Goal: Task Accomplishment & Management: Use online tool/utility

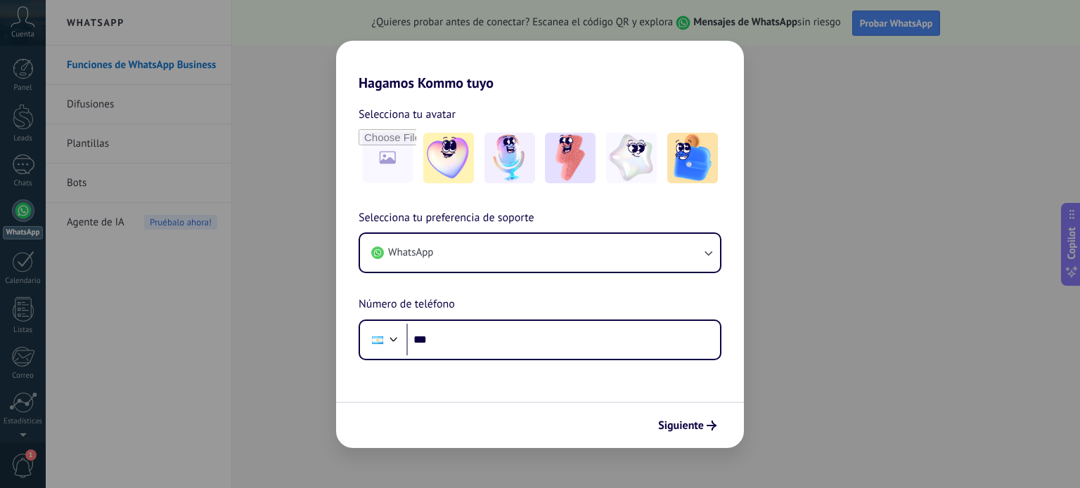
click at [762, 112] on div "Hagamos Kommo tuyo Selecciona tu avatar Selecciona tu preferencia de soporte Wh…" at bounding box center [540, 244] width 1080 height 488
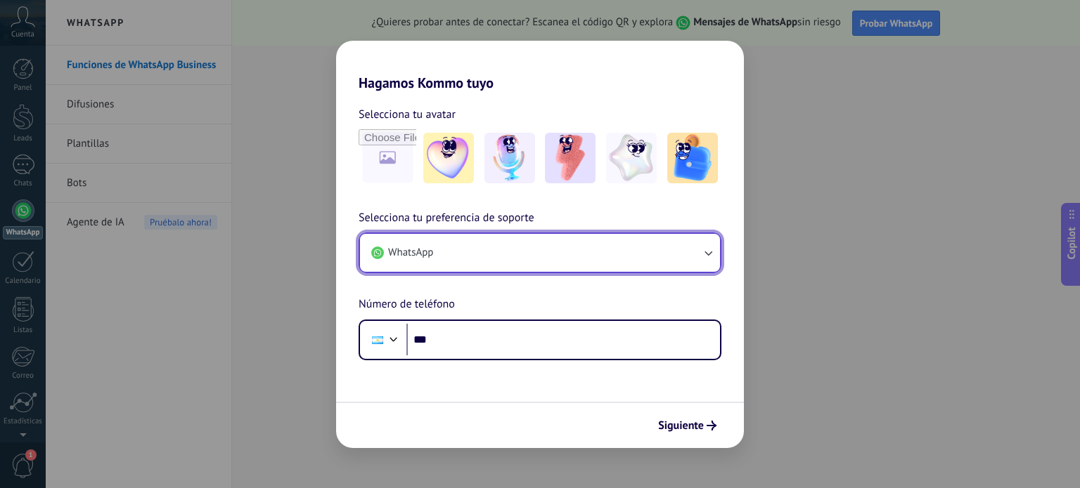
click at [481, 240] on button "WhatsApp" at bounding box center [540, 253] width 360 height 38
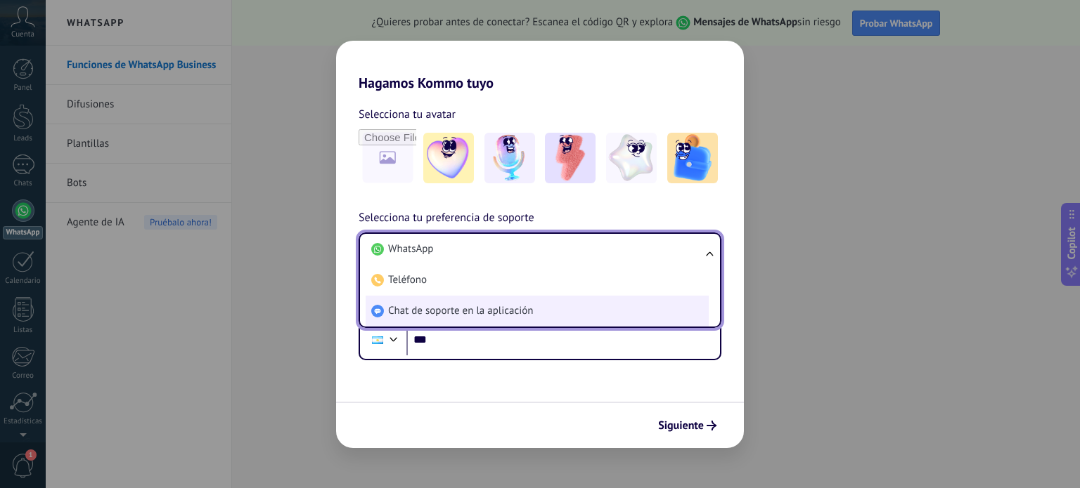
click at [492, 313] on span "Chat de soporte en la aplicación" at bounding box center [460, 311] width 145 height 14
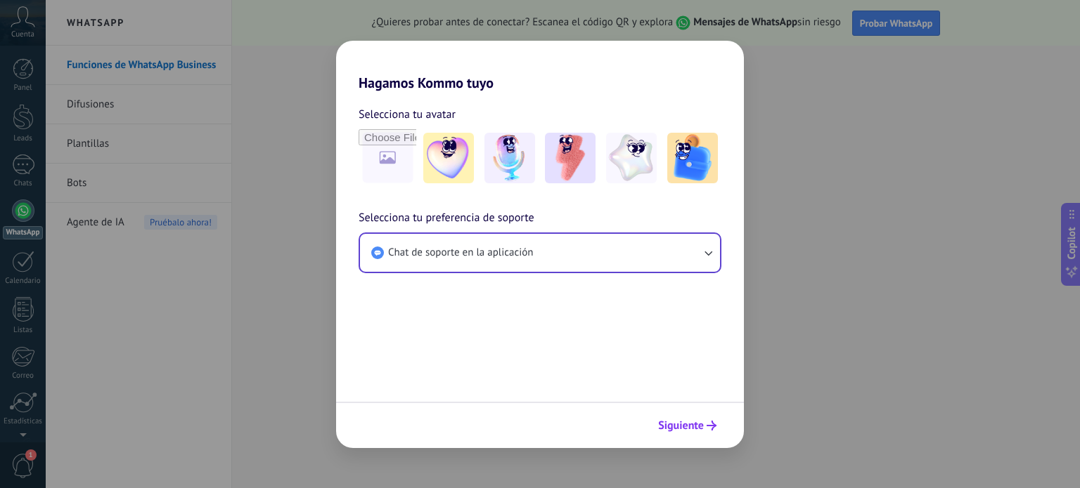
click at [683, 429] on span "Siguiente" at bounding box center [681, 426] width 46 height 10
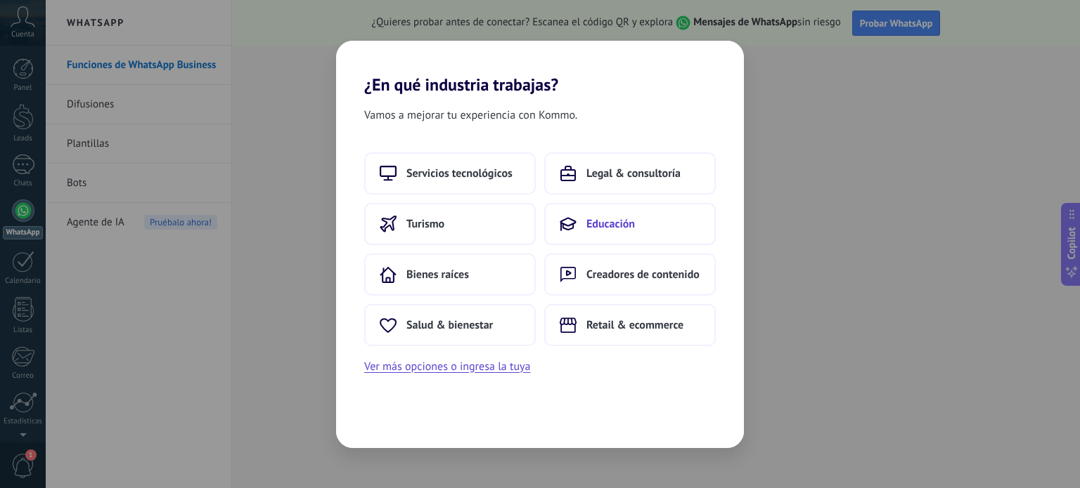
click at [588, 220] on span "Educación" at bounding box center [610, 224] width 48 height 14
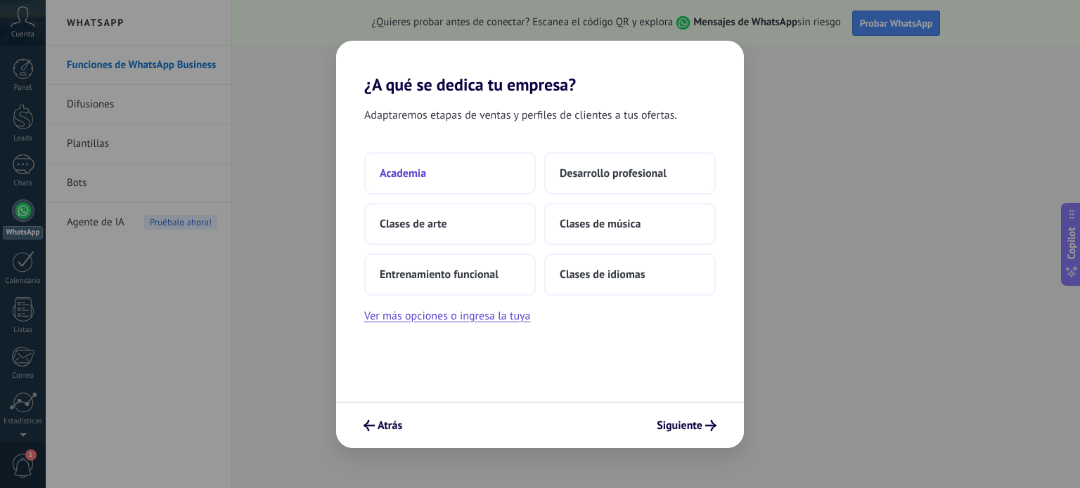
click at [481, 167] on button "Academia" at bounding box center [449, 174] width 171 height 42
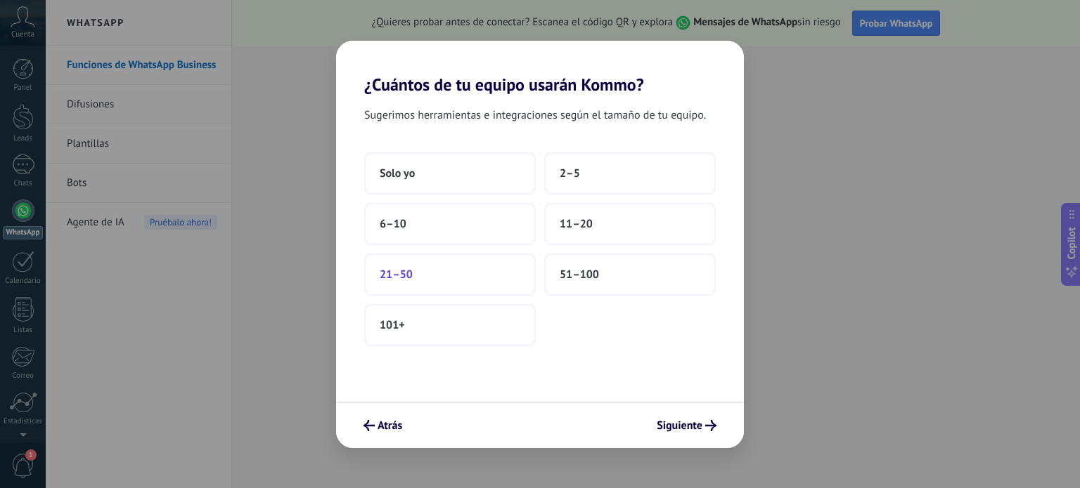
click at [495, 278] on button "21–50" at bounding box center [449, 275] width 171 height 42
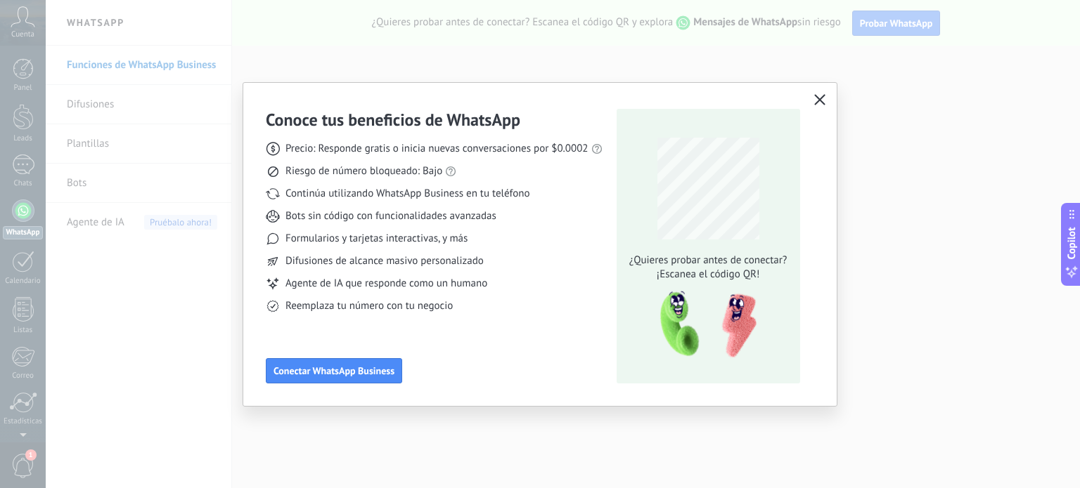
click at [823, 101] on icon "button" at bounding box center [819, 99] width 11 height 11
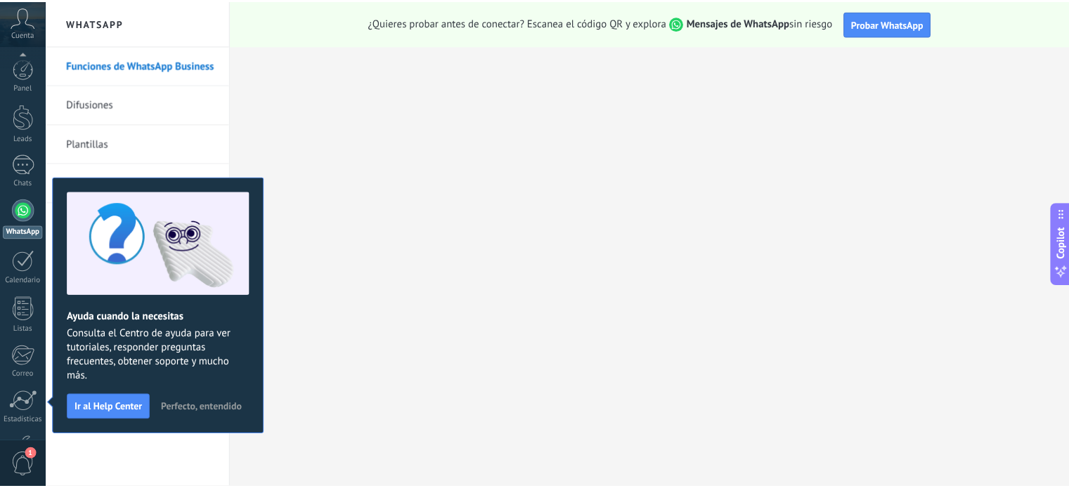
scroll to position [96, 0]
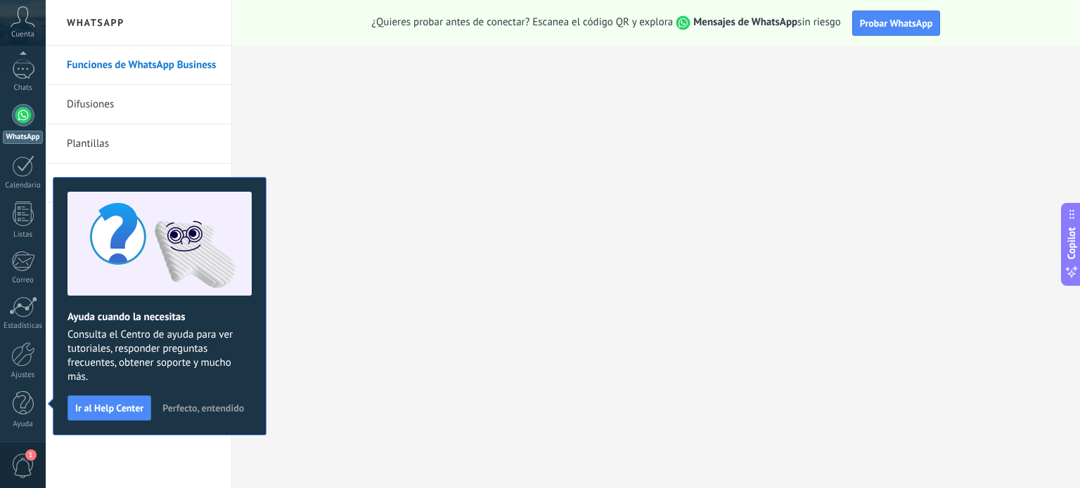
click at [231, 414] on button "Perfecto, entendido" at bounding box center [203, 408] width 94 height 21
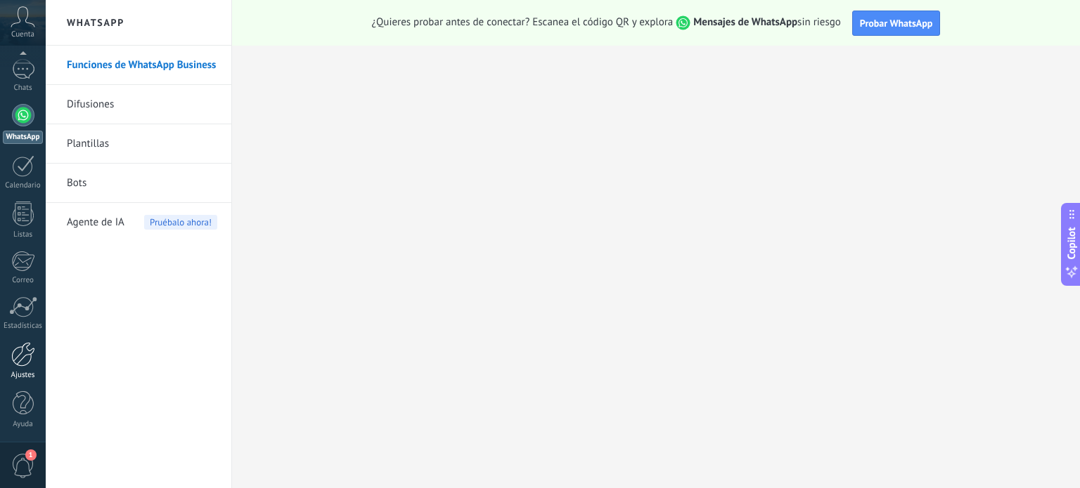
click at [35, 356] on link "Ajustes" at bounding box center [23, 361] width 46 height 38
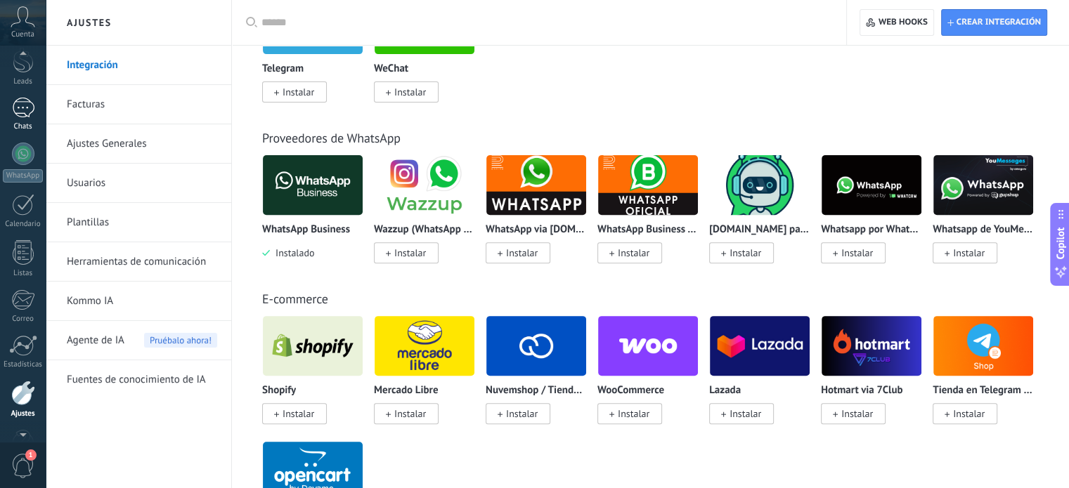
scroll to position [55, 0]
click at [4, 72] on link "Leads" at bounding box center [23, 68] width 46 height 39
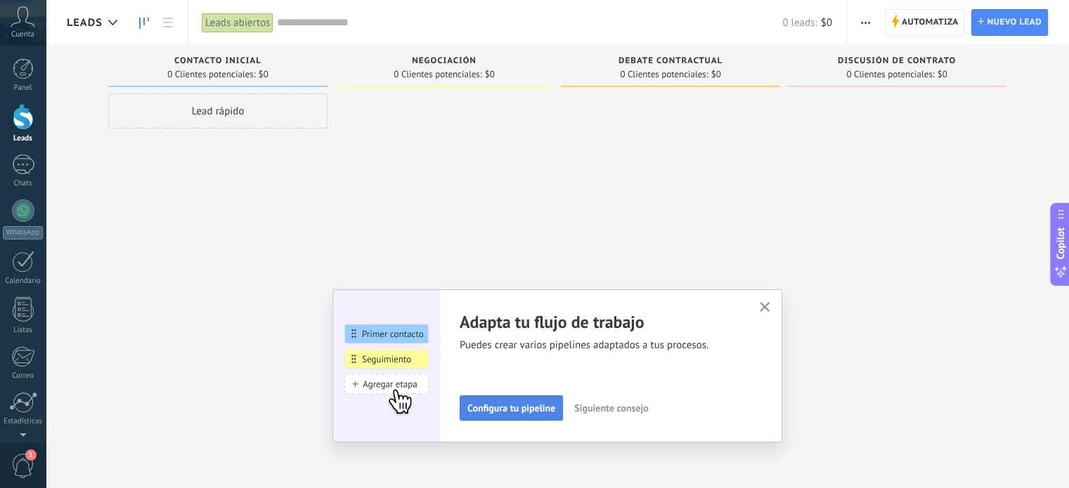
click at [543, 420] on button "Configura tu pipeline" at bounding box center [511, 408] width 103 height 25
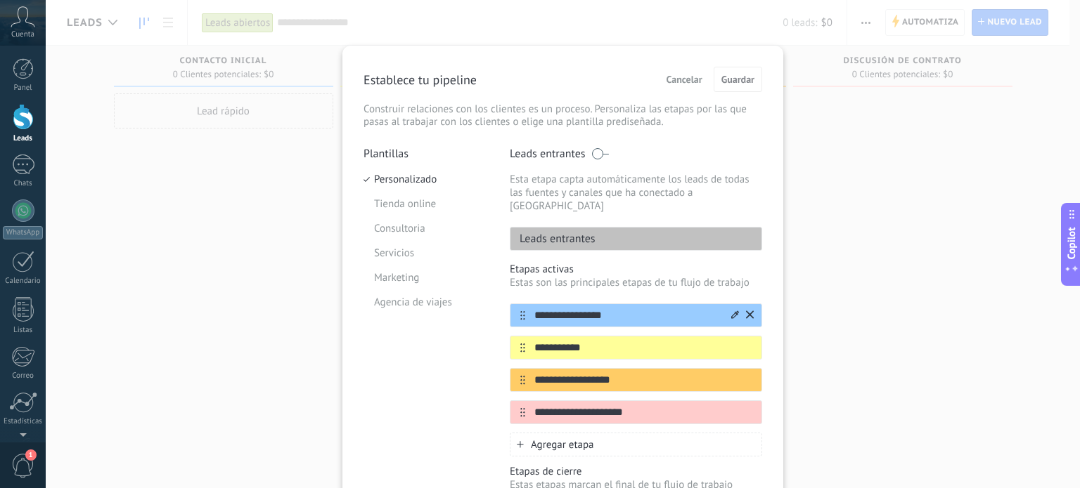
click at [543, 309] on input "**********" at bounding box center [627, 316] width 204 height 15
type input "**********"
click at [565, 341] on input "**********" at bounding box center [627, 348] width 204 height 15
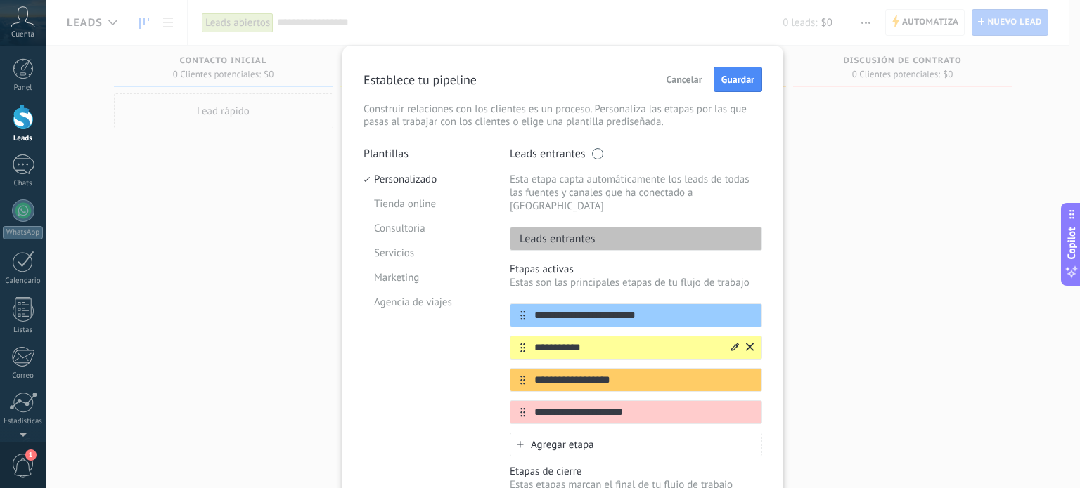
click at [569, 341] on input "**********" at bounding box center [627, 348] width 204 height 15
type input "**********"
type input "*******"
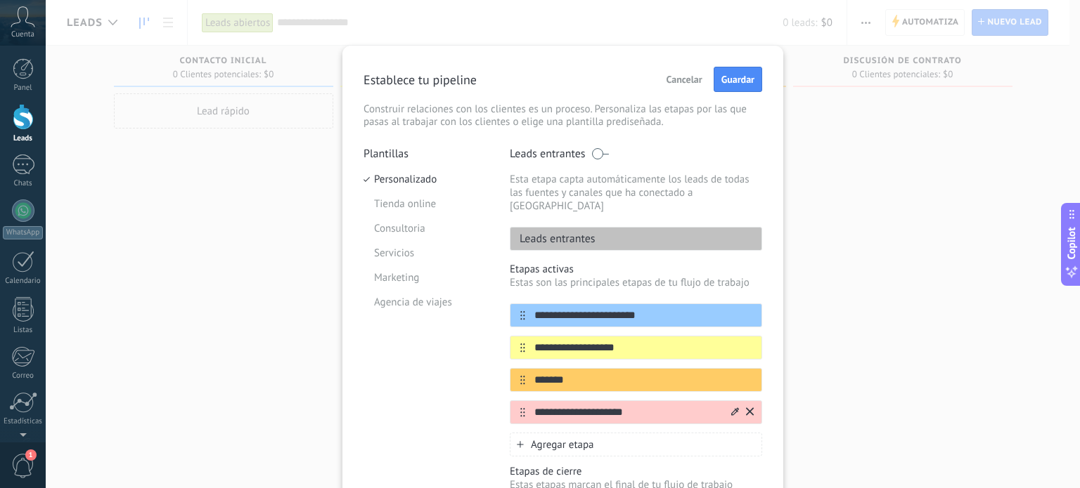
click at [747, 406] on button at bounding box center [750, 412] width 8 height 13
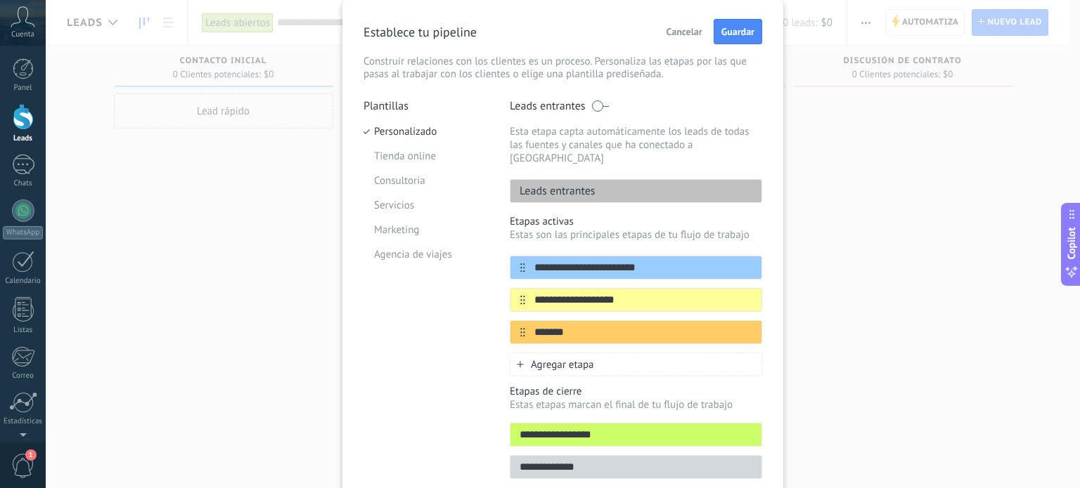
scroll to position [29, 0]
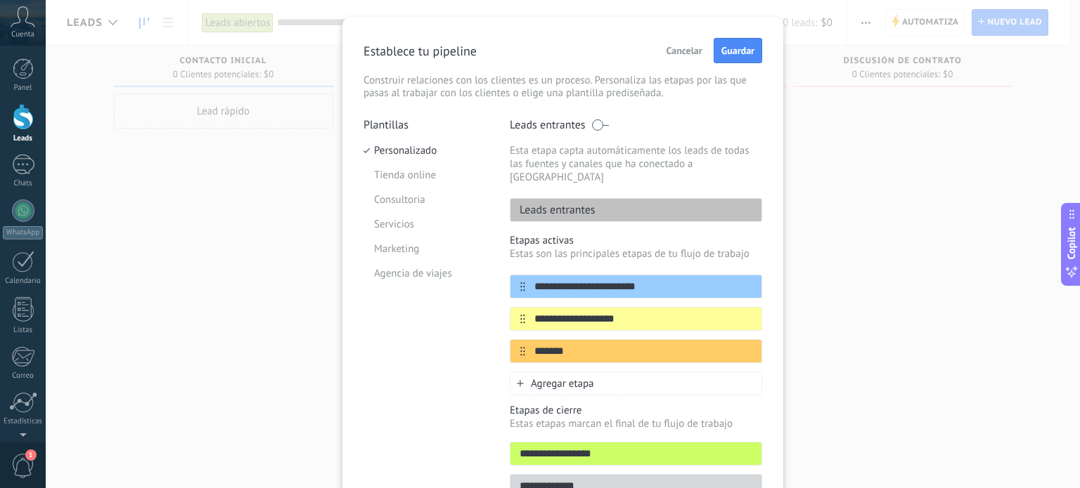
click at [448, 257] on li "Marketing" at bounding box center [425, 249] width 125 height 25
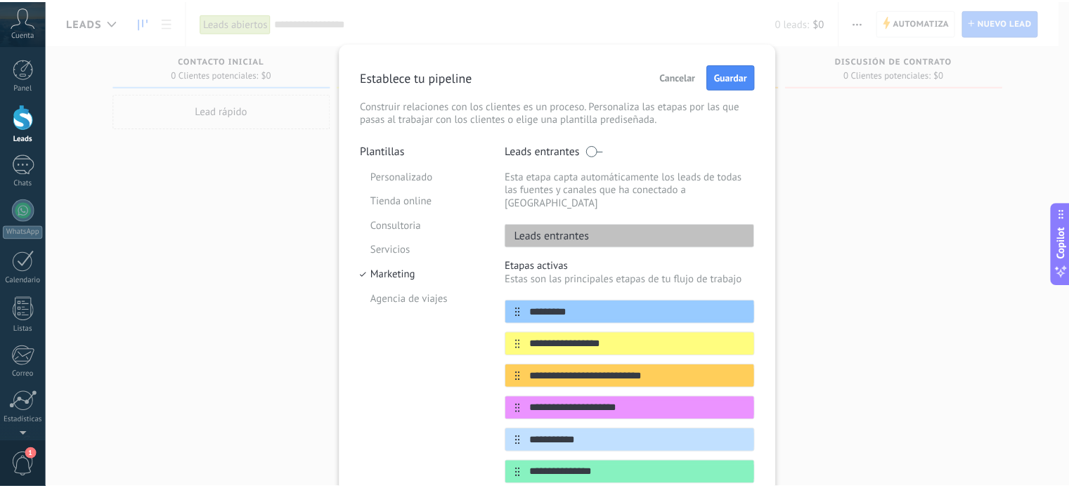
scroll to position [0, 0]
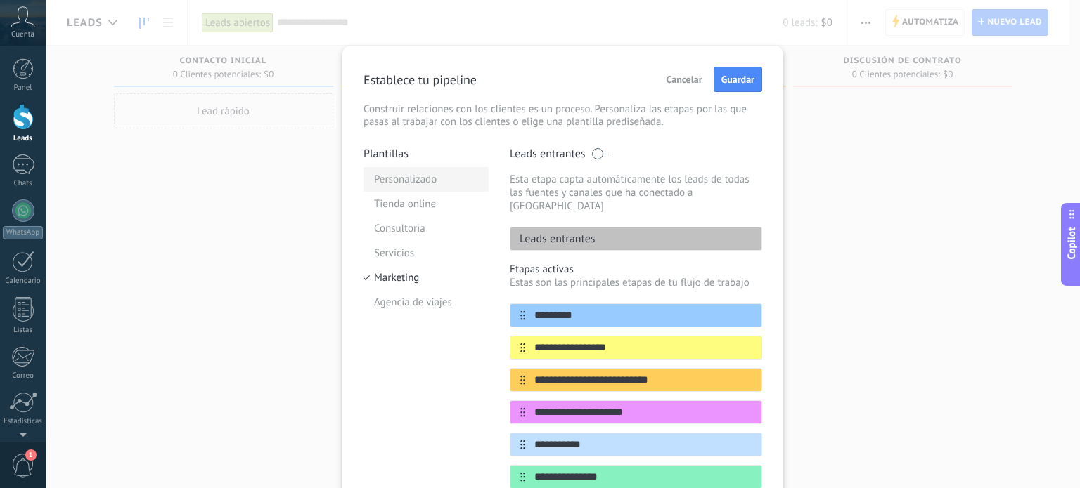
click at [419, 177] on li "Personalizado" at bounding box center [425, 179] width 125 height 25
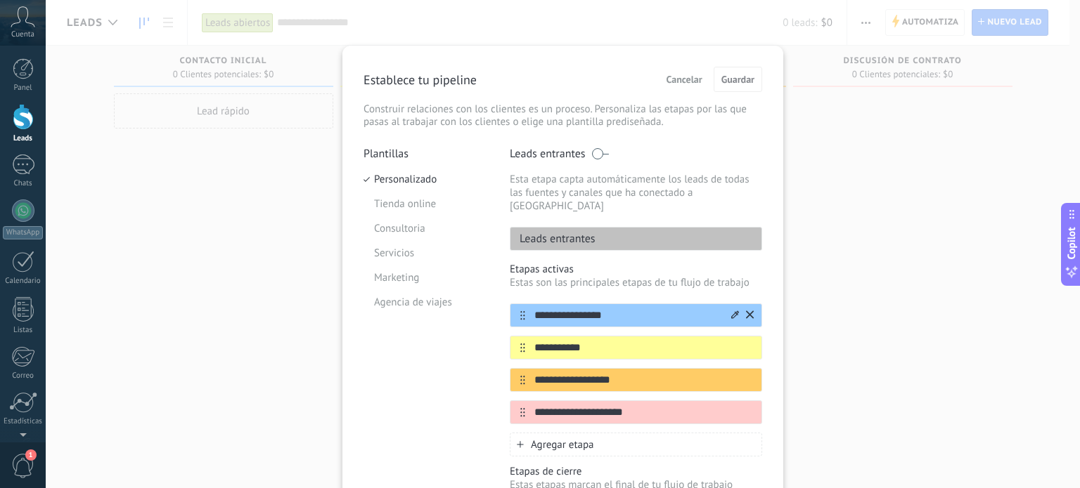
click at [602, 309] on input "**********" at bounding box center [627, 316] width 204 height 15
type input "**********"
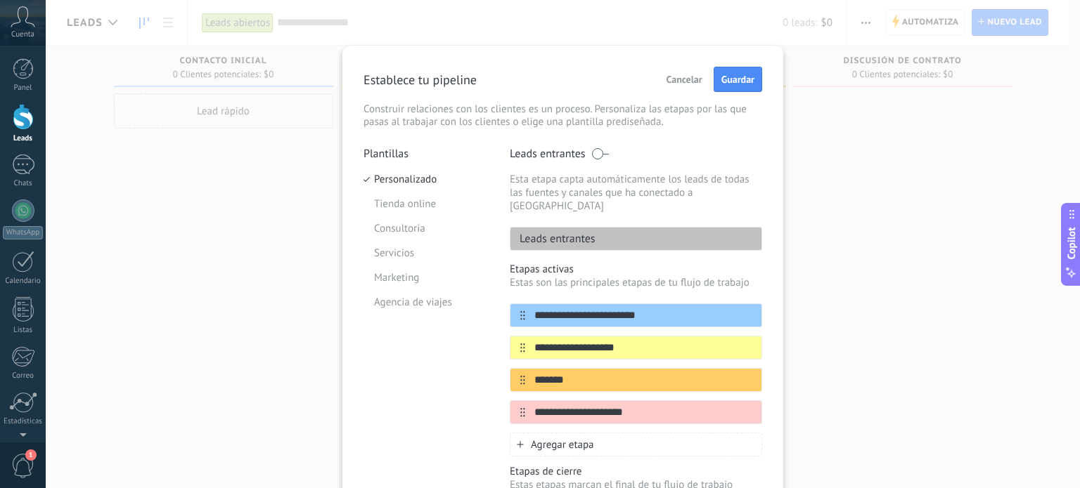
type input "*******"
click at [748, 406] on button at bounding box center [750, 412] width 8 height 13
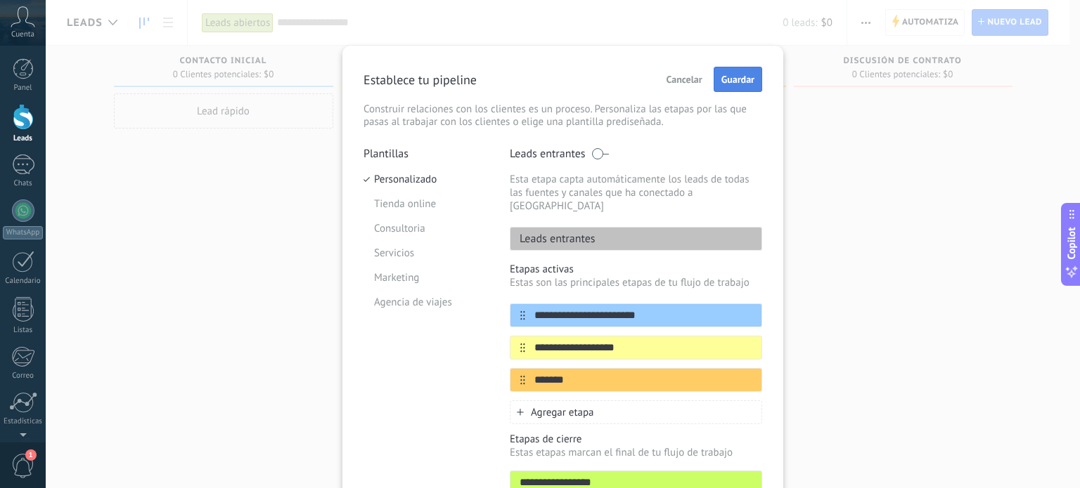
click at [748, 86] on button "Guardar" at bounding box center [737, 79] width 48 height 25
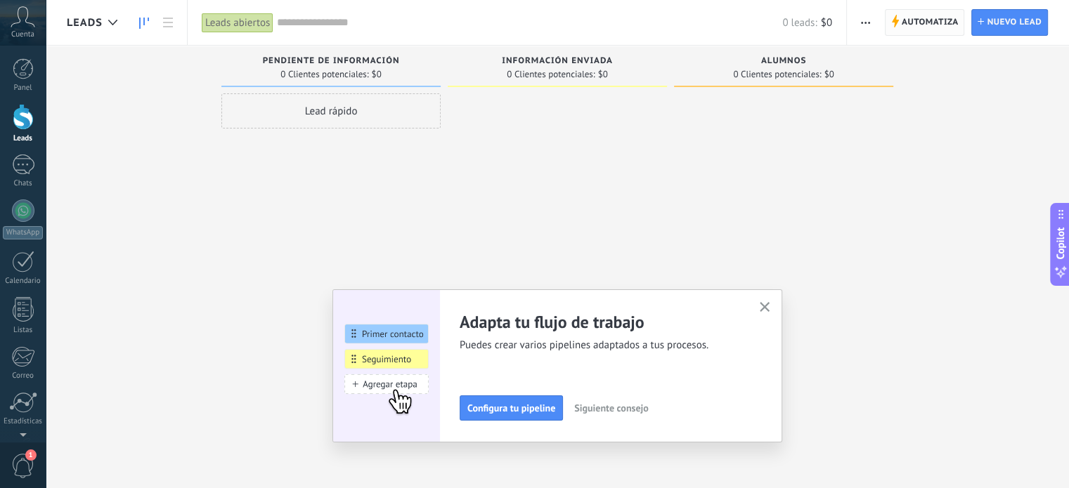
click at [916, 22] on span "Automatiza" at bounding box center [930, 22] width 57 height 25
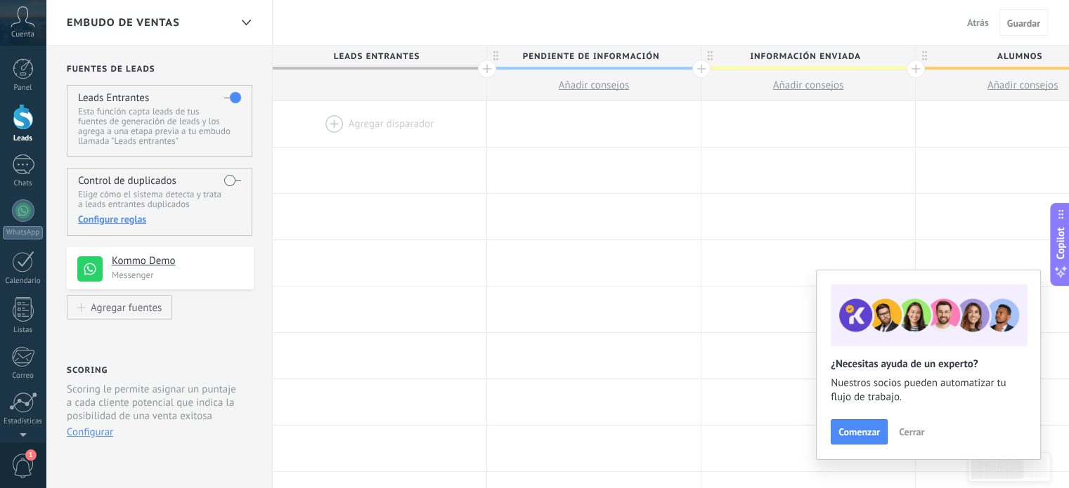
click at [346, 134] on div at bounding box center [380, 124] width 214 height 46
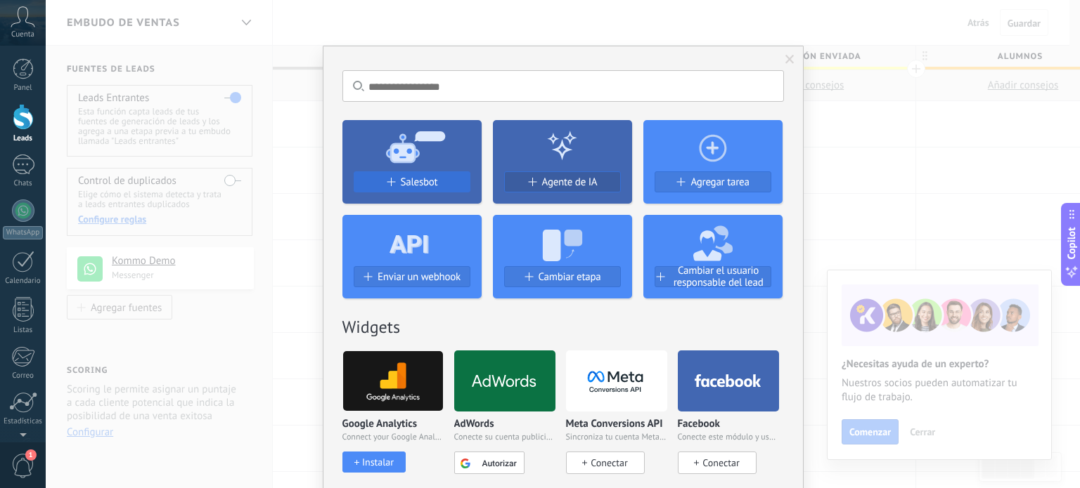
click at [413, 176] on span "Salesbot" at bounding box center [419, 182] width 37 height 12
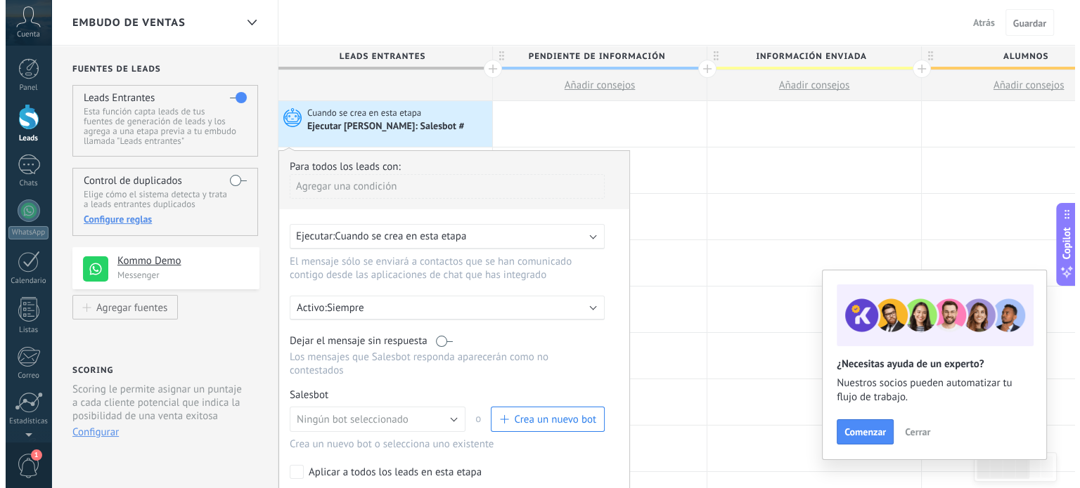
scroll to position [70, 0]
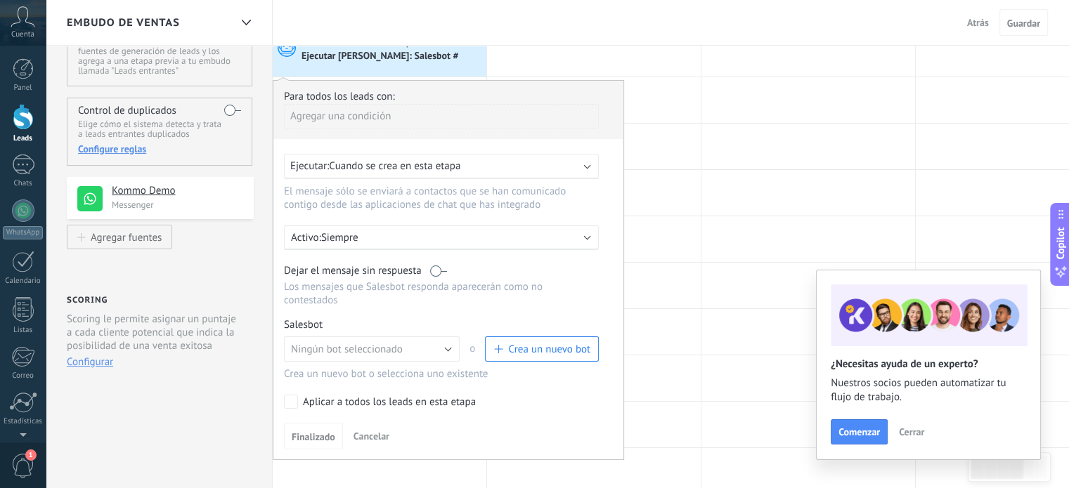
click at [371, 398] on div "Para todos los leads con: [PERSON_NAME] una condición Ejecutar: Cuando se crea …" at bounding box center [448, 270] width 351 height 380
click at [379, 396] on div "Aplicar a todos los leads en esta etapa" at bounding box center [389, 403] width 173 height 14
click at [574, 343] on span "Crea un nuevo bot" at bounding box center [549, 349] width 82 height 13
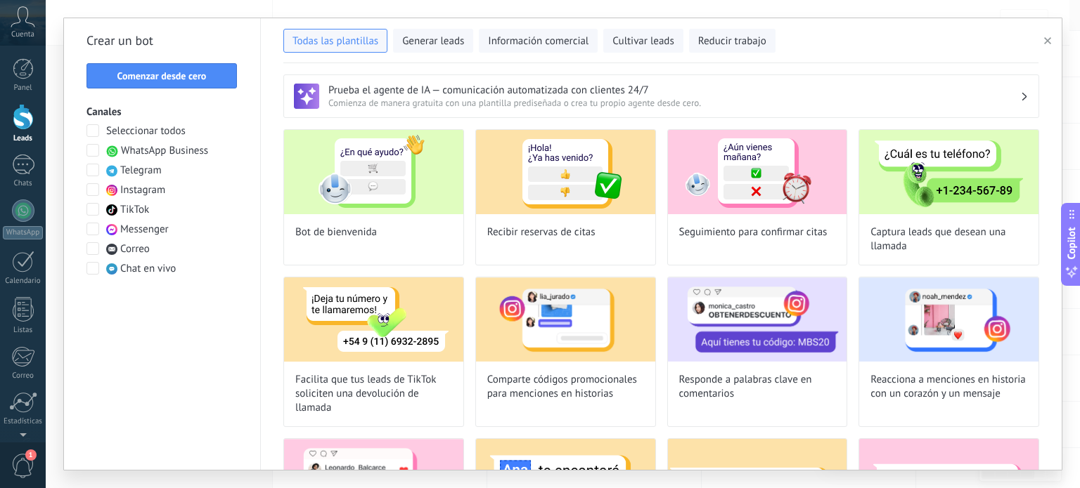
click at [168, 148] on span "WhatsApp Business" at bounding box center [164, 151] width 87 height 14
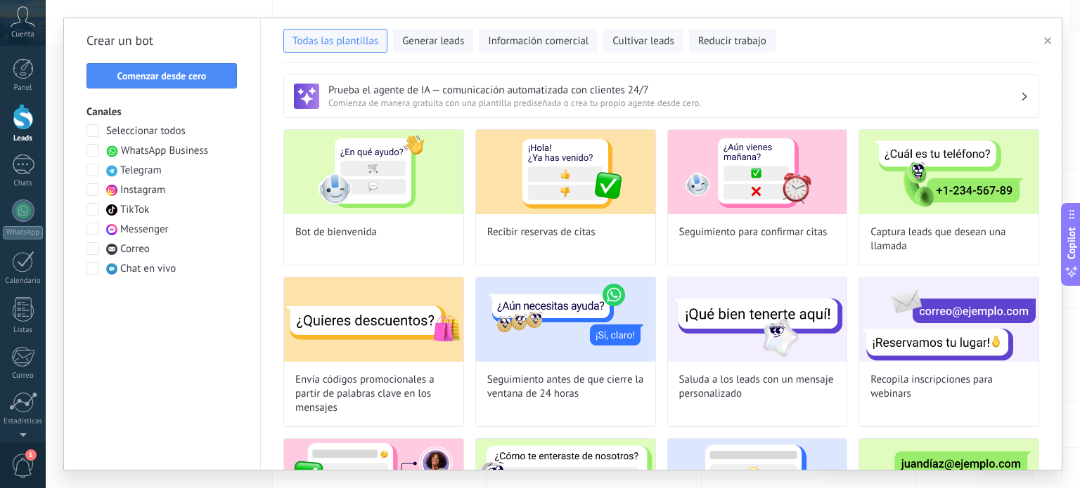
click at [141, 197] on span "Instagram" at bounding box center [142, 190] width 45 height 14
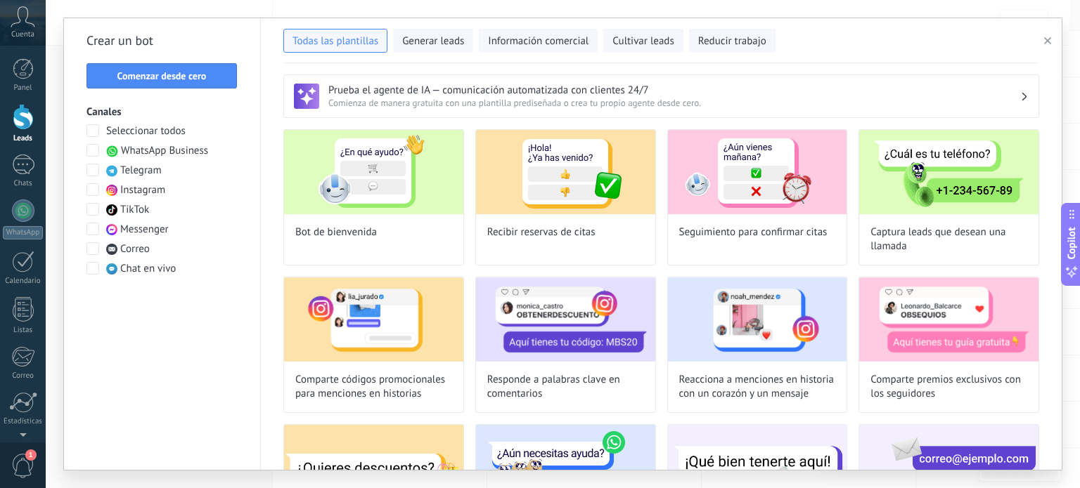
click at [134, 212] on span "TikTok" at bounding box center [134, 210] width 29 height 14
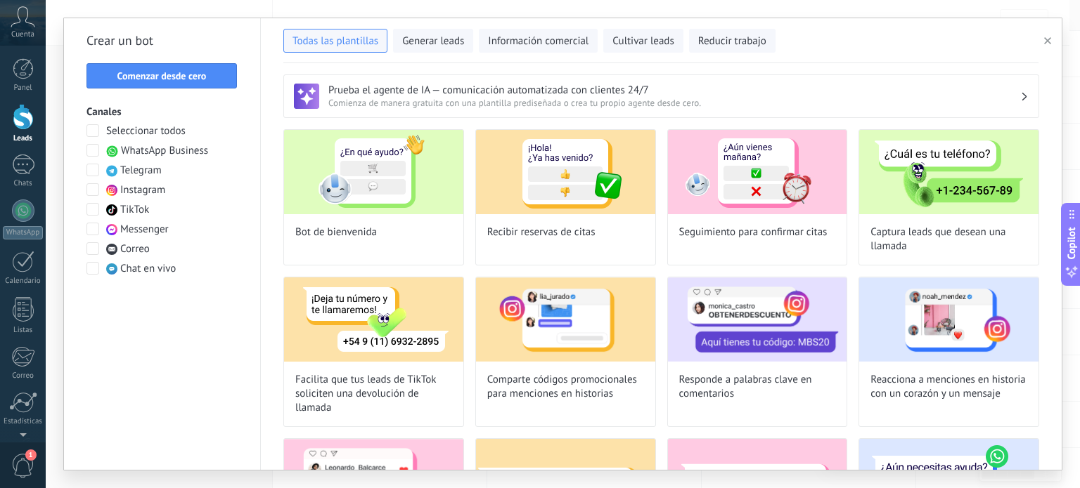
click at [134, 233] on span "Messenger" at bounding box center [144, 230] width 48 height 14
click at [174, 81] on span "Comenzar desde cero" at bounding box center [161, 76] width 89 height 10
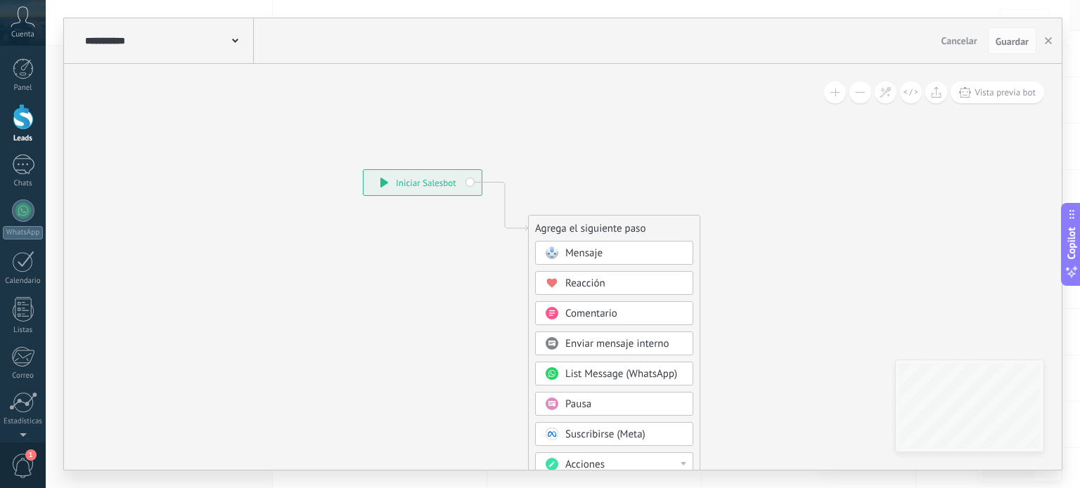
click at [590, 252] on span "Mensaje" at bounding box center [583, 253] width 37 height 13
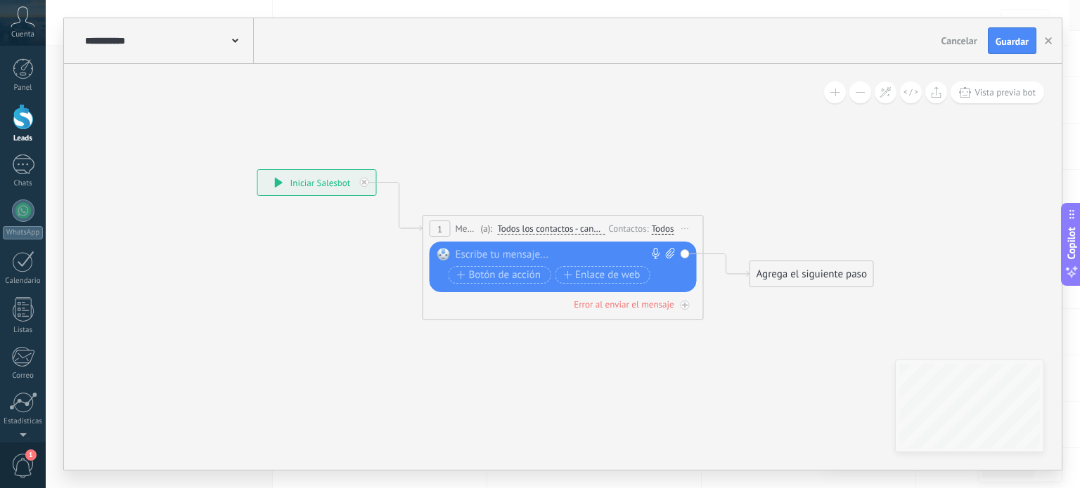
click at [497, 258] on div at bounding box center [559, 255] width 209 height 14
paste div
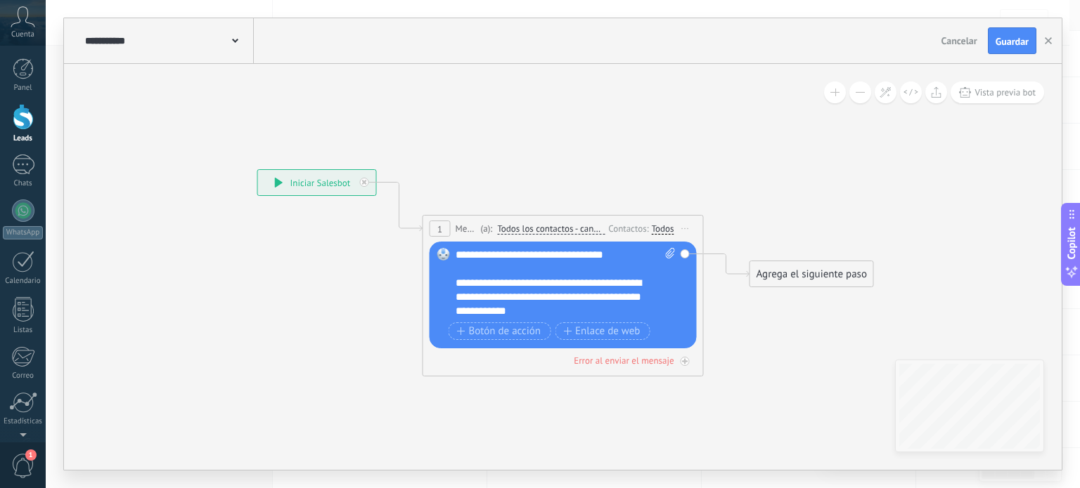
click at [852, 278] on div "Agrega el siguiente paso" at bounding box center [811, 274] width 123 height 23
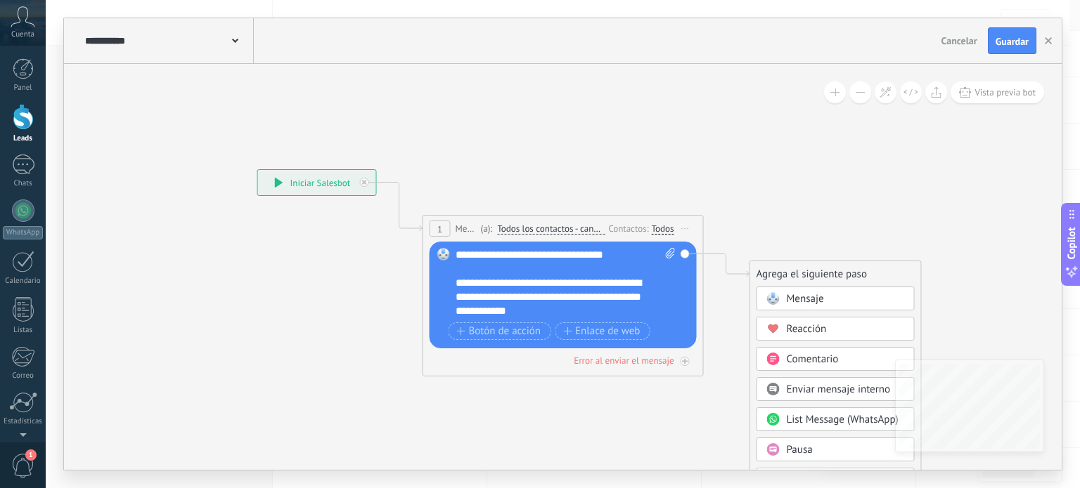
click at [839, 304] on div "Mensaje" at bounding box center [845, 299] width 118 height 14
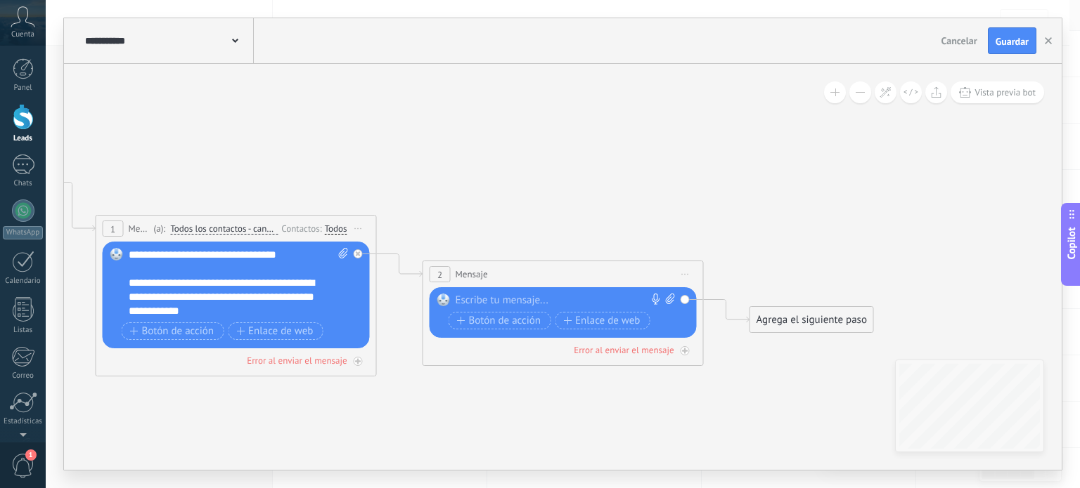
click at [536, 302] on div at bounding box center [559, 301] width 209 height 14
paste div
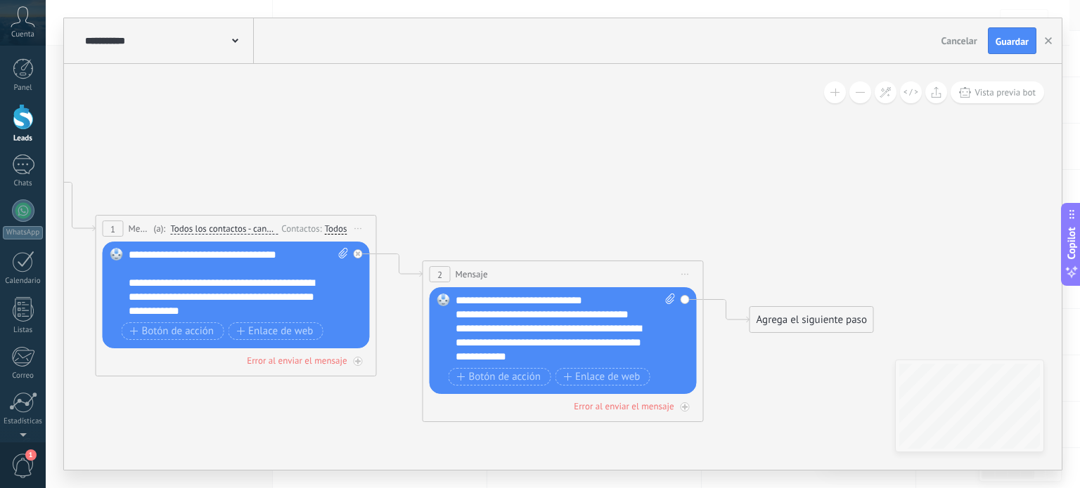
click at [257, 309] on div "**********" at bounding box center [227, 297] width 196 height 42
click at [129, 254] on div "**********" at bounding box center [239, 283] width 221 height 70
click at [455, 302] on div "**********" at bounding box center [565, 329] width 221 height 70
click at [582, 362] on div "**********" at bounding box center [553, 343] width 196 height 42
click at [356, 253] on icon at bounding box center [358, 254] width 5 height 5
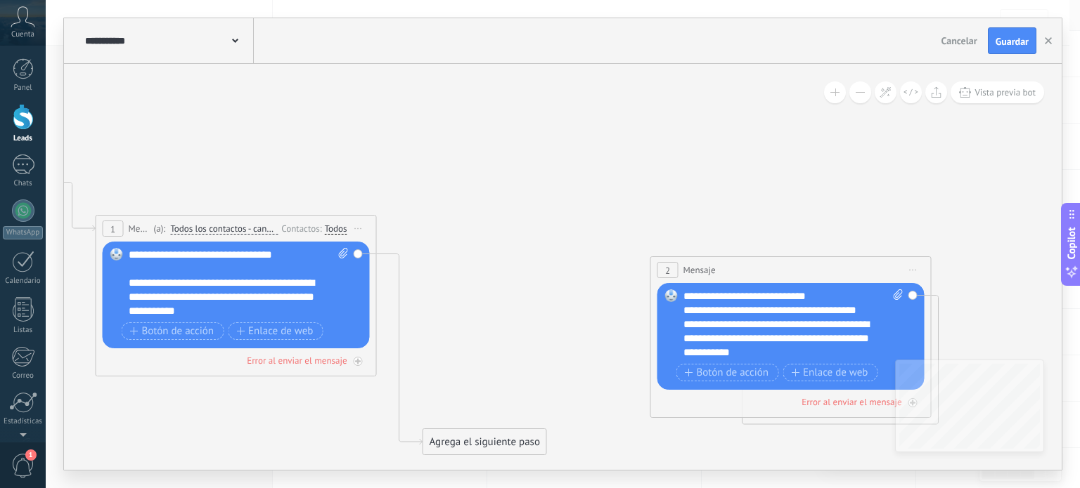
drag, startPoint x: 581, startPoint y: 279, endPoint x: 809, endPoint y: 275, distance: 228.5
click at [809, 275] on div "2 Mensaje ******* (a): Todos los contactos - canales seleccionados Todos los co…" at bounding box center [791, 270] width 280 height 26
drag, startPoint x: 504, startPoint y: 462, endPoint x: 508, endPoint y: 495, distance: 33.3
click at [508, 418] on html ".abccls-1,.abccls-2{fill-rule:evenodd}.abccls-2{fill:#fff} .abfcls-1{fill:none}…" at bounding box center [540, 174] width 1080 height 488
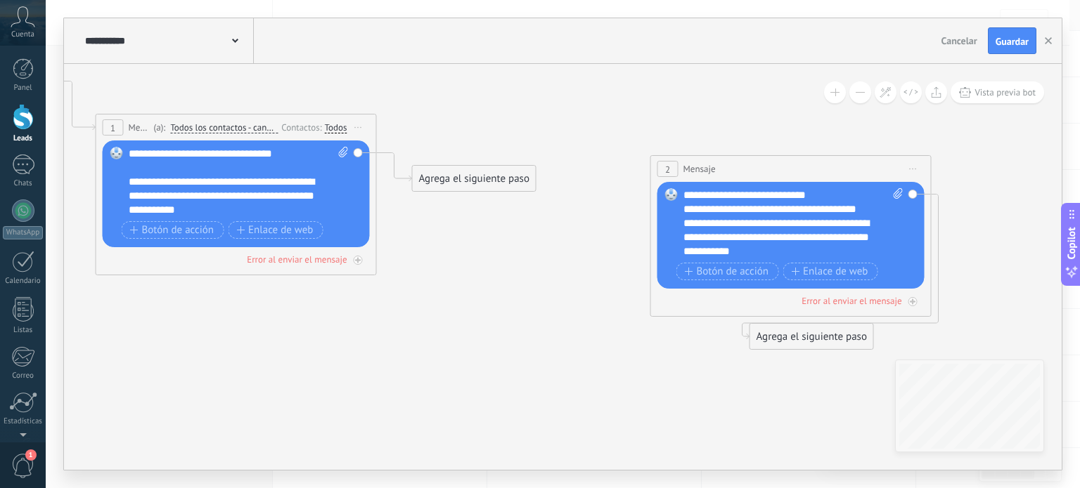
drag, startPoint x: 498, startPoint y: 387, endPoint x: 482, endPoint y: 175, distance: 212.2
click at [482, 175] on div "Agrega el siguiente paso" at bounding box center [474, 178] width 123 height 23
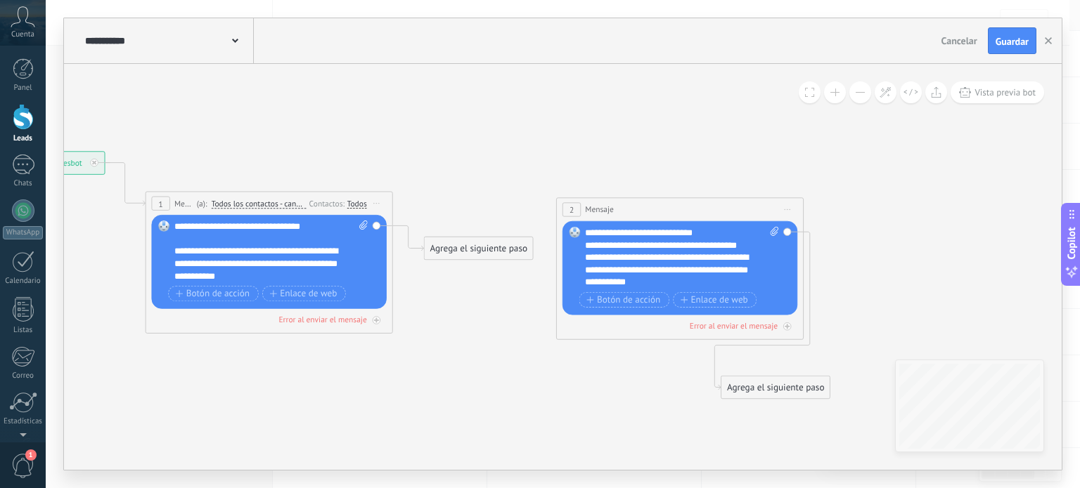
drag, startPoint x: 692, startPoint y: 241, endPoint x: 615, endPoint y: 211, distance: 82.4
click at [615, 211] on div "2 Mensaje ******* (a): Todos los contactos - canales seleccionados Todos los co…" at bounding box center [680, 209] width 246 height 23
click at [501, 250] on div "Agrega el siguiente paso" at bounding box center [479, 249] width 108 height 20
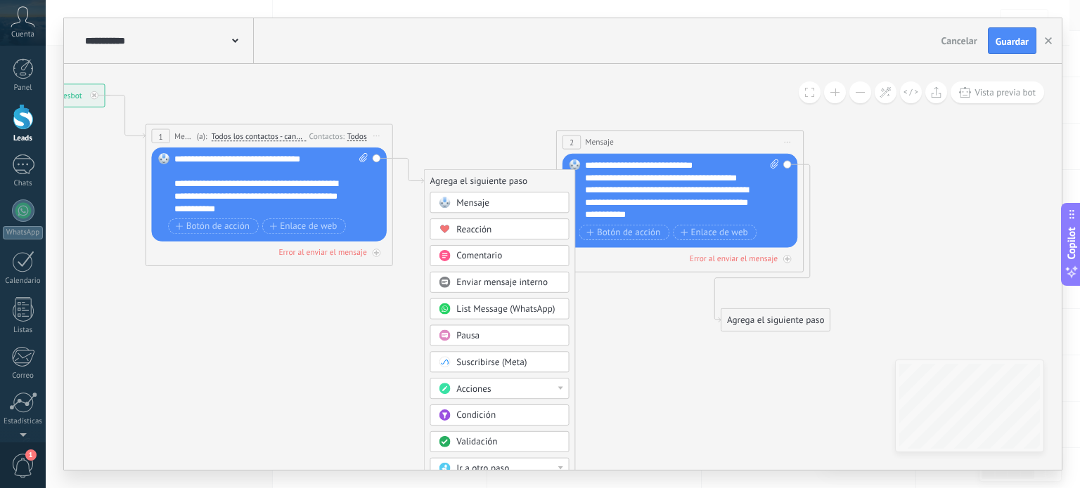
click at [528, 335] on div "Pausa" at bounding box center [508, 336] width 104 height 13
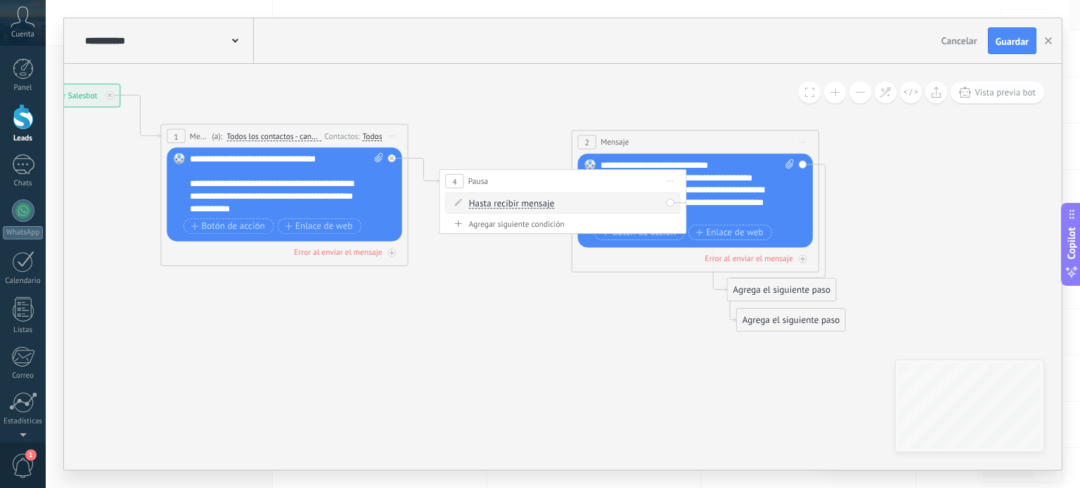
click at [534, 204] on span "Hasta recibir mensaje" at bounding box center [512, 204] width 86 height 10
click at [534, 204] on button "Hasta recibir mensaje" at bounding box center [539, 204] width 155 height 22
click at [526, 221] on span "Temporizador" at bounding box center [530, 226] width 150 height 13
click at [563, 201] on span ": * horas * min * sec" at bounding box center [560, 203] width 77 height 12
click at [571, 201] on span ": * horas * min * sec" at bounding box center [560, 203] width 77 height 12
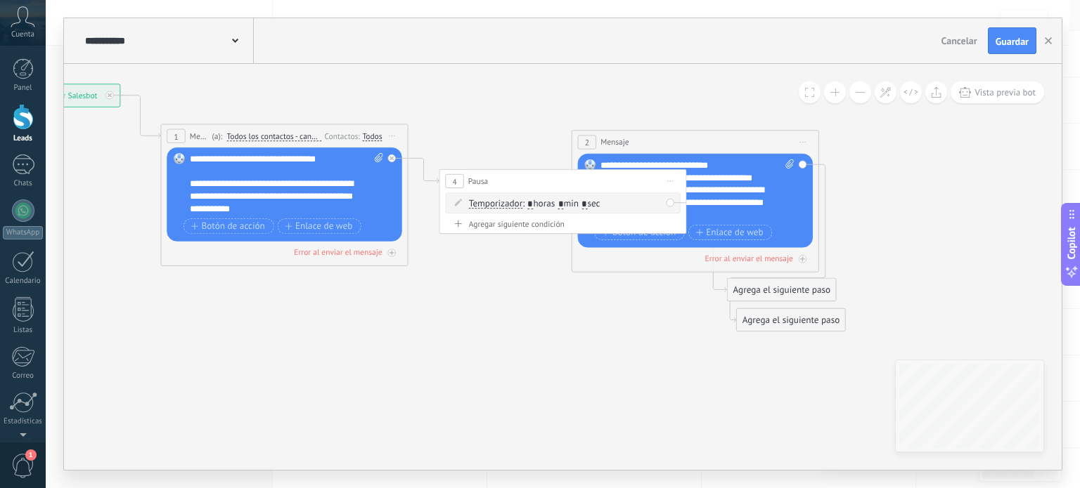
click at [563, 204] on span ": * horas * min * sec" at bounding box center [560, 203] width 77 height 12
click at [564, 204] on input "*" at bounding box center [561, 205] width 6 height 10
click at [563, 183] on div "4 Pausa ***** Iniciar vista previa aquí Cambiar nombre Duplicar [GEOGRAPHIC_DAT…" at bounding box center [562, 181] width 246 height 23
click at [564, 202] on span ": * horas * min * sec" at bounding box center [560, 203] width 77 height 12
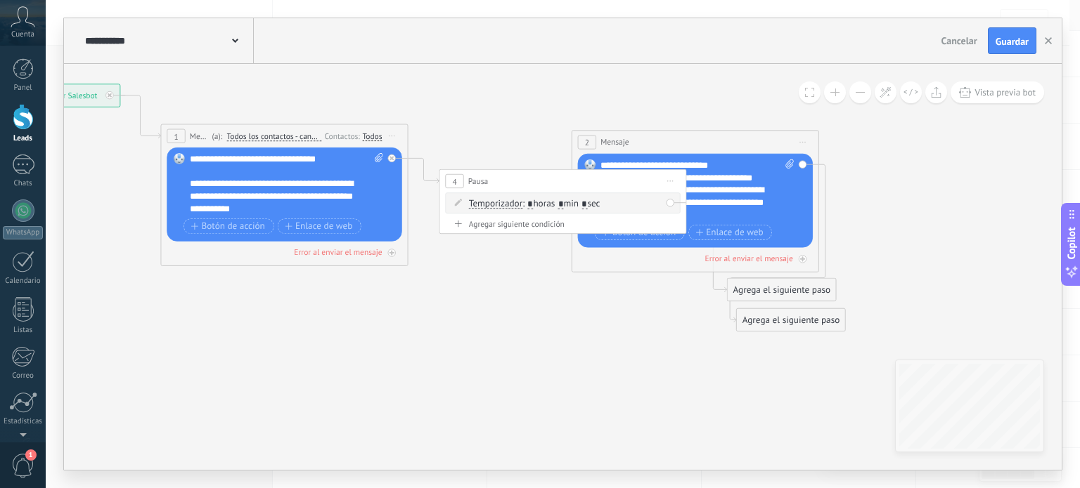
click at [564, 202] on input "*" at bounding box center [561, 205] width 6 height 10
type input "*"
click at [587, 203] on input "*" at bounding box center [584, 205] width 6 height 10
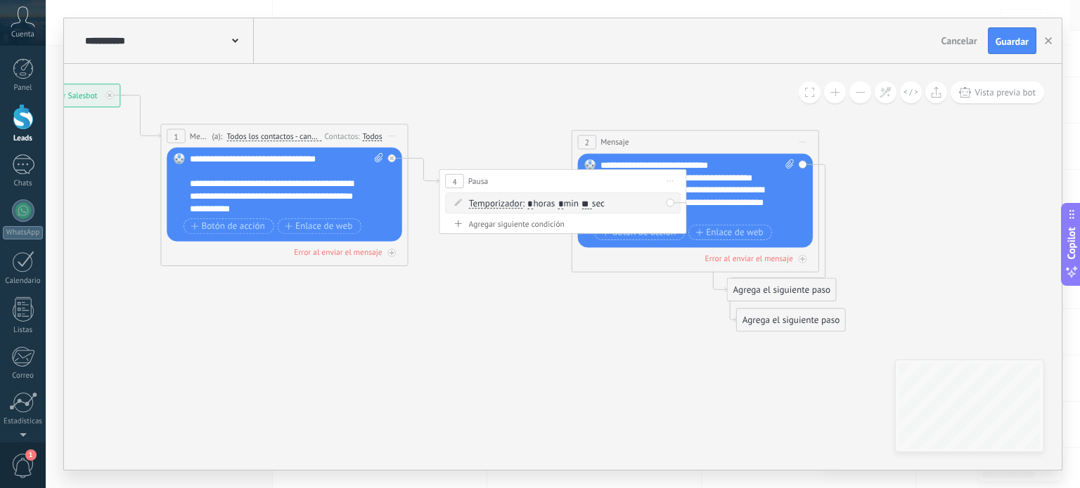
type input "**"
click at [563, 288] on icon at bounding box center [417, 208] width 1422 height 867
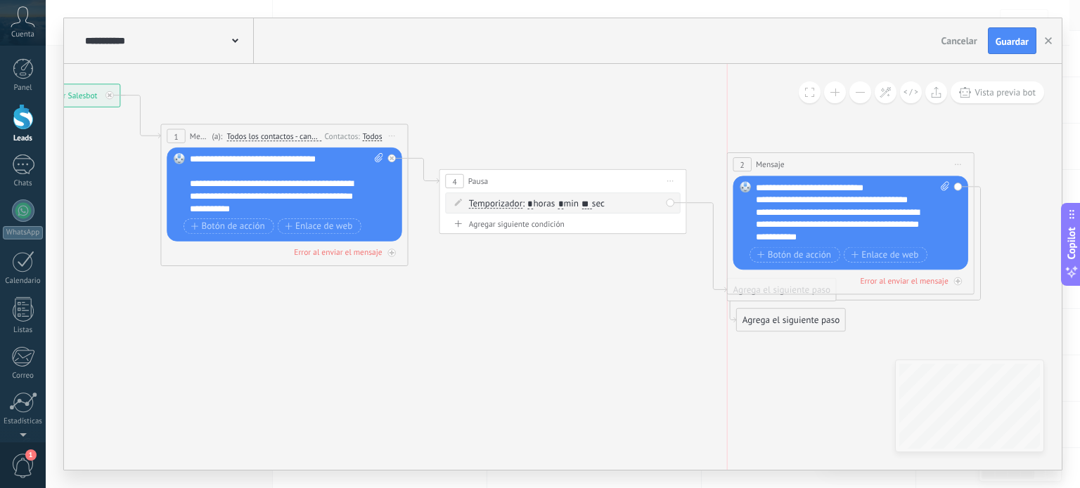
drag, startPoint x: 711, startPoint y: 136, endPoint x: 862, endPoint y: 159, distance: 152.1
click at [862, 159] on div "2 Mensaje ******* (a): Todos los contactos - canales seleccionados Todos los co…" at bounding box center [850, 164] width 246 height 23
click at [760, 358] on div "Agrega el siguiente paso" at bounding box center [791, 350] width 108 height 20
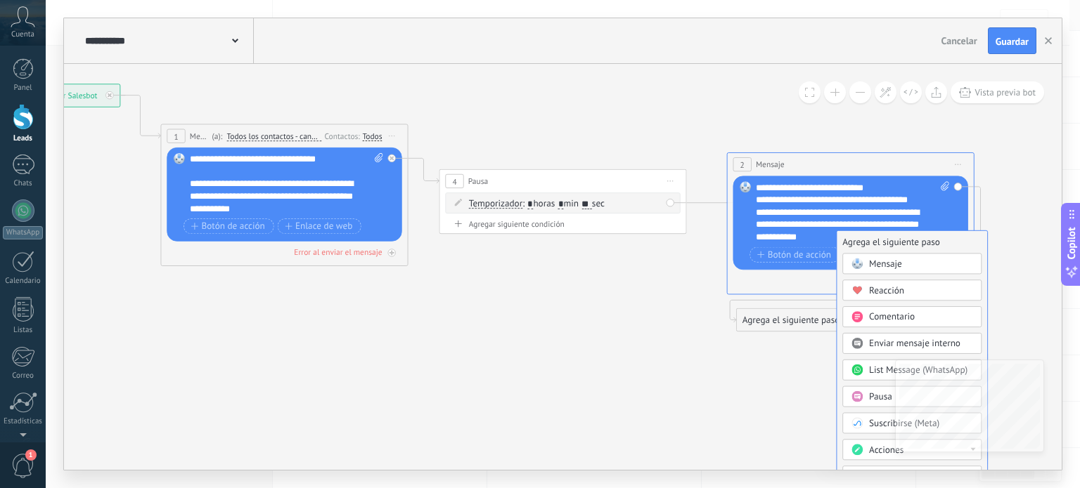
drag, startPoint x: 760, startPoint y: 354, endPoint x: 860, endPoint y: 247, distance: 146.7
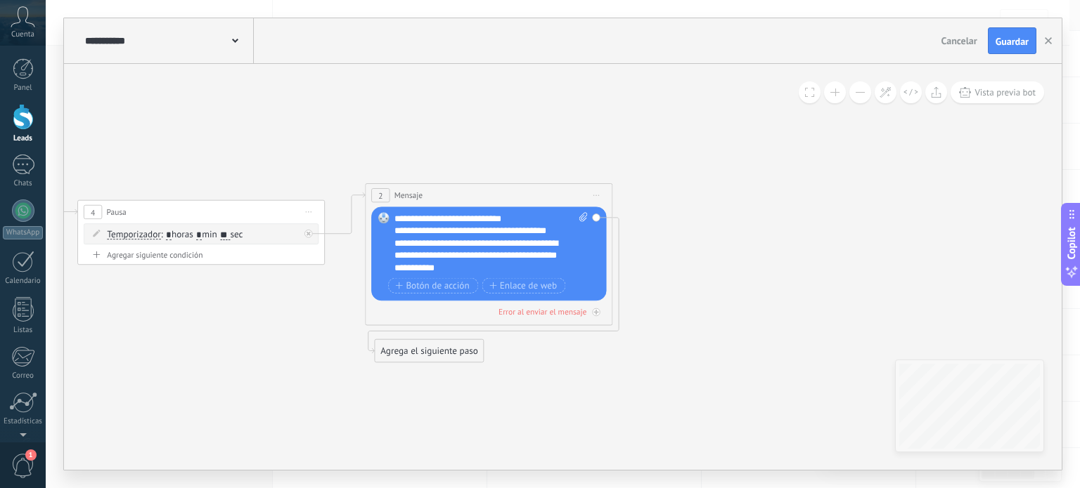
drag, startPoint x: 663, startPoint y: 362, endPoint x: 301, endPoint y: 393, distance: 363.3
click at [301, 393] on icon at bounding box center [132, 239] width 1577 height 867
drag, startPoint x: 451, startPoint y: 356, endPoint x: 729, endPoint y: 245, distance: 298.7
click at [729, 245] on div "Agrega el siguiente paso" at bounding box center [707, 241] width 108 height 20
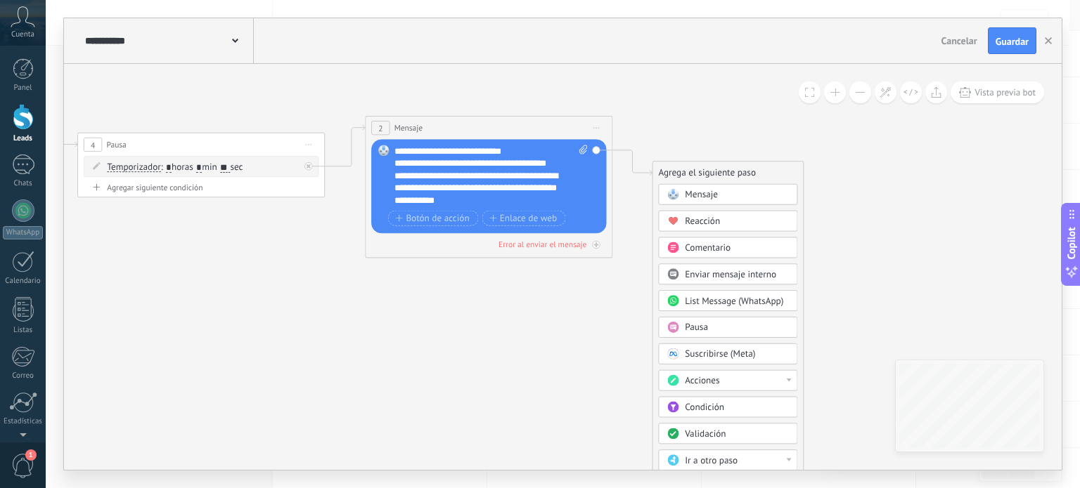
click at [747, 431] on div "Validación" at bounding box center [737, 435] width 104 height 13
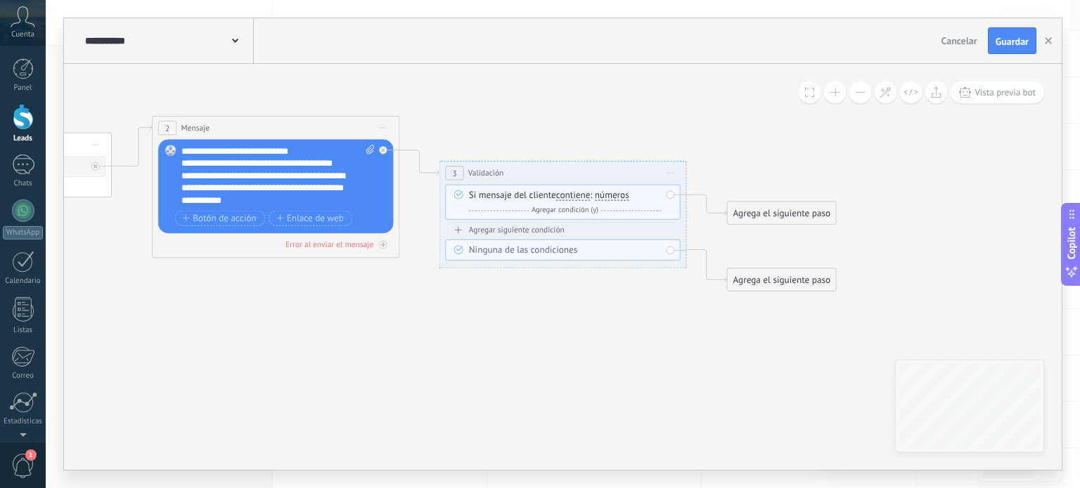
click at [611, 198] on span "números" at bounding box center [612, 196] width 34 height 10
click at [611, 198] on button "números" at bounding box center [665, 196] width 155 height 22
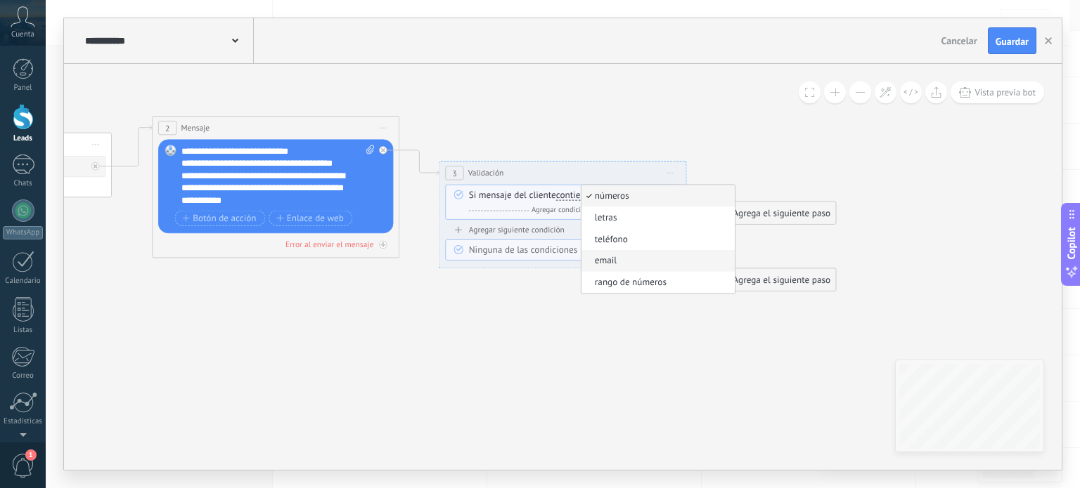
click at [630, 264] on span "email" at bounding box center [656, 261] width 150 height 13
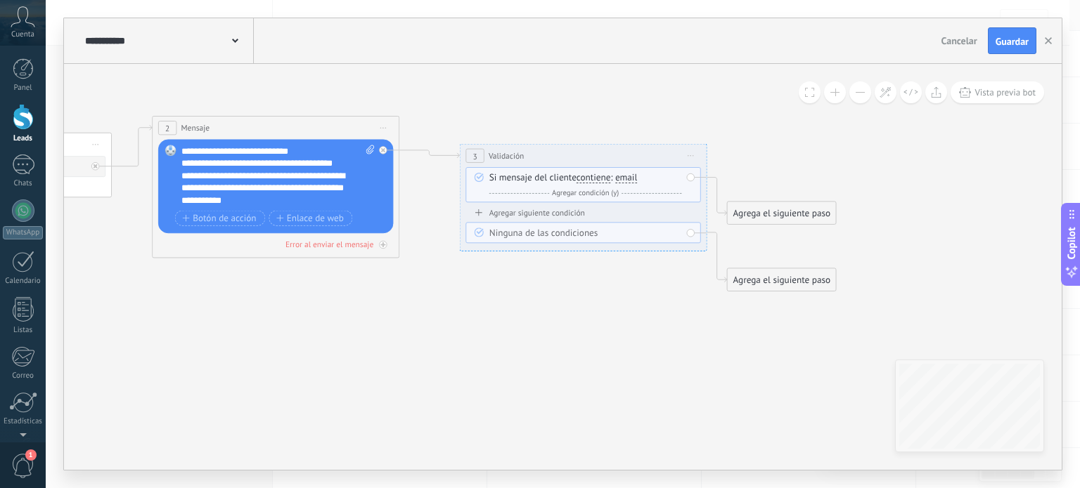
drag, startPoint x: 630, startPoint y: 179, endPoint x: 650, endPoint y: 162, distance: 26.5
click at [650, 162] on div "**********" at bounding box center [583, 156] width 246 height 23
drag, startPoint x: 751, startPoint y: 220, endPoint x: 838, endPoint y: 185, distance: 93.3
click at [838, 185] on div "Agrega el siguiente paso" at bounding box center [864, 177] width 108 height 20
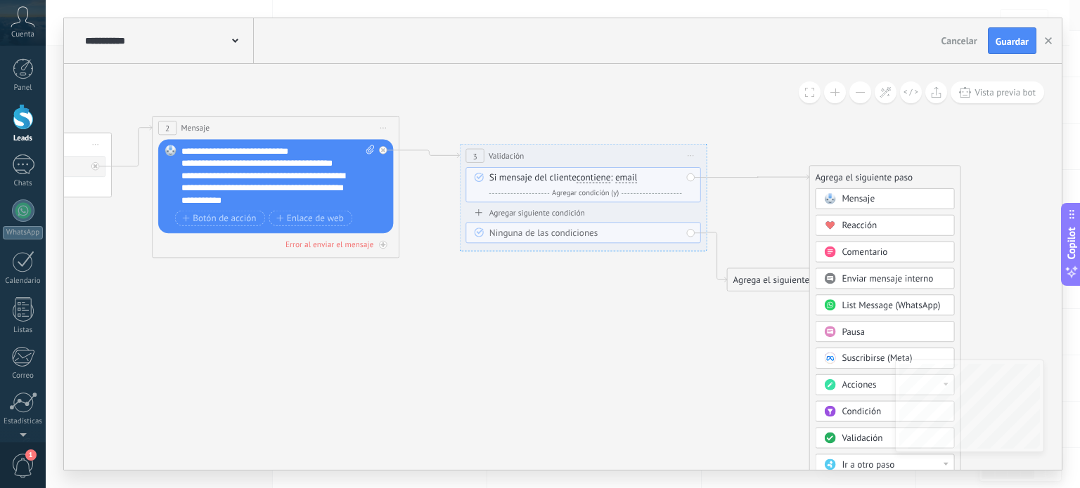
click at [916, 199] on div "Mensaje" at bounding box center [893, 199] width 104 height 13
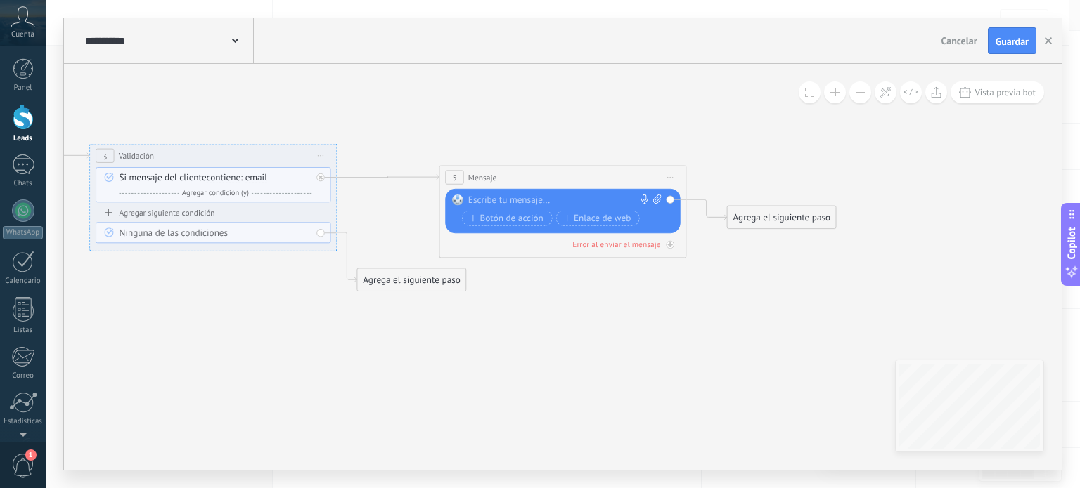
click at [670, 177] on icon at bounding box center [670, 177] width 6 height 1
click at [692, 257] on div "Borrar" at bounding box center [727, 258] width 122 height 21
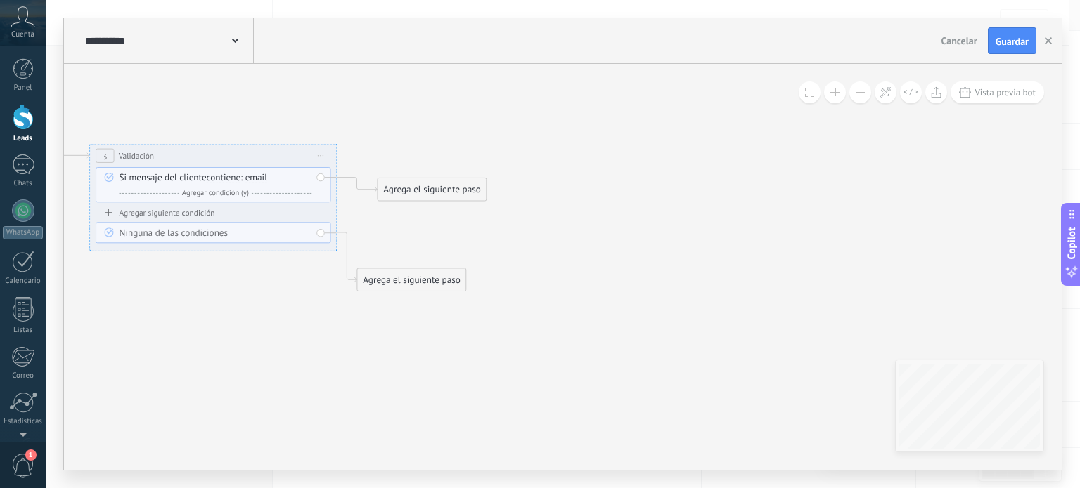
click at [411, 188] on div "Agrega el siguiente paso" at bounding box center [431, 190] width 108 height 20
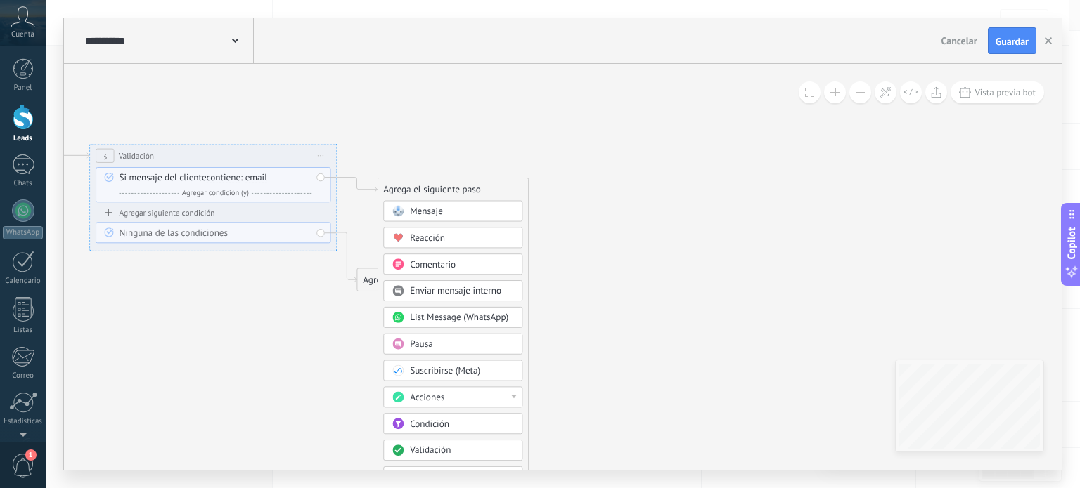
click at [444, 404] on div "Acciones" at bounding box center [452, 397] width 139 height 21
click at [475, 425] on div "Establecer campo" at bounding box center [453, 423] width 138 height 21
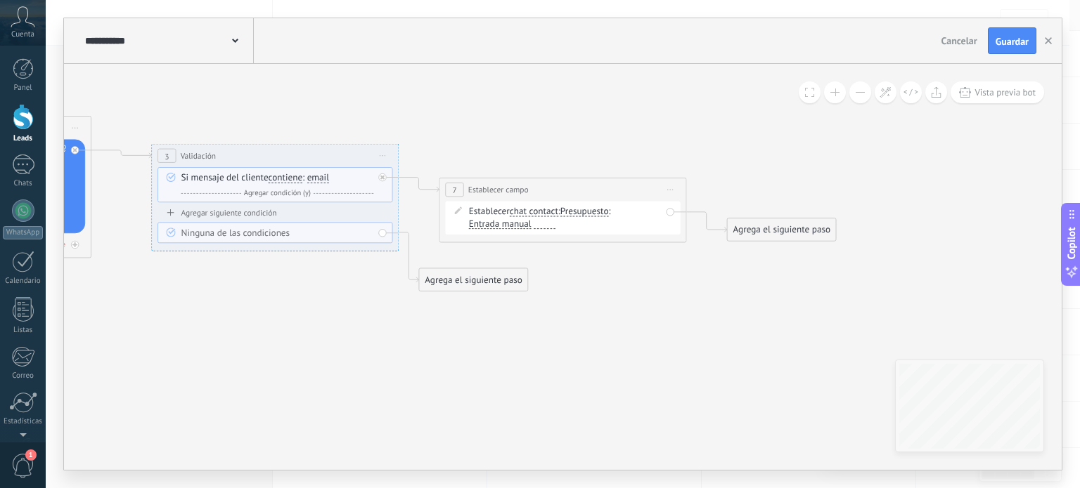
click at [536, 213] on span "chat contact" at bounding box center [534, 212] width 48 height 10
click at [536, 213] on button "chat contact" at bounding box center [580, 212] width 155 height 22
click at [562, 276] on span "lead" at bounding box center [570, 277] width 150 height 13
click at [486, 228] on div at bounding box center [480, 223] width 22 height 9
click at [548, 216] on span "Presupuesto" at bounding box center [553, 212] width 48 height 10
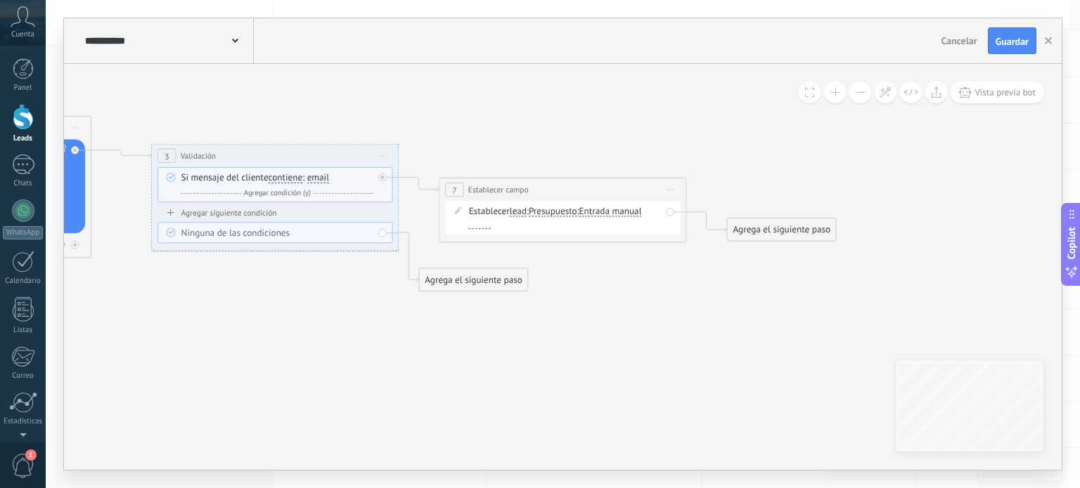
click at [548, 216] on button "Presupuesto" at bounding box center [599, 212] width 155 height 22
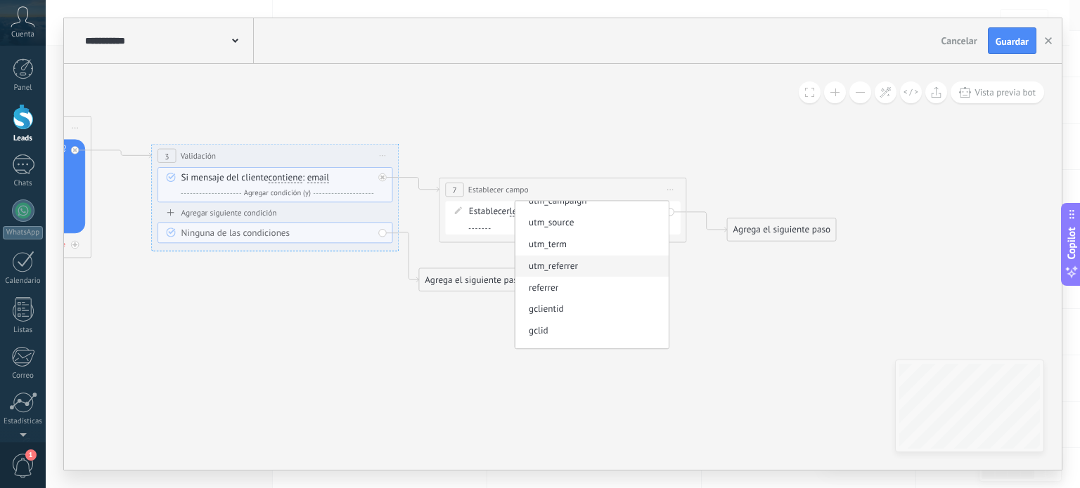
scroll to position [127, 0]
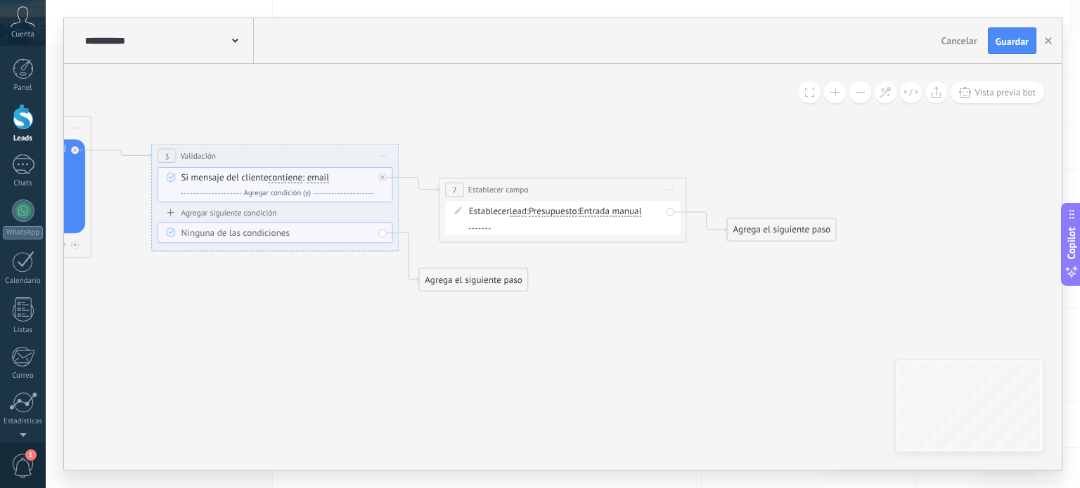
click at [679, 193] on span "Iniciar vista previa aquí Cambiar nombre Duplicar [GEOGRAPHIC_DATA]" at bounding box center [671, 190] width 20 height 18
click at [692, 279] on div "Borrar" at bounding box center [727, 270] width 122 height 21
click at [498, 189] on div "Agrega el siguiente paso" at bounding box center [493, 190] width 108 height 20
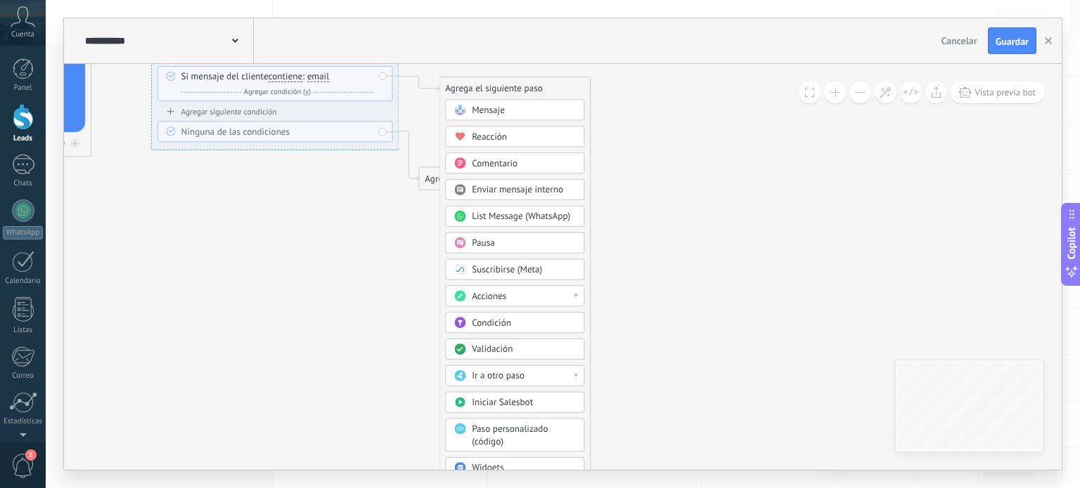
click at [529, 292] on div "Acciones" at bounding box center [524, 297] width 104 height 13
click at [536, 377] on div "Crear lead" at bounding box center [515, 382] width 138 height 21
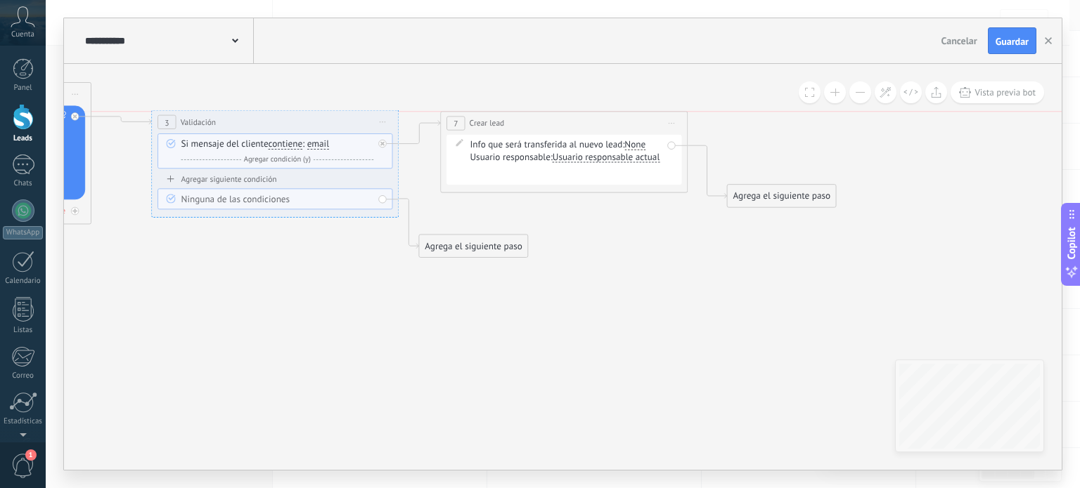
drag, startPoint x: 583, startPoint y: 161, endPoint x: 585, endPoint y: 134, distance: 27.4
click at [585, 134] on div "**********" at bounding box center [564, 123] width 246 height 23
click at [635, 148] on div "None" at bounding box center [634, 146] width 21 height 10
click at [686, 227] on label "Contactos" at bounding box center [670, 219] width 91 height 22
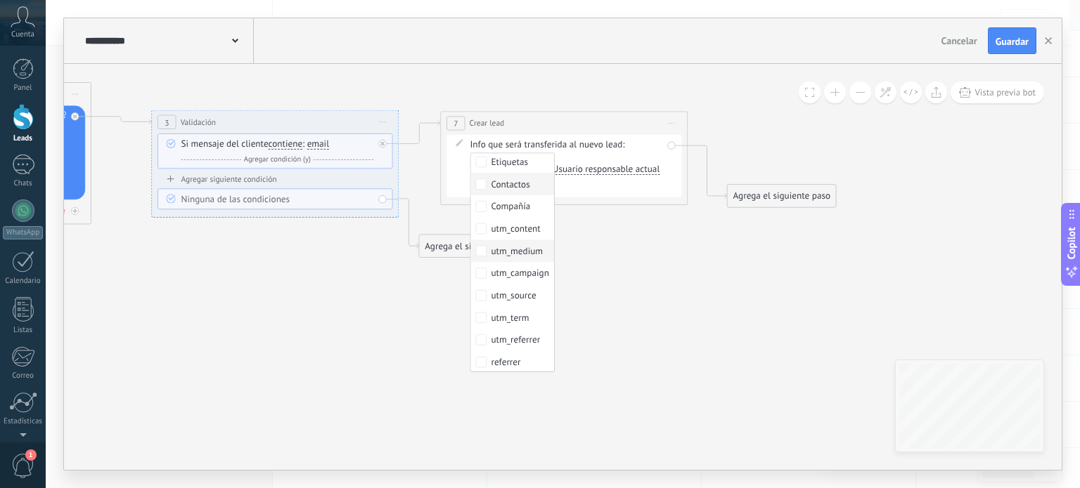
scroll to position [131, 0]
click at [582, 169] on span "Usuario responsable actual" at bounding box center [605, 170] width 107 height 10
click at [582, 169] on button "Usuario responsable actual" at bounding box center [623, 170] width 155 height 22
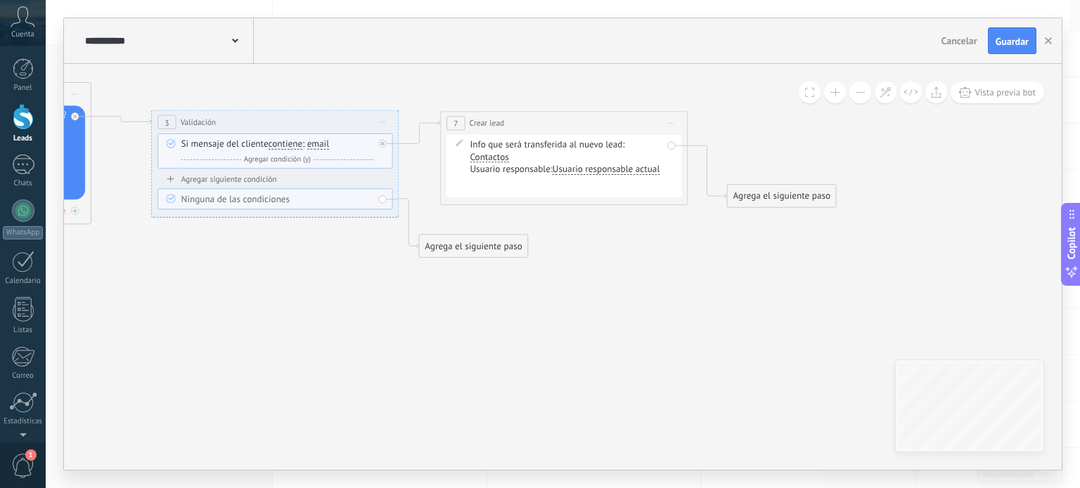
click at [672, 123] on icon at bounding box center [671, 123] width 6 height 1
click at [689, 206] on div "Borrar" at bounding box center [727, 204] width 122 height 21
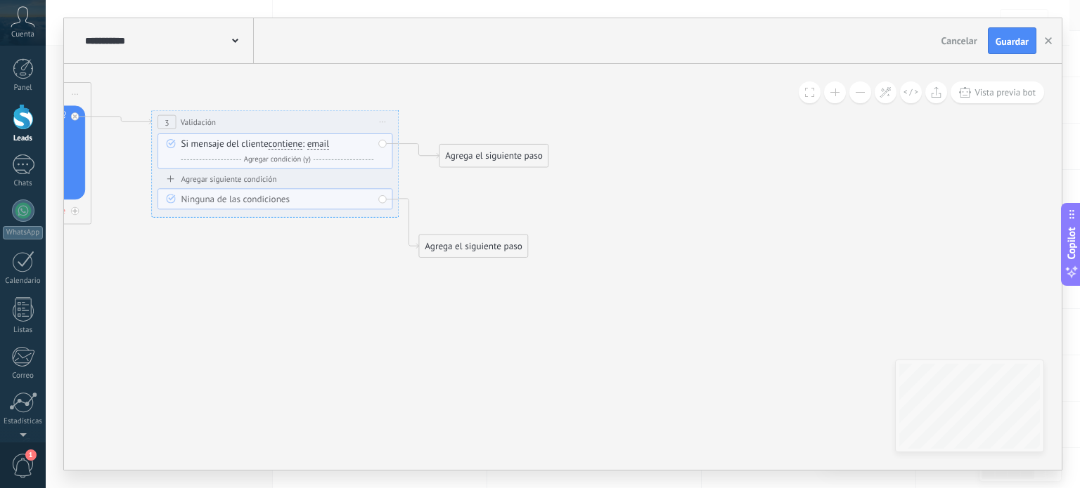
click at [522, 157] on div "Agrega el siguiente paso" at bounding box center [493, 156] width 108 height 20
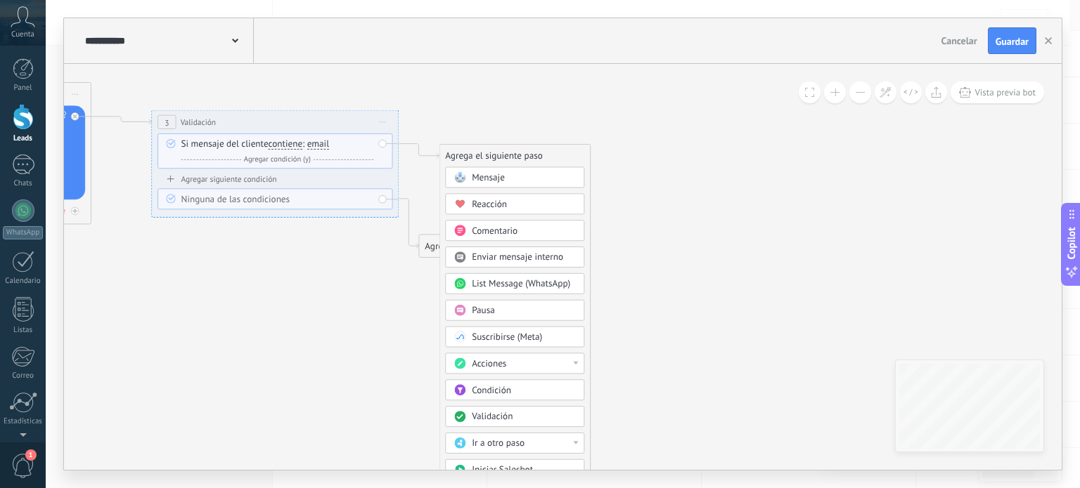
click at [559, 369] on div "Acciones" at bounding box center [514, 364] width 139 height 21
click at [526, 383] on div "Establecer campo" at bounding box center [515, 390] width 138 height 21
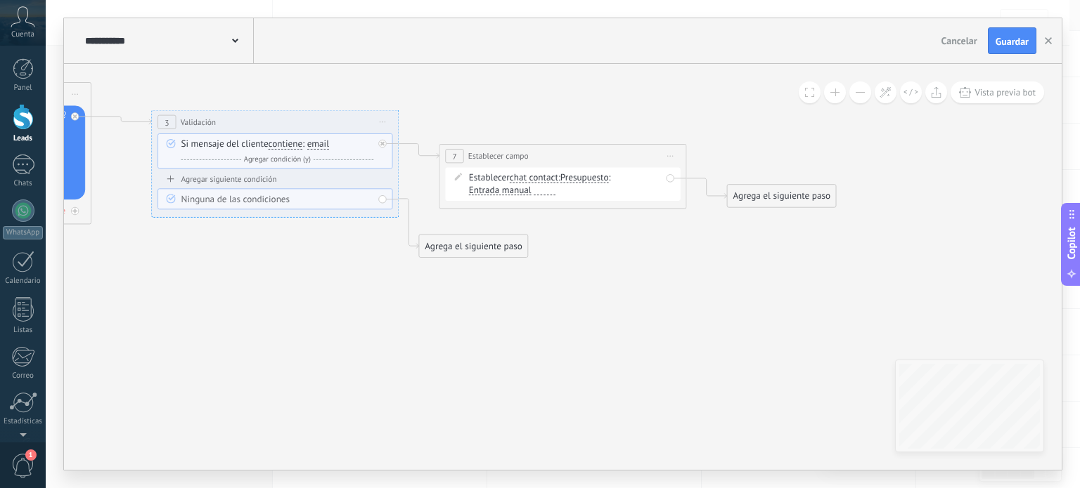
click at [565, 178] on span "Presupuesto" at bounding box center [584, 179] width 48 height 10
click at [565, 178] on button "Presupuesto" at bounding box center [631, 178] width 155 height 22
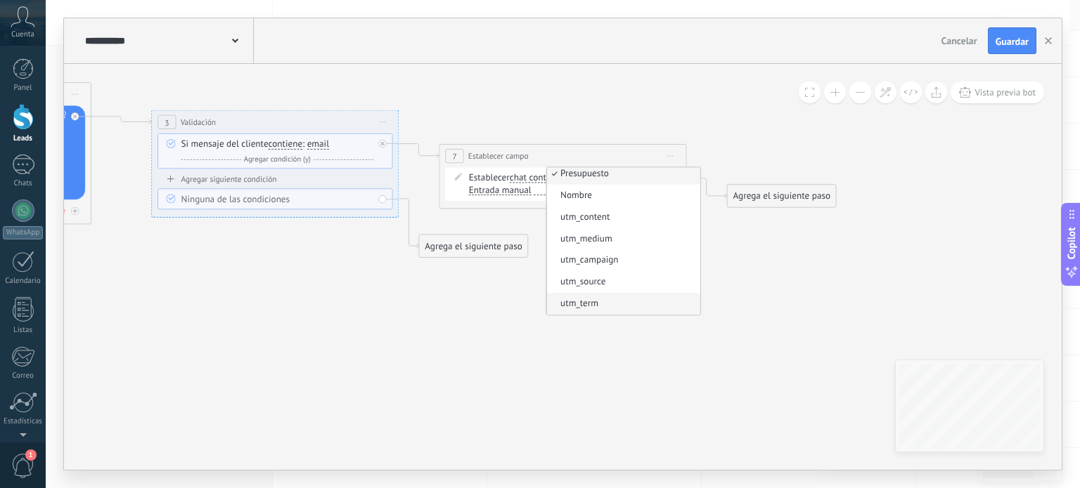
scroll to position [0, 0]
click at [536, 190] on div at bounding box center [544, 190] width 22 height 9
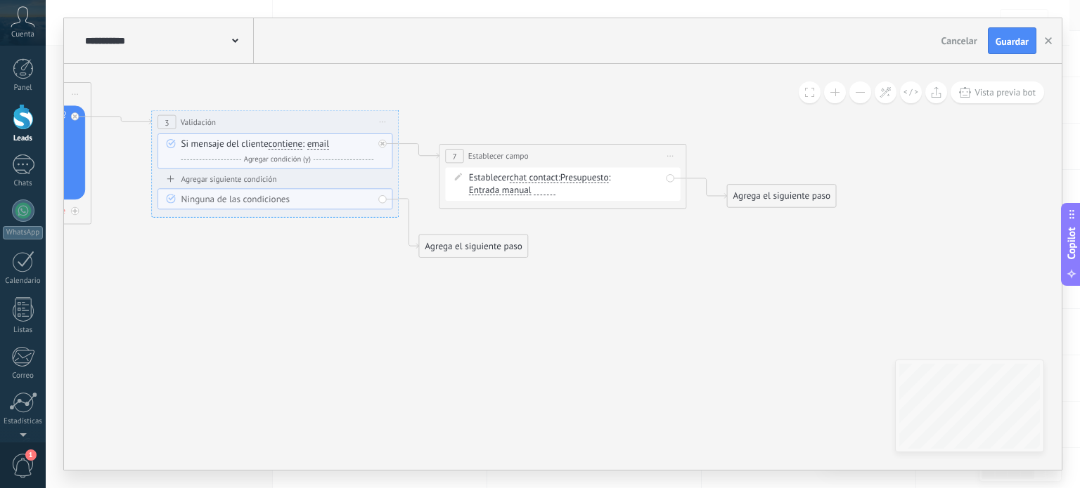
click at [536, 190] on div at bounding box center [544, 190] width 22 height 9
click at [583, 176] on span "Presupuesto" at bounding box center [584, 179] width 48 height 10
click at [583, 176] on button "Presupuesto" at bounding box center [631, 178] width 155 height 22
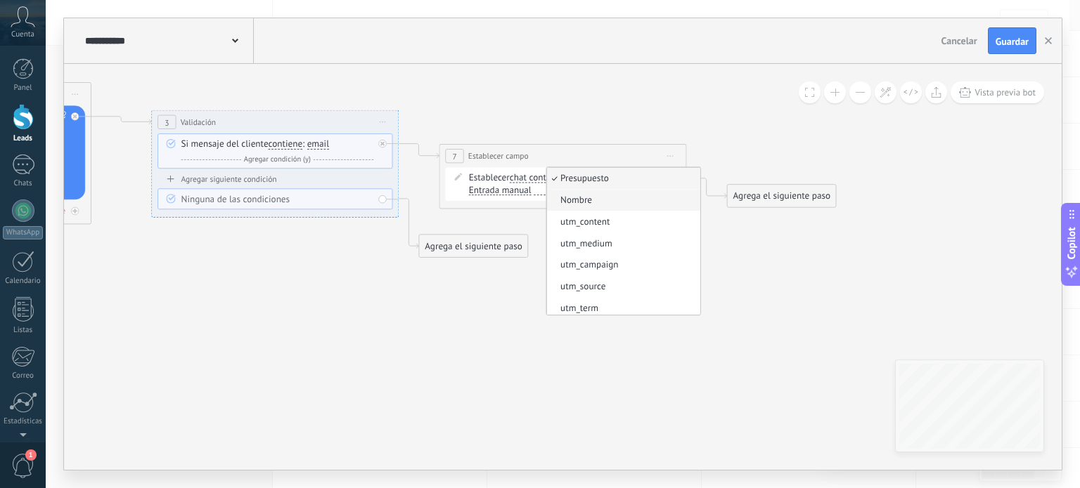
click at [587, 203] on span "Nombre" at bounding box center [621, 200] width 150 height 13
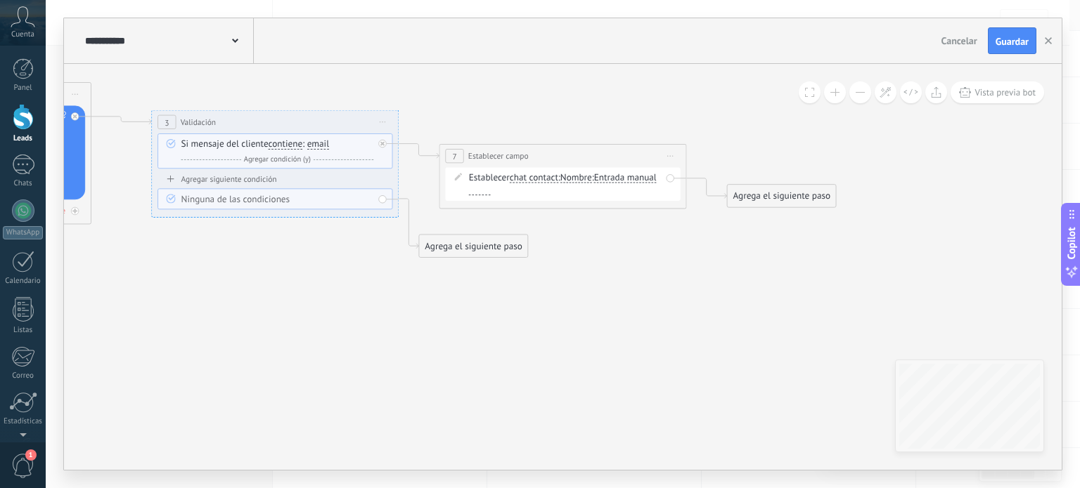
click at [491, 194] on div at bounding box center [480, 190] width 22 height 9
click at [491, 187] on div at bounding box center [480, 190] width 22 height 9
click at [543, 178] on span "chat contact" at bounding box center [534, 179] width 48 height 10
click at [543, 178] on button "chat contact" at bounding box center [580, 178] width 155 height 22
click at [541, 238] on span "lead" at bounding box center [570, 244] width 150 height 13
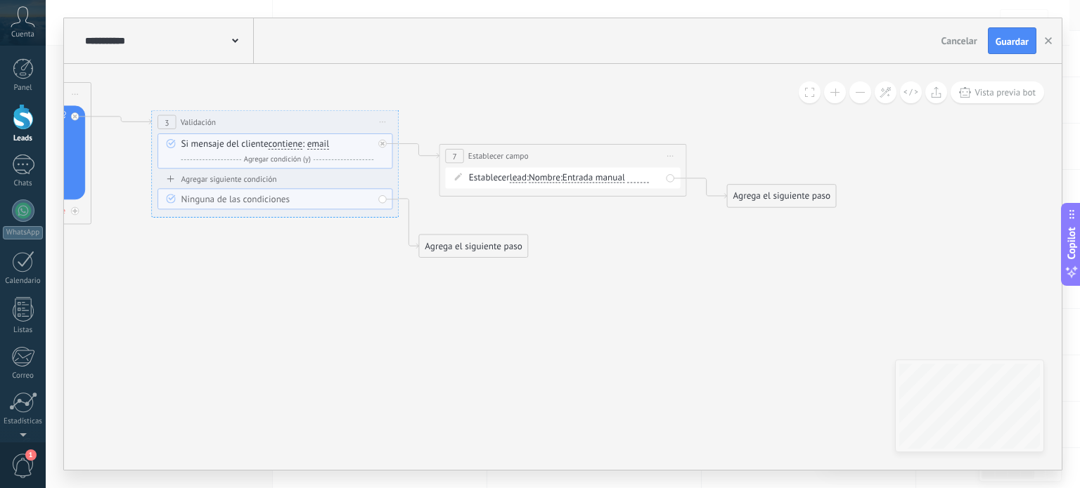
click at [615, 179] on span "Entrada manual" at bounding box center [593, 179] width 63 height 10
click at [615, 179] on button "Entrada manual" at bounding box center [633, 178] width 155 height 22
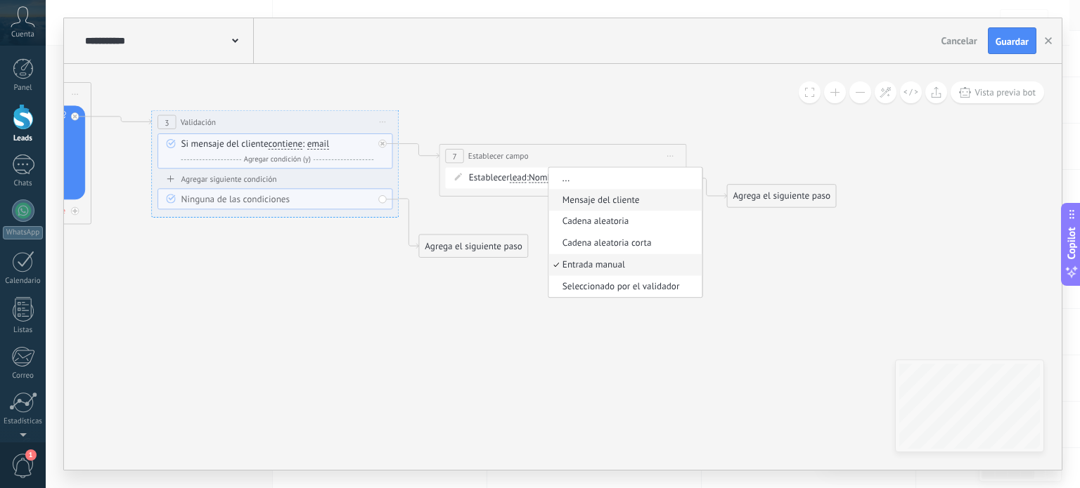
click at [605, 195] on span "Mensaje del cliente" at bounding box center [623, 200] width 150 height 13
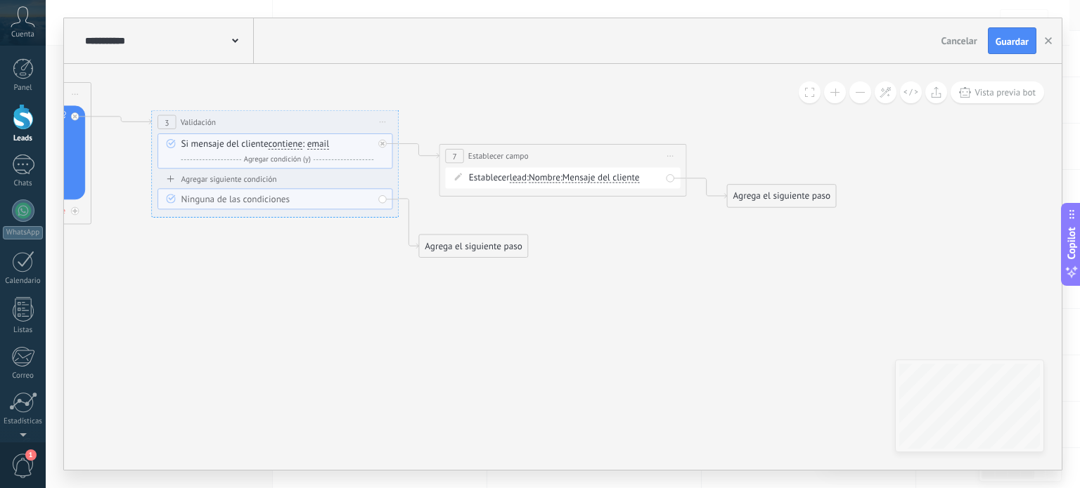
click at [540, 182] on span "Nombre" at bounding box center [545, 179] width 32 height 10
click at [540, 182] on button "Nombre" at bounding box center [599, 178] width 155 height 22
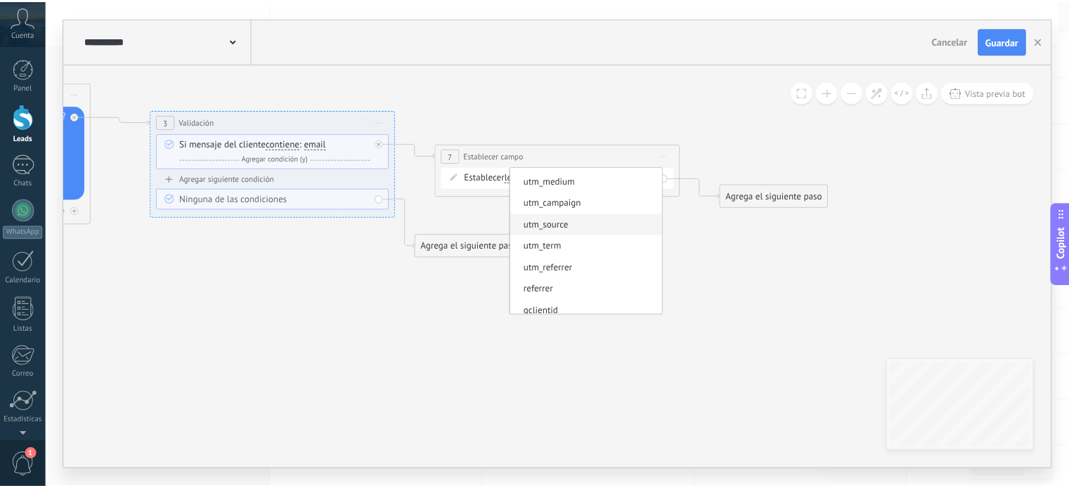
scroll to position [127, 0]
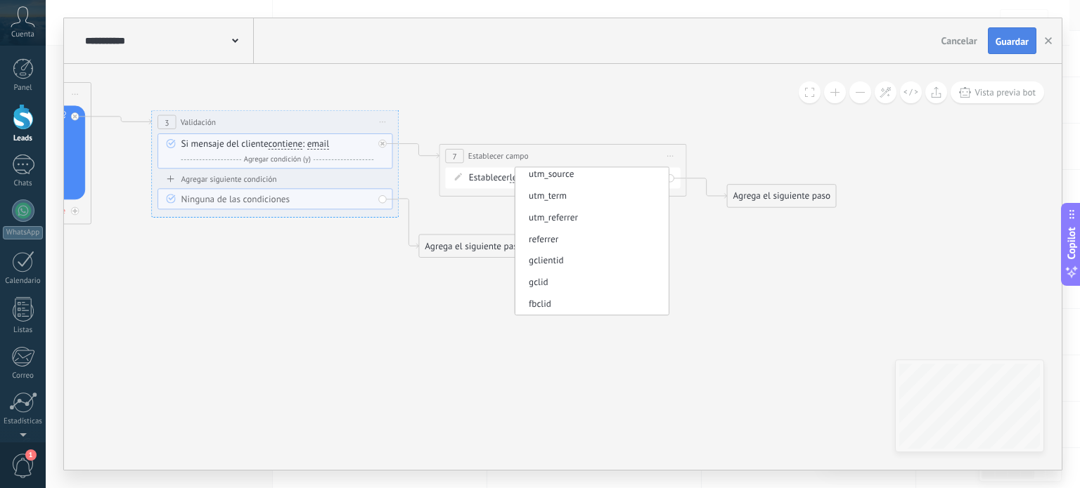
click at [1004, 41] on span "Guardar" at bounding box center [1011, 42] width 33 height 10
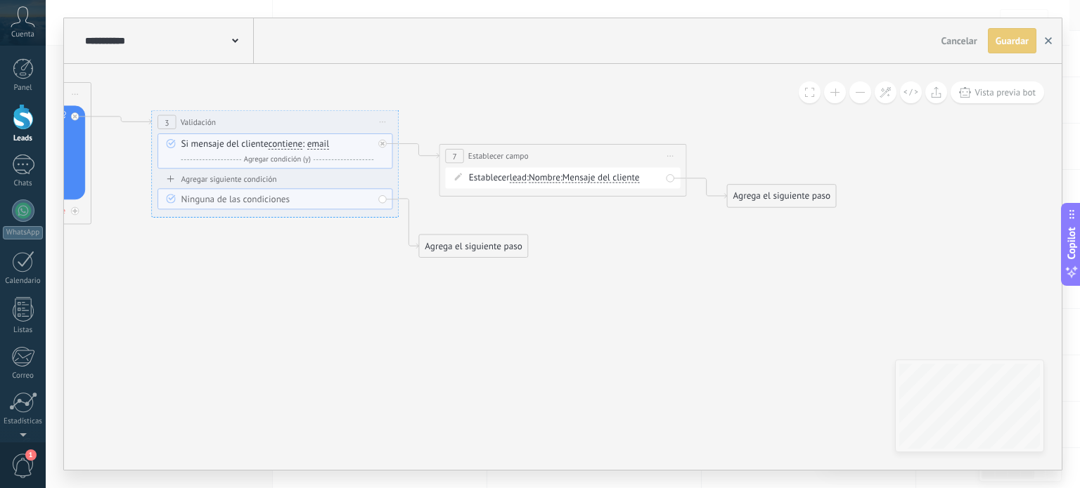
click at [1054, 49] on button "button" at bounding box center [1047, 40] width 21 height 25
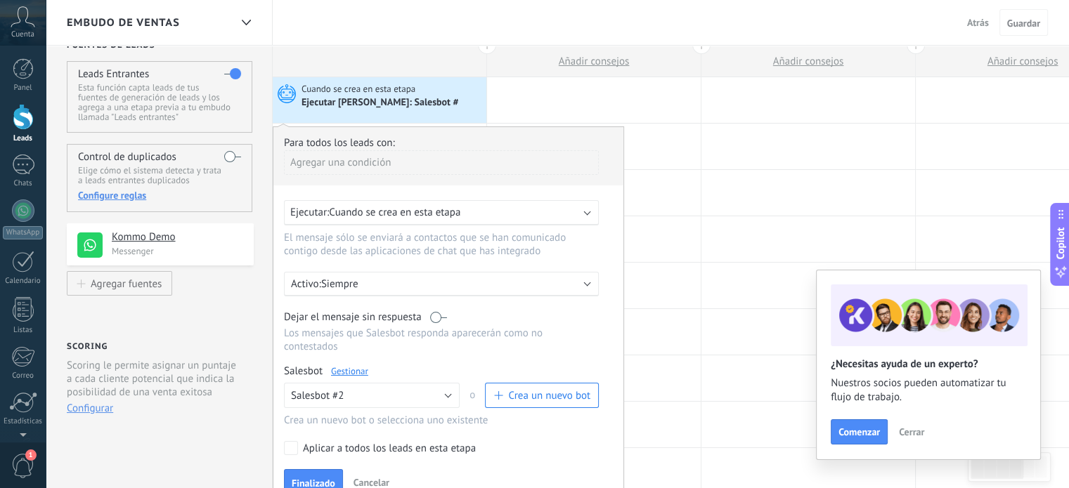
scroll to position [0, 0]
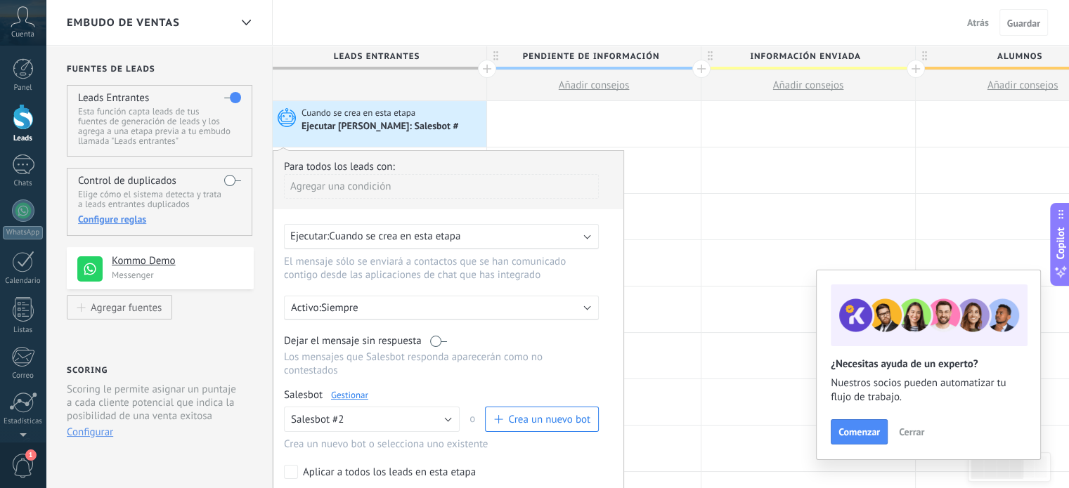
click at [3, 113] on link "Leads" at bounding box center [23, 123] width 46 height 39
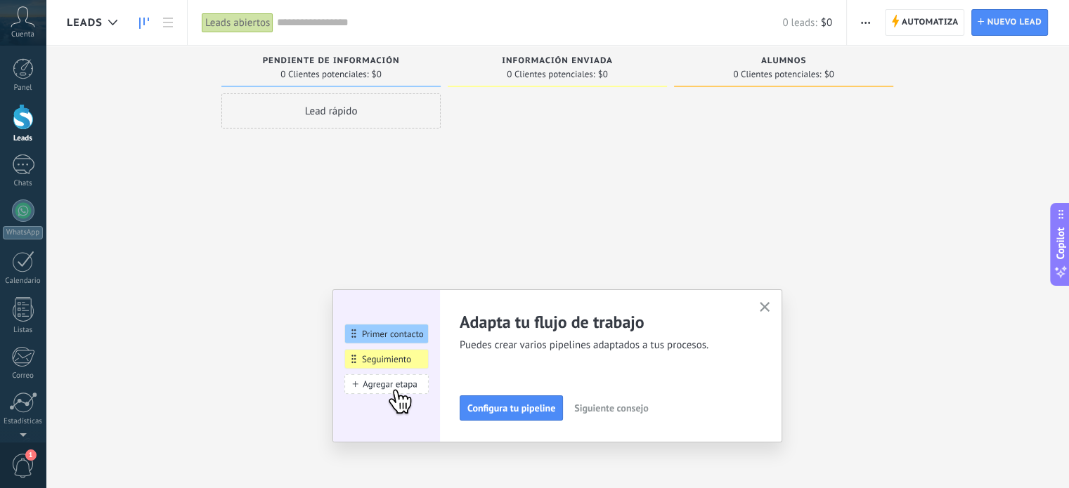
click at [375, 124] on div "Lead rápido" at bounding box center [330, 110] width 219 height 35
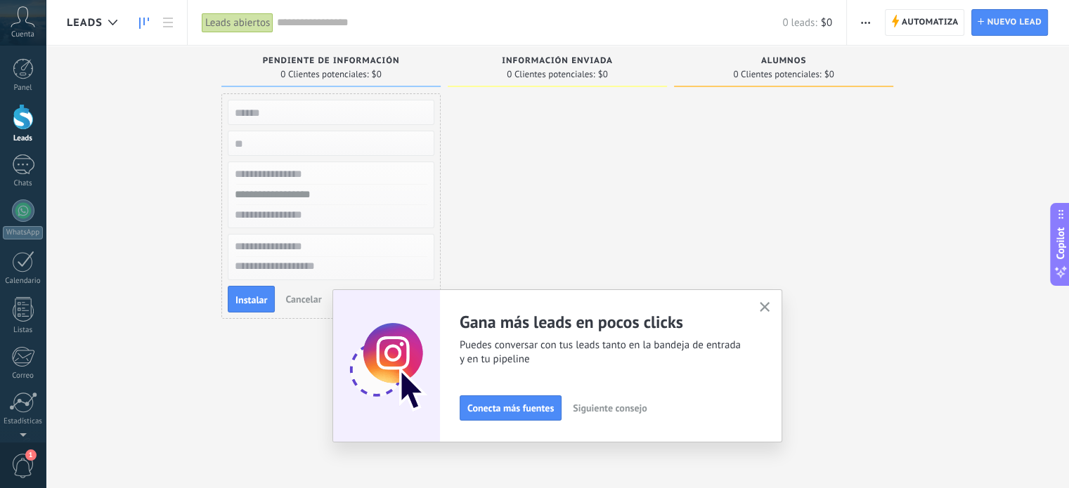
click at [316, 213] on input "text" at bounding box center [329, 215] width 205 height 20
click at [654, 235] on div at bounding box center [557, 245] width 219 height 305
click at [922, 26] on span "Automatiza" at bounding box center [930, 22] width 57 height 25
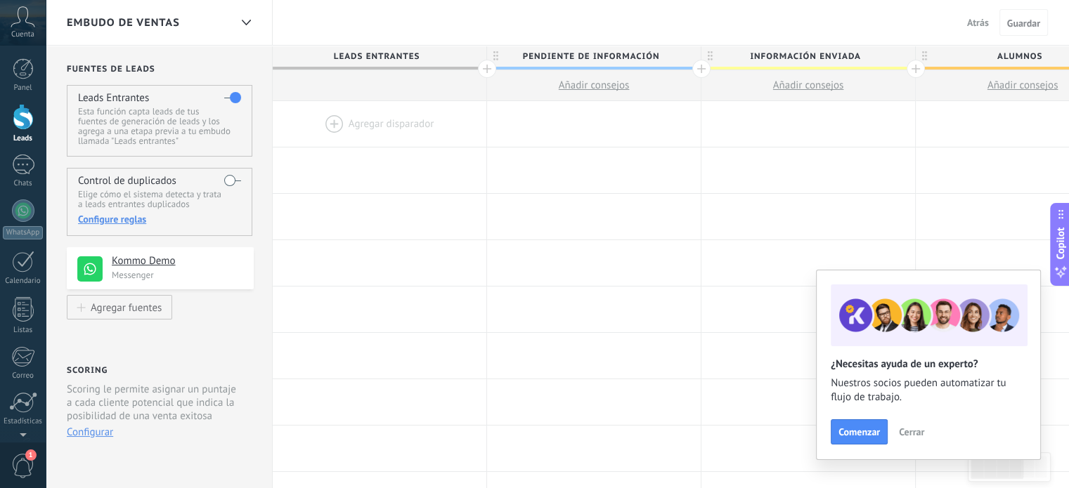
click at [351, 124] on div at bounding box center [380, 124] width 214 height 46
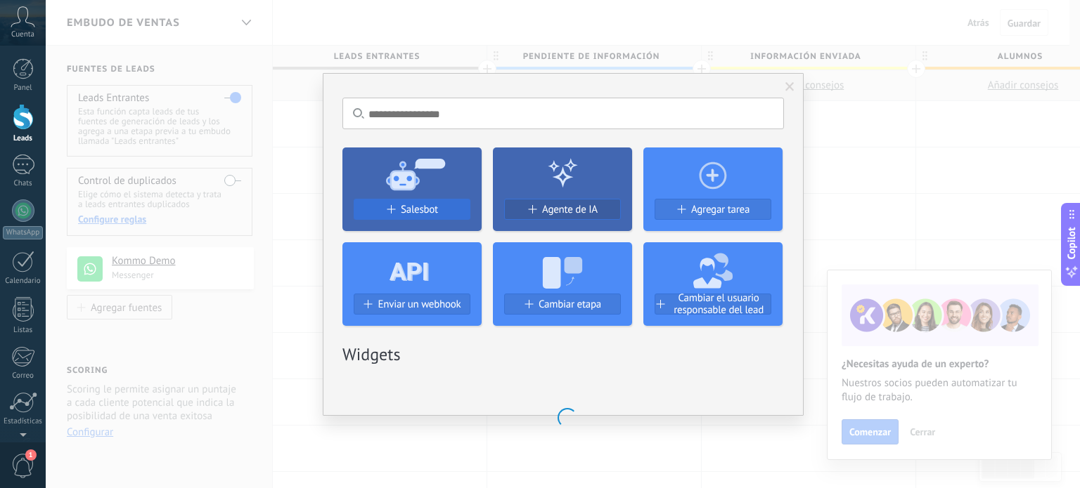
click at [402, 204] on span "Salesbot" at bounding box center [419, 210] width 37 height 12
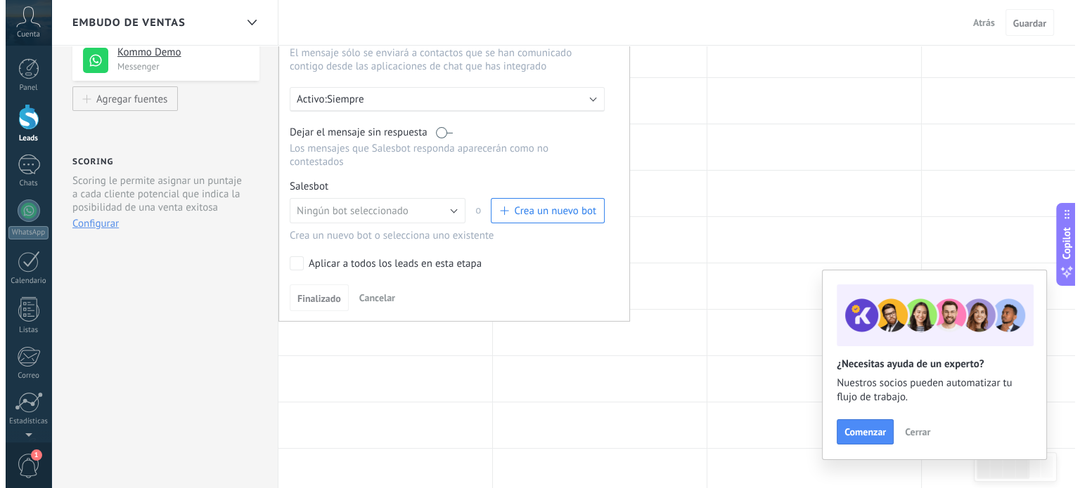
scroll to position [211, 0]
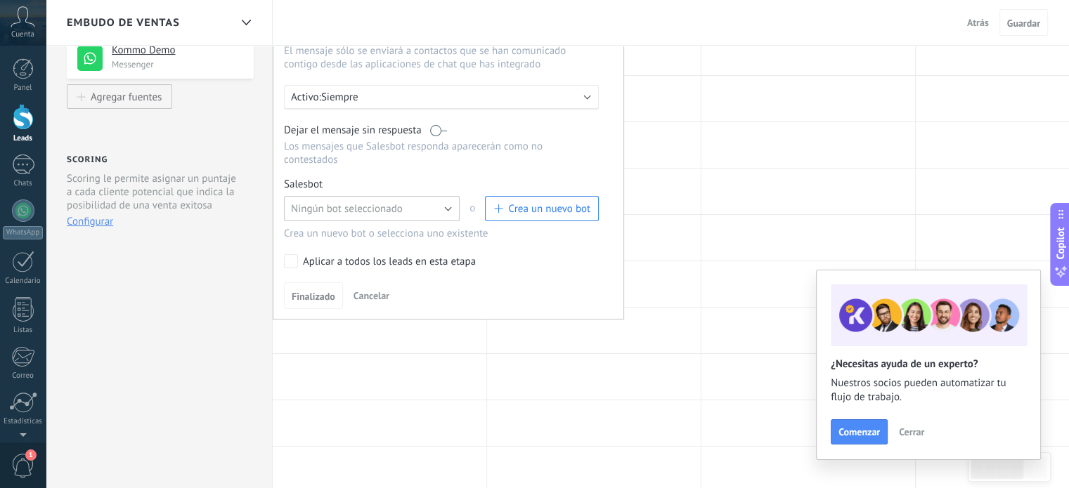
click at [411, 199] on button "Ningún bot seleccionado" at bounding box center [372, 208] width 176 height 25
click at [409, 226] on span "Salesbot #2" at bounding box center [365, 232] width 179 height 13
click at [345, 178] on div "Salesbot Gestionar" at bounding box center [441, 184] width 315 height 13
click at [351, 179] on link "Gestionar" at bounding box center [349, 185] width 37 height 12
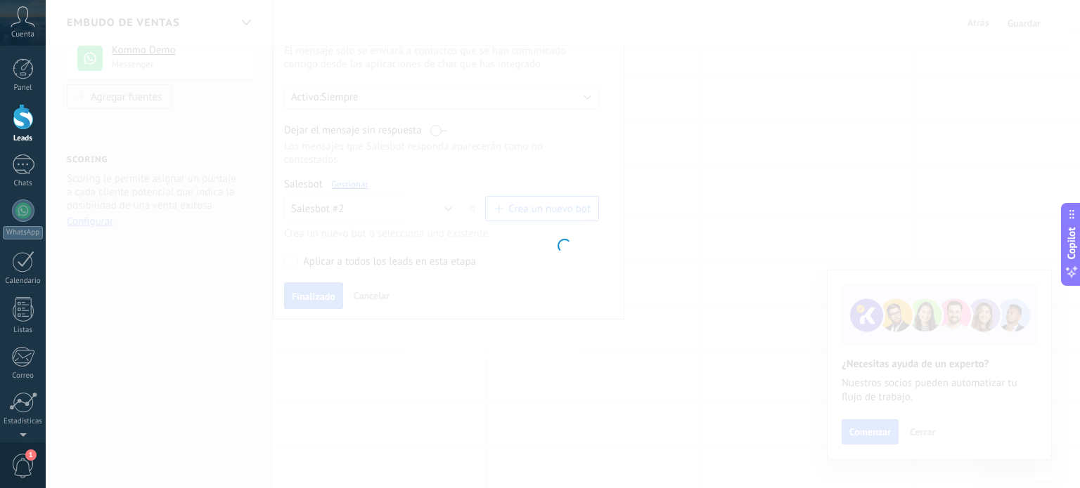
type input "**********"
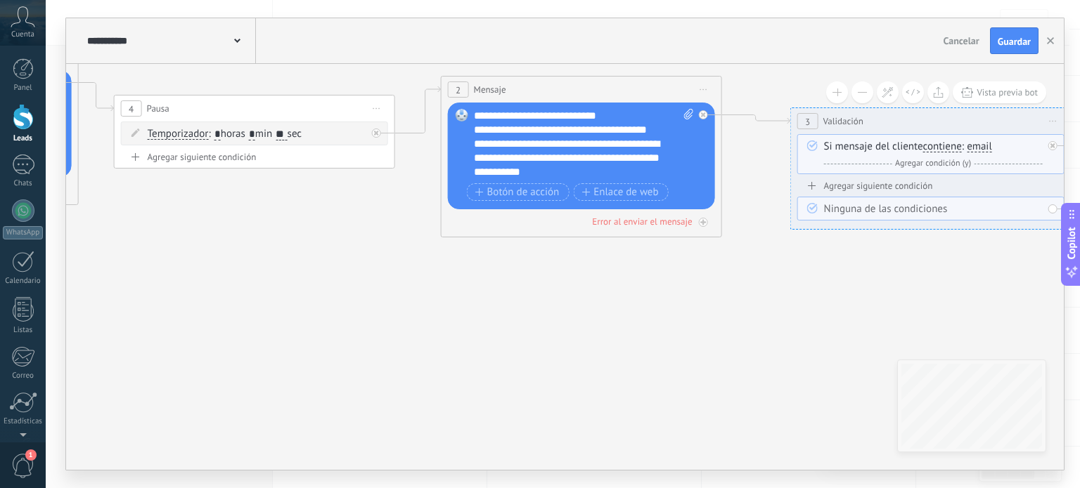
drag, startPoint x: 732, startPoint y: 175, endPoint x: 0, endPoint y: 4, distance: 752.1
click at [0, 4] on body ".abccls-1,.abccls-2{fill-rule:evenodd}.abccls-2{fill:#fff} .abfcls-1{fill:none}…" at bounding box center [540, 33] width 1080 height 488
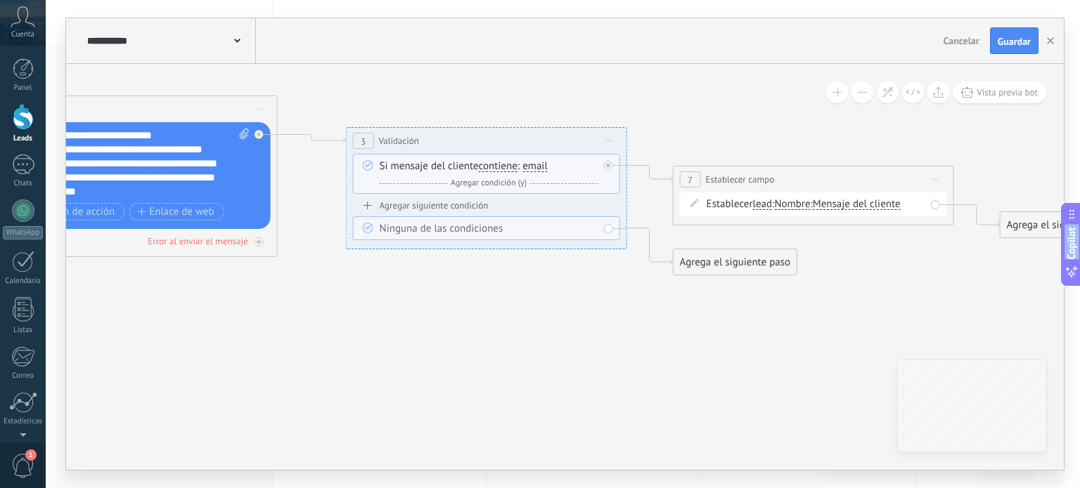
drag, startPoint x: 517, startPoint y: 306, endPoint x: 167, endPoint y: 324, distance: 349.8
click at [122, 331] on icon at bounding box center [132, 146] width 2591 height 961
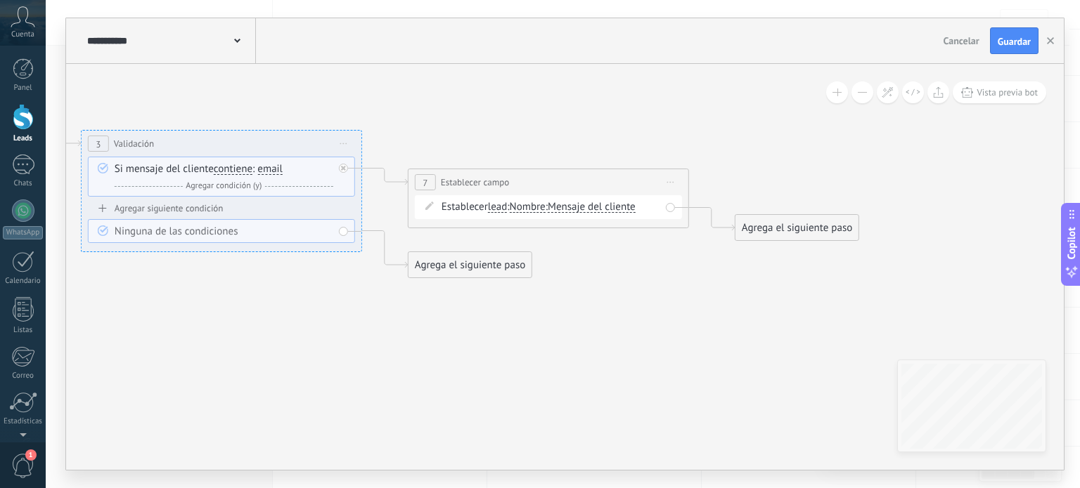
drag, startPoint x: 557, startPoint y: 341, endPoint x: 230, endPoint y: 329, distance: 327.0
click at [512, 199] on span "Nombre" at bounding box center [518, 204] width 36 height 11
click at [512, 199] on button "Nombre" at bounding box center [581, 204] width 176 height 25
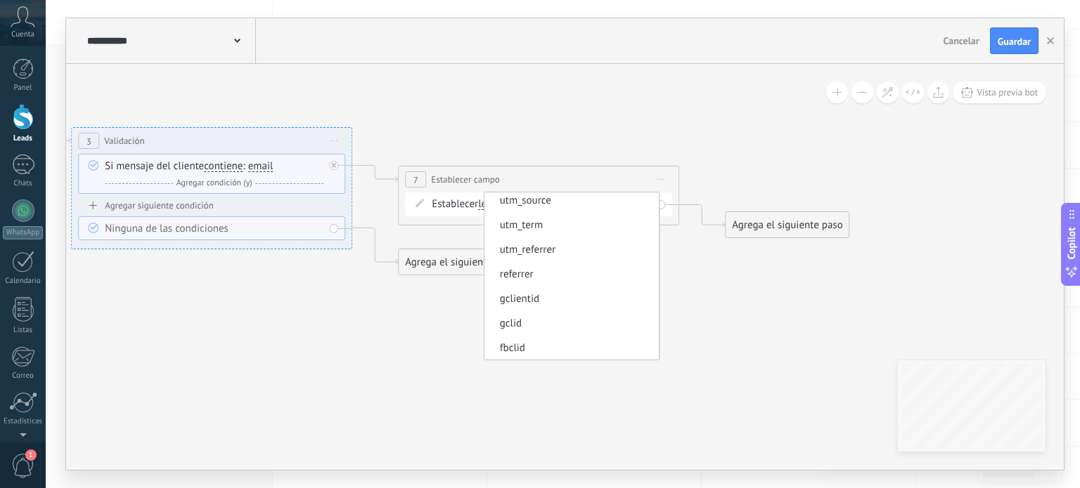
scroll to position [0, 0]
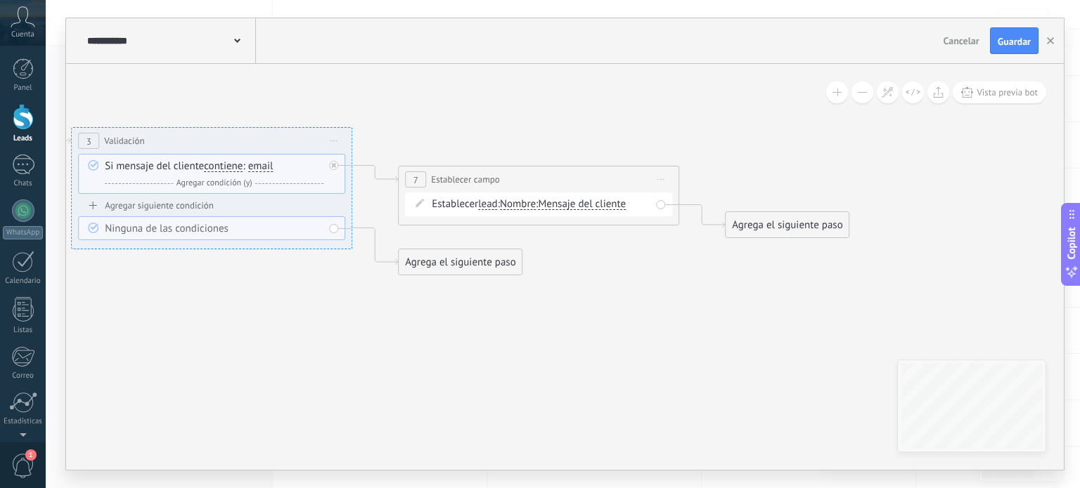
click at [802, 233] on div "Agrega el siguiente paso" at bounding box center [786, 225] width 123 height 23
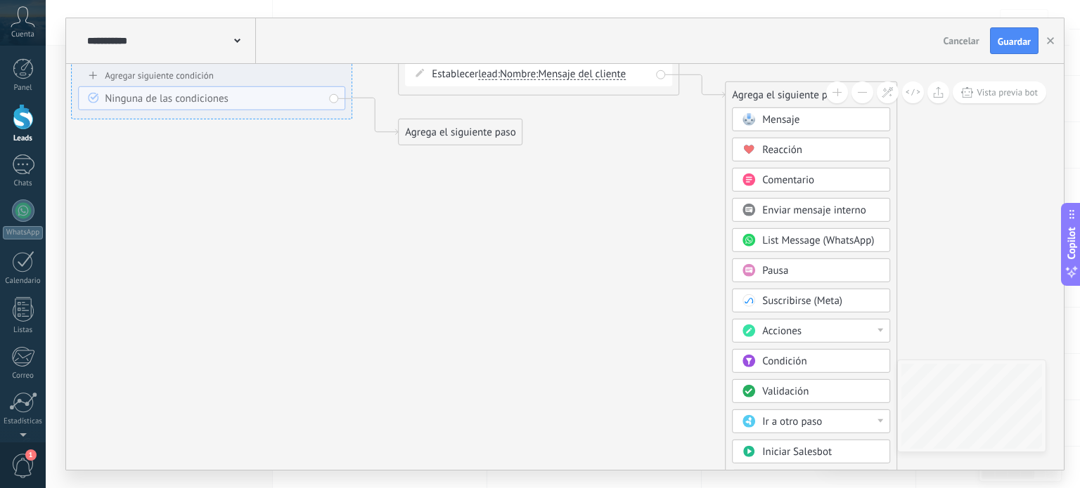
click at [844, 325] on div "Acciones" at bounding box center [821, 332] width 118 height 14
click at [816, 427] on div "Establecer campo" at bounding box center [810, 430] width 157 height 24
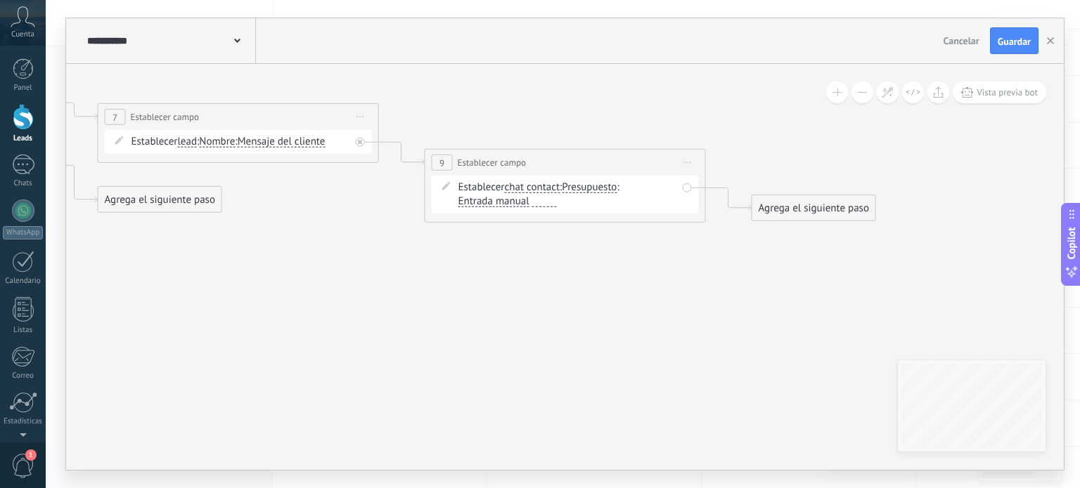
click at [585, 192] on span "Presupuesto" at bounding box center [589, 187] width 55 height 11
click at [585, 192] on button "Presupuesto" at bounding box center [643, 187] width 176 height 25
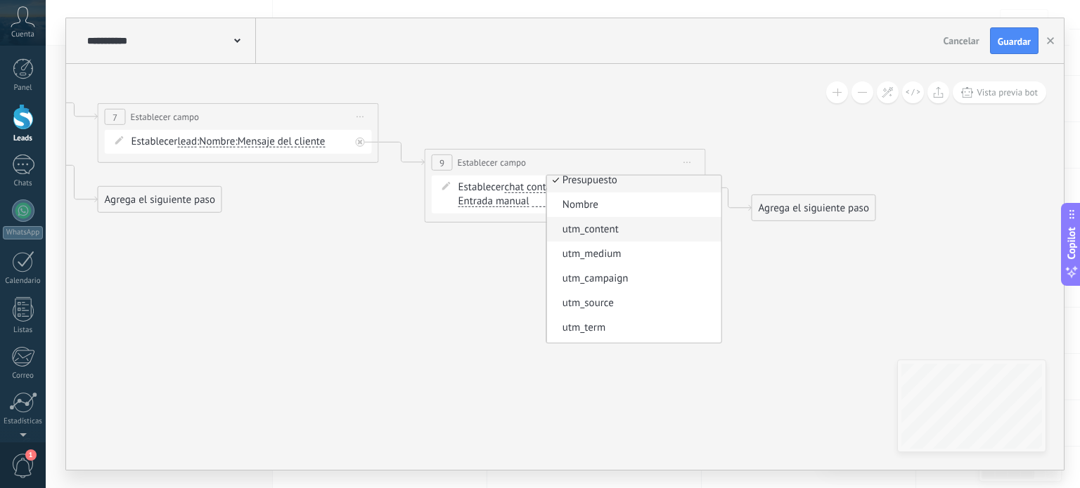
scroll to position [0, 0]
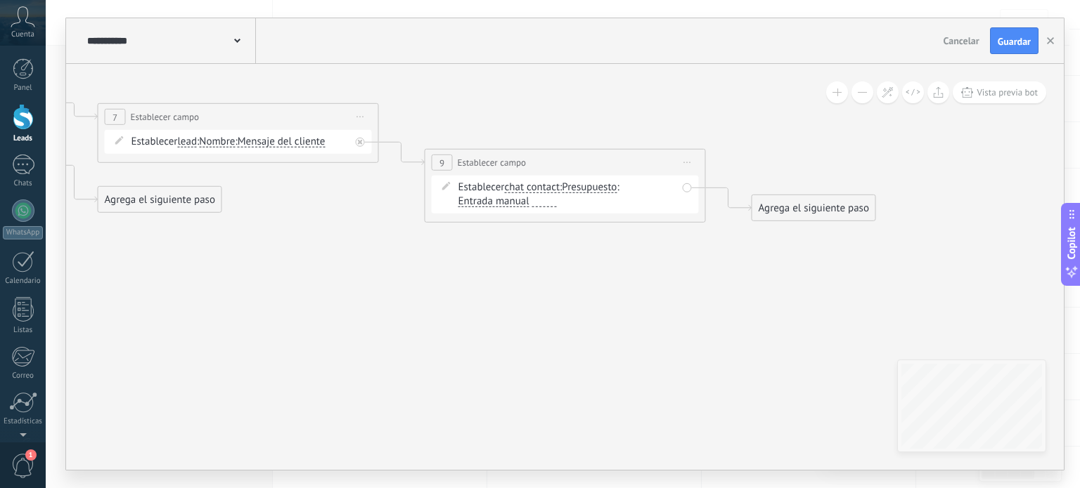
click at [700, 164] on div "**********" at bounding box center [565, 163] width 280 height 26
click at [690, 166] on span "Iniciar vista previa aquí Cambiar nombre Duplicar [GEOGRAPHIC_DATA]" at bounding box center [687, 163] width 22 height 20
click at [694, 250] on icon at bounding box center [696, 254] width 7 height 8
click at [467, 155] on div "Agrega el siguiente paso" at bounding box center [486, 162] width 123 height 23
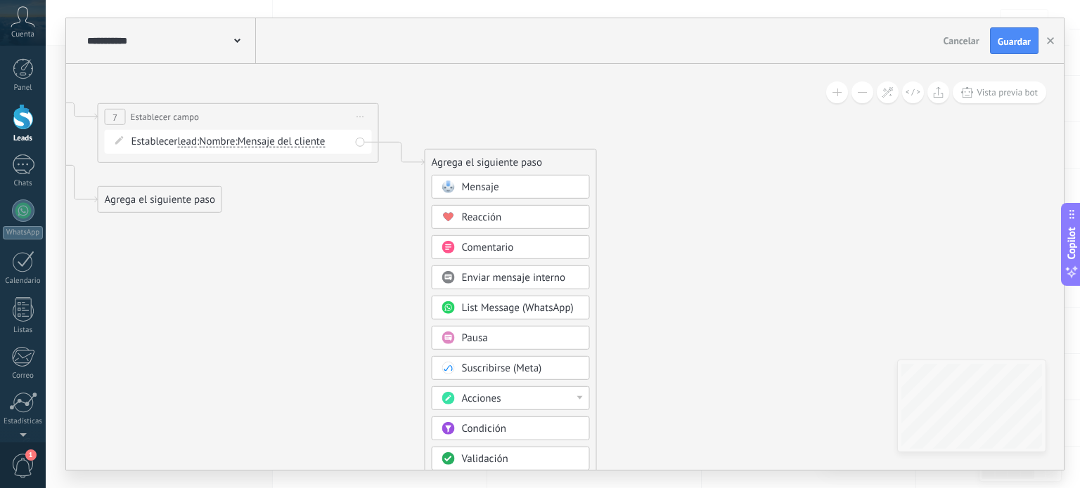
click at [545, 401] on div "Acciones" at bounding box center [521, 399] width 118 height 14
click at [545, 401] on div "Completar tareas" at bounding box center [510, 402] width 157 height 24
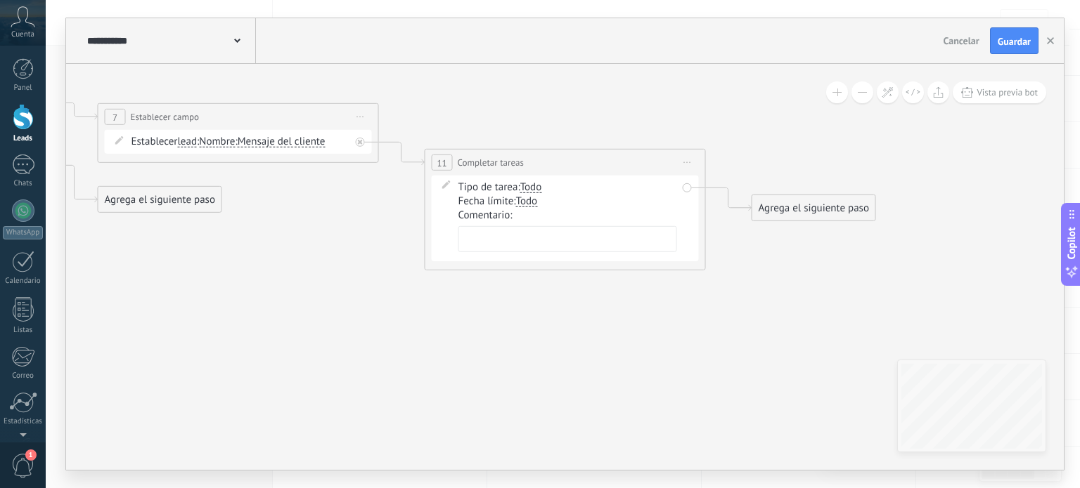
click at [536, 184] on span "Todo" at bounding box center [531, 187] width 22 height 11
click at [536, 184] on button "Todo" at bounding box center [601, 187] width 176 height 25
click at [687, 160] on span "Iniciar vista previa aquí Cambiar nombre Duplicar [GEOGRAPHIC_DATA]" at bounding box center [687, 163] width 22 height 20
click at [711, 257] on div "Borrar" at bounding box center [751, 254] width 139 height 24
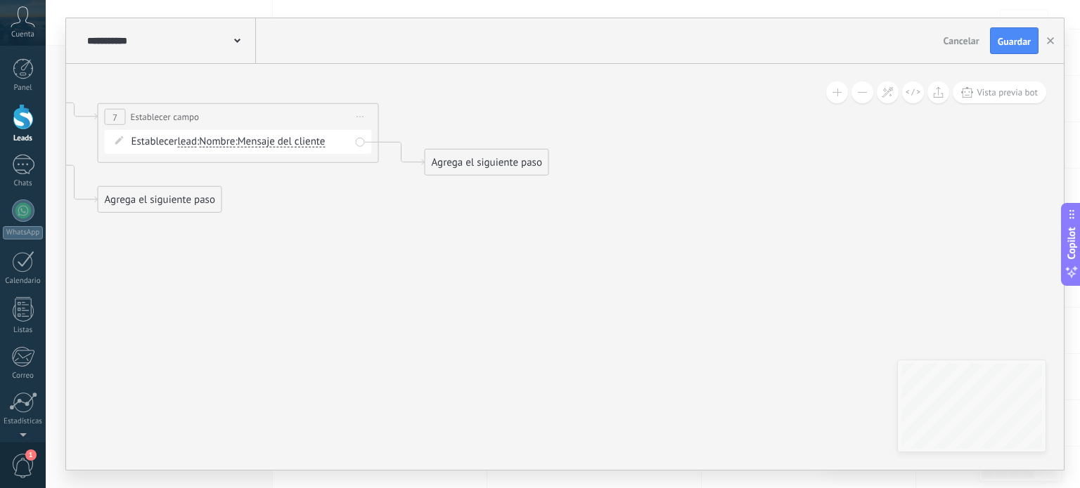
click at [453, 154] on div "Agrega el siguiente paso" at bounding box center [486, 162] width 123 height 23
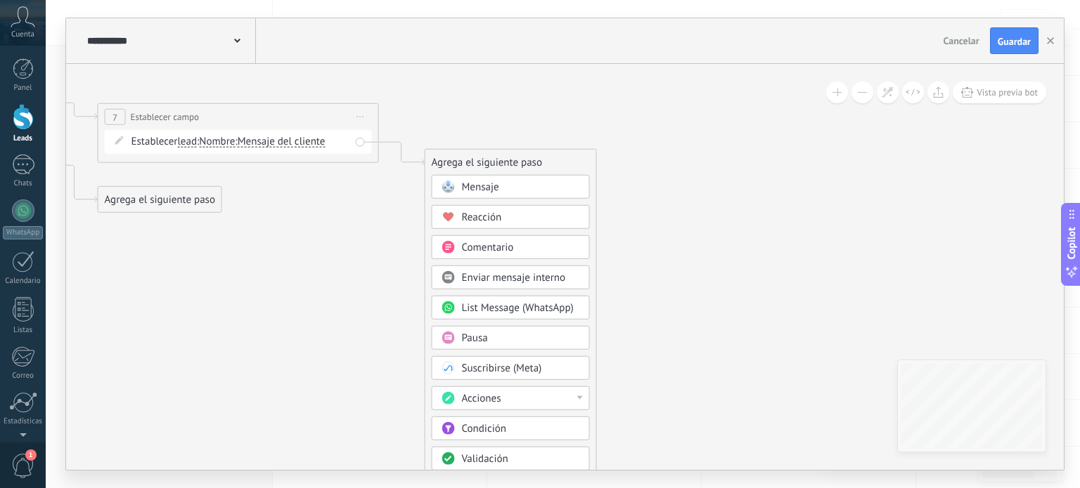
click at [556, 403] on div "Acciones" at bounding box center [521, 399] width 118 height 14
click at [551, 458] on div "Enviar correo" at bounding box center [510, 450] width 157 height 24
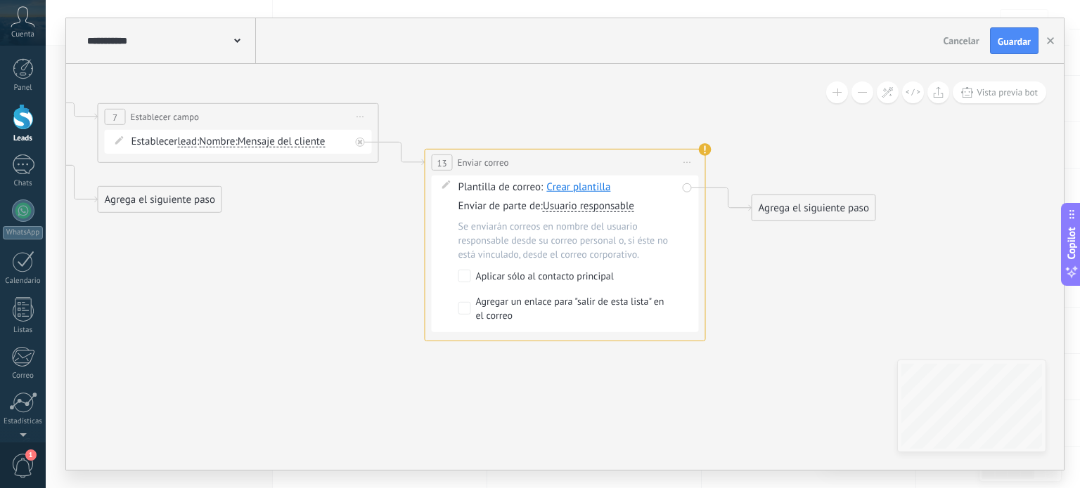
click at [692, 165] on span "Iniciar vista previa aquí Cambiar nombre Duplicar [GEOGRAPHIC_DATA]" at bounding box center [687, 163] width 22 height 20
click at [737, 256] on div "Borrar" at bounding box center [751, 254] width 139 height 24
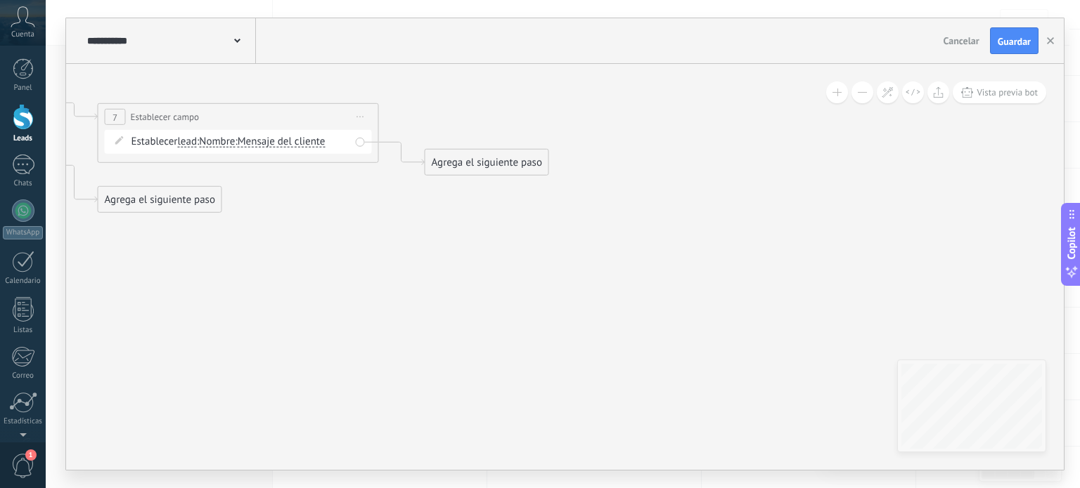
click at [540, 162] on div "Agrega el siguiente paso" at bounding box center [486, 162] width 123 height 23
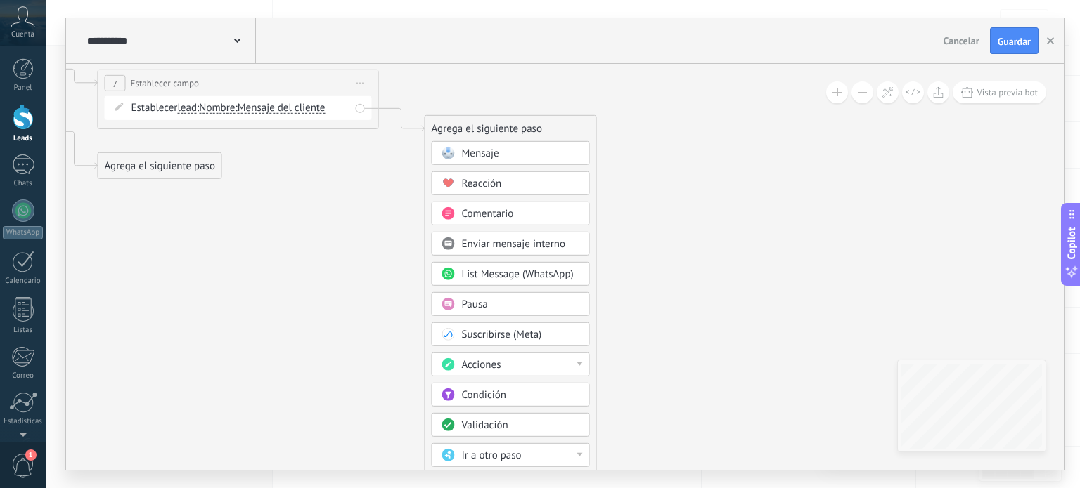
click at [527, 361] on div "Acciones" at bounding box center [521, 365] width 118 height 14
click at [531, 391] on div "Crear lead" at bounding box center [510, 394] width 157 height 24
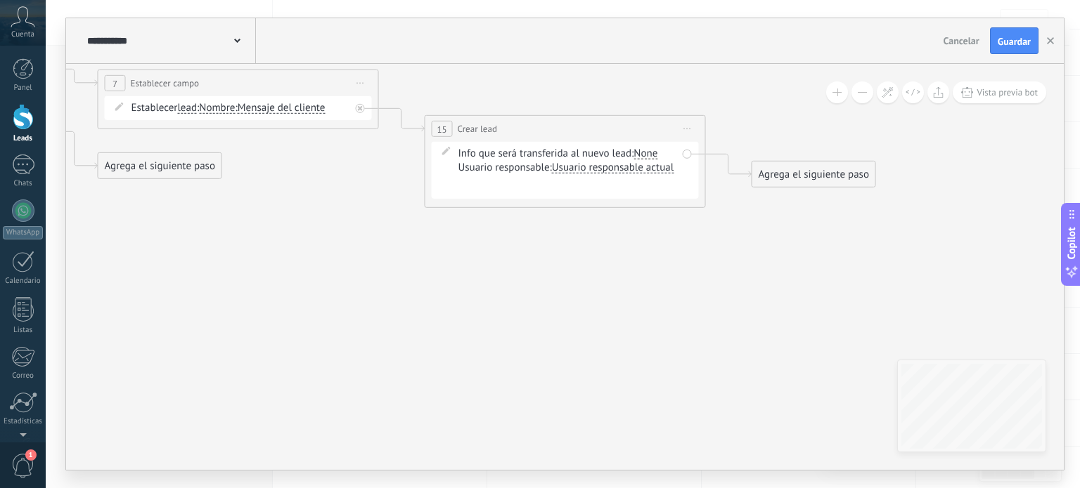
click at [653, 154] on div "None" at bounding box center [645, 153] width 24 height 11
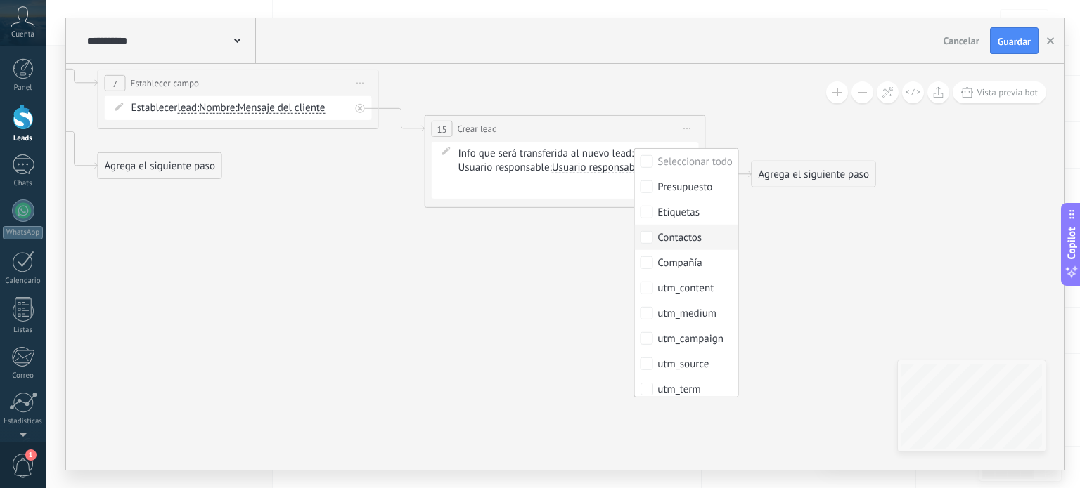
click at [692, 230] on label "Contactos" at bounding box center [686, 237] width 104 height 25
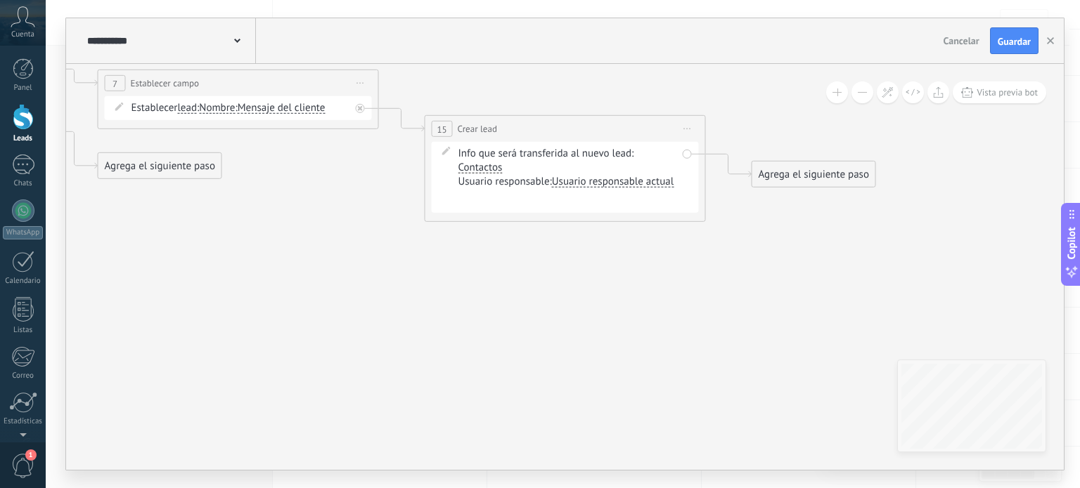
click at [616, 177] on span "Usuario responsable actual" at bounding box center [613, 181] width 122 height 11
click at [616, 177] on button "Usuario responsable actual" at bounding box center [633, 181] width 176 height 25
click at [607, 209] on span "Plushlamour" at bounding box center [621, 207] width 170 height 14
click at [0, 0] on div "Pendiente de información Información enviada Alumnos Logrado con éxito Venta Pe…" at bounding box center [0, 0] width 0 height 0
click at [579, 199] on label at bounding box center [567, 203] width 219 height 24
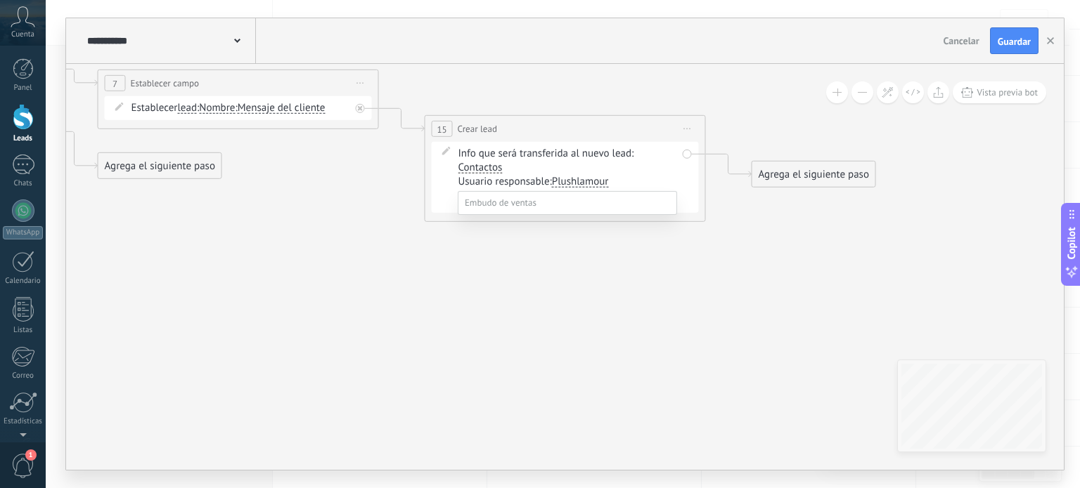
click at [441, 191] on div at bounding box center [563, 244] width 1034 height 488
click at [694, 129] on span "Iniciar vista previa aquí Cambiar nombre Duplicar [GEOGRAPHIC_DATA]" at bounding box center [687, 129] width 22 height 20
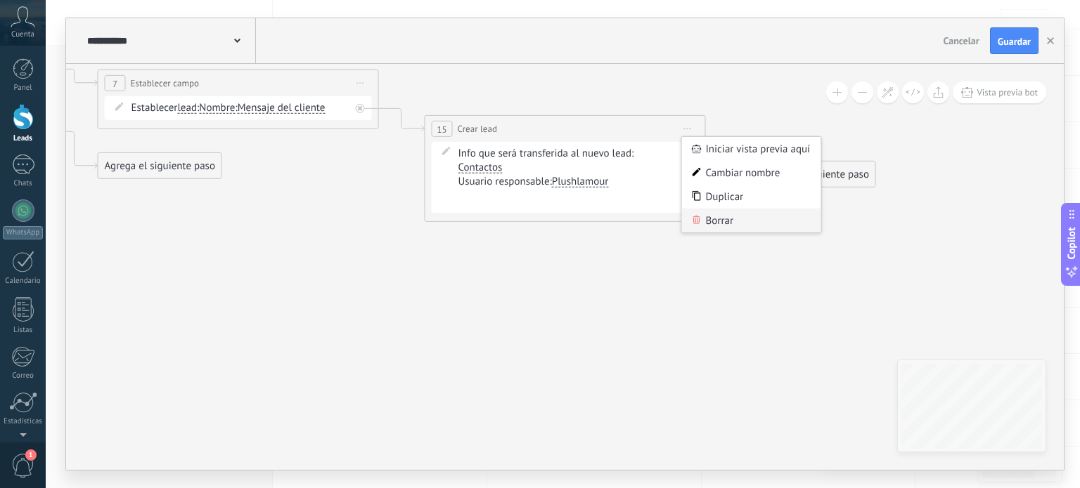
click at [729, 215] on div "Borrar" at bounding box center [751, 221] width 139 height 24
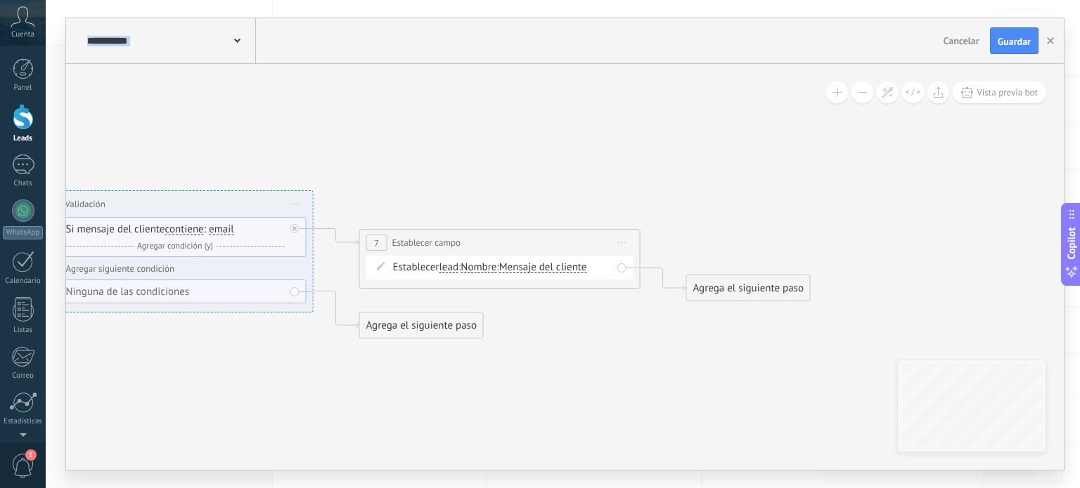
drag, startPoint x: 416, startPoint y: 214, endPoint x: 702, endPoint y: 381, distance: 331.0
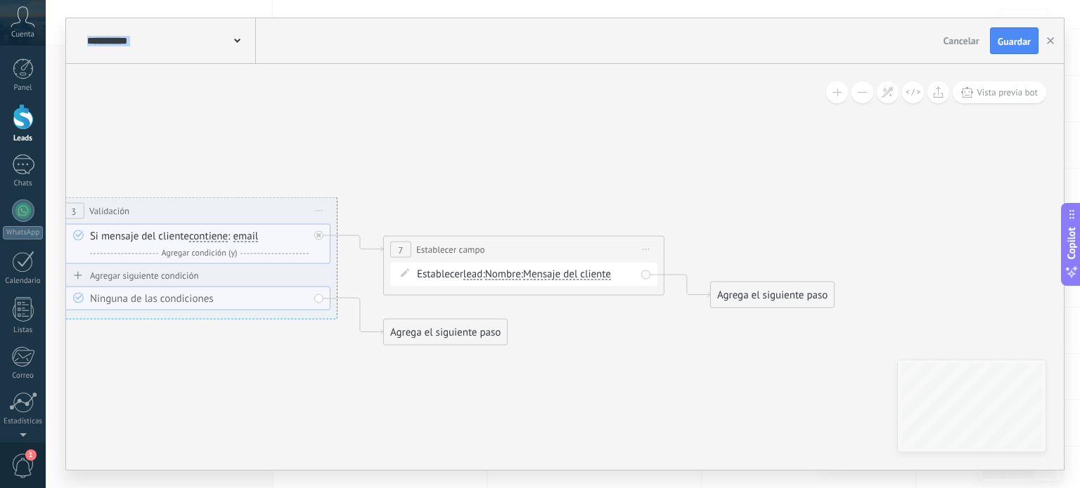
click at [640, 257] on span "Iniciar vista previa aquí Cambiar nombre Duplicar [GEOGRAPHIC_DATA]" at bounding box center [646, 250] width 22 height 20
click at [701, 344] on div "Borrar" at bounding box center [709, 342] width 139 height 24
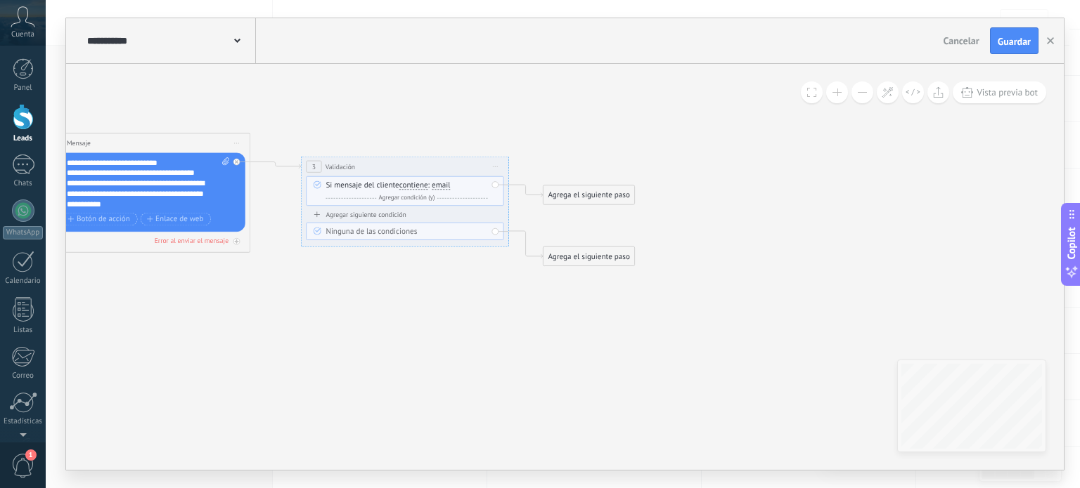
drag, startPoint x: 606, startPoint y: 278, endPoint x: 711, endPoint y: 215, distance: 122.6
click at [711, 215] on icon at bounding box center [22, 171] width 1676 height 711
click at [577, 200] on div "Agrega el siguiente paso" at bounding box center [588, 195] width 91 height 17
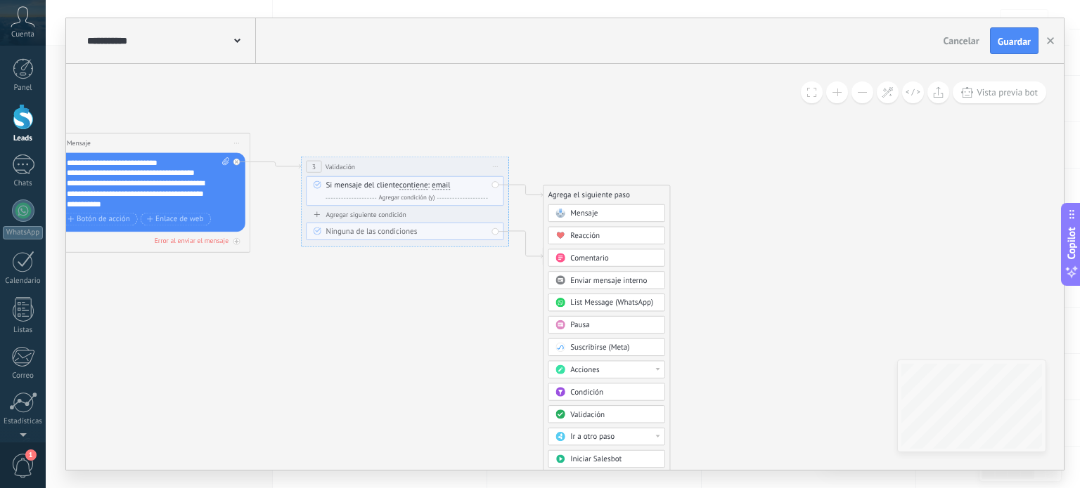
click at [581, 211] on span "Mensaje" at bounding box center [583, 214] width 27 height 10
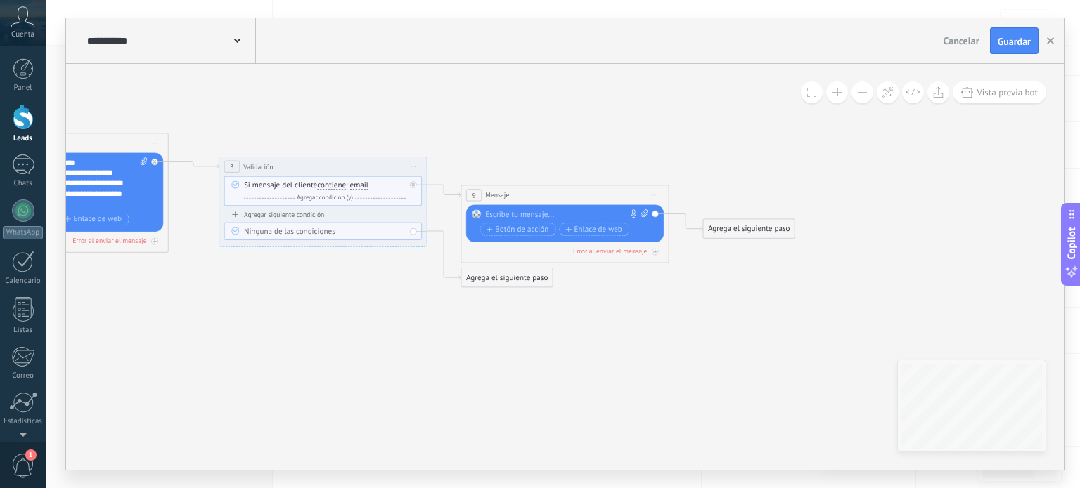
click at [580, 221] on div "Reemplazar Quitar Convertir a mensaje de voz Arrastre la imagen aquí para adjun…" at bounding box center [566, 223] width 162 height 29
paste div
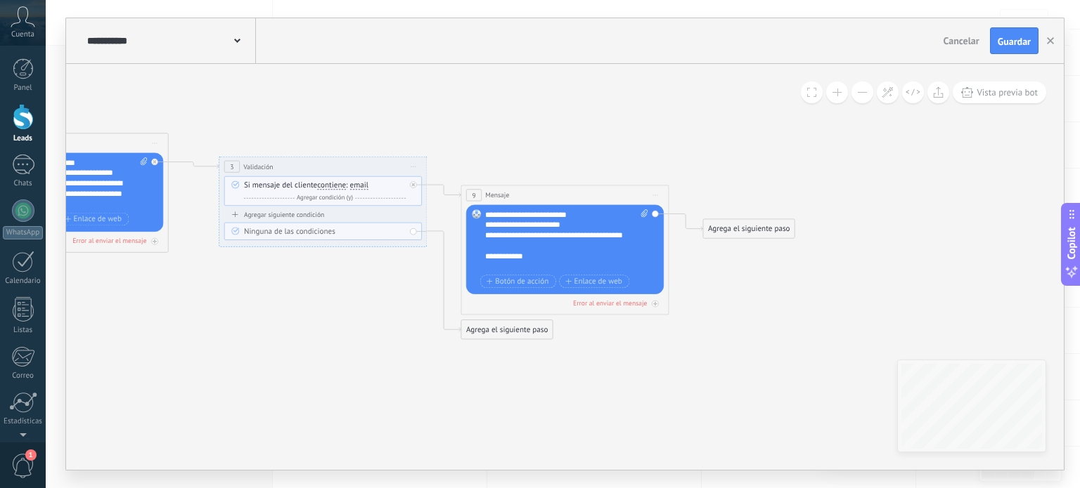
click at [481, 213] on span at bounding box center [476, 214] width 18 height 8
click at [486, 215] on div "**********" at bounding box center [566, 240] width 163 height 63
click at [627, 268] on div "**********" at bounding box center [557, 262] width 145 height 21
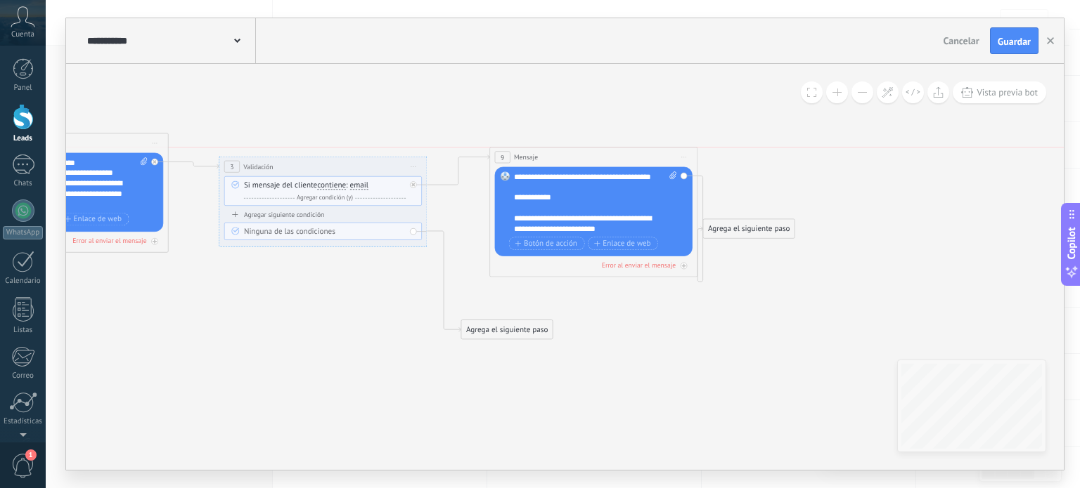
drag, startPoint x: 602, startPoint y: 193, endPoint x: 631, endPoint y: 151, distance: 51.1
click at [631, 151] on div "9 Mensaje ******* (a): Todos los contactos - canales seleccionados Todos los co…" at bounding box center [593, 157] width 207 height 19
drag, startPoint x: 734, startPoint y: 233, endPoint x: 831, endPoint y: 226, distance: 96.5
click at [831, 226] on div "Agrega el siguiente paso" at bounding box center [844, 221] width 91 height 17
drag, startPoint x: 857, startPoint y: 220, endPoint x: 830, endPoint y: 176, distance: 51.7
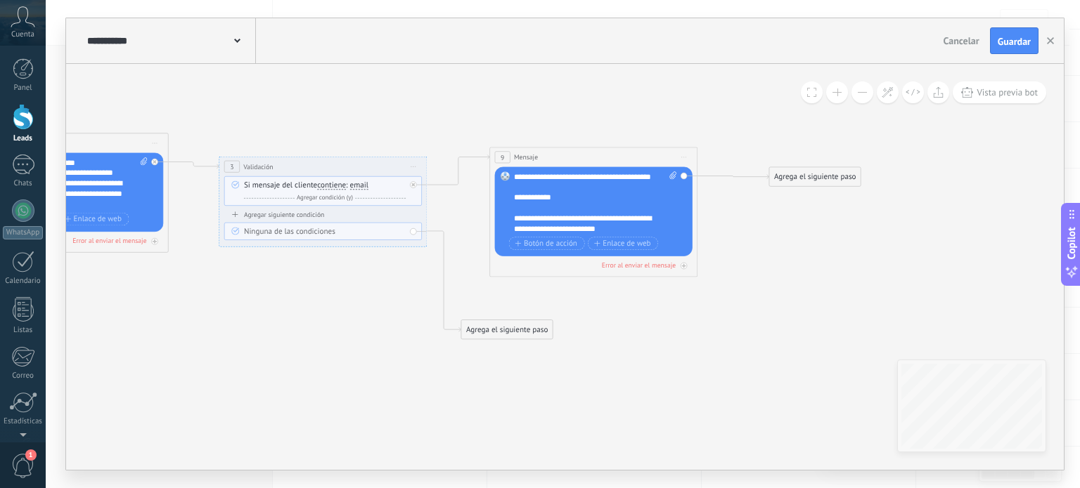
click at [830, 176] on div "Agrega el siguiente paso" at bounding box center [814, 177] width 91 height 17
click at [830, 176] on div "Agrega el siguiente paso" at bounding box center [817, 176] width 91 height 17
click at [835, 307] on div "Pausa" at bounding box center [842, 307] width 87 height 11
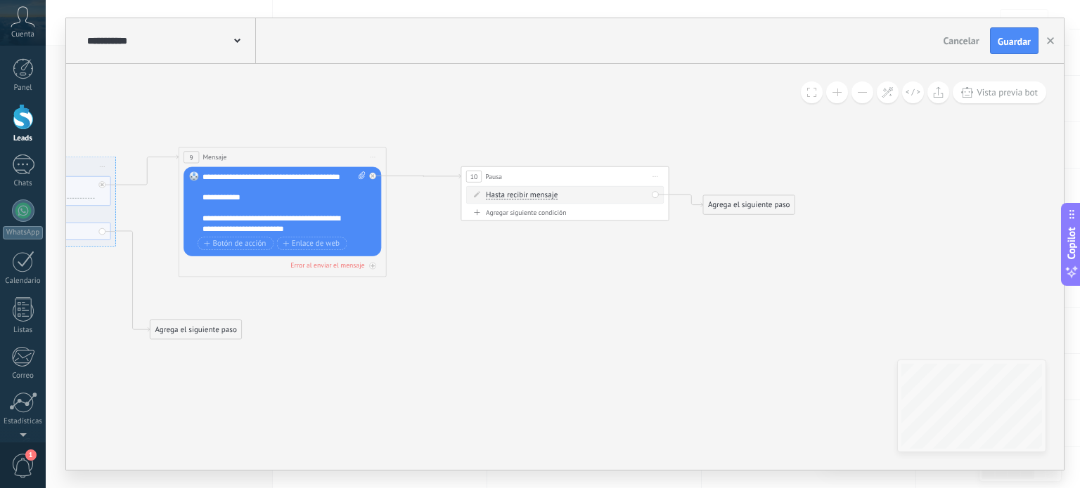
click at [744, 199] on div "Agrega el siguiente paso" at bounding box center [748, 205] width 91 height 17
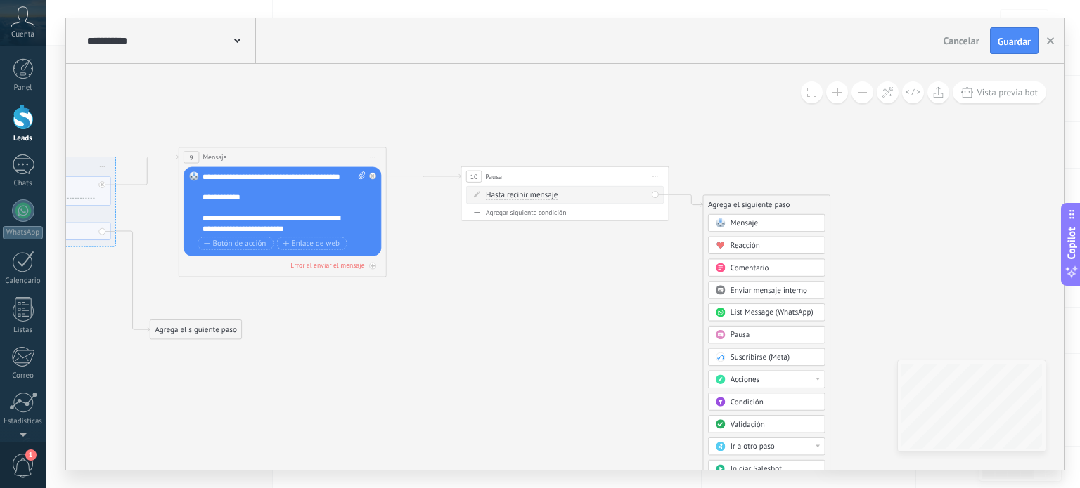
click at [754, 221] on span "Mensaje" at bounding box center [743, 224] width 27 height 10
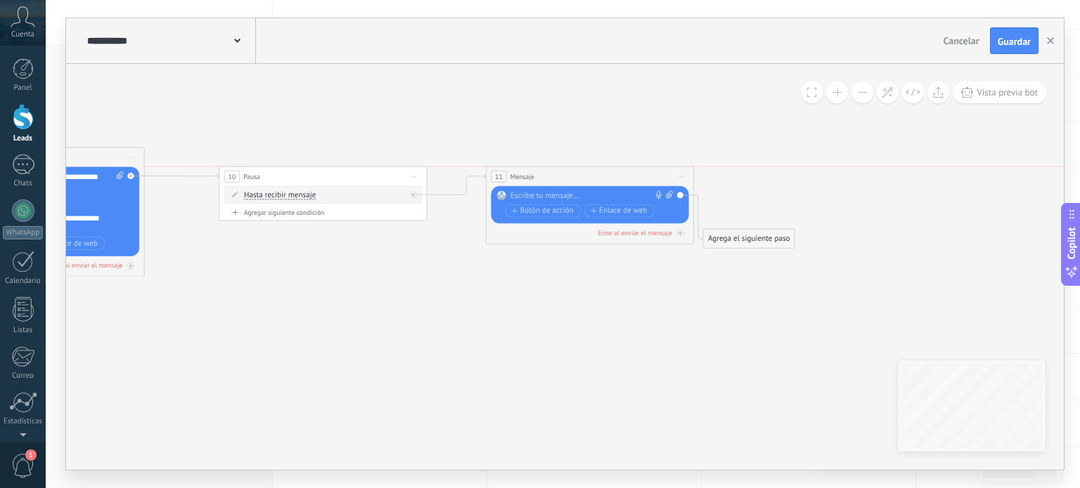
drag, startPoint x: 615, startPoint y: 211, endPoint x: 641, endPoint y: 186, distance: 35.8
click at [641, 186] on div "11 Mensaje ******* (a): Todos los contactos - canales seleccionados Todos los c…" at bounding box center [590, 206] width 208 height 78
click at [644, 200] on div at bounding box center [588, 196] width 155 height 11
paste div
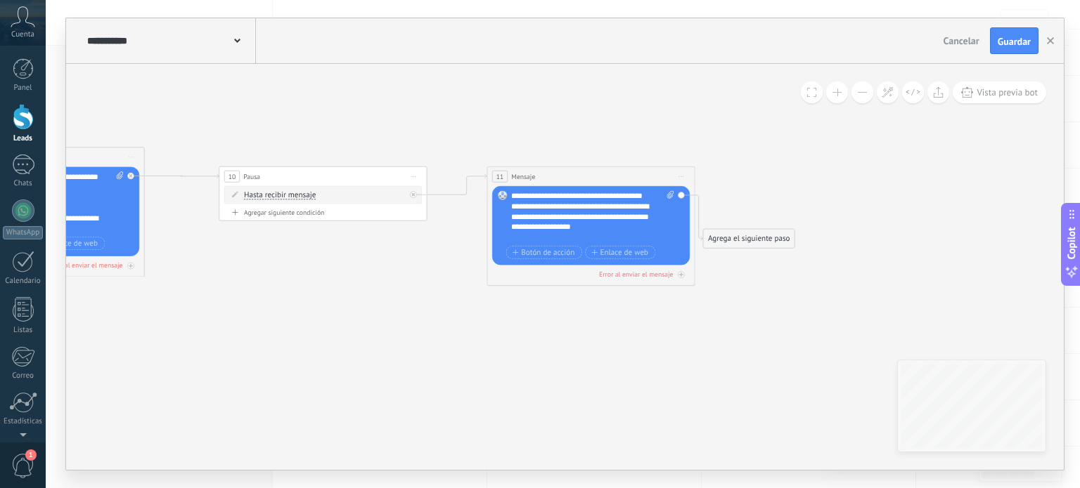
click at [511, 193] on div "**********" at bounding box center [592, 217] width 163 height 52
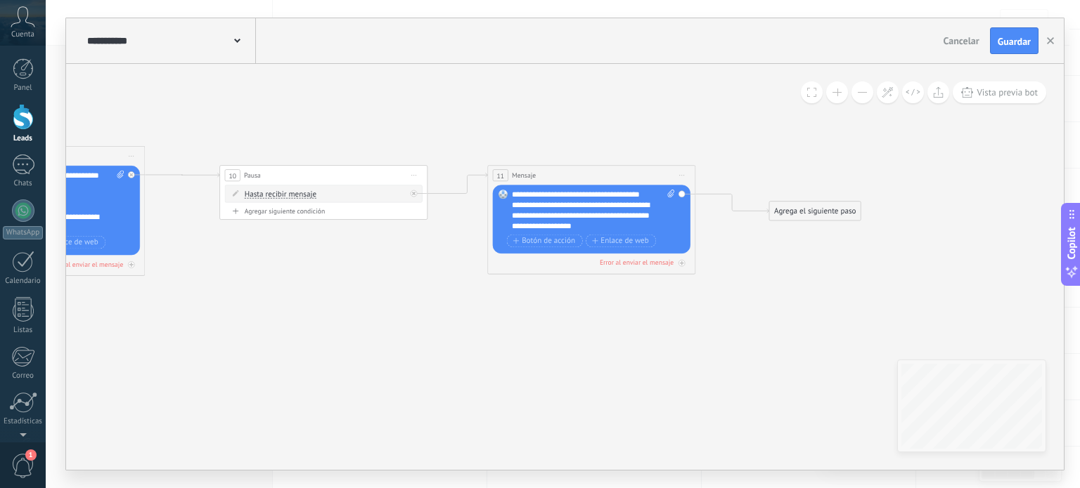
drag, startPoint x: 762, startPoint y: 229, endPoint x: 829, endPoint y: 205, distance: 71.2
click at [829, 205] on div "Agrega el siguiente paso" at bounding box center [814, 211] width 91 height 17
click at [829, 205] on div "Agrega el siguiente paso" at bounding box center [815, 213] width 91 height 17
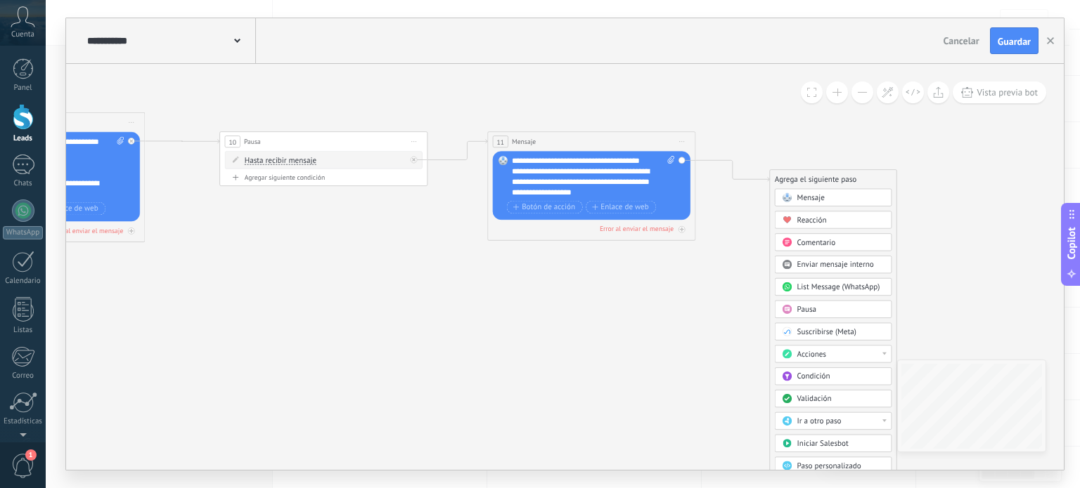
click at [822, 360] on div "Acciones" at bounding box center [833, 355] width 117 height 18
click at [864, 403] on div "Cambiar etapa del lead" at bounding box center [833, 408] width 116 height 18
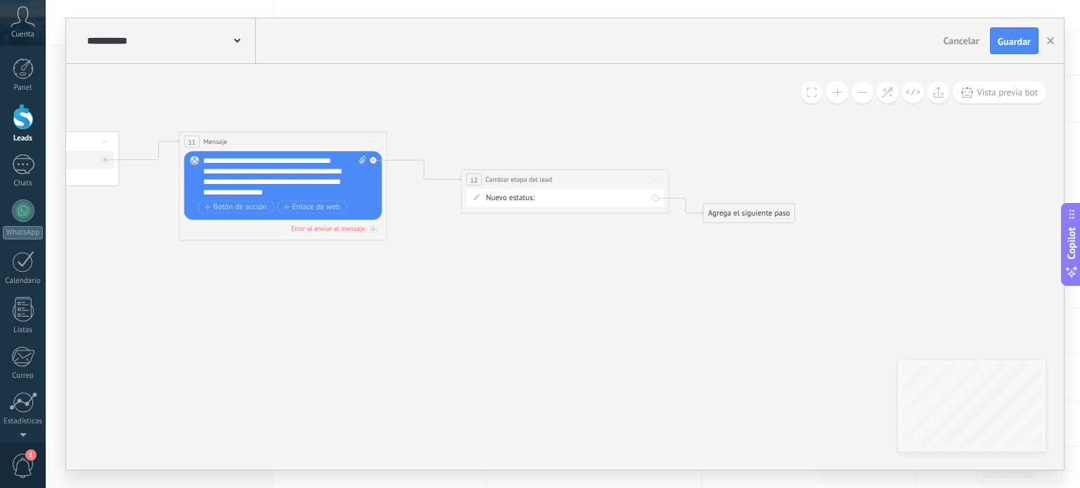
click at [0, 0] on div "Pendiente de información Información enviada Alumnos Logrado con éxito Venta Pe…" at bounding box center [0, 0] width 0 height 0
click at [0, 0] on label "Pendiente de información" at bounding box center [0, 0] width 0 height 0
click at [763, 215] on div "Agrega el siguiente paso" at bounding box center [748, 213] width 91 height 17
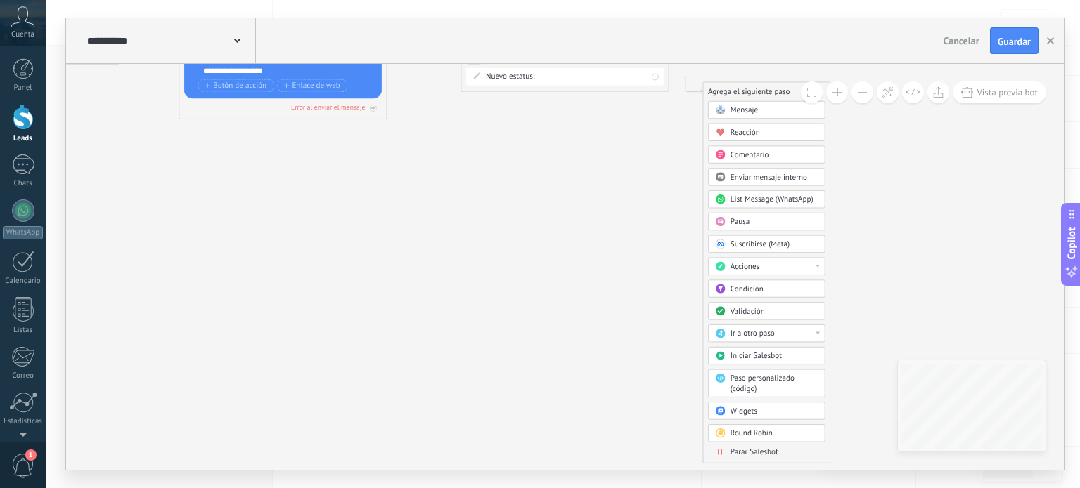
click at [754, 452] on span "Parar Salesbot" at bounding box center [754, 453] width 48 height 10
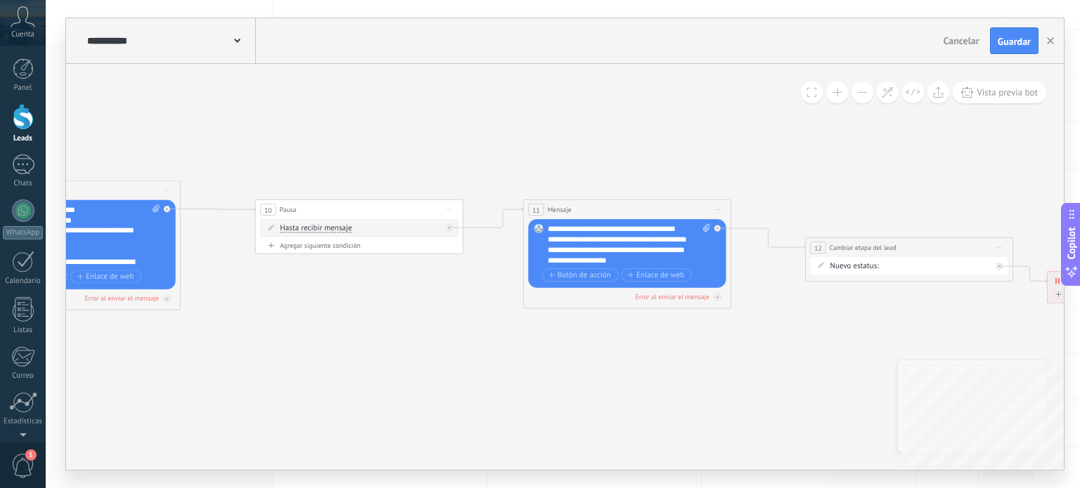
drag, startPoint x: 479, startPoint y: 252, endPoint x: 1065, endPoint y: 442, distance: 615.7
click at [1065, 442] on div "**********" at bounding box center [563, 244] width 1034 height 488
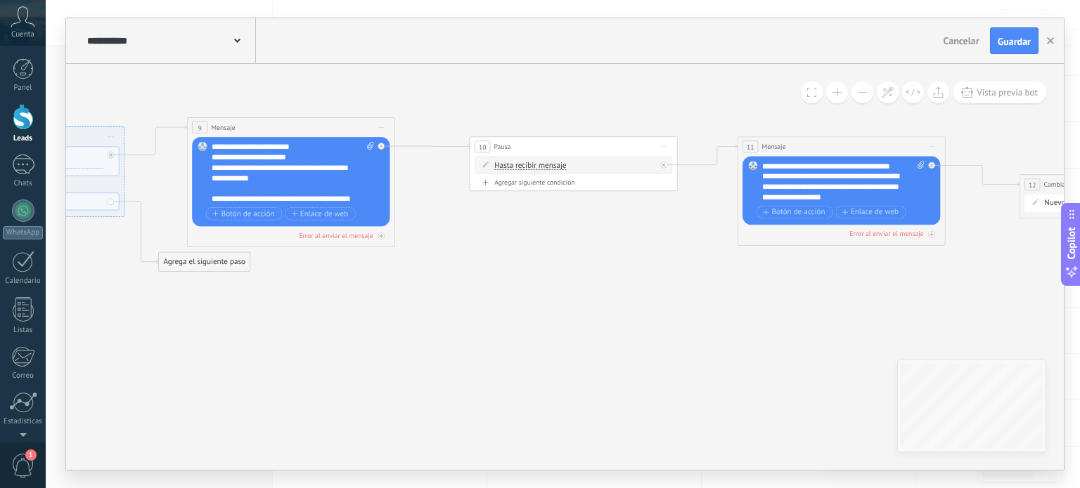
drag, startPoint x: 363, startPoint y: 316, endPoint x: 571, endPoint y: 252, distance: 217.6
click at [571, 252] on icon at bounding box center [189, 159] width 2778 height 746
click at [562, 185] on div "Agregar siguiente condición" at bounding box center [572, 183] width 197 height 9
click at [574, 188] on input "*" at bounding box center [571, 188] width 5 height 8
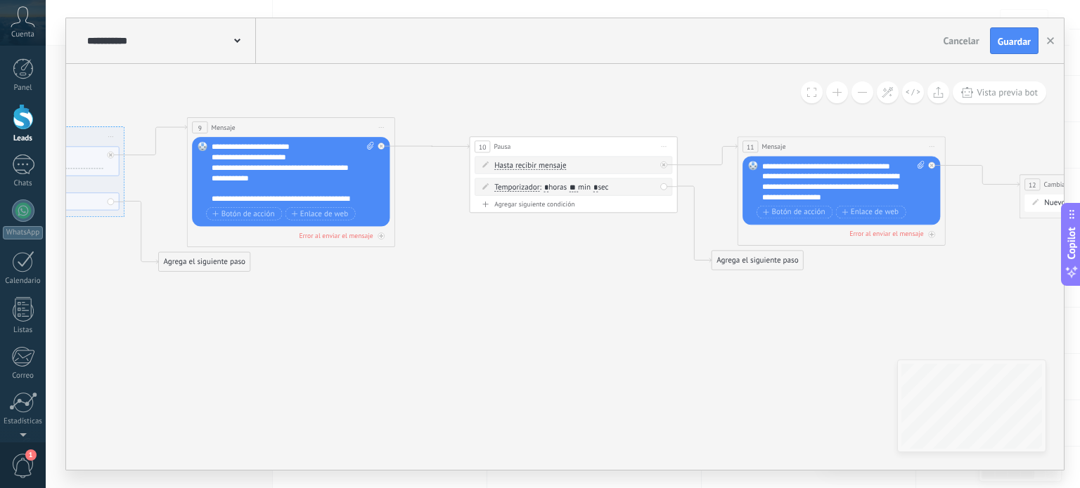
type input "**"
click at [668, 277] on icon at bounding box center [257, 159] width 2915 height 746
drag, startPoint x: 746, startPoint y: 270, endPoint x: 747, endPoint y: 359, distance: 89.3
drag, startPoint x: 739, startPoint y: 264, endPoint x: 735, endPoint y: 339, distance: 75.3
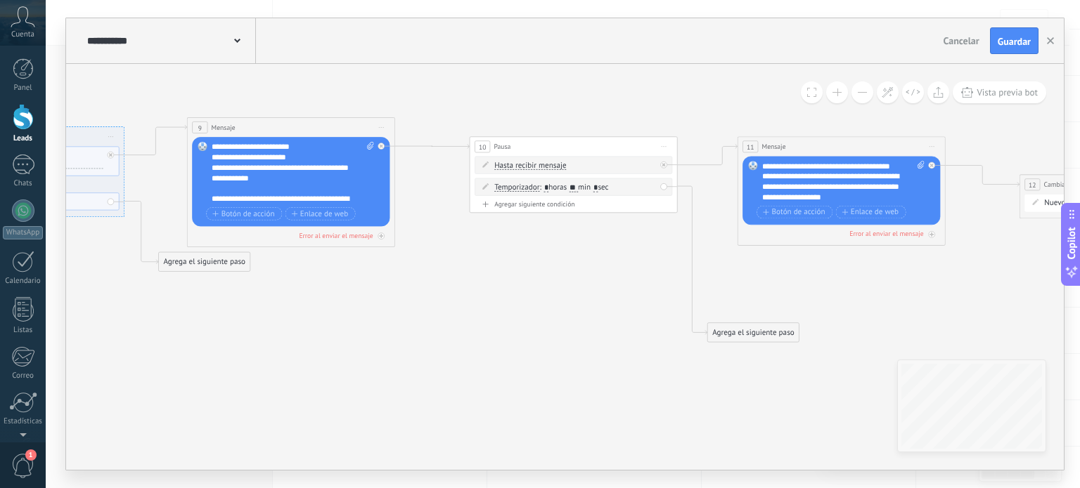
click at [735, 339] on div "Agrega el siguiente paso" at bounding box center [753, 333] width 91 height 17
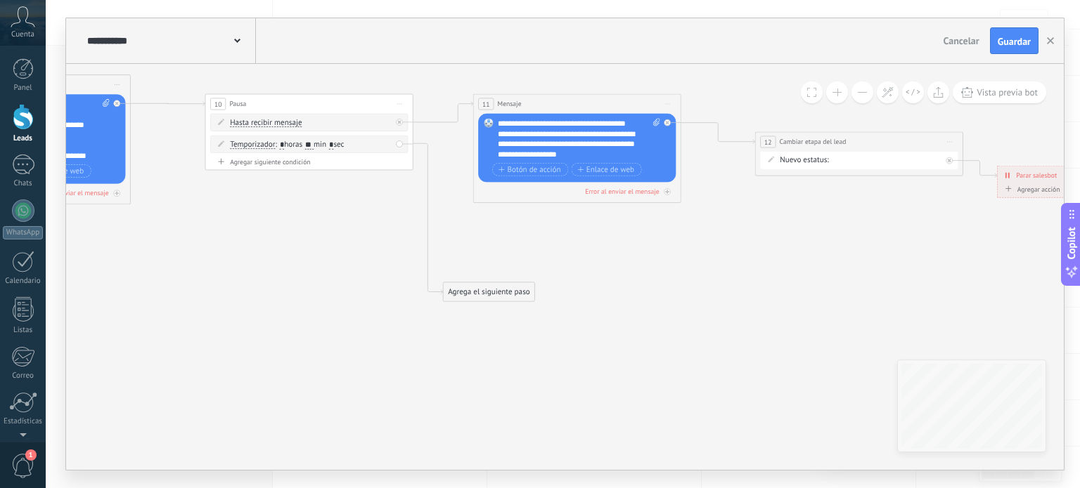
drag, startPoint x: 793, startPoint y: 293, endPoint x: 529, endPoint y: 250, distance: 268.4
click at [470, 300] on div "Agrega el siguiente paso" at bounding box center [487, 292] width 91 height 17
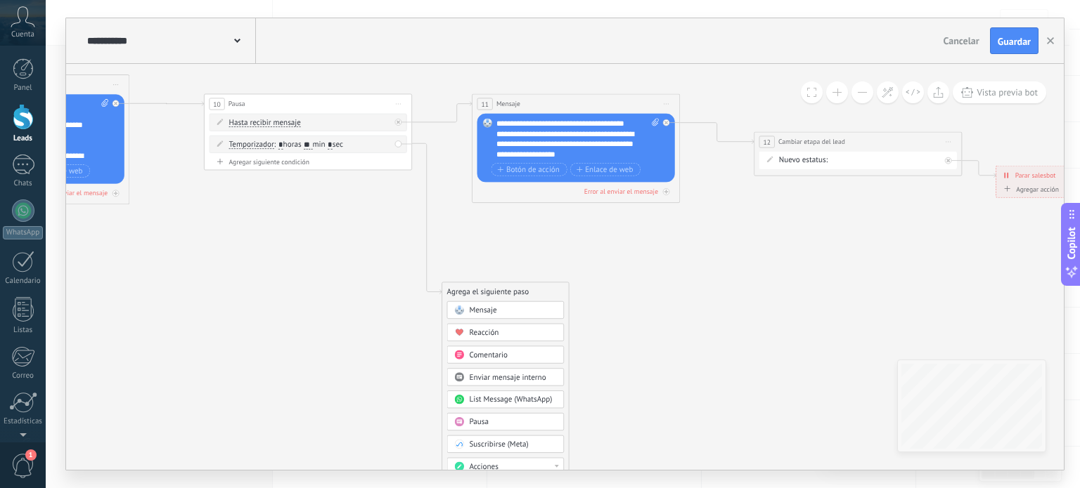
click at [477, 317] on div "Mensaje" at bounding box center [505, 311] width 117 height 18
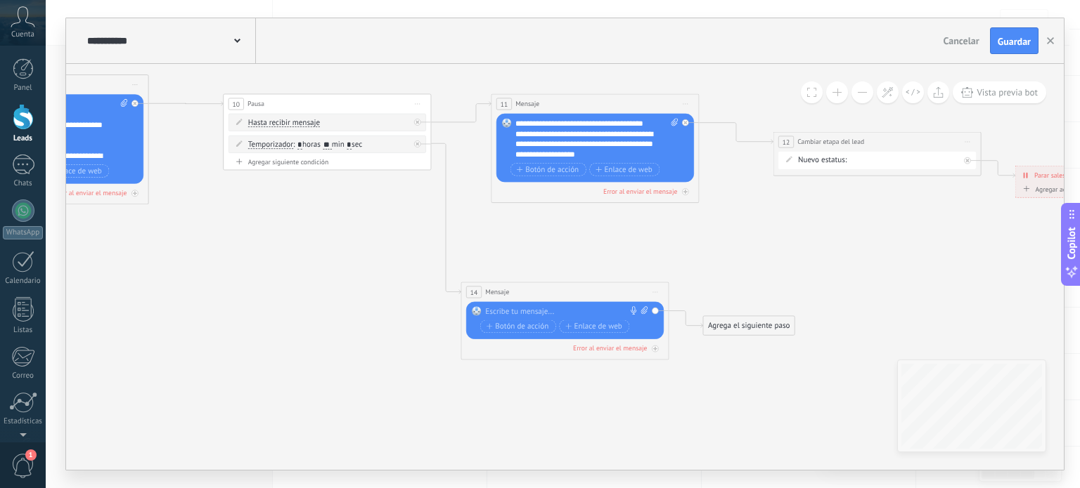
click at [520, 311] on div at bounding box center [562, 311] width 155 height 11
paste div
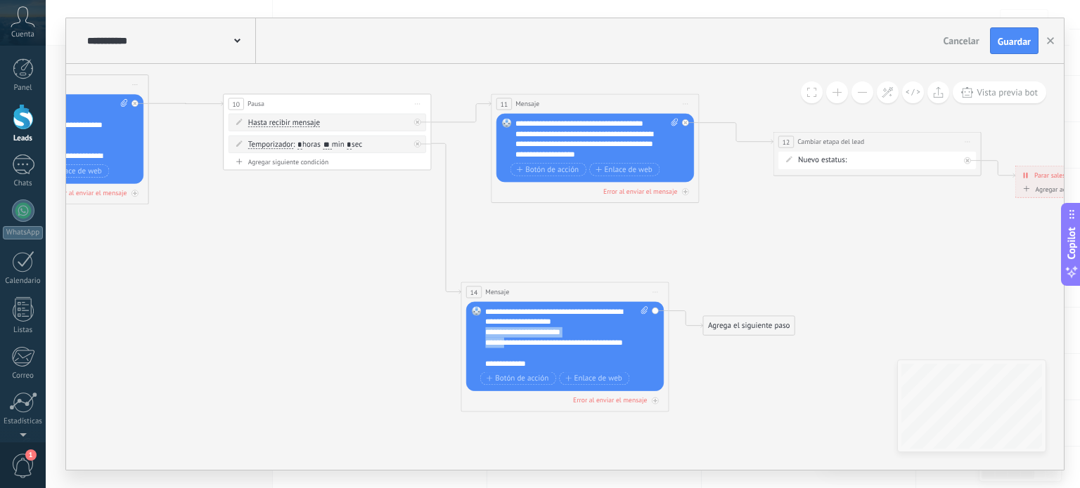
drag, startPoint x: 508, startPoint y: 344, endPoint x: 465, endPoint y: 328, distance: 46.5
click at [479, 334] on div "Reemplazar Quitar Convertir a mensaje de voz Arrastre la imagen aquí para adjun…" at bounding box center [564, 346] width 197 height 89
click at [555, 368] on div "**********" at bounding box center [557, 363] width 145 height 11
click at [489, 310] on div "**********" at bounding box center [566, 337] width 163 height 63
click at [553, 290] on div "14 Mensaje ******* (a): Todos los contactos - canales seleccionados Todos los c…" at bounding box center [564, 292] width 207 height 19
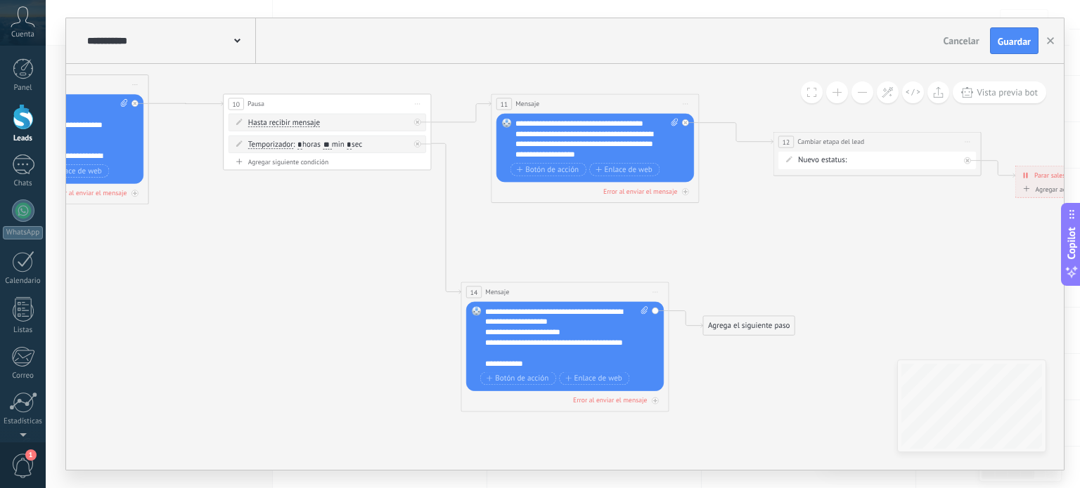
click at [720, 331] on div "Agrega el siguiente paso" at bounding box center [748, 326] width 91 height 17
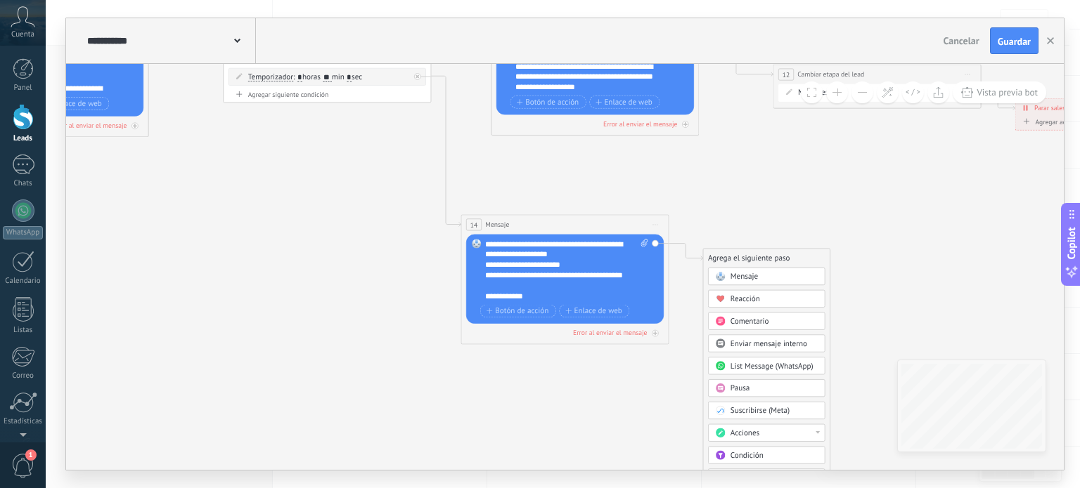
click at [749, 438] on div "Acciones" at bounding box center [766, 434] width 117 height 18
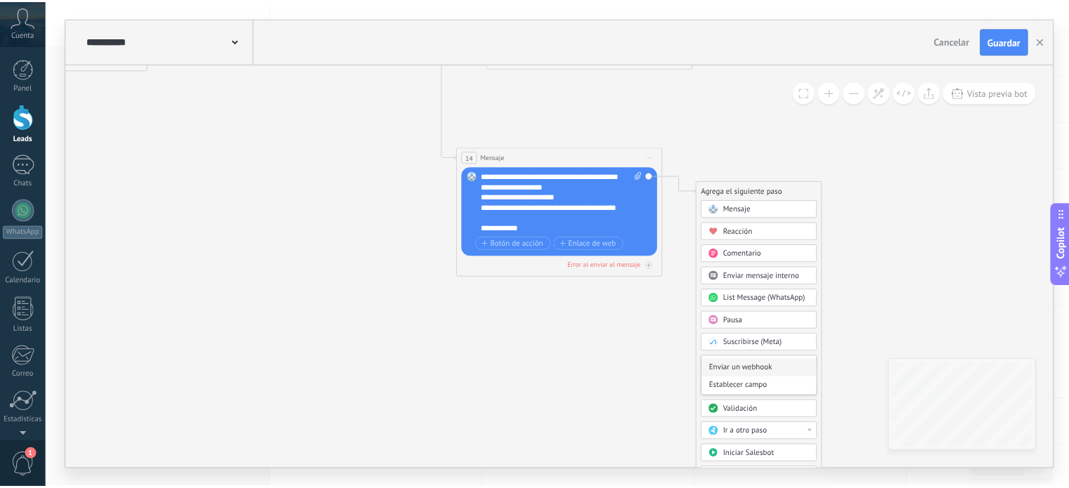
scroll to position [281, 0]
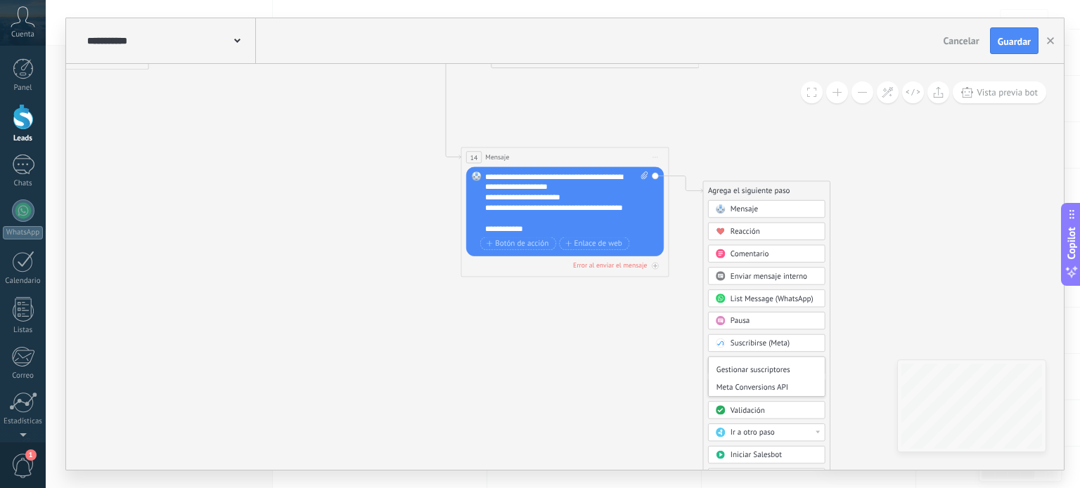
click at [780, 276] on span "Enviar mensaje interno" at bounding box center [768, 277] width 77 height 10
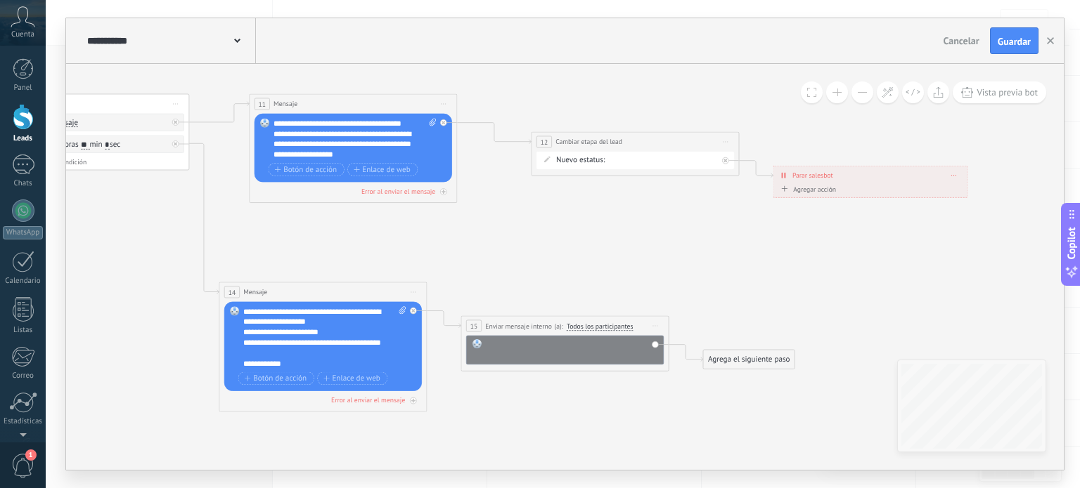
click at [553, 345] on div at bounding box center [572, 349] width 172 height 21
drag, startPoint x: 736, startPoint y: 356, endPoint x: 592, endPoint y: 137, distance: 262.0
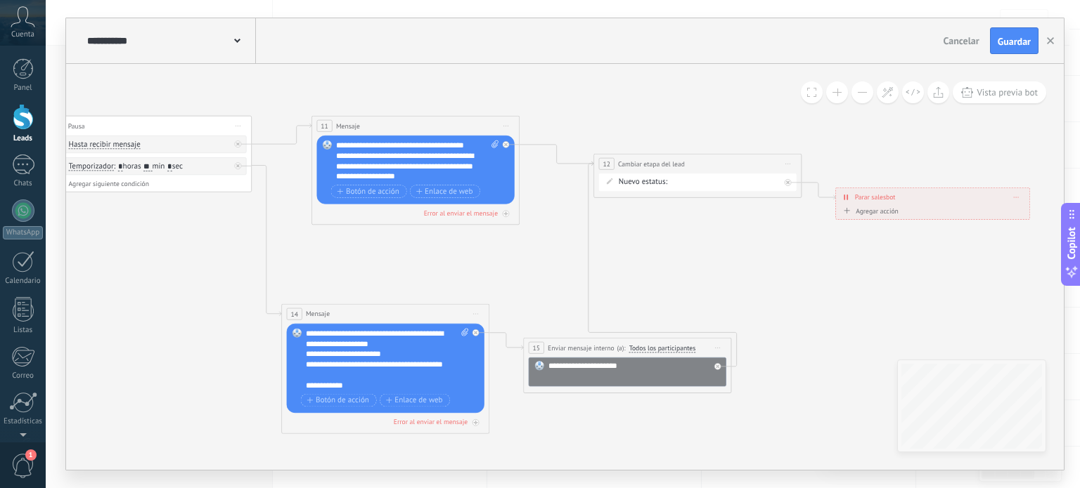
drag, startPoint x: 157, startPoint y: 222, endPoint x: 219, endPoint y: 244, distance: 66.2
click at [481, 335] on div at bounding box center [478, 330] width 12 height 13
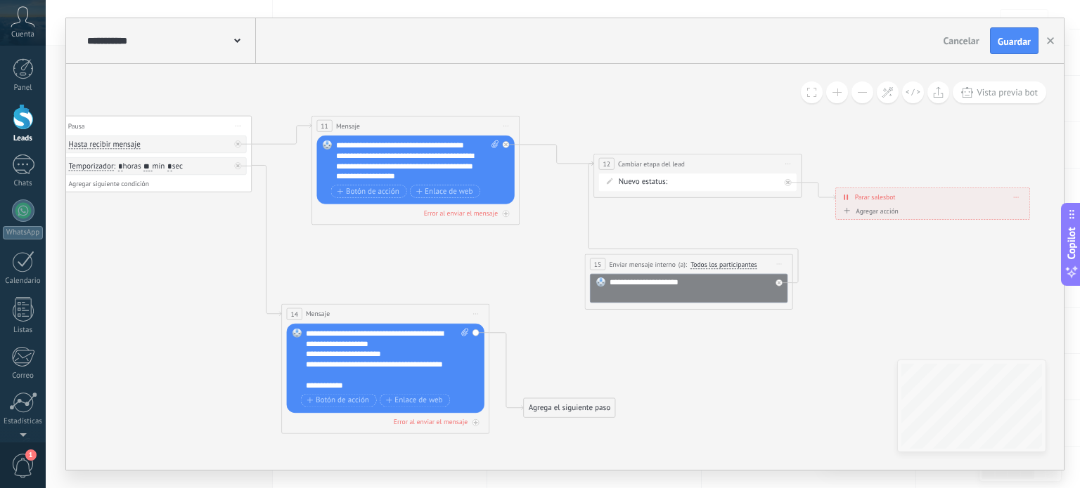
drag, startPoint x: 643, startPoint y: 351, endPoint x: 705, endPoint y: 268, distance: 103.5
click at [705, 268] on span "Todos los participantes" at bounding box center [723, 265] width 66 height 8
click at [705, 268] on button "Todos los participantes" at bounding box center [750, 265] width 130 height 19
click at [562, 403] on div "Agrega el siguiente paso" at bounding box center [569, 408] width 91 height 17
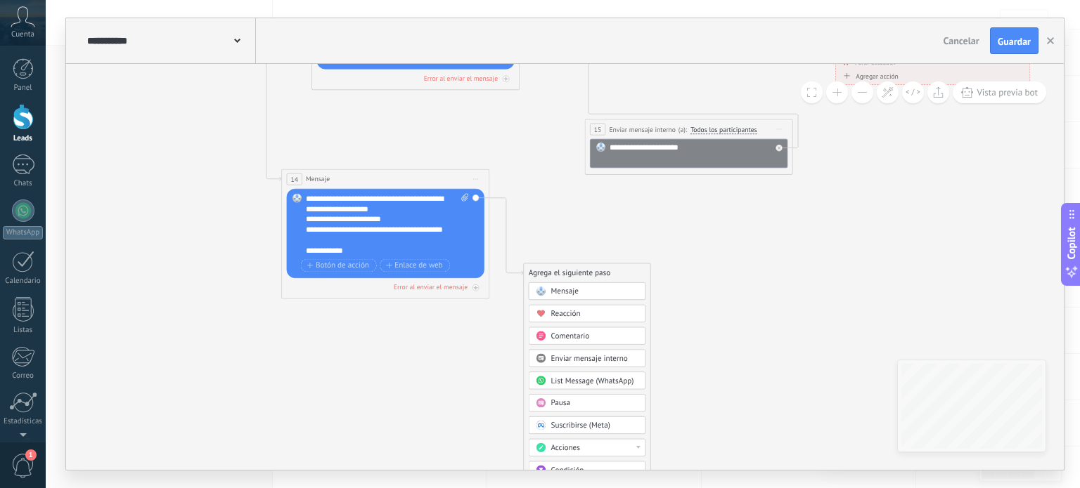
click at [578, 406] on div "Pausa" at bounding box center [594, 403] width 87 height 11
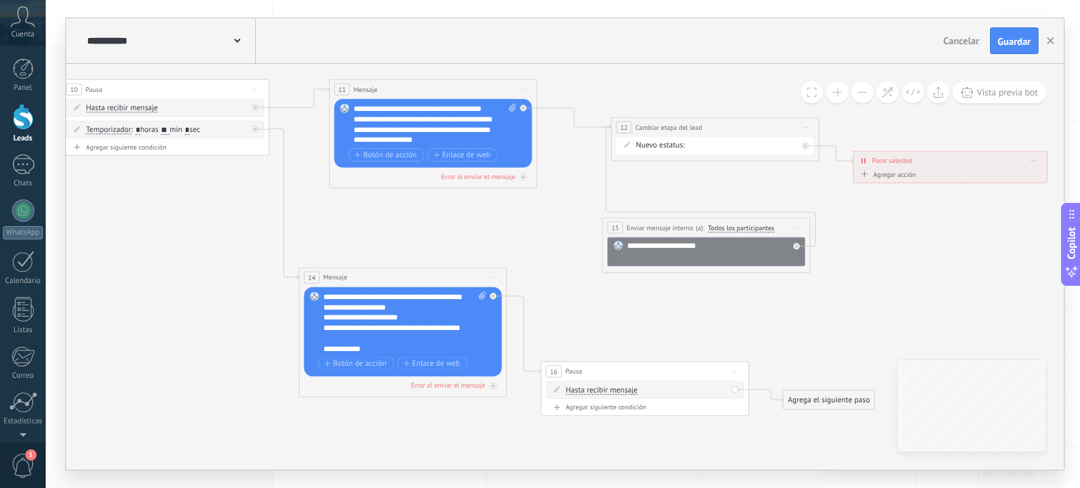
drag, startPoint x: 517, startPoint y: 372, endPoint x: 597, endPoint y: 471, distance: 126.4
click at [597, 471] on div "**********" at bounding box center [564, 244] width 999 height 453
drag, startPoint x: 835, startPoint y: 399, endPoint x: 498, endPoint y: 127, distance: 433.3
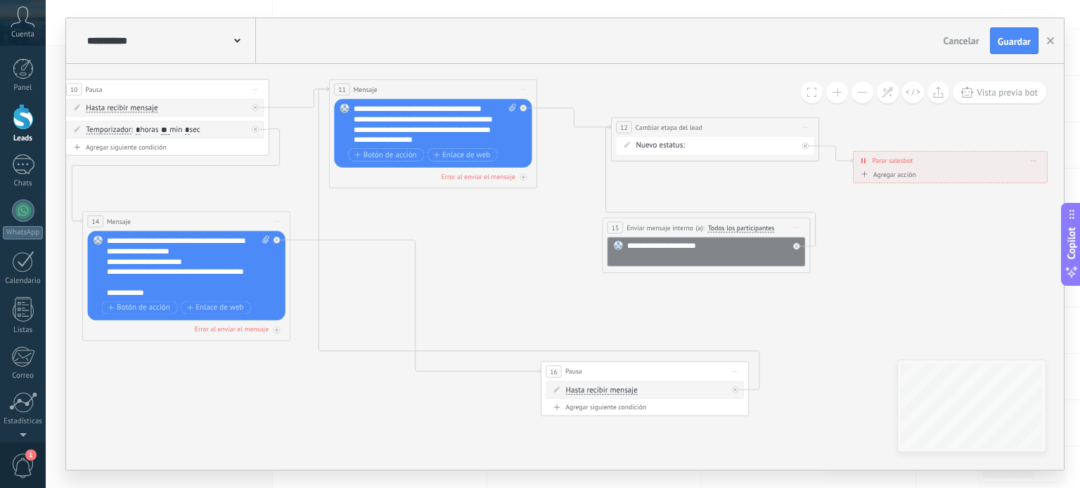
drag, startPoint x: 420, startPoint y: 280, endPoint x: 205, endPoint y: 226, distance: 221.9
click at [205, 226] on div "14 Mensaje ******* (a): Todos los contactos - canales seleccionados Todos los c…" at bounding box center [186, 221] width 207 height 19
drag, startPoint x: 649, startPoint y: 379, endPoint x: 432, endPoint y: 290, distance: 234.8
click at [432, 290] on div "16 Pausa ***** Iniciar vista previa aquí Cambiar nombre Duplicar [GEOGRAPHIC_DA…" at bounding box center [427, 282] width 207 height 19
click at [416, 320] on div "Agregar siguiente condición" at bounding box center [426, 318] width 197 height 9
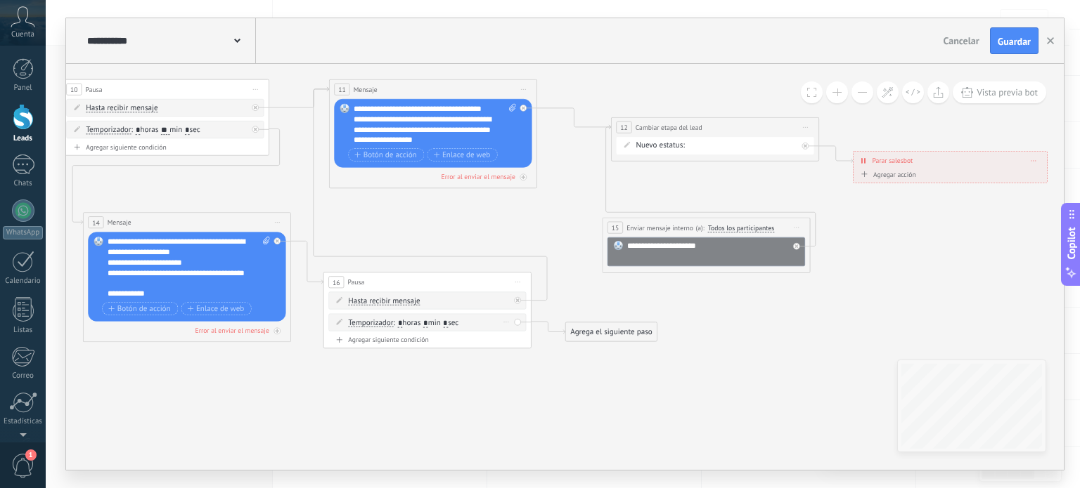
click at [401, 323] on input "*" at bounding box center [400, 324] width 5 height 8
click at [402, 323] on input "*" at bounding box center [400, 324] width 5 height 8
click at [434, 324] on span ": * horas * min * sec" at bounding box center [426, 323] width 65 height 10
click at [432, 327] on span ": * horas * min * sec" at bounding box center [426, 323] width 65 height 10
drag, startPoint x: 605, startPoint y: 335, endPoint x: 660, endPoint y: 258, distance: 94.2
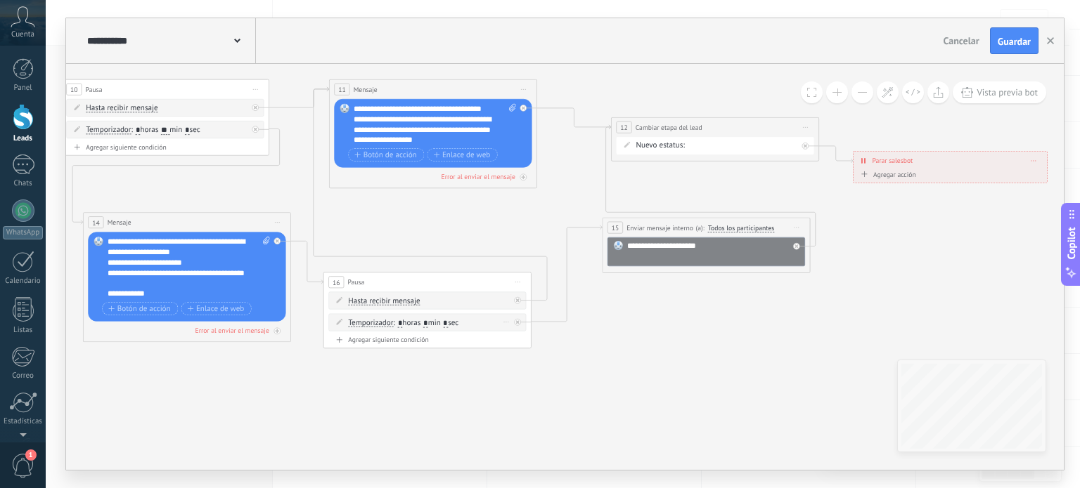
click at [403, 325] on input "*" at bounding box center [400, 324] width 5 height 8
type input "**"
drag, startPoint x: 420, startPoint y: 278, endPoint x: 397, endPoint y: 303, distance: 34.3
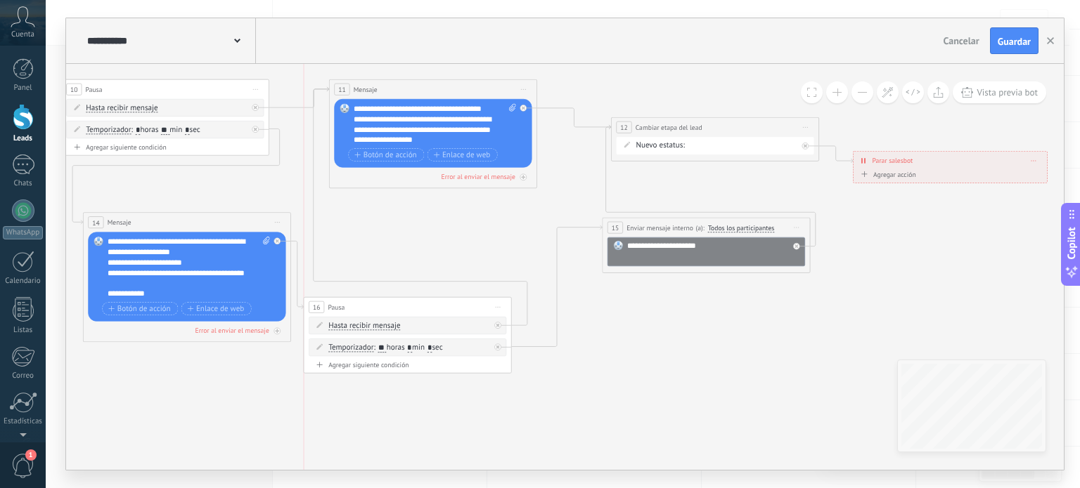
click at [397, 303] on div "16 Pausa ***** Iniciar vista previa aquí Cambiar nombre Duplicar [GEOGRAPHIC_DA…" at bounding box center [407, 307] width 207 height 19
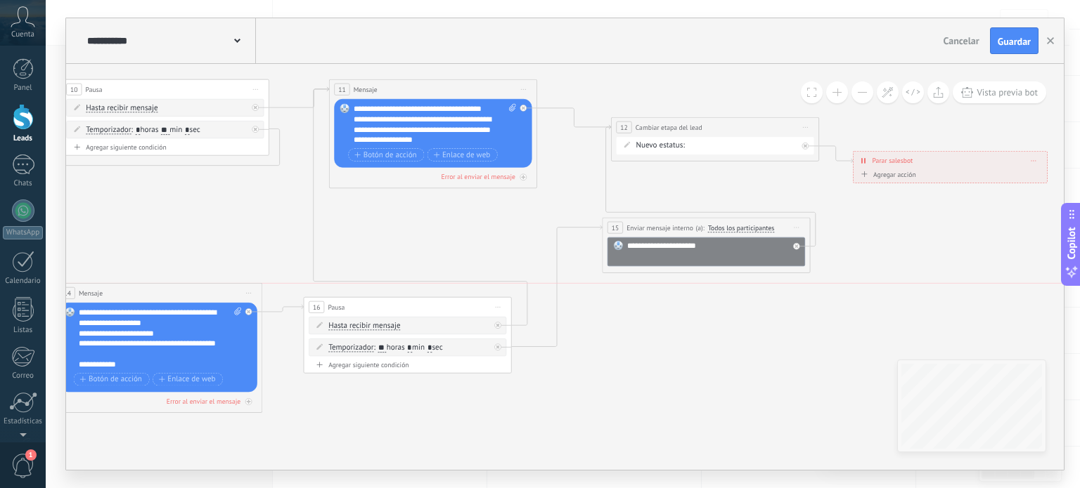
drag, startPoint x: 200, startPoint y: 222, endPoint x: 172, endPoint y: 292, distance: 75.0
click at [172, 292] on div "14 Mensaje ******* (a): Todos los contactos - canales seleccionados Todos los c…" at bounding box center [158, 293] width 207 height 19
click at [1025, 42] on span "Guardar" at bounding box center [1013, 42] width 33 height 10
click at [1046, 42] on button "button" at bounding box center [1049, 40] width 21 height 25
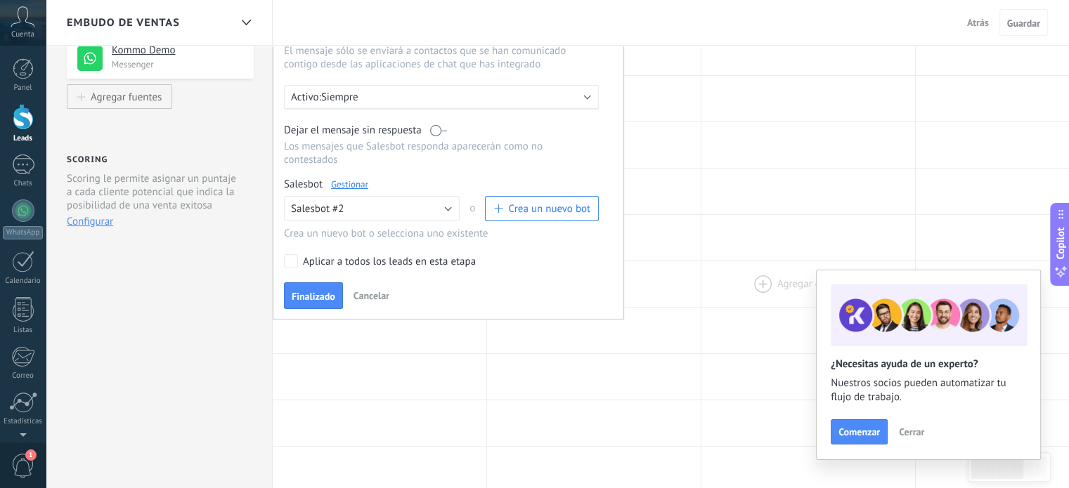
click at [714, 261] on div at bounding box center [808, 284] width 214 height 46
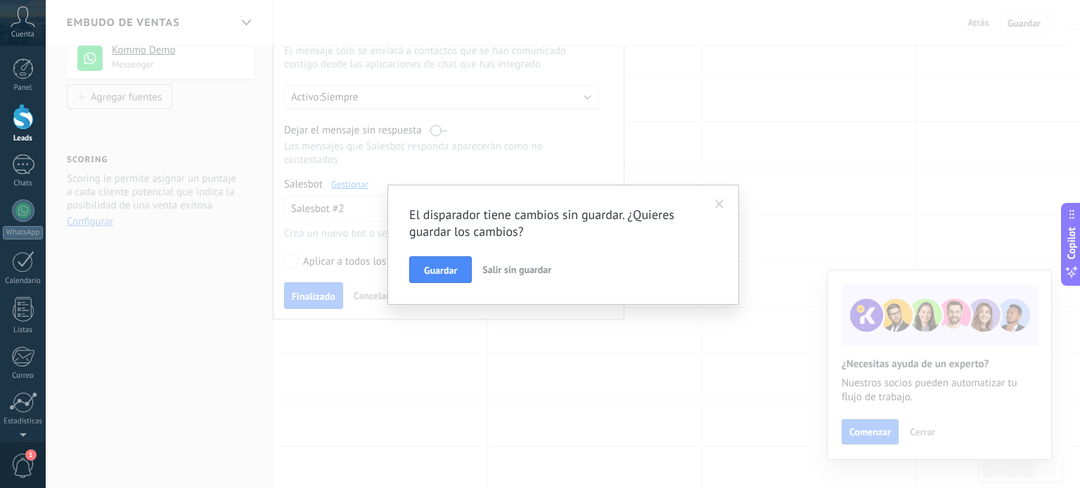
click at [731, 205] on span at bounding box center [719, 205] width 23 height 24
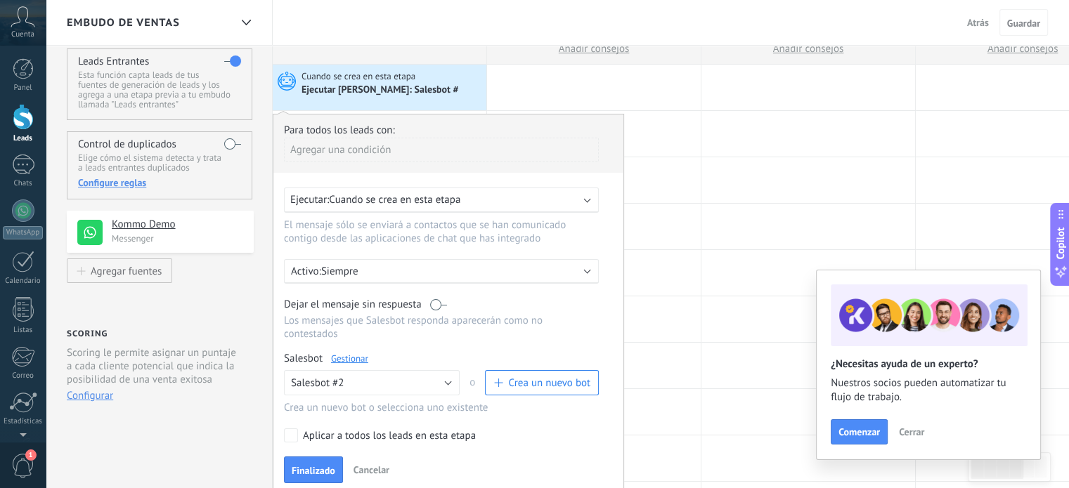
scroll to position [0, 0]
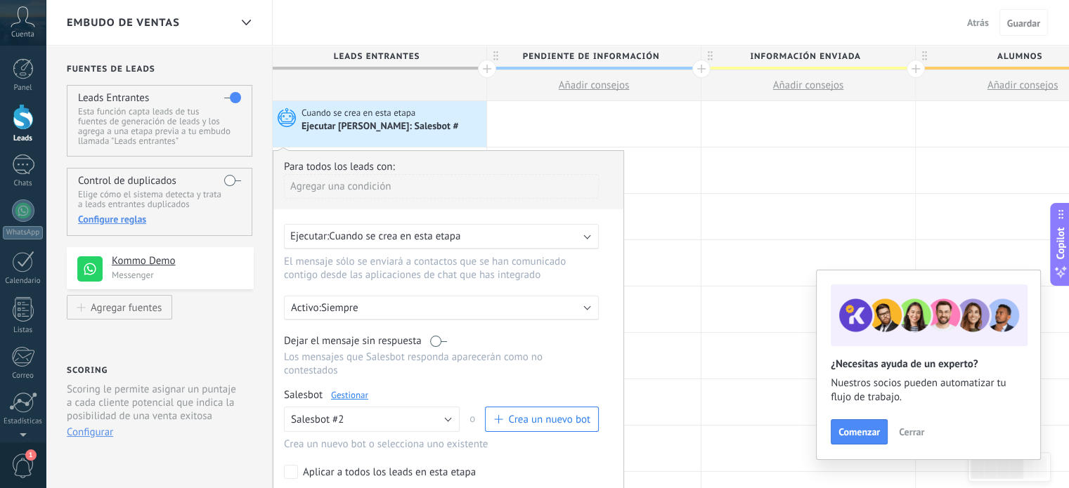
click at [440, 14] on div "Embudo de ventas Atrás Cancelar Guardar" at bounding box center [557, 23] width 1023 height 46
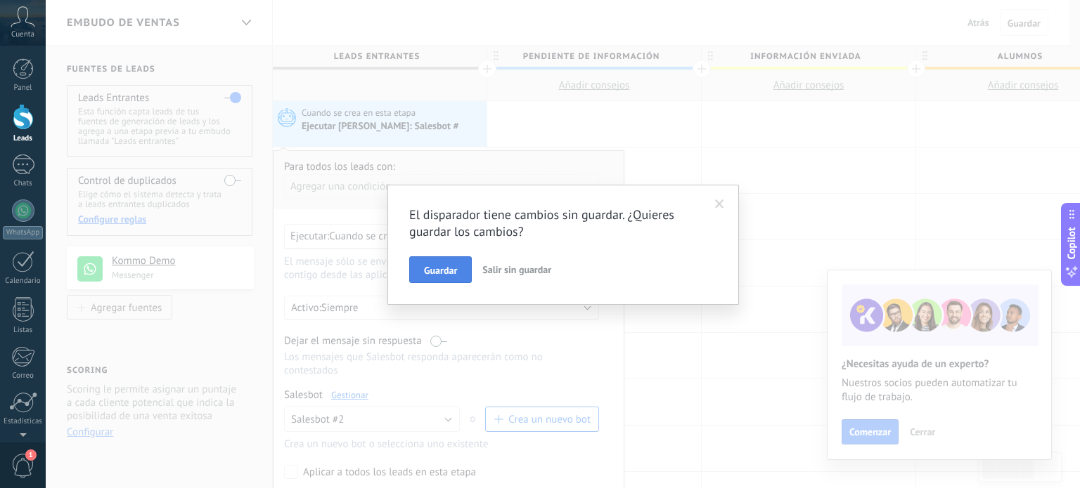
click at [455, 266] on span "Guardar" at bounding box center [440, 271] width 33 height 10
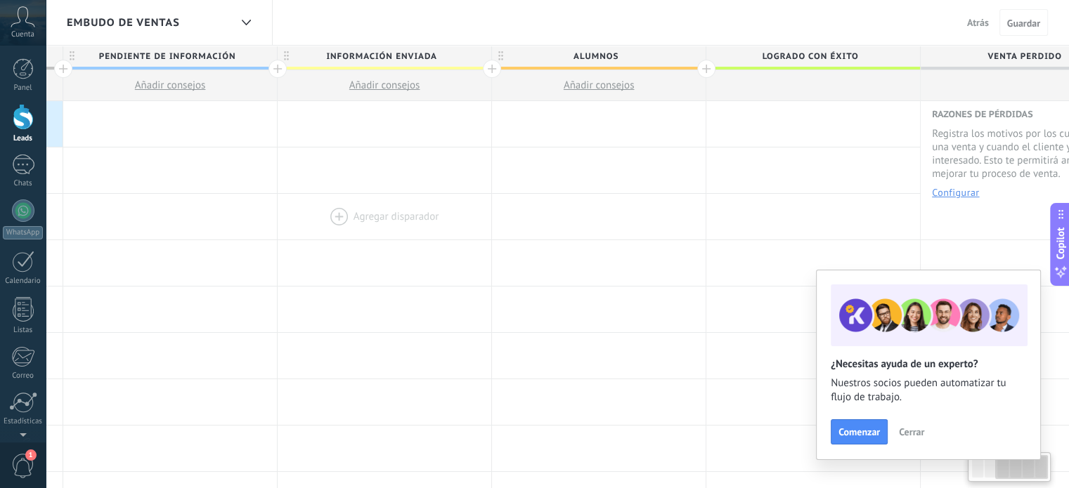
scroll to position [0, 489]
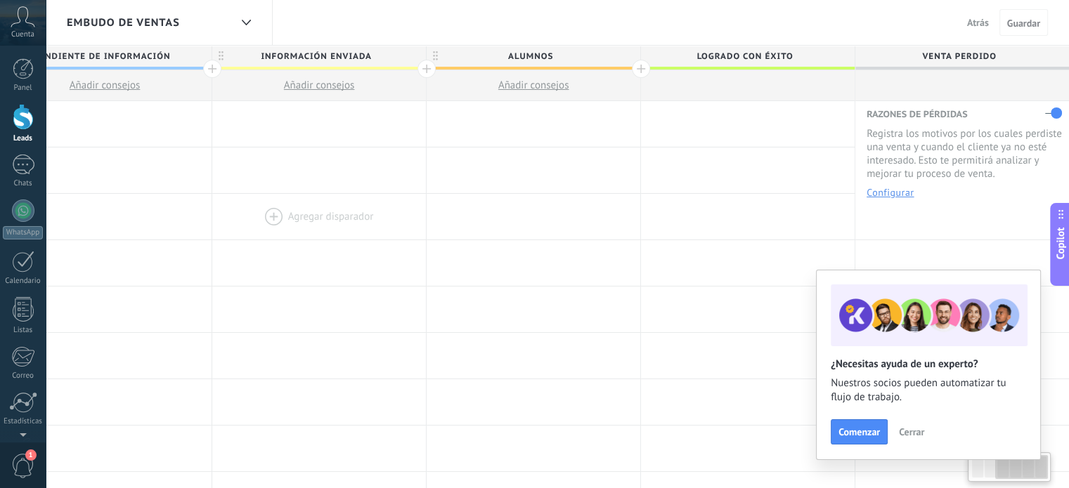
drag, startPoint x: 790, startPoint y: 236, endPoint x: 230, endPoint y: 216, distance: 560.5
click at [230, 216] on div at bounding box center [319, 217] width 214 height 46
click at [637, 67] on div at bounding box center [641, 69] width 18 height 18
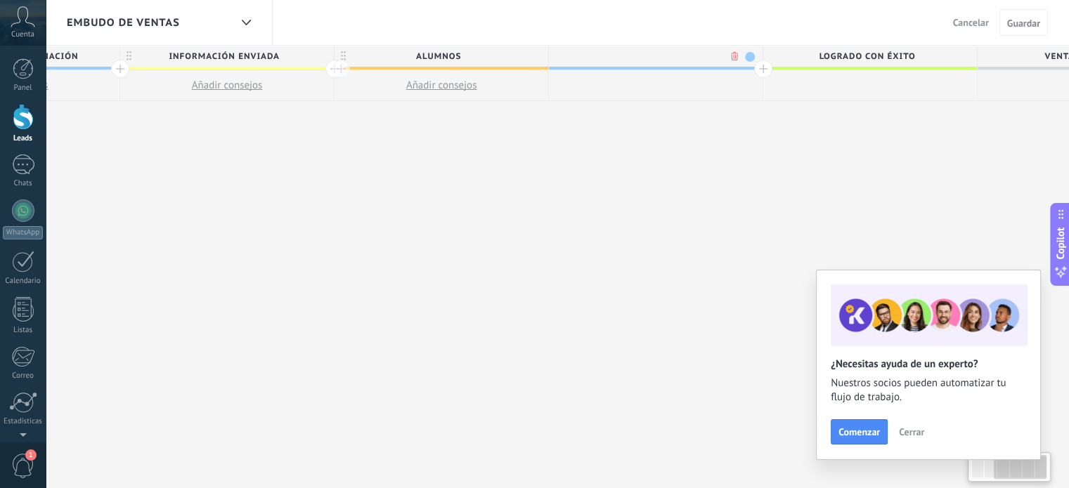
scroll to position [0, 593]
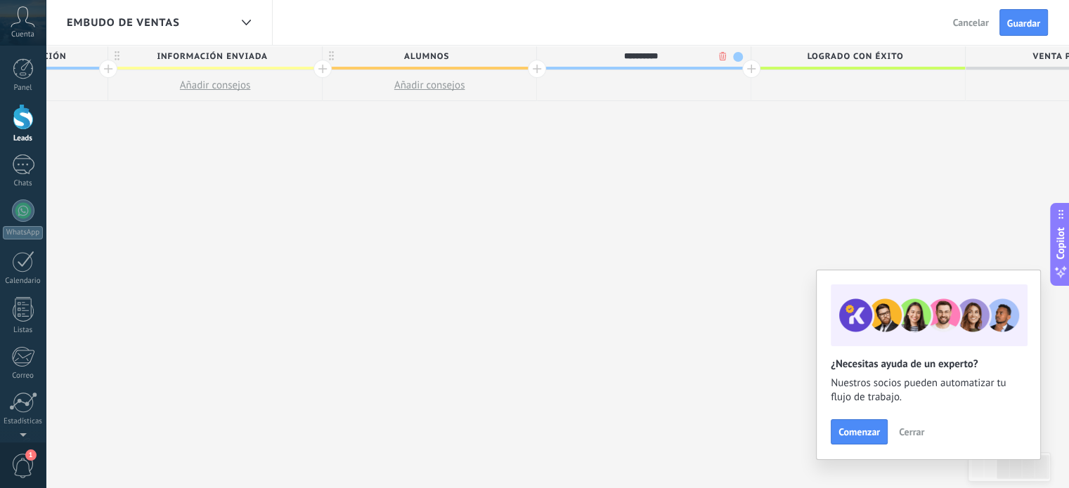
type input "**********"
click at [560, 174] on div "**********" at bounding box center [430, 267] width 1501 height 443
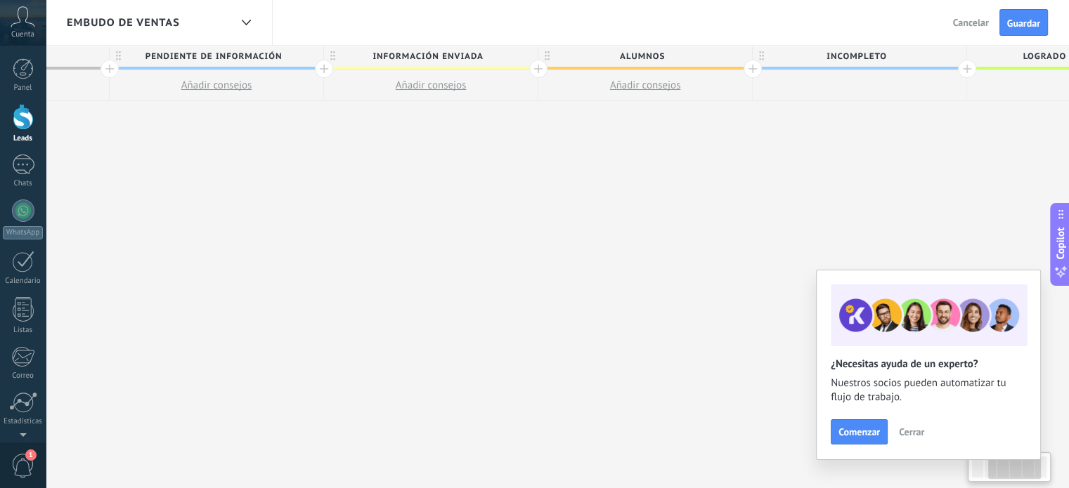
scroll to position [0, 364]
drag, startPoint x: 560, startPoint y: 174, endPoint x: 792, endPoint y: 158, distance: 232.4
click at [792, 158] on div "**********" at bounding box center [659, 267] width 1501 height 443
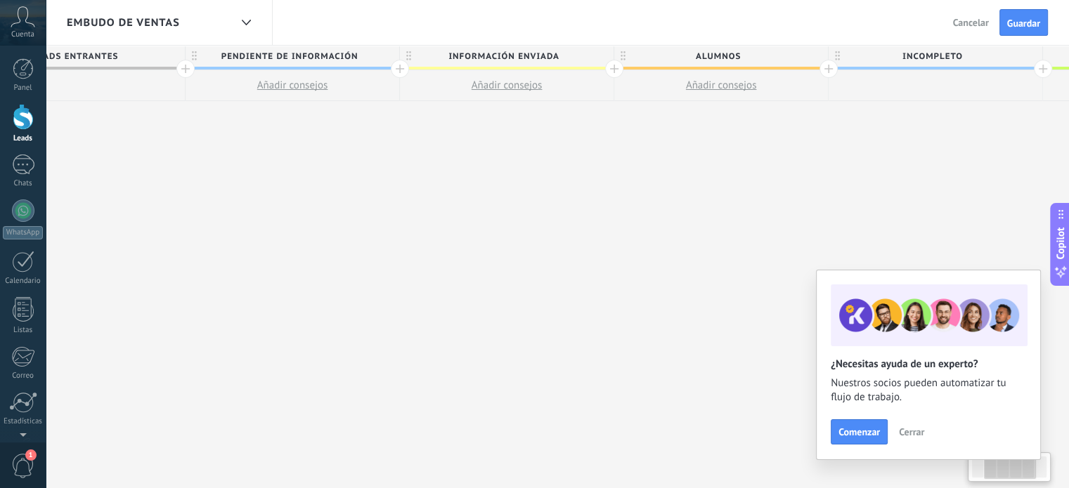
scroll to position [0, 287]
drag, startPoint x: 506, startPoint y: 197, endPoint x: 585, endPoint y: 186, distance: 79.5
click at [585, 186] on div "**********" at bounding box center [735, 267] width 1501 height 443
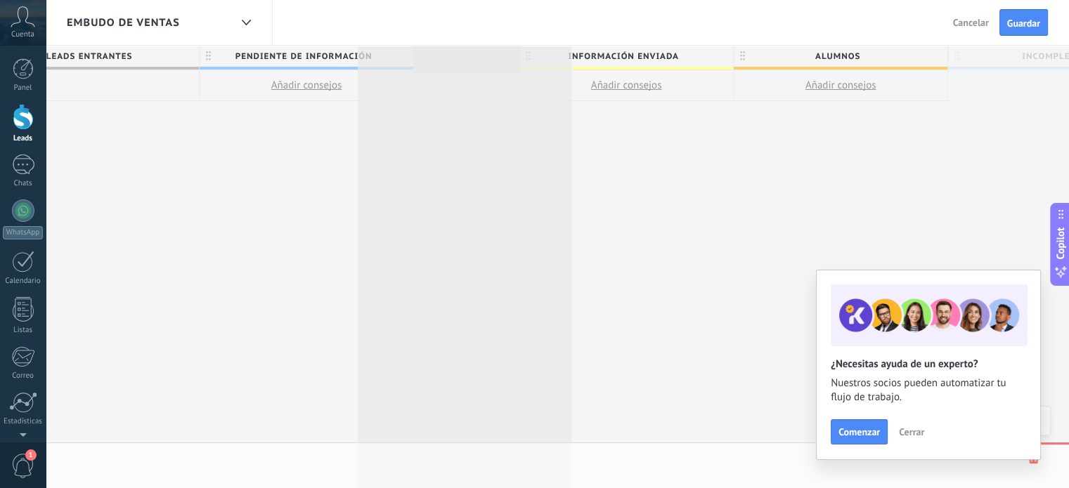
drag, startPoint x: 850, startPoint y: 51, endPoint x: 418, endPoint y: 30, distance: 432.0
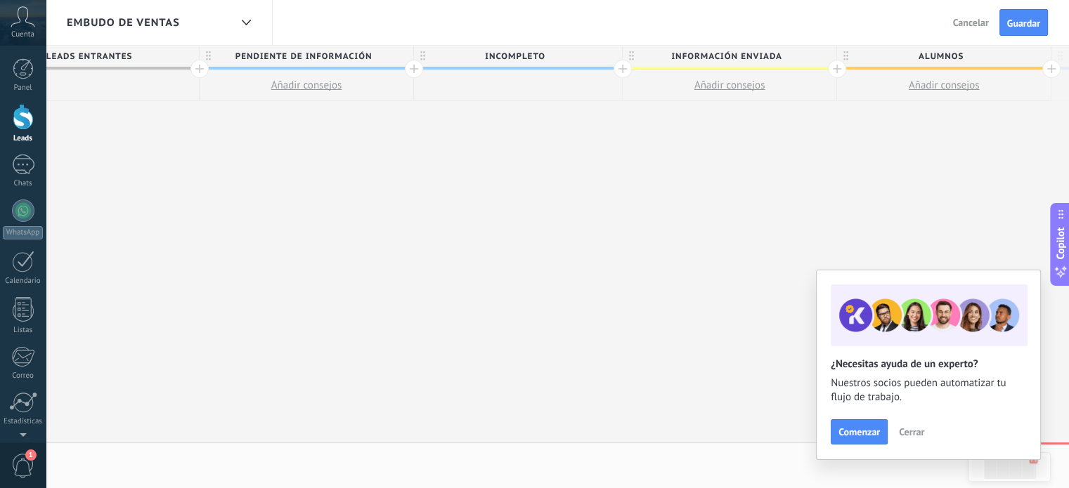
drag, startPoint x: 418, startPoint y: 30, endPoint x: 430, endPoint y: 30, distance: 11.9
click at [430, 30] on div "Embudo de ventas Atrás Cancelar Guardar" at bounding box center [557, 23] width 1023 height 46
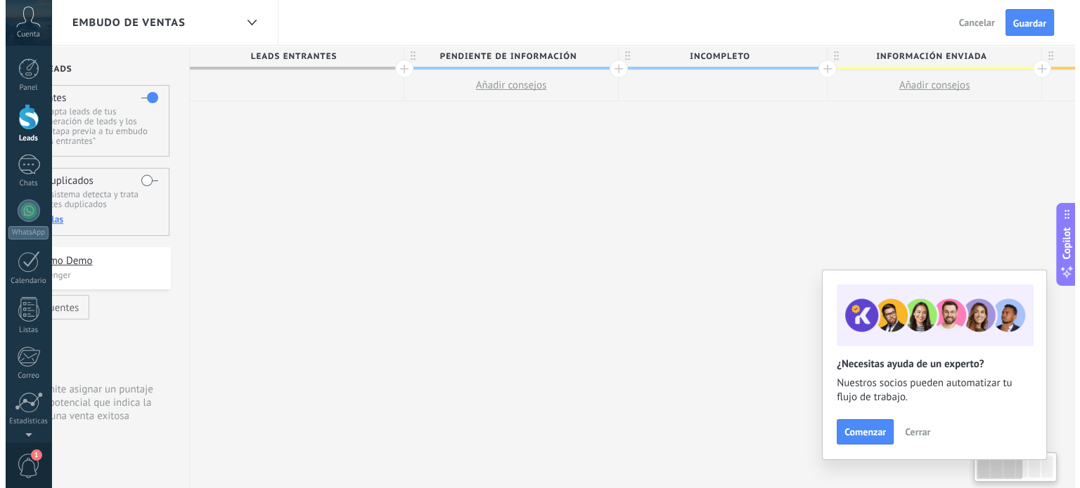
scroll to position [0, 0]
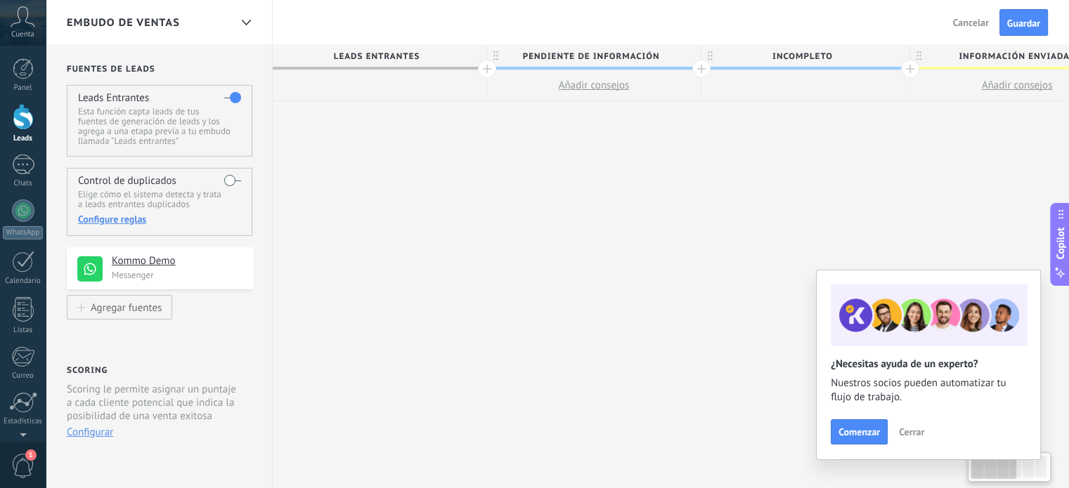
drag, startPoint x: 538, startPoint y: 183, endPoint x: 1079, endPoint y: 229, distance: 543.1
click at [1069, 229] on html ".abccls-1,.abccls-2{fill-rule:evenodd}.abccls-2{fill:#fff} .abfcls-1{fill:none}…" at bounding box center [534, 244] width 1069 height 488
click at [1034, 32] on button "Guardar" at bounding box center [1023, 22] width 48 height 27
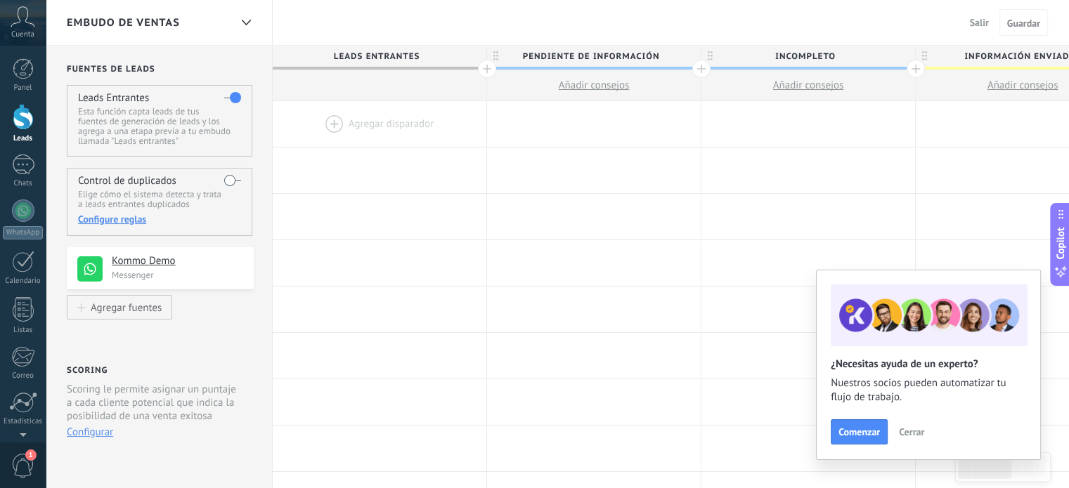
click at [366, 110] on div at bounding box center [380, 124] width 214 height 46
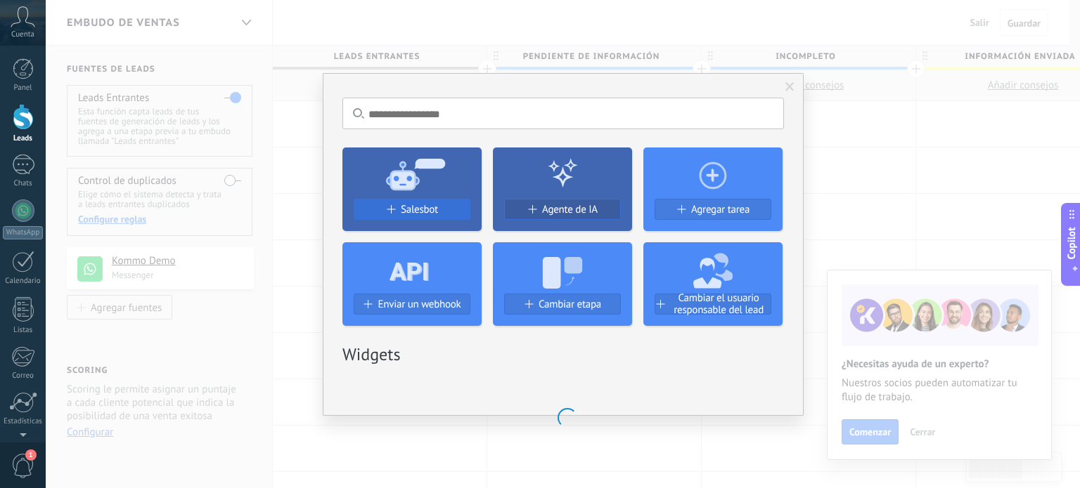
click at [410, 214] on span "Salesbot" at bounding box center [419, 210] width 37 height 12
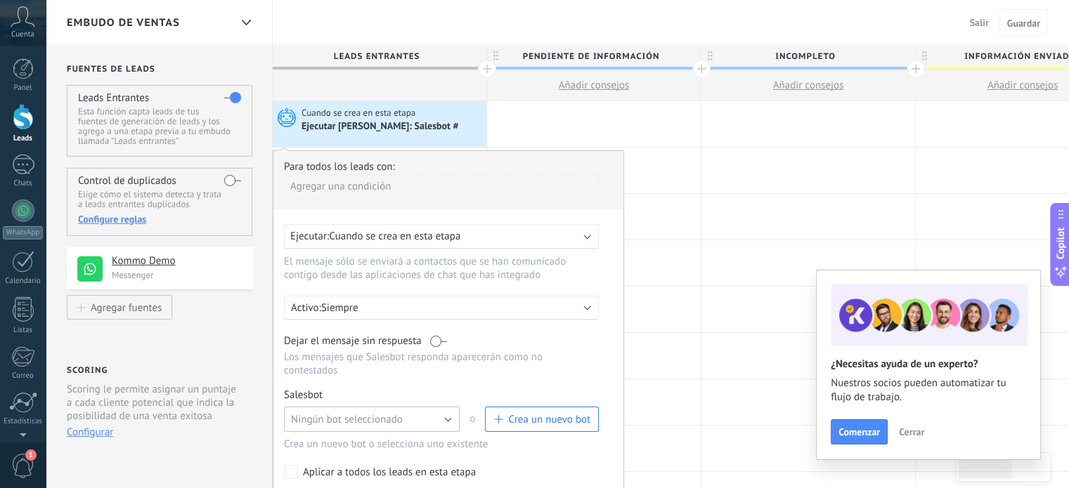
click at [415, 410] on button "Ningún bot seleccionado" at bounding box center [372, 419] width 176 height 25
click at [398, 437] on span "Salesbot #2" at bounding box center [365, 443] width 179 height 13
click at [357, 389] on link "Gestionar" at bounding box center [349, 395] width 37 height 12
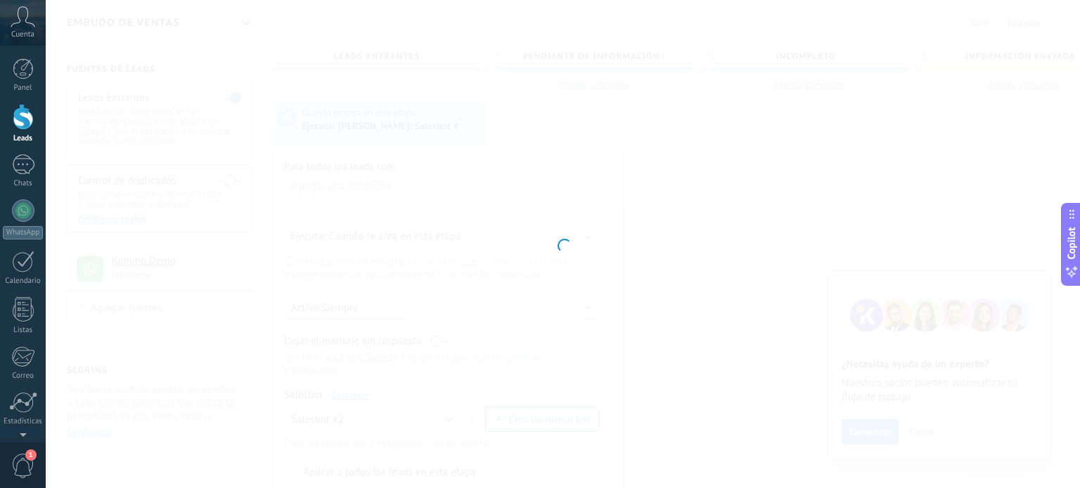
type input "**********"
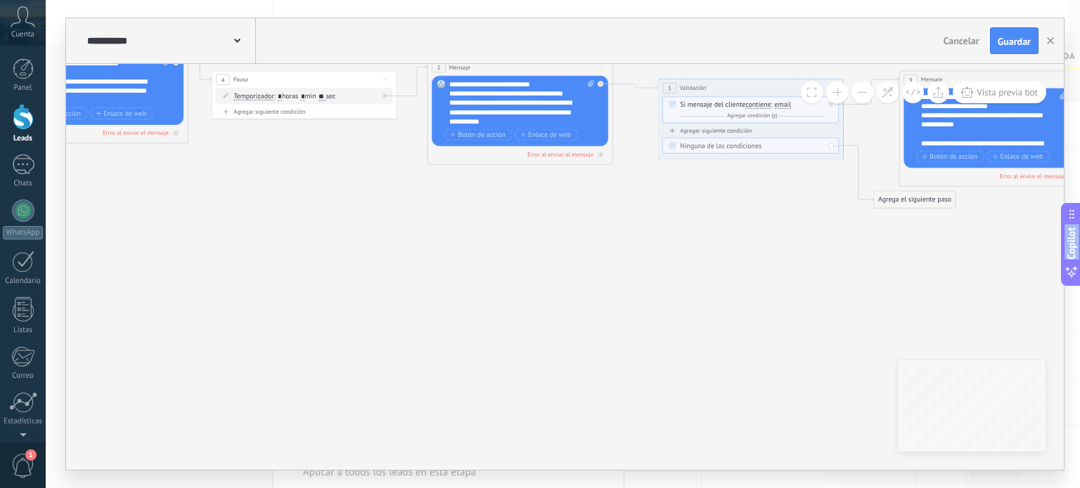
drag, startPoint x: 461, startPoint y: 410, endPoint x: 0, endPoint y: 190, distance: 510.5
click at [0, 193] on body ".abccls-1,.abccls-2{fill-rule:evenodd}.abccls-2{fill:#fff} .abfcls-1{fill:none}…" at bounding box center [540, 244] width 1080 height 488
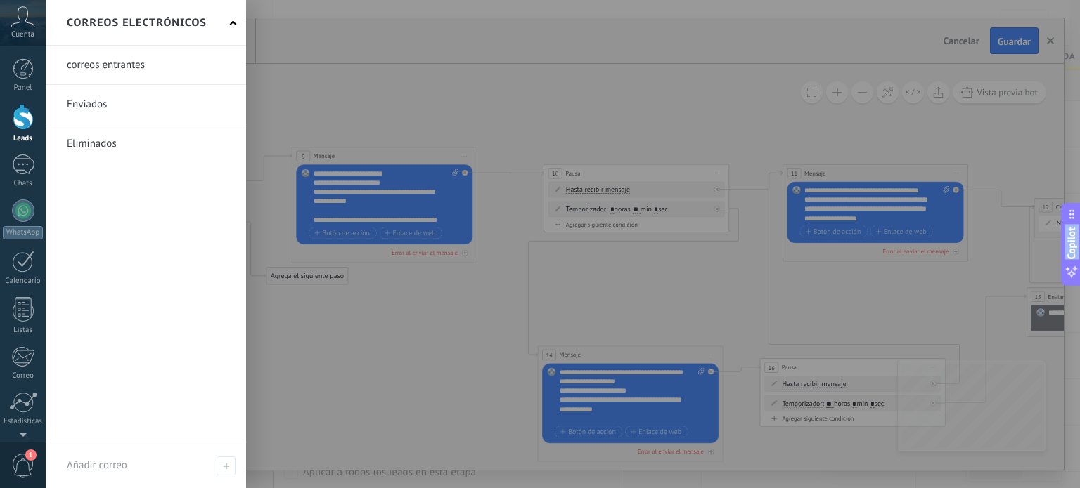
drag, startPoint x: 607, startPoint y: 292, endPoint x: 0, endPoint y: 382, distance: 614.0
click at [0, 382] on body ".abccls-1,.abccls-2{fill-rule:evenodd}.abccls-2{fill:#fff} .abfcls-1{fill:none}…" at bounding box center [540, 244] width 1080 height 488
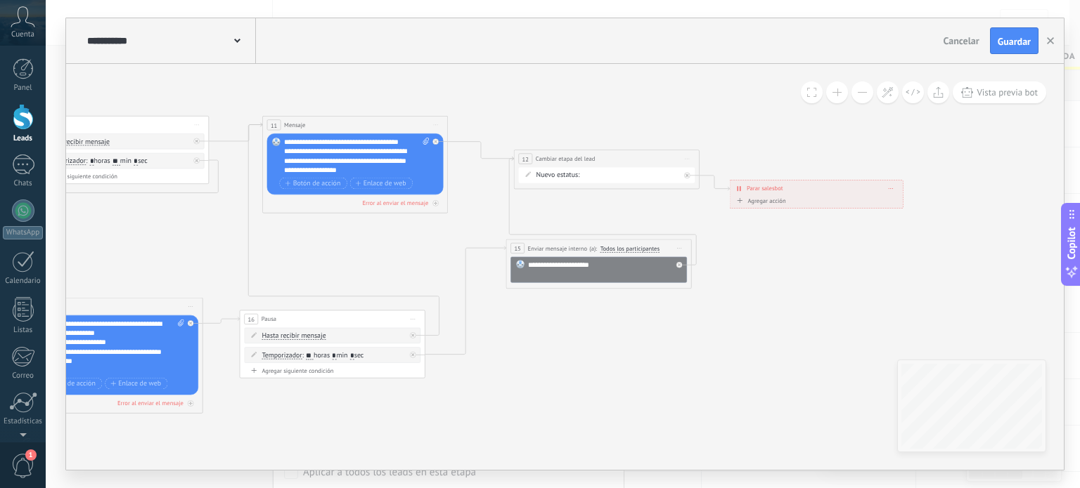
drag, startPoint x: 716, startPoint y: 316, endPoint x: 197, endPoint y: 261, distance: 522.3
click at [681, 264] on div at bounding box center [679, 265] width 6 height 6
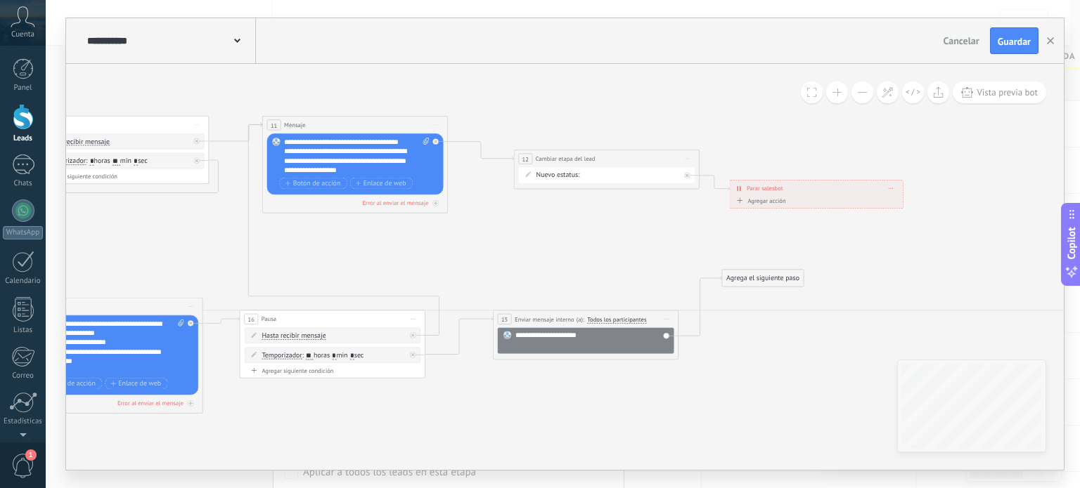
drag, startPoint x: 595, startPoint y: 250, endPoint x: 582, endPoint y: 322, distance: 73.6
click at [582, 318] on span "(a):" at bounding box center [580, 320] width 8 height 9
drag, startPoint x: 732, startPoint y: 279, endPoint x: 739, endPoint y: 337, distance: 58.8
click at [739, 337] on div "Agrega el siguiente paso" at bounding box center [771, 337] width 82 height 15
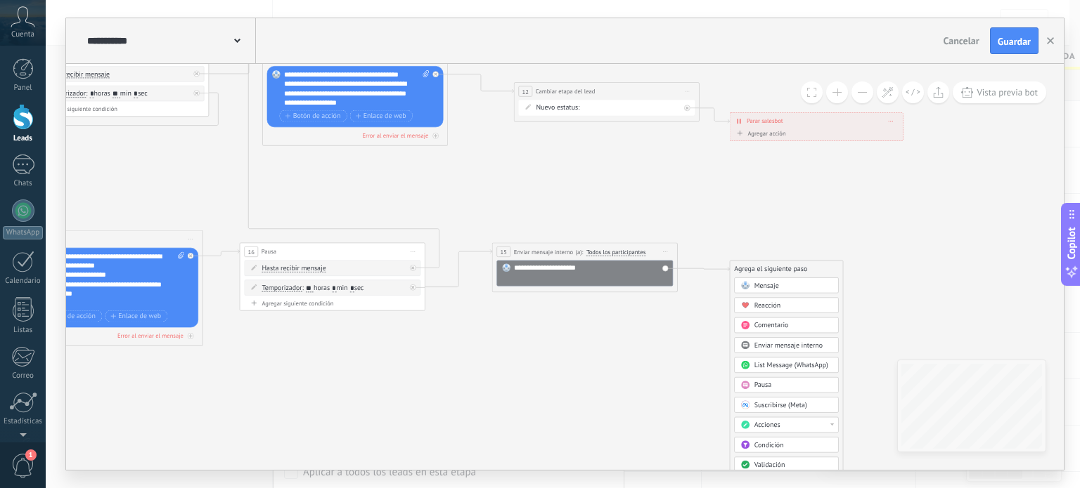
click at [804, 422] on div "Acciones" at bounding box center [793, 425] width 78 height 9
click at [824, 427] on div "Cambiar etapa del lead" at bounding box center [785, 426] width 103 height 15
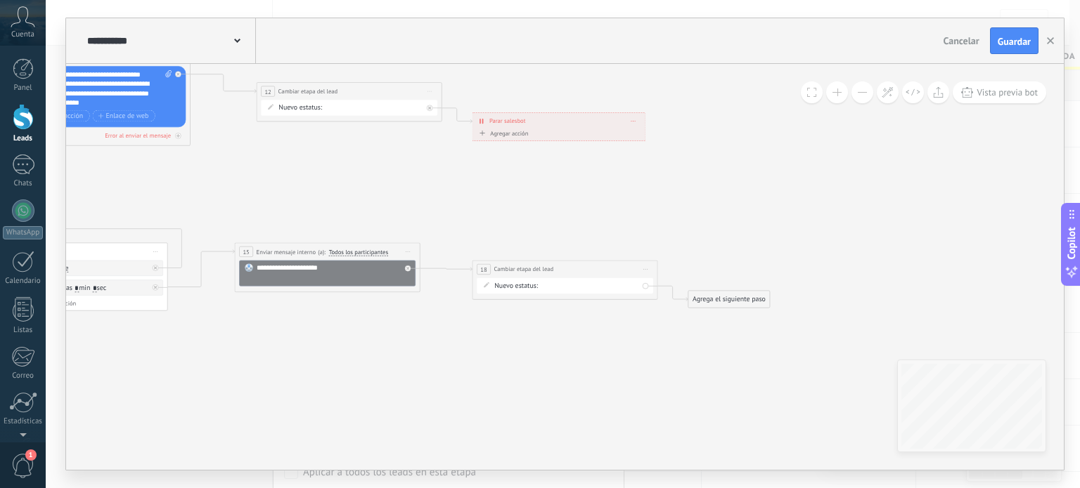
click at [0, 0] on div "Pendiente de información Incompleto Información enviada Alumnos Logrado con éxi…" at bounding box center [0, 0] width 0 height 0
click at [0, 0] on label "Incompleto" at bounding box center [0, 0] width 0 height 0
click at [732, 303] on div "Agrega el siguiente paso" at bounding box center [729, 299] width 82 height 15
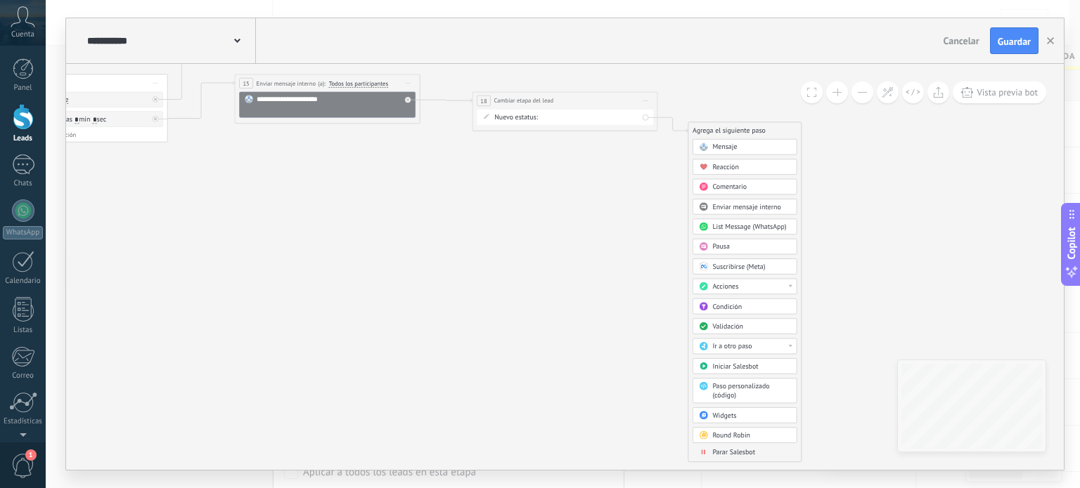
click at [738, 451] on span "Parar Salesbot" at bounding box center [733, 452] width 43 height 9
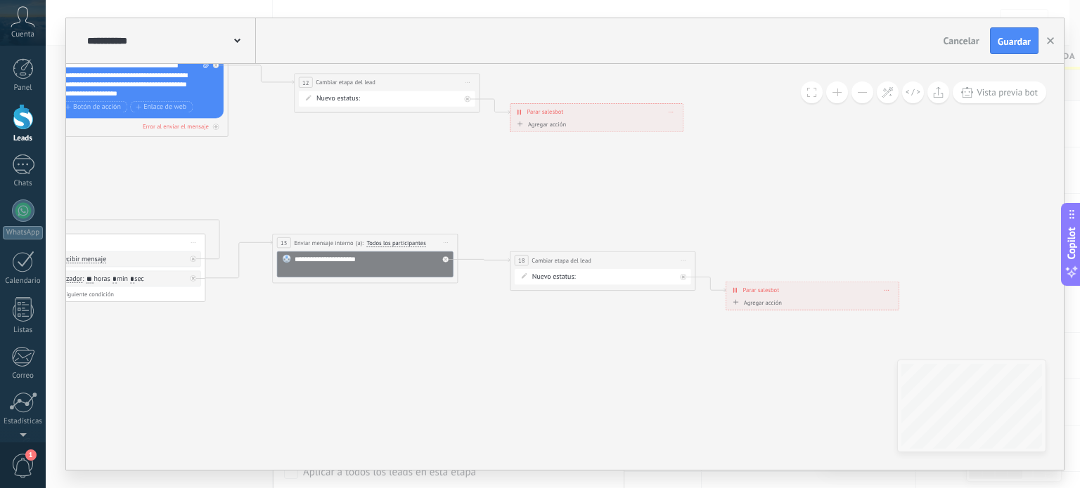
drag, startPoint x: 491, startPoint y: 293, endPoint x: 746, endPoint y: 441, distance: 294.5
drag, startPoint x: 782, startPoint y: 288, endPoint x: 824, endPoint y: 276, distance: 44.0
click at [824, 276] on div "**********" at bounding box center [854, 278] width 173 height 16
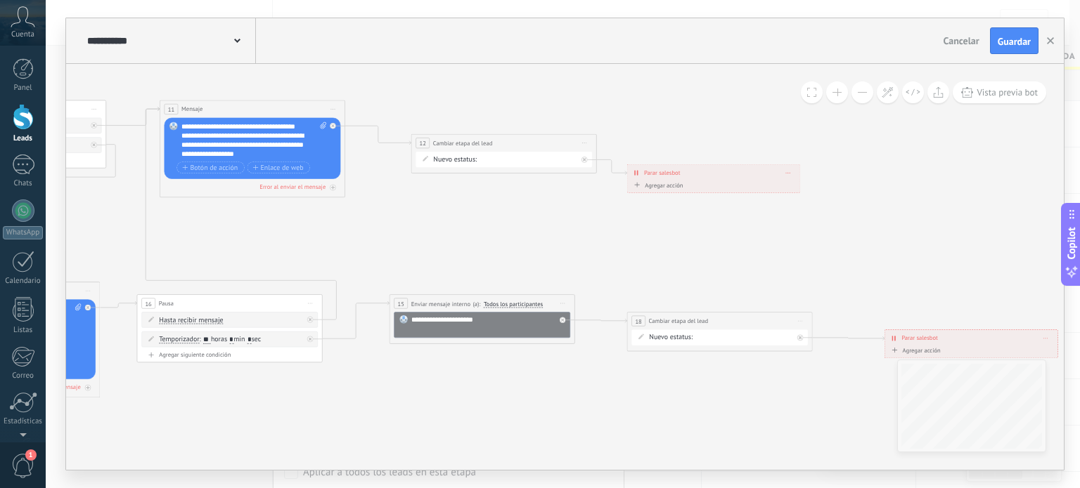
drag, startPoint x: 581, startPoint y: 360, endPoint x: 727, endPoint y: 410, distance: 154.5
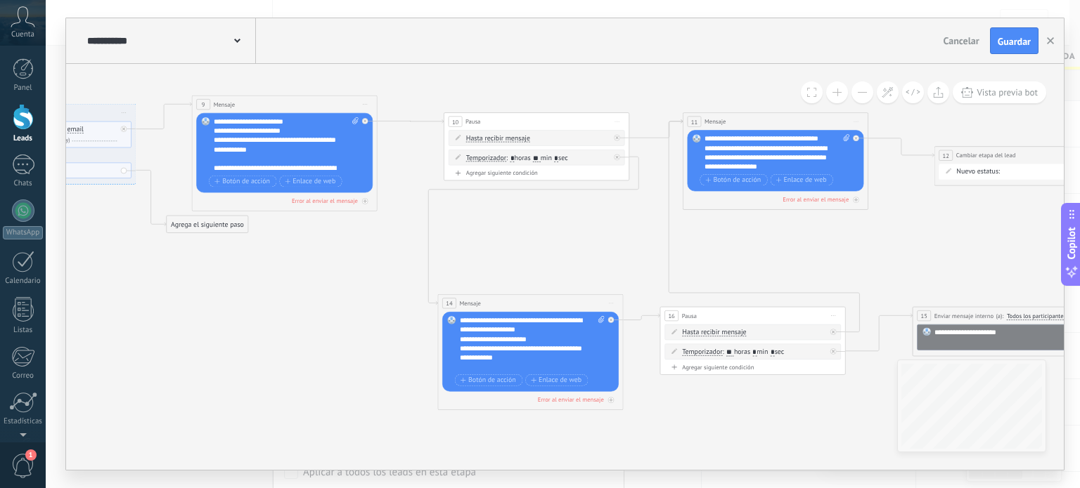
drag, startPoint x: 281, startPoint y: 230, endPoint x: 863, endPoint y: 238, distance: 582.0
click at [839, 241] on icon at bounding box center [383, 221] width 2858 height 843
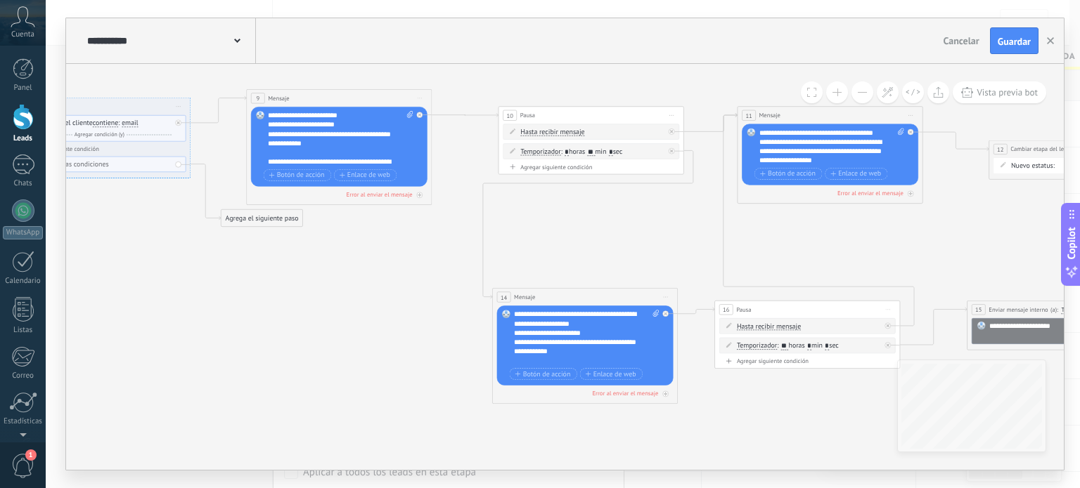
drag, startPoint x: 97, startPoint y: 257, endPoint x: 144, endPoint y: 262, distance: 47.3
click at [138, 261] on icon at bounding box center [438, 214] width 2858 height 843
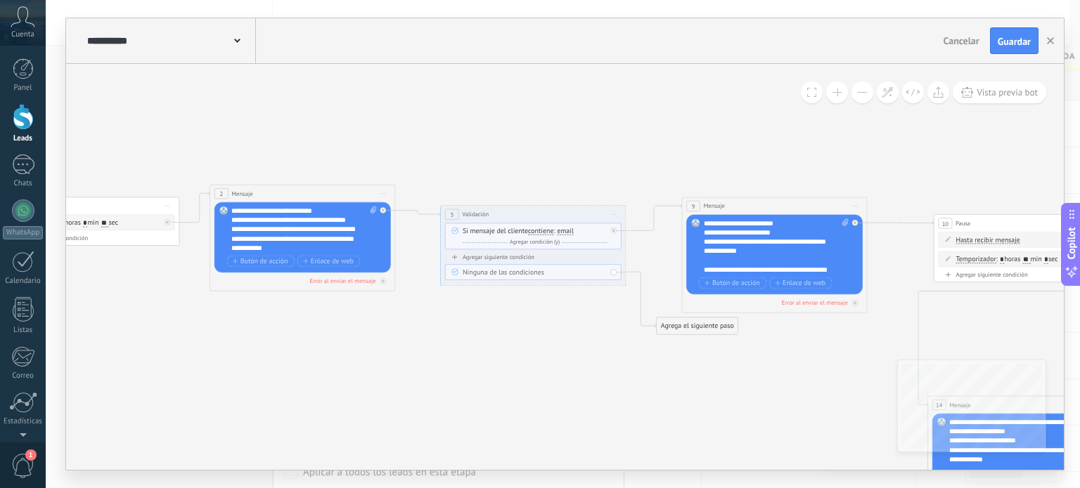
drag, startPoint x: 177, startPoint y: 280, endPoint x: 561, endPoint y: 372, distance: 394.6
click at [561, 372] on icon at bounding box center [873, 323] width 2858 height 843
drag, startPoint x: 668, startPoint y: 332, endPoint x: 547, endPoint y: 379, distance: 129.7
click at [547, 379] on div "Agrega el siguiente paso" at bounding box center [577, 372] width 82 height 15
drag, startPoint x: 547, startPoint y: 379, endPoint x: 607, endPoint y: 387, distance: 60.2
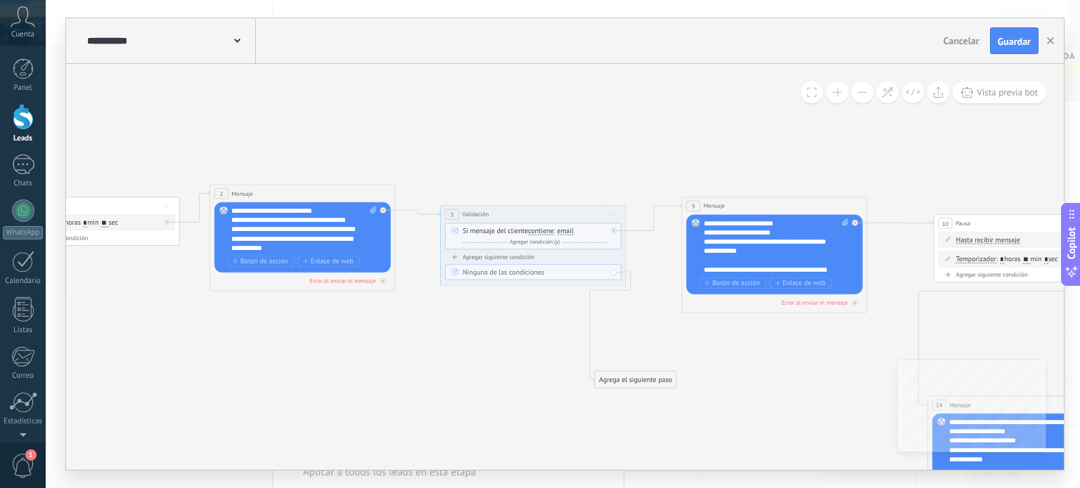
click at [607, 387] on div "Agrega el siguiente paso" at bounding box center [636, 379] width 82 height 15
click at [611, 377] on div "Agrega el siguiente paso" at bounding box center [636, 379] width 82 height 15
click at [633, 394] on span "Mensaje" at bounding box center [630, 396] width 25 height 9
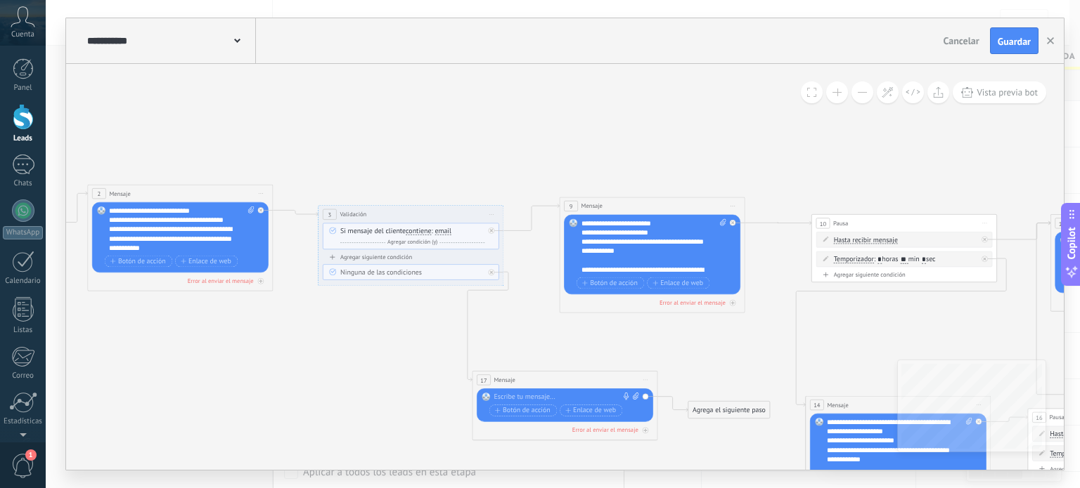
click at [571, 398] on div at bounding box center [563, 397] width 138 height 9
paste div
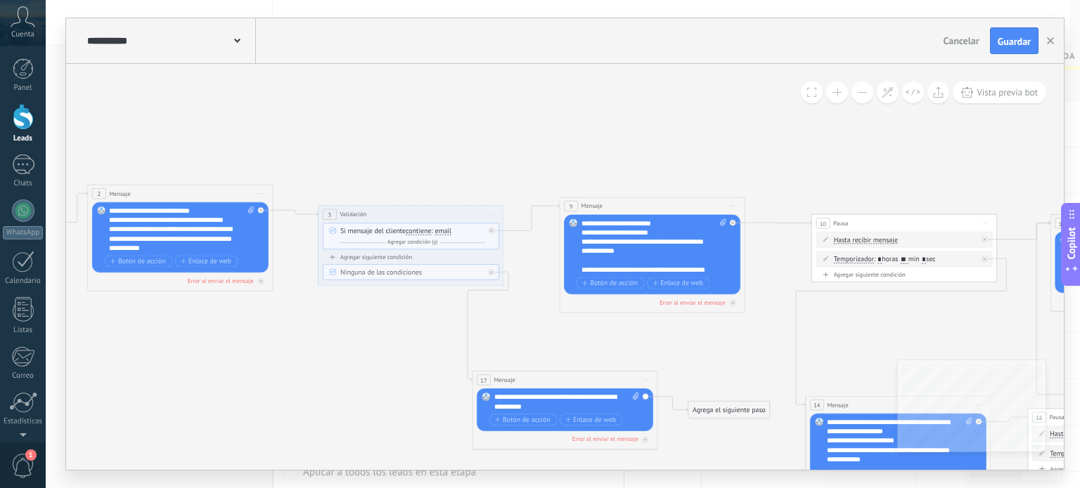
click at [572, 349] on icon at bounding box center [751, 323] width 2858 height 843
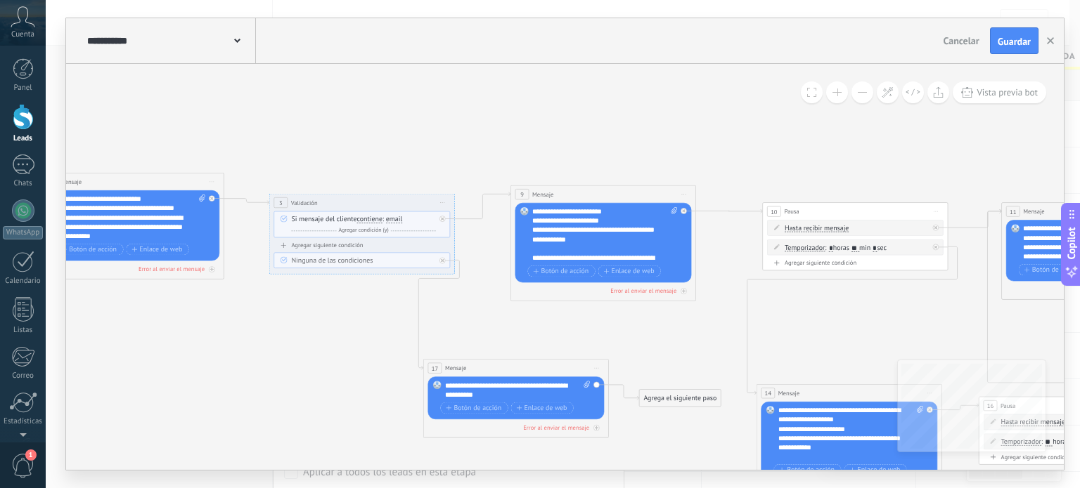
drag, startPoint x: 572, startPoint y: 349, endPoint x: 523, endPoint y: 337, distance: 50.6
click at [523, 337] on icon at bounding box center [702, 311] width 2858 height 843
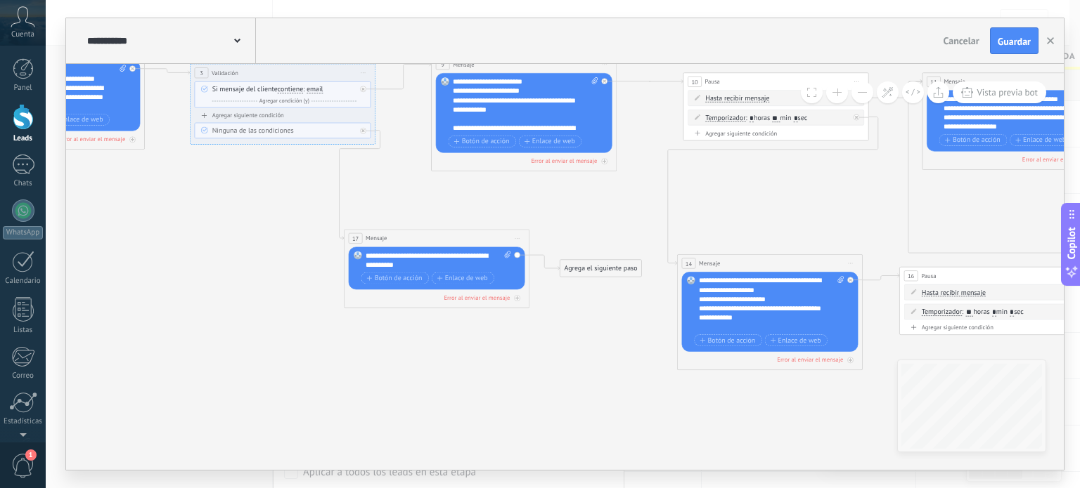
drag, startPoint x: 523, startPoint y: 337, endPoint x: 434, endPoint y: 207, distance: 156.7
click at [434, 207] on icon at bounding box center [623, 181] width 2858 height 843
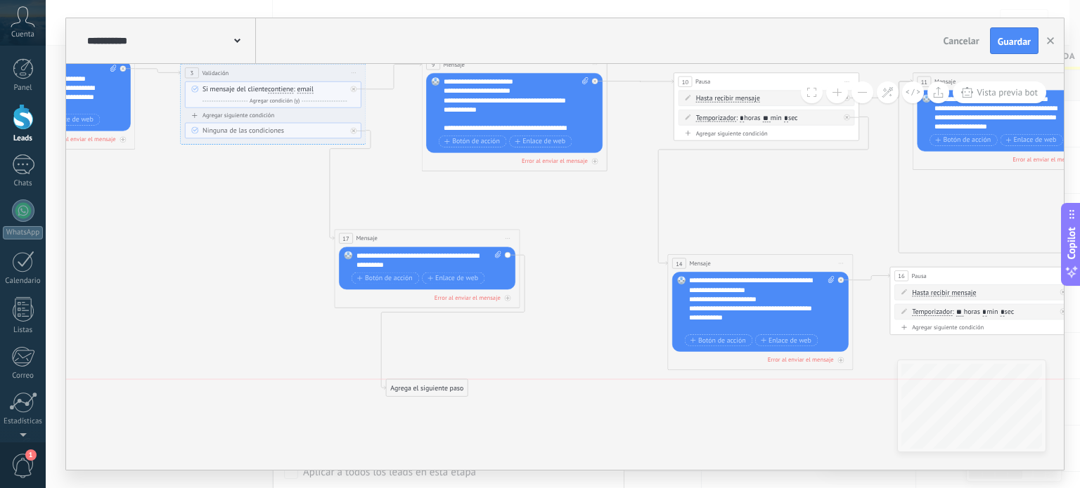
drag, startPoint x: 565, startPoint y: 265, endPoint x: 401, endPoint y: 382, distance: 201.5
click at [401, 382] on div "Agrega el siguiente paso" at bounding box center [427, 388] width 82 height 15
click at [406, 382] on div "Agrega el siguiente paso" at bounding box center [427, 388] width 82 height 15
click at [351, 127] on div at bounding box center [356, 128] width 11 height 11
drag, startPoint x: 403, startPoint y: 184, endPoint x: 239, endPoint y: 205, distance: 165.0
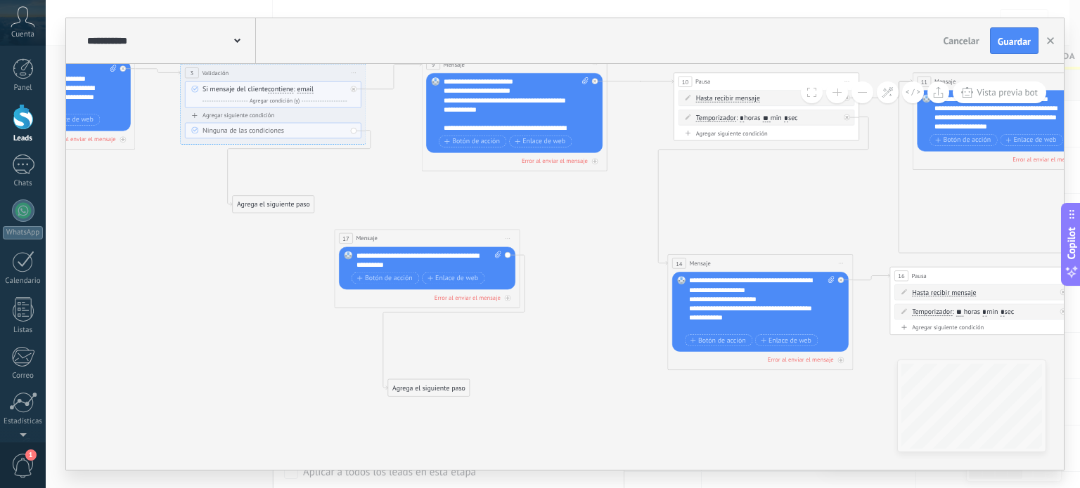
click at [239, 205] on div "Agrega el siguiente paso" at bounding box center [274, 204] width 82 height 15
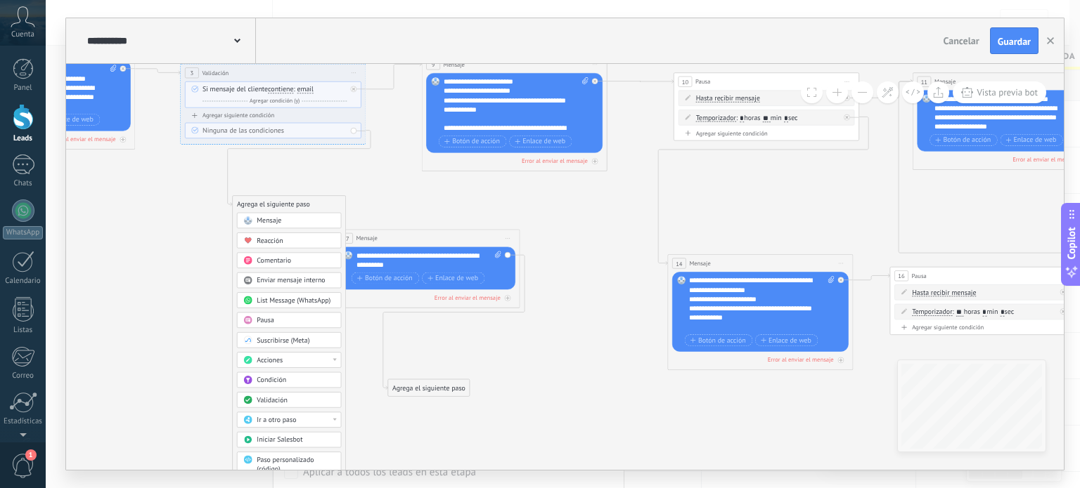
click at [261, 318] on span "Pausa" at bounding box center [266, 320] width 18 height 9
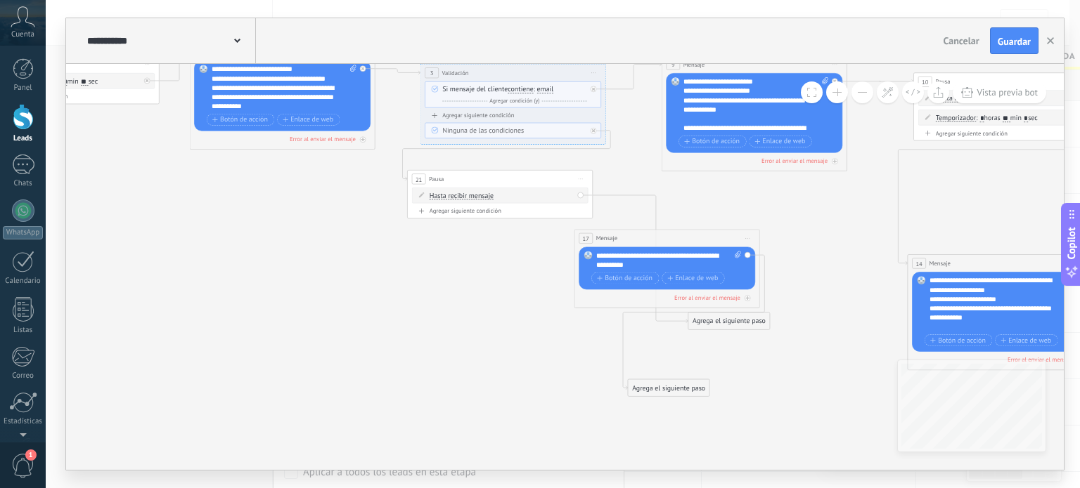
drag, startPoint x: 562, startPoint y: 199, endPoint x: 497, endPoint y: 174, distance: 69.4
click at [497, 174] on div "21 Pausa ***** Iniciar vista previa aquí Cambiar nombre Duplicar [GEOGRAPHIC_DA…" at bounding box center [500, 179] width 185 height 17
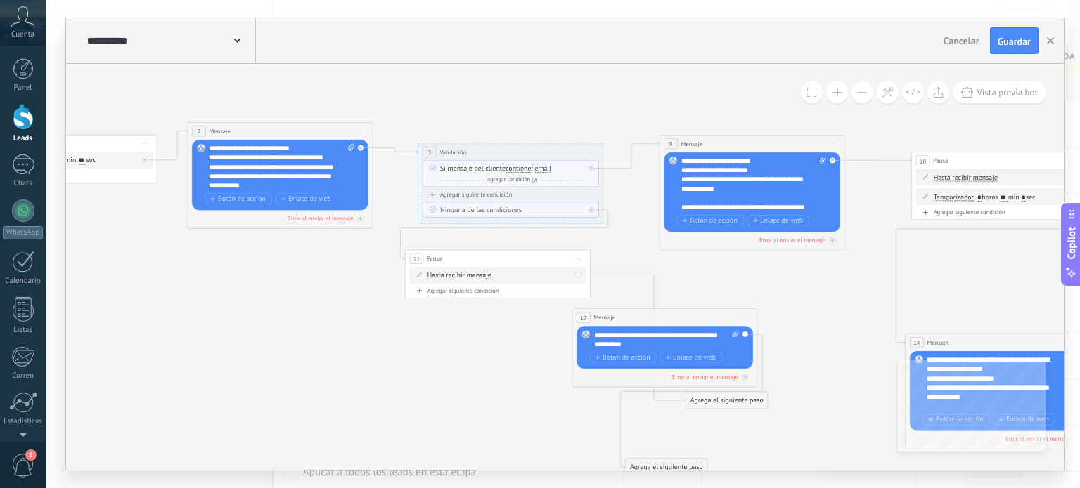
drag, startPoint x: 447, startPoint y: 296, endPoint x: 445, endPoint y: 375, distance: 79.4
click at [445, 375] on icon at bounding box center [851, 273] width 2858 height 869
click at [576, 261] on span "Iniciar vista previa aquí Cambiar nombre Duplicar [GEOGRAPHIC_DATA]" at bounding box center [578, 258] width 15 height 13
click at [616, 325] on div "Borrar" at bounding box center [619, 318] width 91 height 15
click at [361, 151] on div "Reemplazar Quitar Convertir a mensaje de voz Arrastre la imagen aquí para adjun…" at bounding box center [280, 175] width 176 height 70
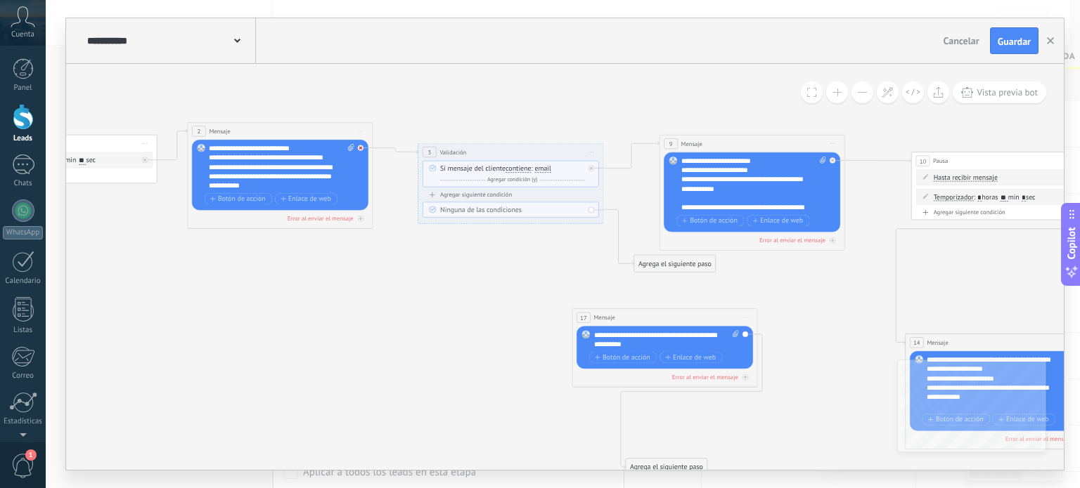
click at [363, 148] on div at bounding box center [363, 145] width 11 height 11
drag, startPoint x: 453, startPoint y: 239, endPoint x: 486, endPoint y: 205, distance: 48.2
drag, startPoint x: 655, startPoint y: 267, endPoint x: 490, endPoint y: 286, distance: 166.2
click at [490, 286] on div "Agrega el siguiente paso" at bounding box center [510, 283] width 82 height 15
click at [487, 286] on div "Agrega el siguiente paso" at bounding box center [509, 283] width 82 height 15
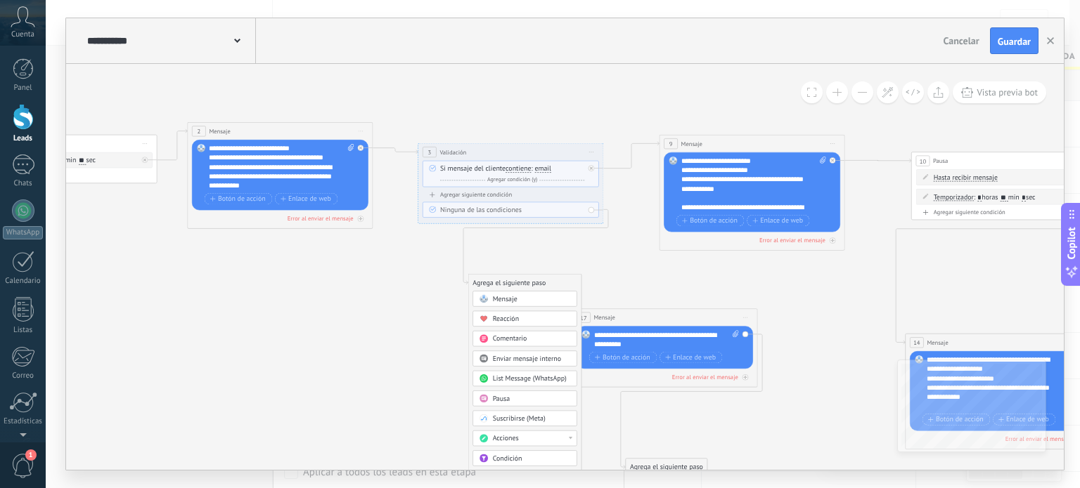
click at [537, 395] on div "Pausa" at bounding box center [532, 399] width 78 height 9
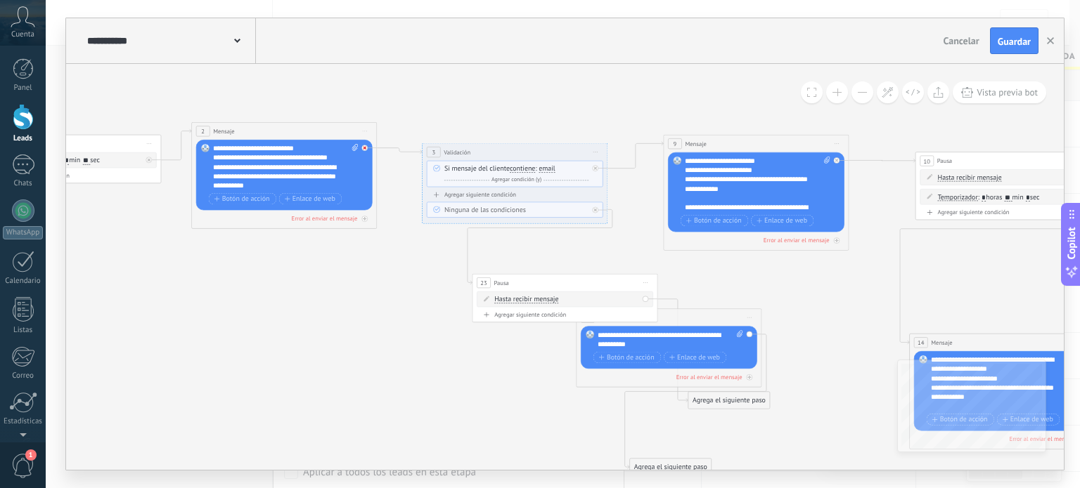
click at [362, 141] on div at bounding box center [366, 145] width 11 height 11
click at [640, 285] on span "Iniciar vista previa aquí Cambiar nombre Duplicar [GEOGRAPHIC_DATA]" at bounding box center [645, 282] width 15 height 13
click at [700, 337] on div "Borrar" at bounding box center [687, 343] width 91 height 15
click at [450, 240] on div "Agrega el siguiente paso" at bounding box center [449, 237] width 82 height 15
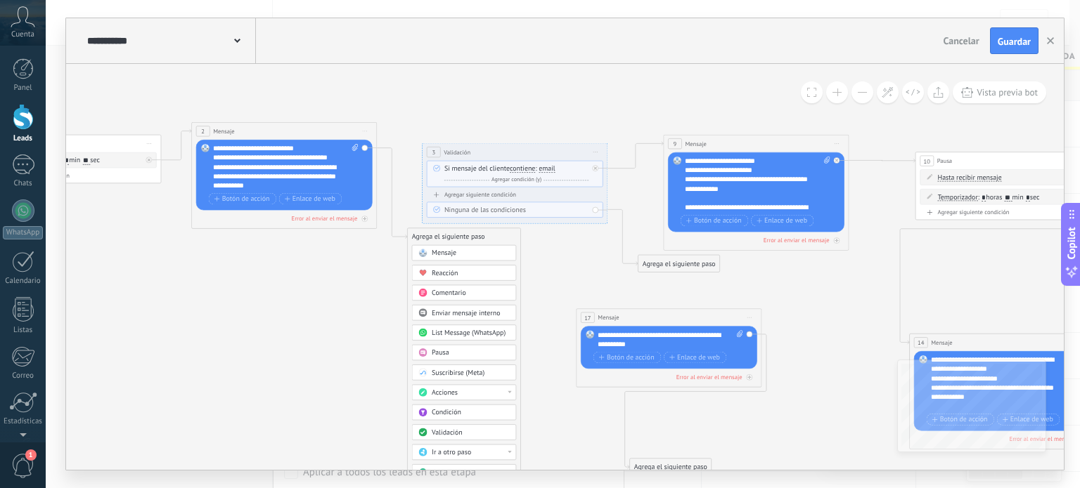
click at [454, 354] on div "Pausa" at bounding box center [471, 353] width 78 height 9
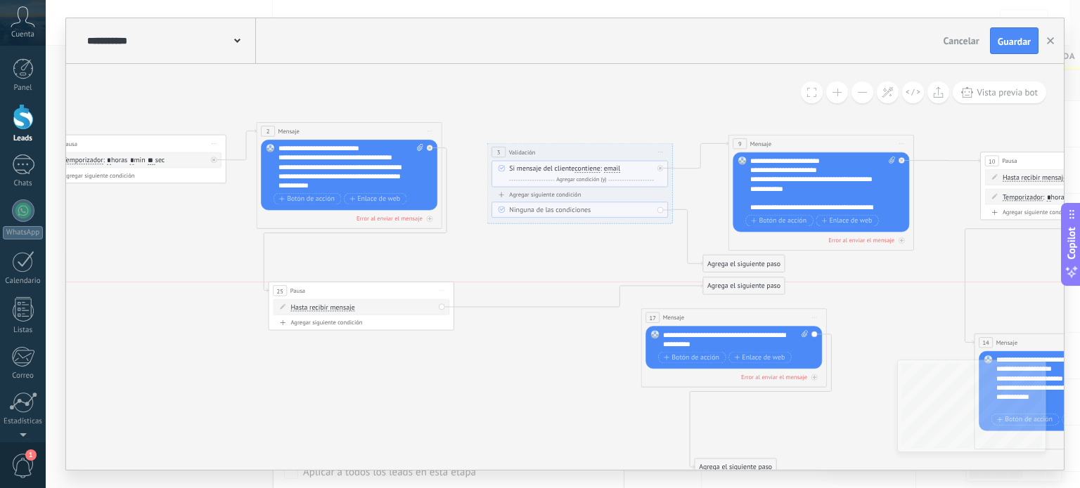
drag, startPoint x: 542, startPoint y: 238, endPoint x: 337, endPoint y: 294, distance: 212.3
click at [337, 294] on div "25 Pausa ***** Iniciar vista previa aquí Cambiar nombre Duplicar [GEOGRAPHIC_DA…" at bounding box center [360, 291] width 185 height 17
drag, startPoint x: 720, startPoint y: 293, endPoint x: 521, endPoint y: 180, distance: 229.4
click at [359, 328] on div "Agregar siguiente condición" at bounding box center [361, 324] width 176 height 11
click at [351, 322] on div "Agregar siguiente condición" at bounding box center [361, 323] width 176 height 8
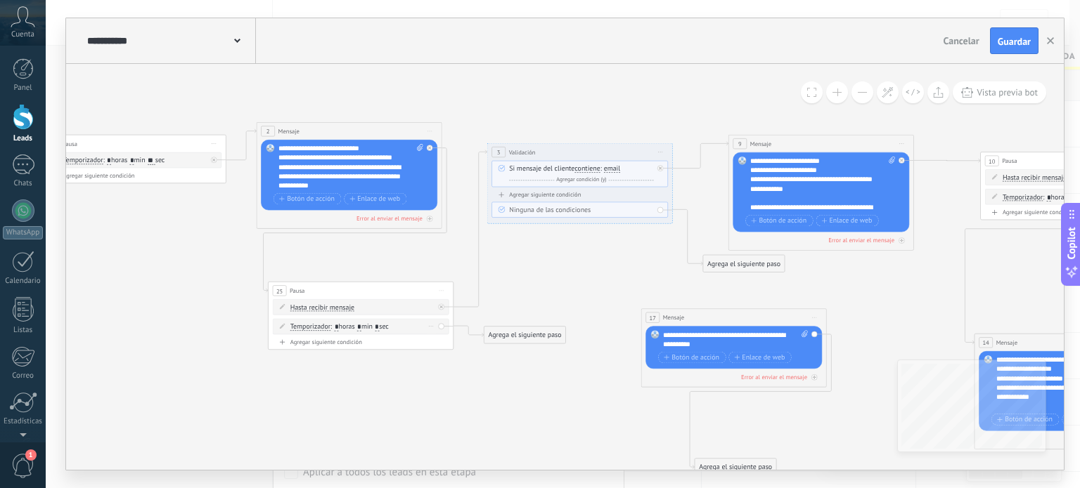
click at [361, 324] on span ": * horas * min * sec" at bounding box center [359, 327] width 58 height 9
click at [361, 328] on input "*" at bounding box center [359, 328] width 4 height 8
type input "**"
drag, startPoint x: 508, startPoint y: 332, endPoint x: 698, endPoint y: 333, distance: 189.8
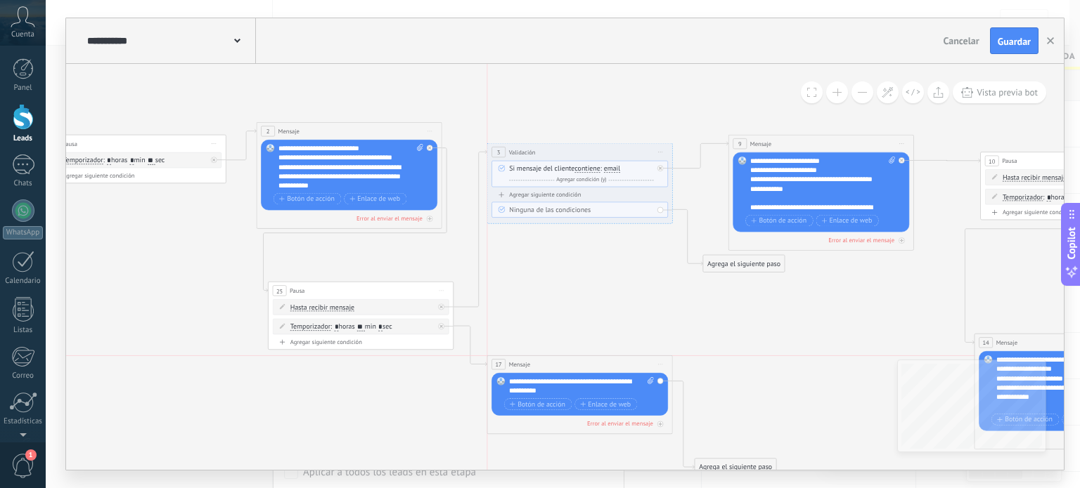
drag, startPoint x: 703, startPoint y: 317, endPoint x: 545, endPoint y: 361, distance: 163.5
click at [545, 361] on div "17 Mensaje ******* (a): Todos los contactos - canales seleccionados Todos los c…" at bounding box center [579, 364] width 185 height 17
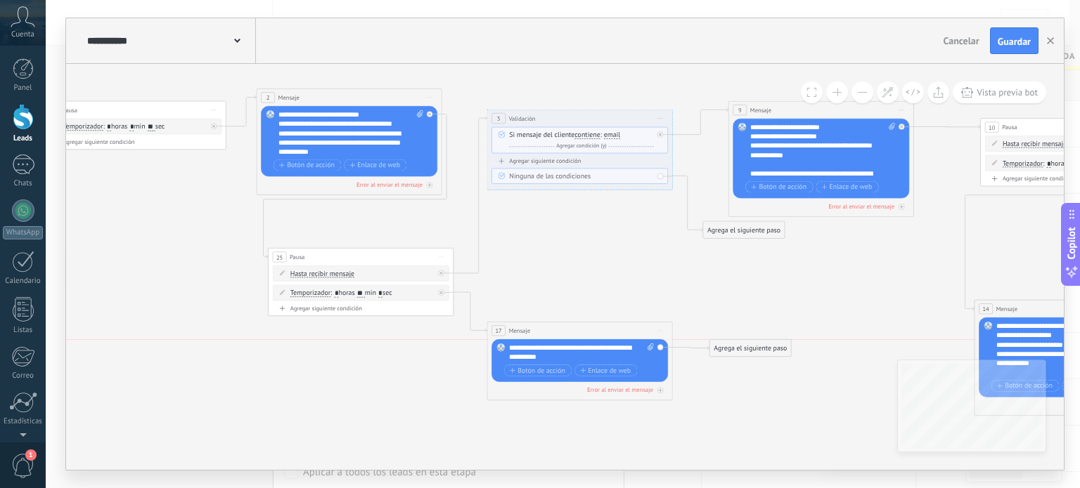
drag, startPoint x: 721, startPoint y: 435, endPoint x: 741, endPoint y: 349, distance: 88.0
click at [741, 349] on div "Agrega el siguiente paso" at bounding box center [750, 348] width 82 height 15
click at [741, 349] on div "Agrega el siguiente paso" at bounding box center [755, 348] width 82 height 15
click at [753, 460] on span "Pausa" at bounding box center [747, 464] width 18 height 9
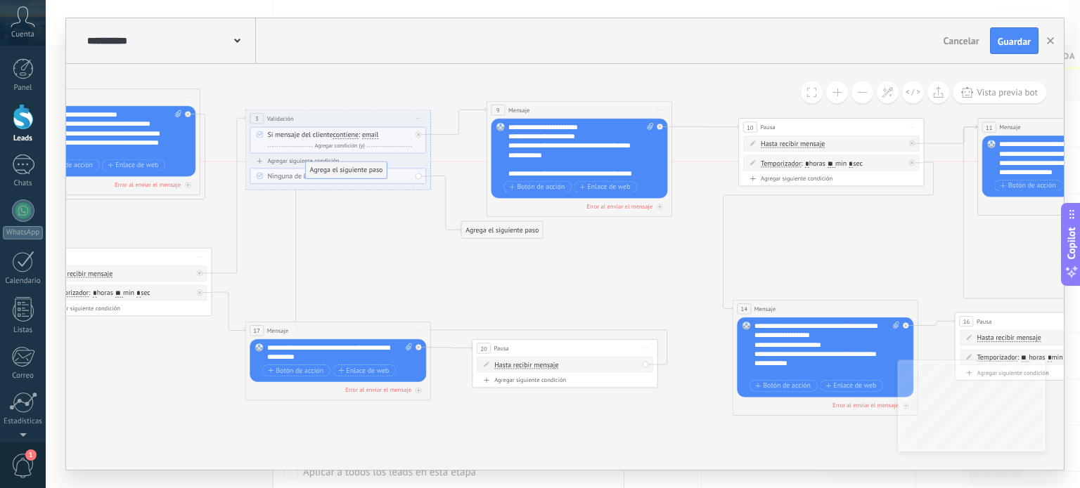
drag, startPoint x: 711, startPoint y: 434, endPoint x: 327, endPoint y: 171, distance: 465.5
click at [541, 382] on input "*" at bounding box center [540, 386] width 4 height 8
type input "**"
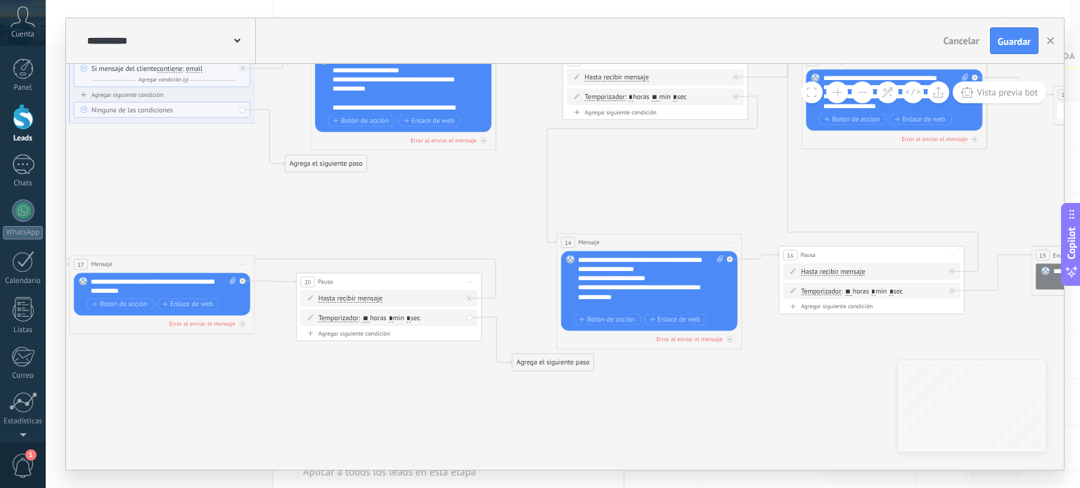
drag, startPoint x: 564, startPoint y: 284, endPoint x: 388, endPoint y: 218, distance: 188.4
click at [388, 218] on icon at bounding box center [502, 171] width 2858 height 864
drag, startPoint x: 556, startPoint y: 362, endPoint x: 556, endPoint y: 408, distance: 45.7
click at [556, 408] on div "Agrega el siguiente paso" at bounding box center [548, 401] width 82 height 15
click at [557, 407] on div "Agrega el siguiente paso" at bounding box center [553, 408] width 82 height 15
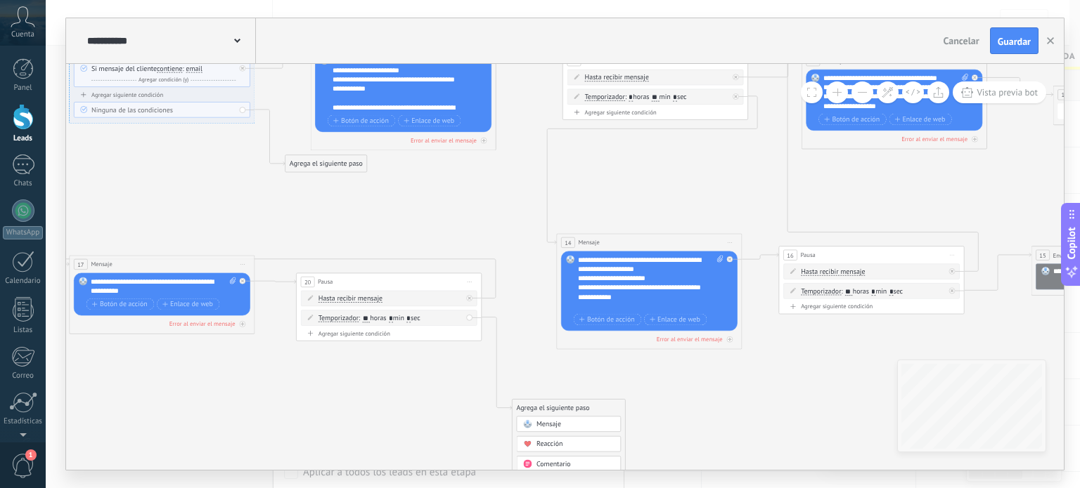
click at [562, 422] on div "Mensaje" at bounding box center [575, 424] width 78 height 9
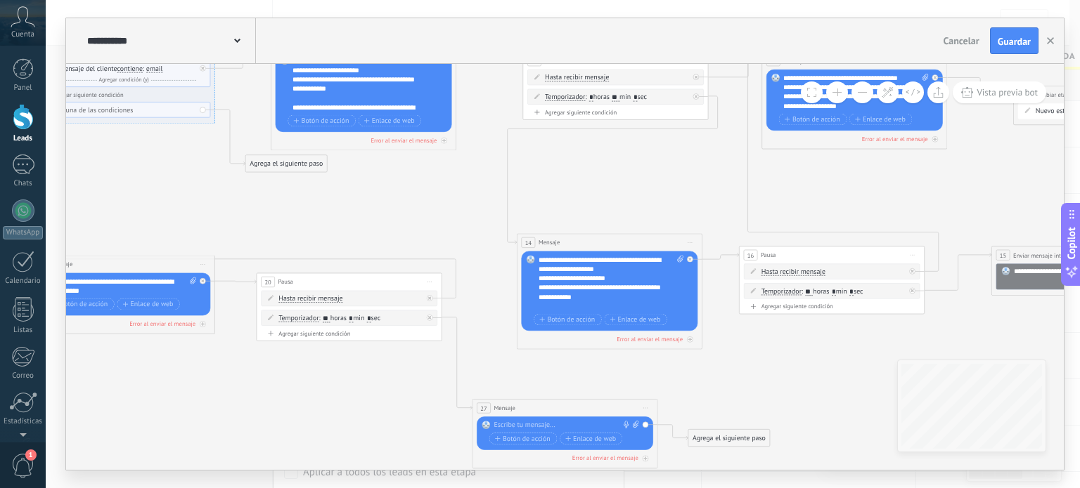
click at [564, 421] on div at bounding box center [563, 425] width 138 height 9
paste div
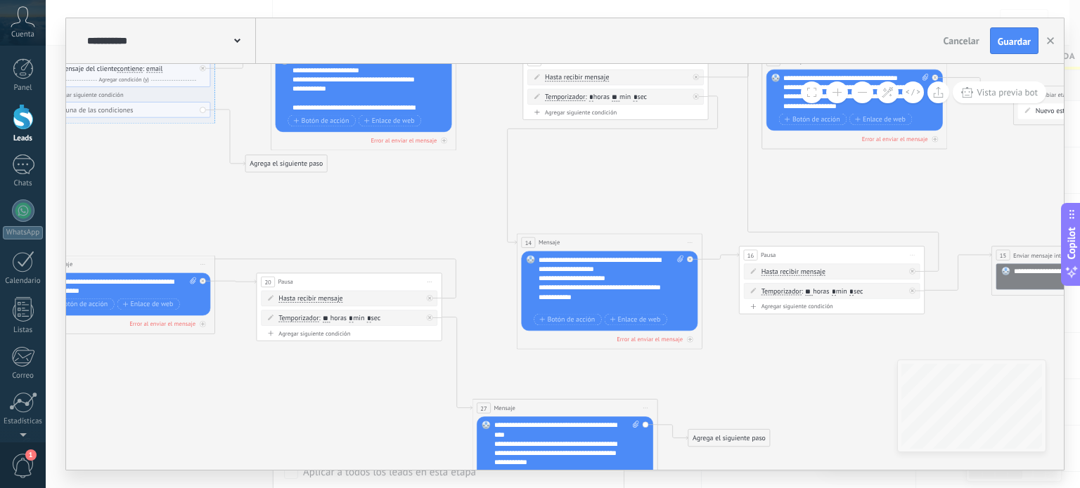
click at [495, 430] on div "**********" at bounding box center [566, 449] width 145 height 56
click at [494, 432] on div "**********" at bounding box center [566, 449] width 145 height 56
click at [494, 427] on div "**********" at bounding box center [566, 449] width 145 height 56
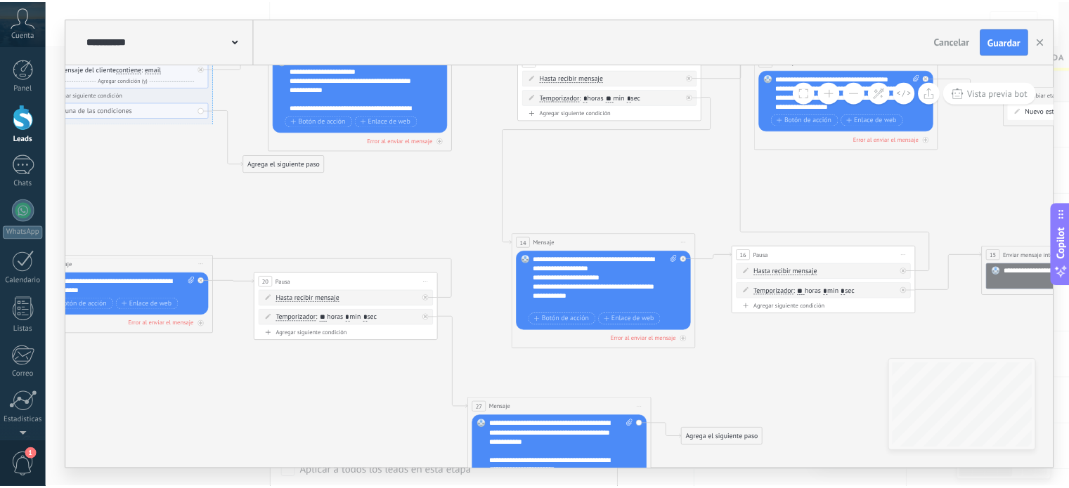
scroll to position [28, 0]
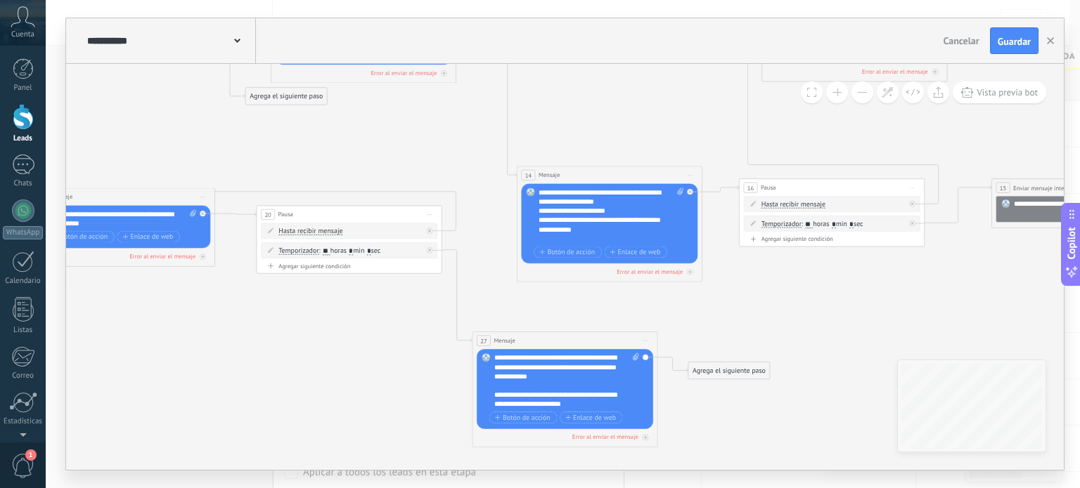
click at [604, 410] on div "**********" at bounding box center [566, 390] width 145 height 72
click at [603, 404] on div "**********" at bounding box center [558, 400] width 129 height 18
click at [1020, 40] on span "Guardar" at bounding box center [1013, 42] width 33 height 10
click at [8, 117] on link "Leads" at bounding box center [23, 123] width 46 height 39
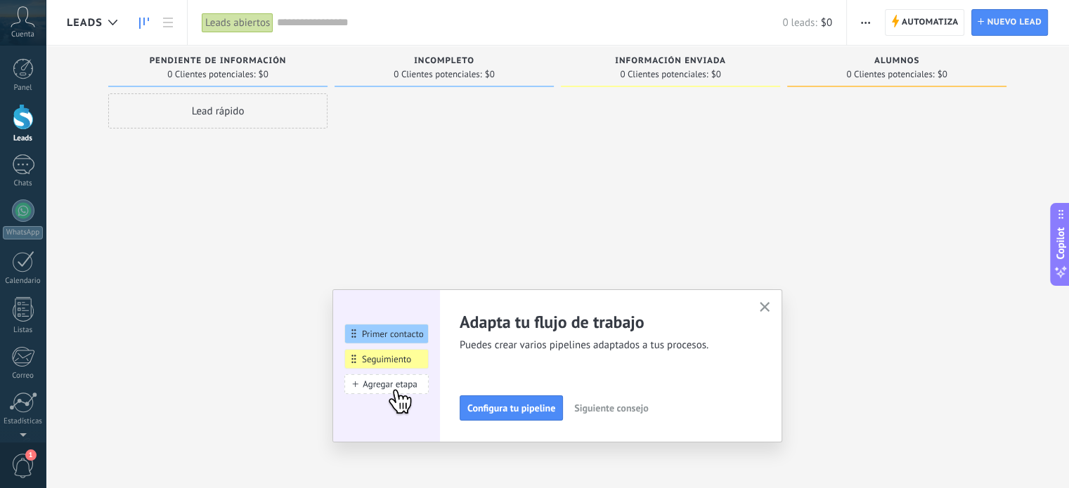
drag, startPoint x: 619, startPoint y: 171, endPoint x: 447, endPoint y: 171, distance: 172.2
click at [448, 172] on div "Leads Entrantes Solicitudes: 0 0 0 0 0 0 0 0 0 Pendiente de información 0 Clien…" at bounding box center [568, 222] width 1002 height 353
click at [912, 14] on span "Automatiza" at bounding box center [930, 22] width 57 height 25
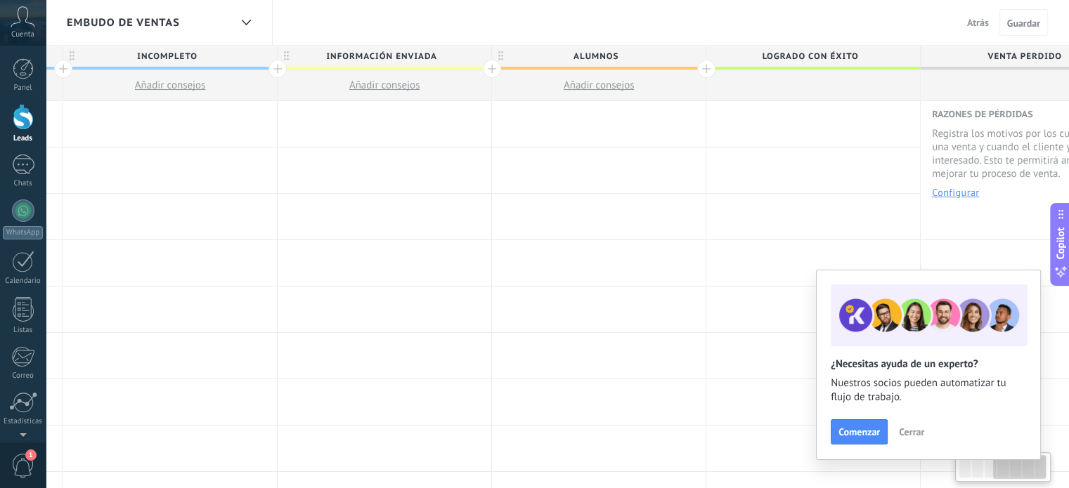
scroll to position [0, 666]
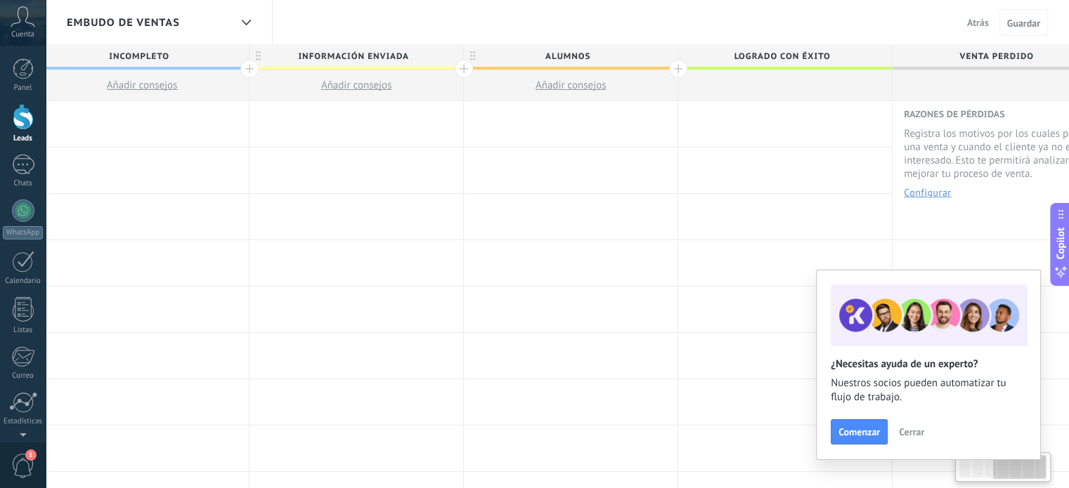
drag, startPoint x: 723, startPoint y: 157, endPoint x: 0, endPoint y: 12, distance: 737.7
click at [0, 12] on body ".abccls-1,.abccls-2{fill-rule:evenodd}.abccls-2{fill:#fff} .abfcls-1{fill:none}…" at bounding box center [534, 244] width 1069 height 488
click at [678, 69] on div at bounding box center [678, 69] width 18 height 18
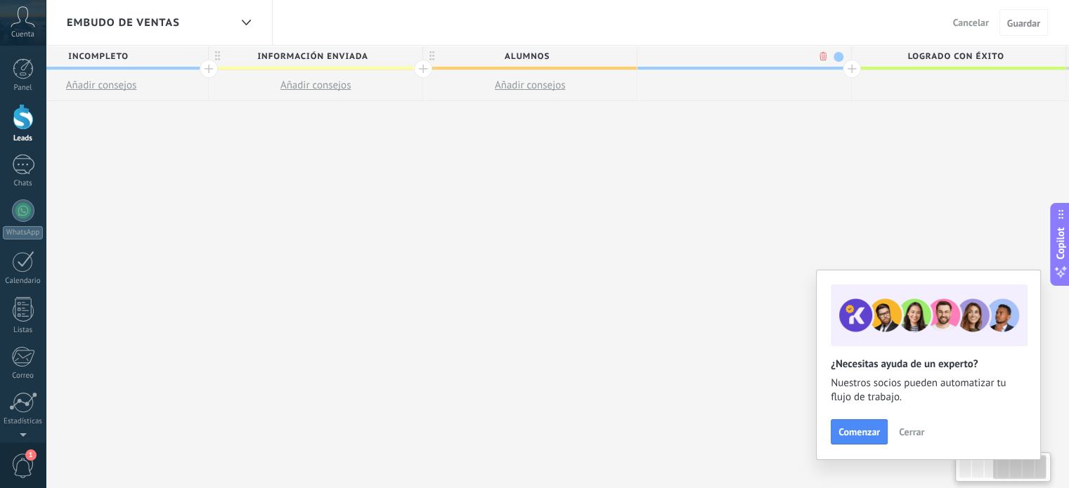
scroll to position [0, 770]
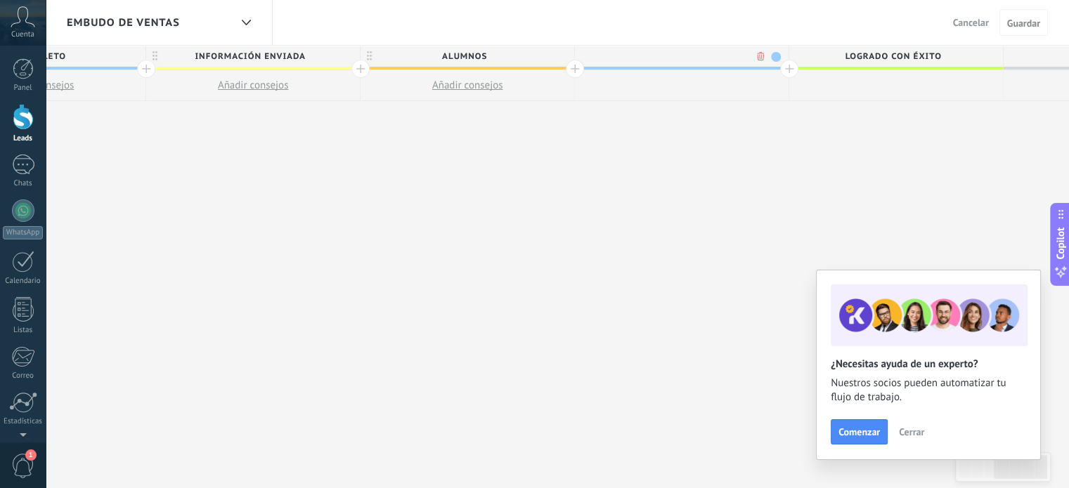
click at [779, 58] on span at bounding box center [776, 57] width 10 height 10
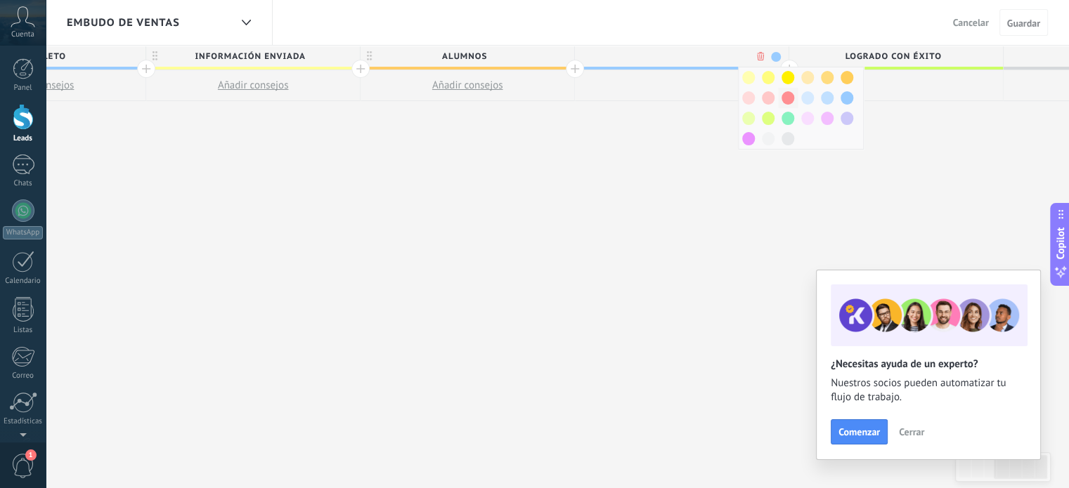
click at [786, 92] on span at bounding box center [788, 97] width 13 height 13
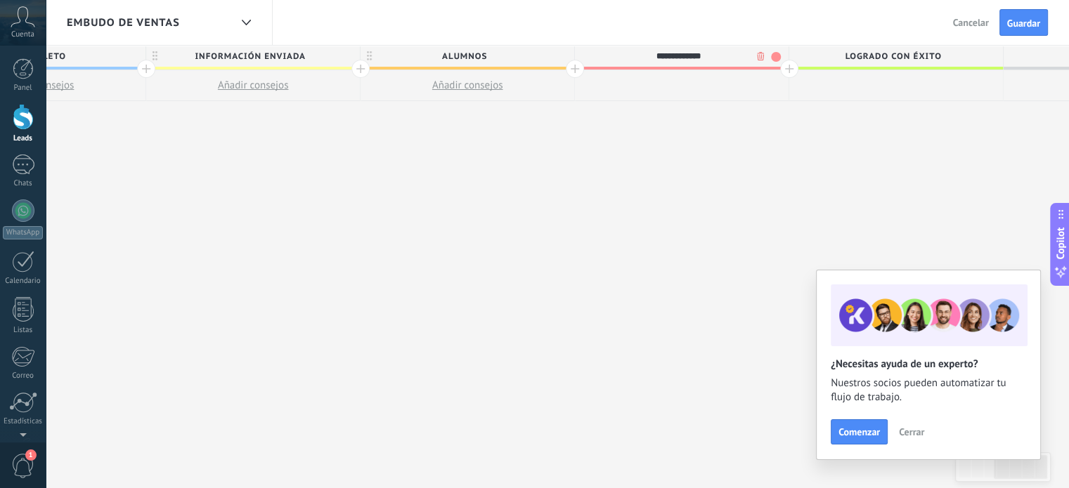
type input "**********"
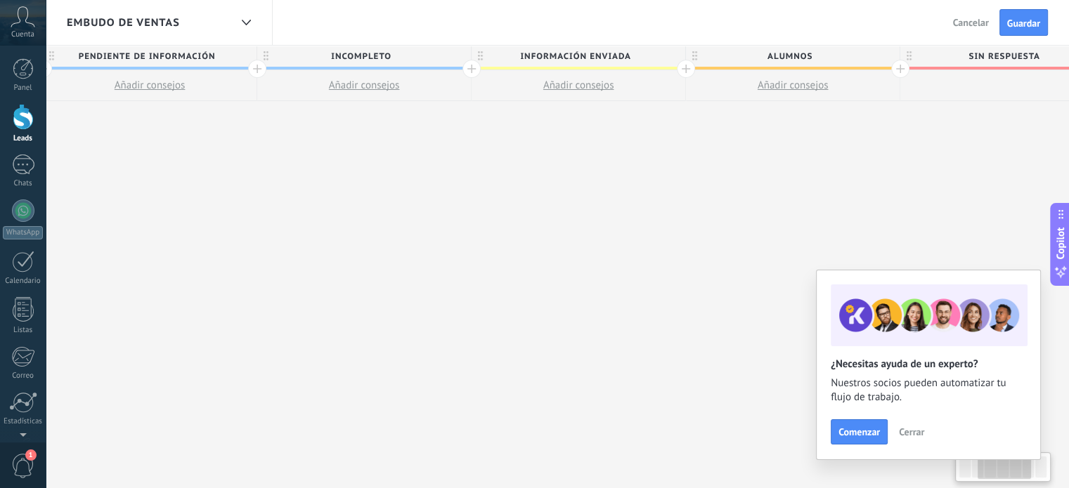
scroll to position [0, 385]
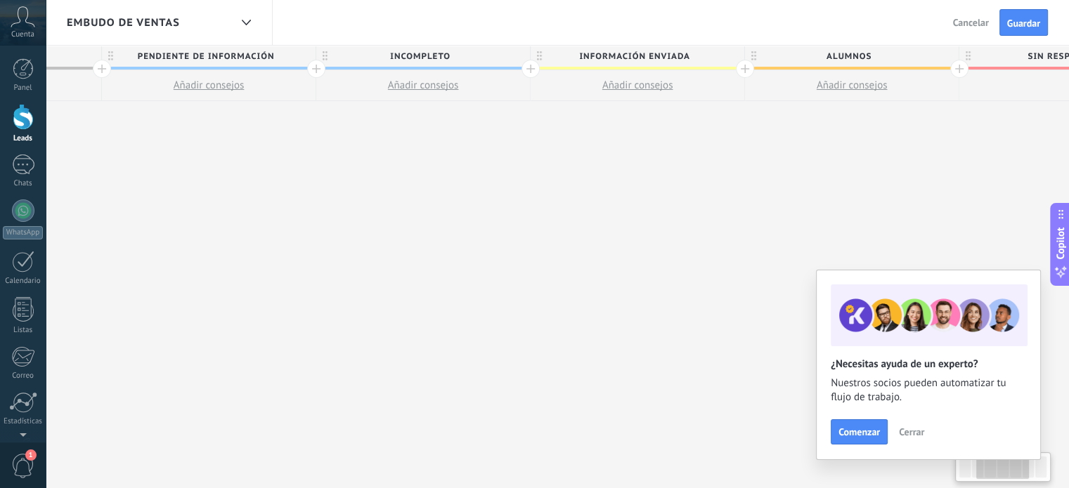
drag, startPoint x: 361, startPoint y: 181, endPoint x: 747, endPoint y: 262, distance: 394.2
click at [747, 262] on div "**********" at bounding box center [745, 267] width 1715 height 443
click at [473, 61] on span "Incompleto" at bounding box center [419, 57] width 207 height 22
click at [514, 53] on span at bounding box center [517, 57] width 10 height 10
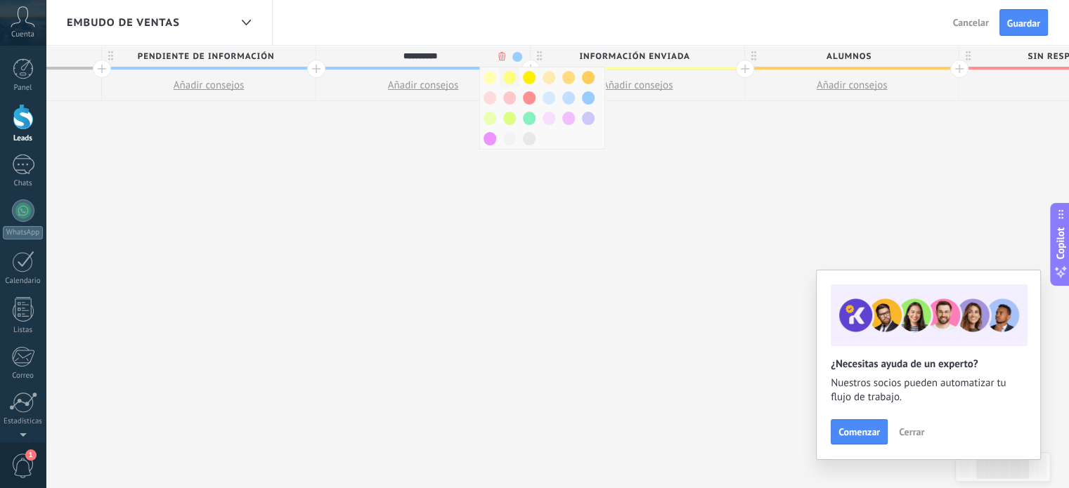
click at [503, 77] on span at bounding box center [509, 77] width 13 height 13
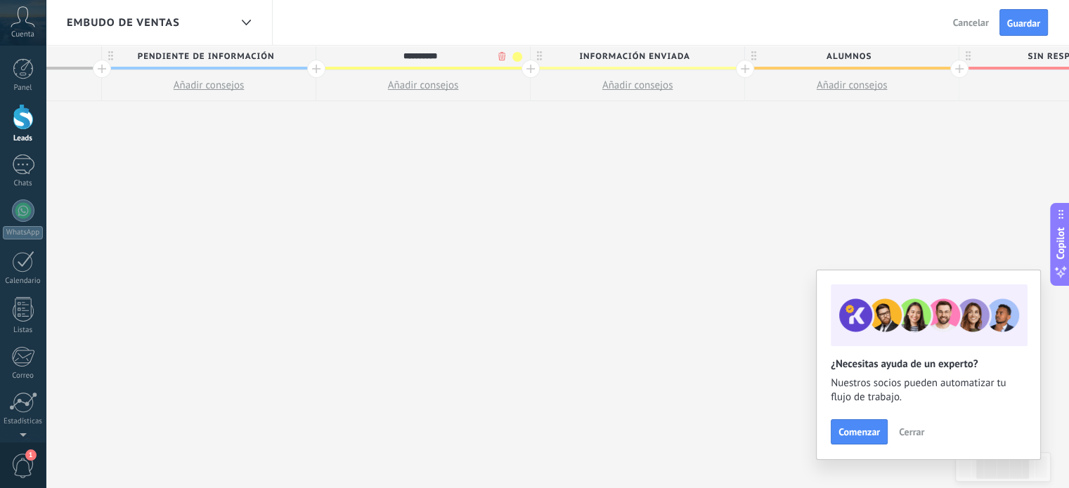
click at [729, 64] on span "Información enviada" at bounding box center [634, 57] width 207 height 22
click at [729, 60] on span at bounding box center [732, 57] width 10 height 10
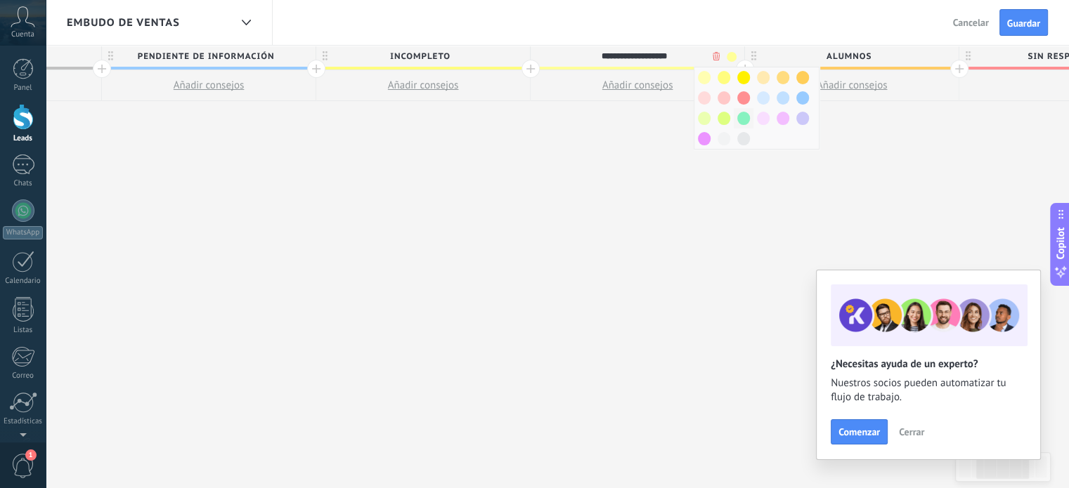
click at [745, 115] on span at bounding box center [743, 118] width 13 height 13
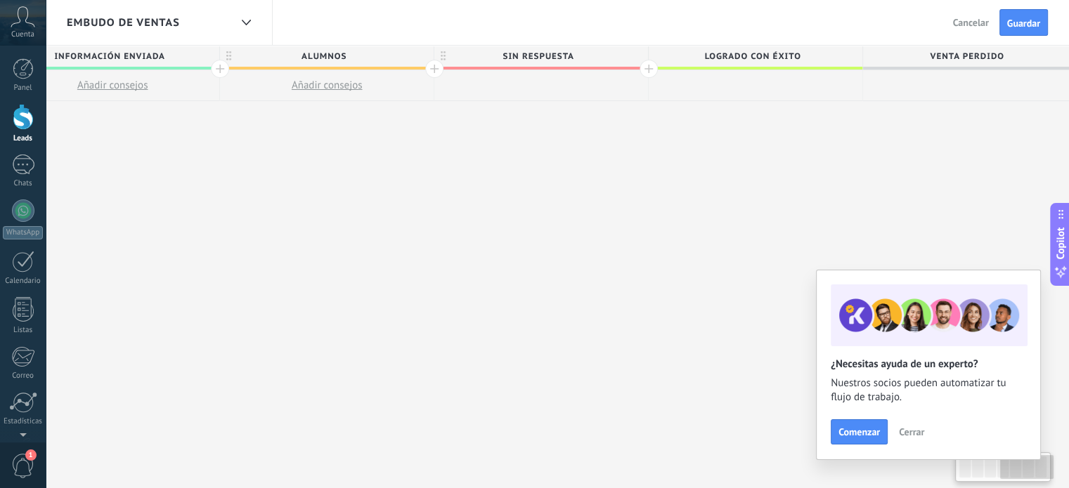
scroll to position [0, 917]
drag, startPoint x: 741, startPoint y: 140, endPoint x: 138, endPoint y: 102, distance: 603.5
click at [155, 107] on div "**********" at bounding box center [213, 267] width 1715 height 443
click at [1023, 32] on button "Guardar" at bounding box center [1023, 22] width 48 height 27
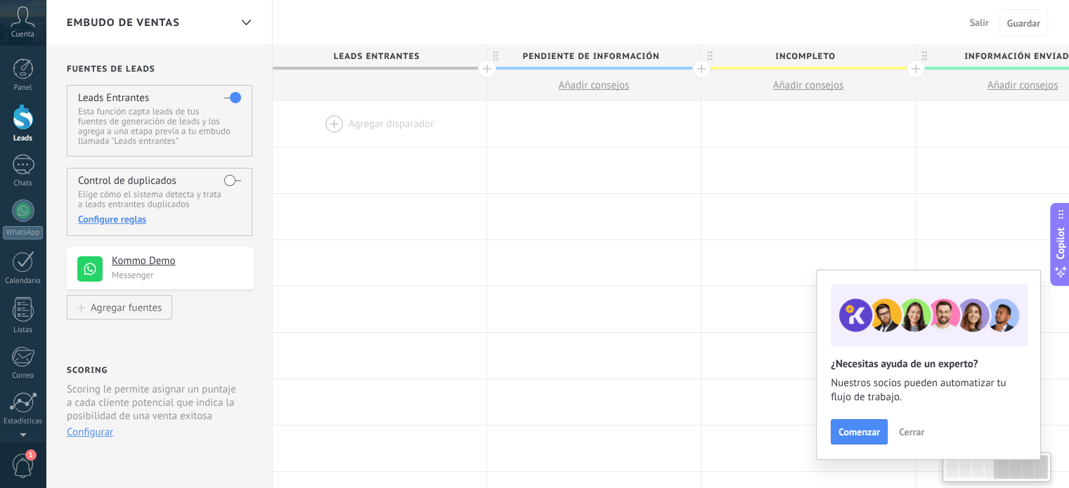
scroll to position [0, 917]
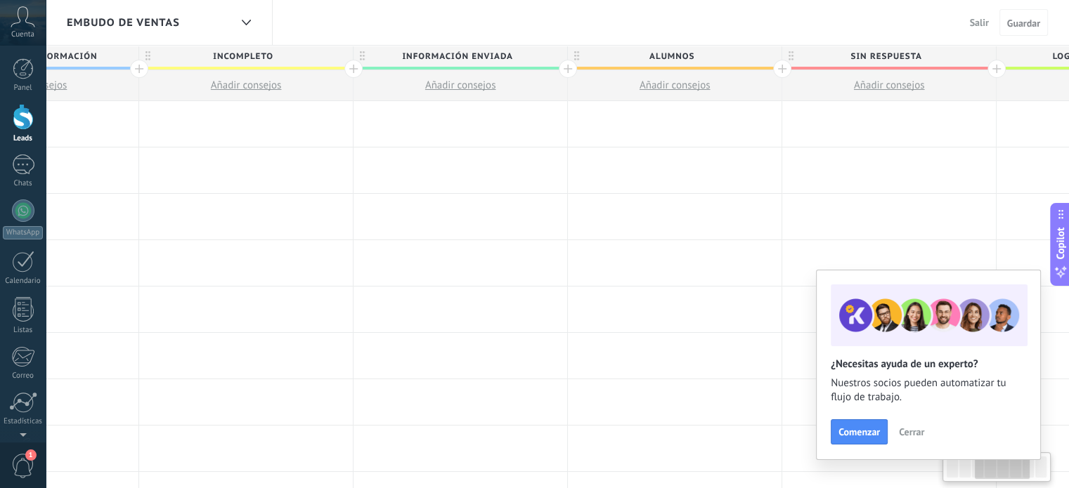
drag, startPoint x: 437, startPoint y: 186, endPoint x: 1025, endPoint y: 274, distance: 594.1
click at [1049, 0] on div "Embudo de ventas Salir Cancelar Guardar Fuentes de leads Leads Entrantes Esta f…" at bounding box center [557, 0] width 1023 height 0
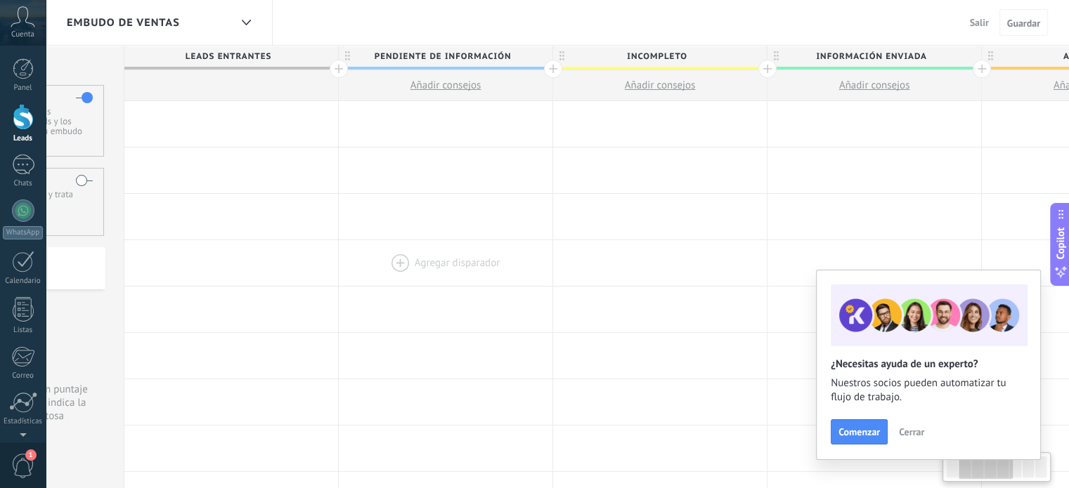
scroll to position [0, 0]
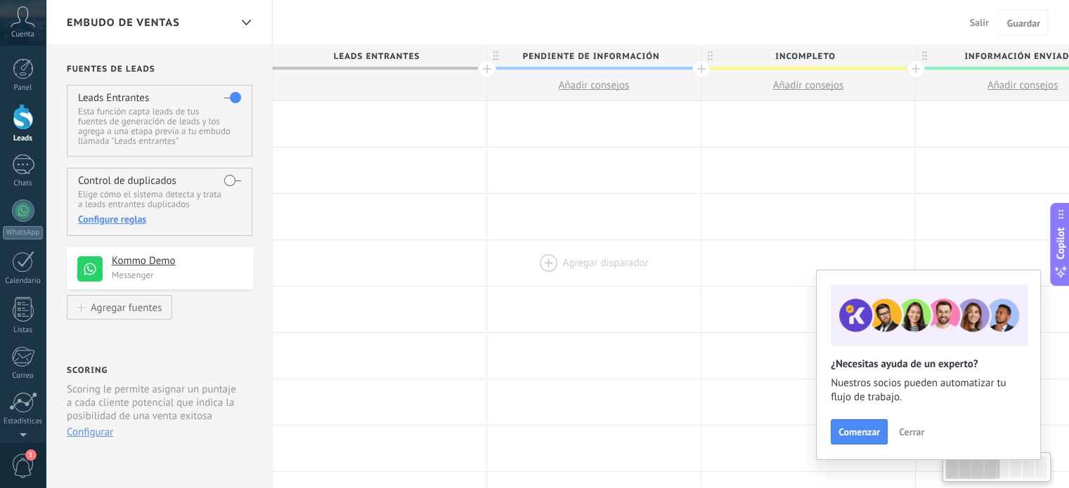
drag, startPoint x: 248, startPoint y: 197, endPoint x: 678, endPoint y: 258, distance: 433.7
click at [385, 123] on div at bounding box center [380, 124] width 214 height 46
click at [394, 117] on div at bounding box center [380, 124] width 214 height 46
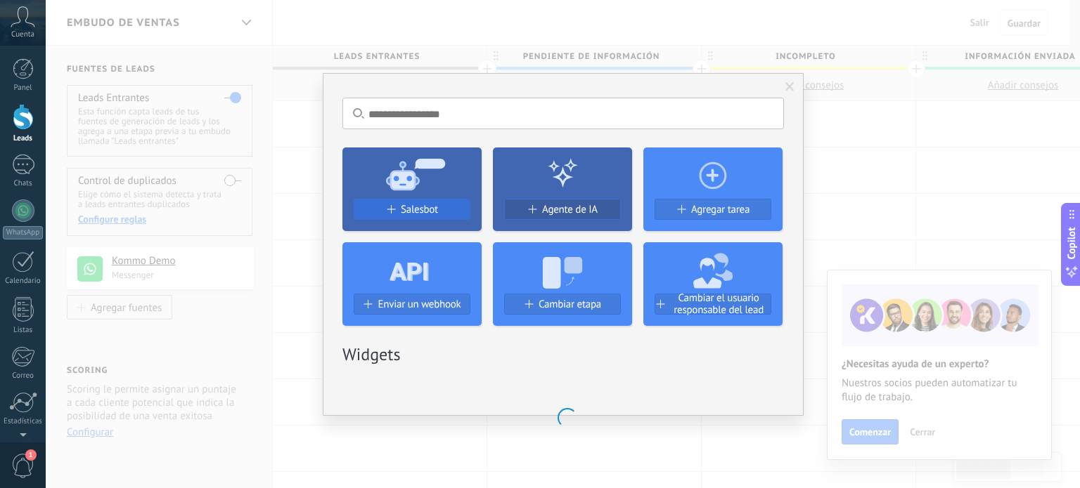
click at [399, 214] on div "Salesbot Agente de IA Agregar tarea Enviar un webhook Cambiar etapa Cambiar el …" at bounding box center [562, 231] width 441 height 190
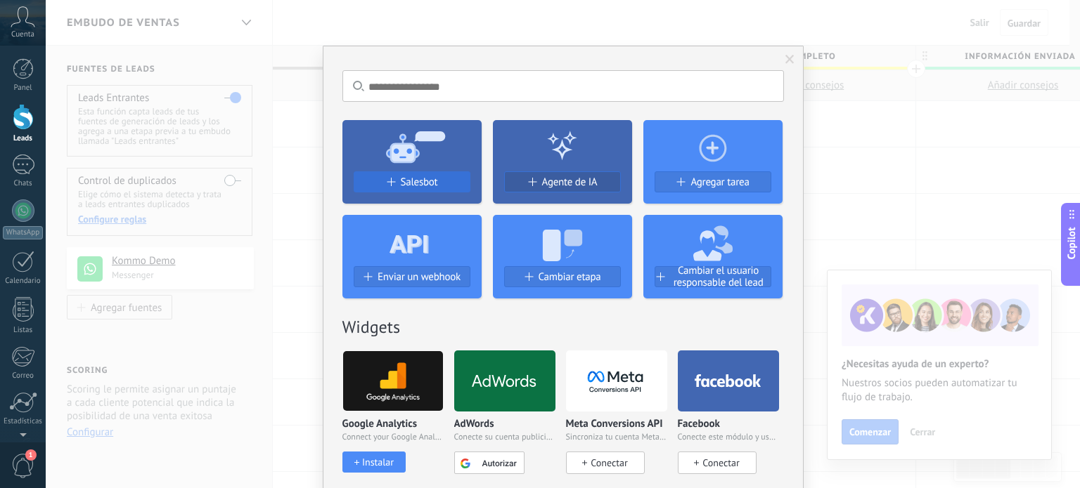
click at [425, 179] on span "Salesbot" at bounding box center [419, 182] width 37 height 12
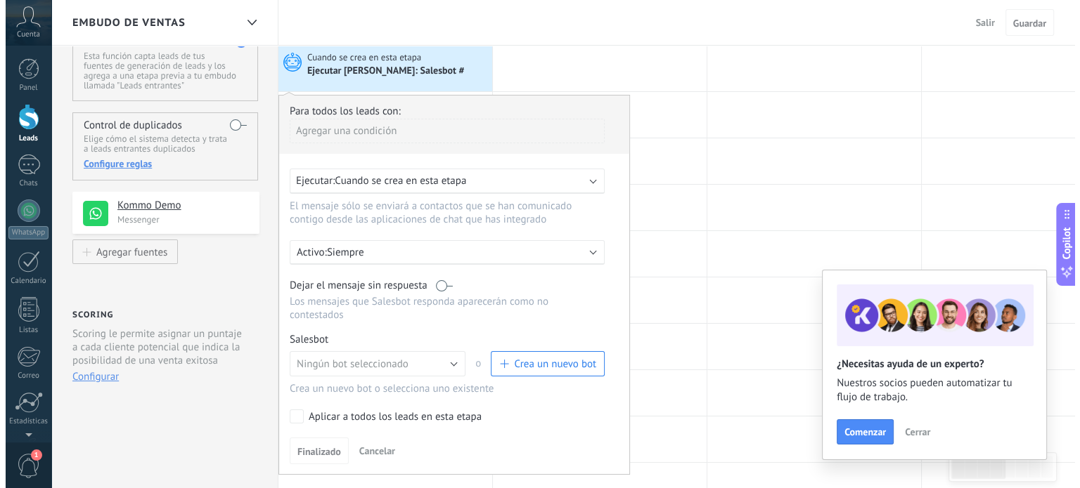
scroll to position [141, 0]
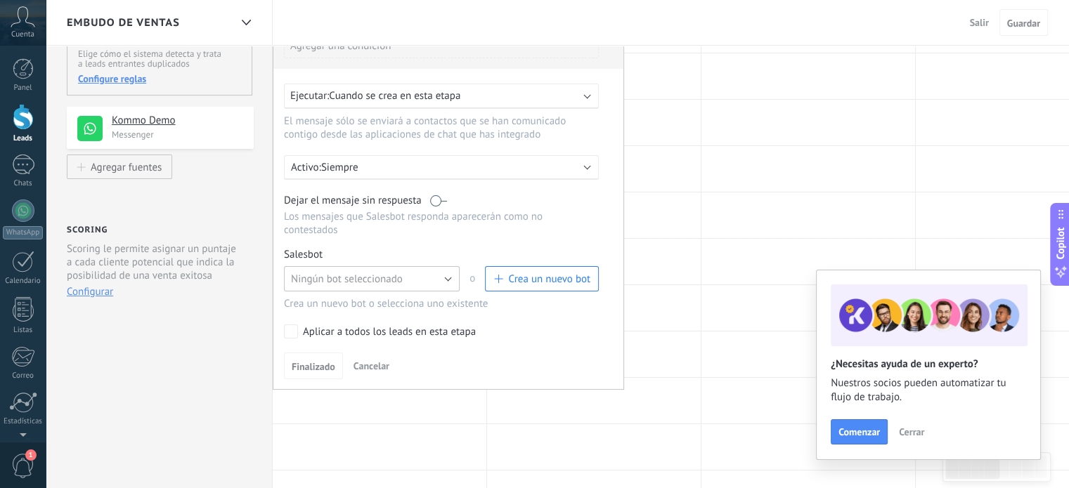
click at [416, 266] on button "Ningún bot seleccionado" at bounding box center [372, 278] width 176 height 25
click at [408, 297] on span "Salesbot #2" at bounding box center [365, 303] width 179 height 13
click at [349, 249] on link "Gestionar" at bounding box center [349, 255] width 37 height 12
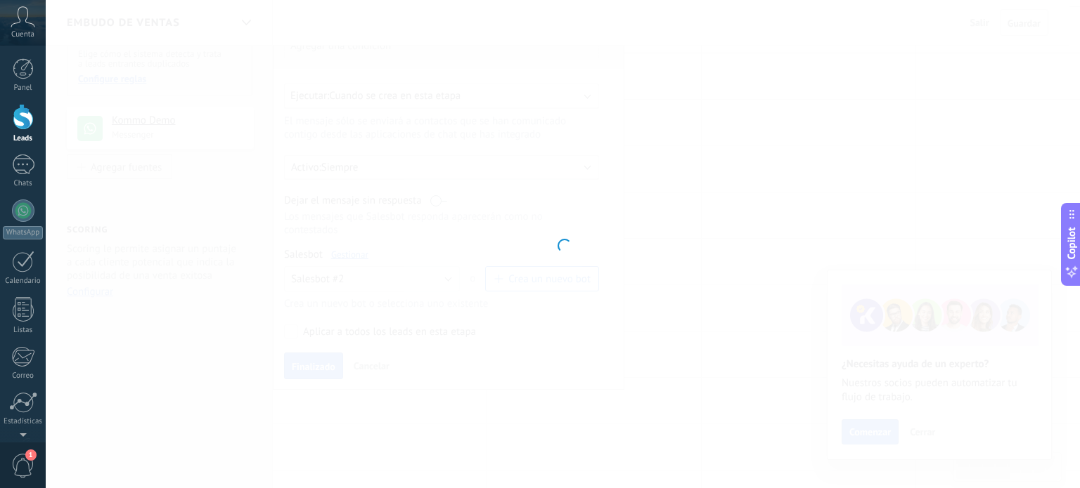
type input "**********"
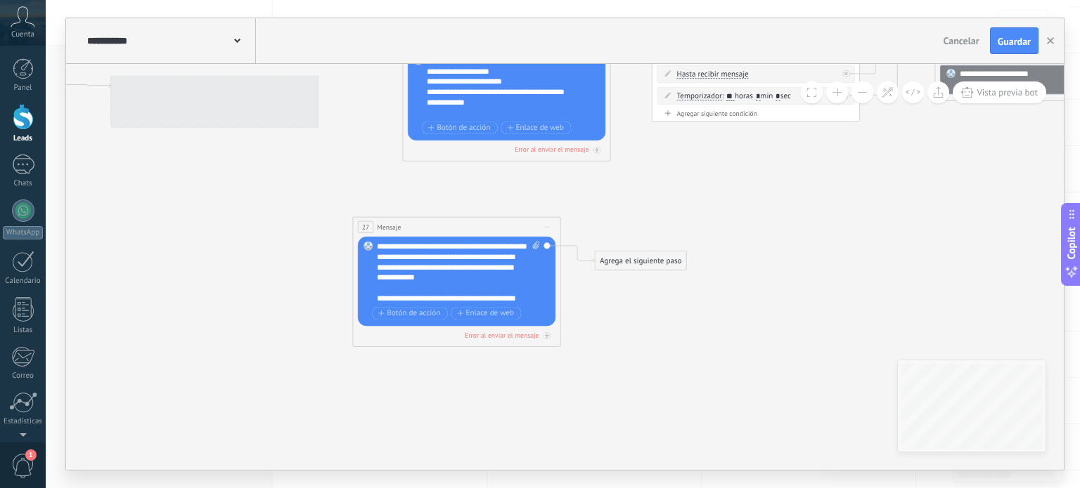
drag, startPoint x: 283, startPoint y: 351, endPoint x: 990, endPoint y: 235, distance: 715.7
click at [990, 235] on icon at bounding box center [342, 41] width 3204 height 1130
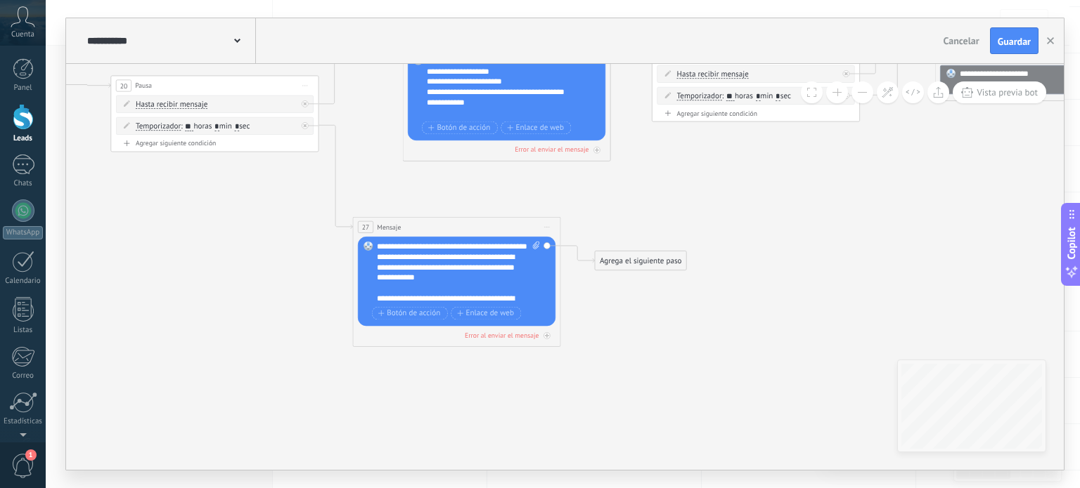
click at [618, 263] on div "Agrega el siguiente paso" at bounding box center [640, 260] width 91 height 17
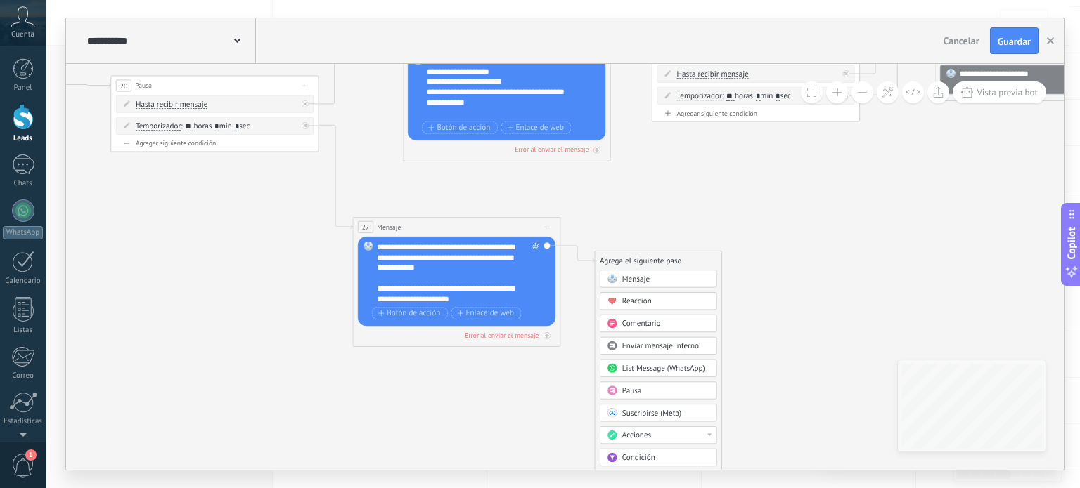
scroll to position [28, 0]
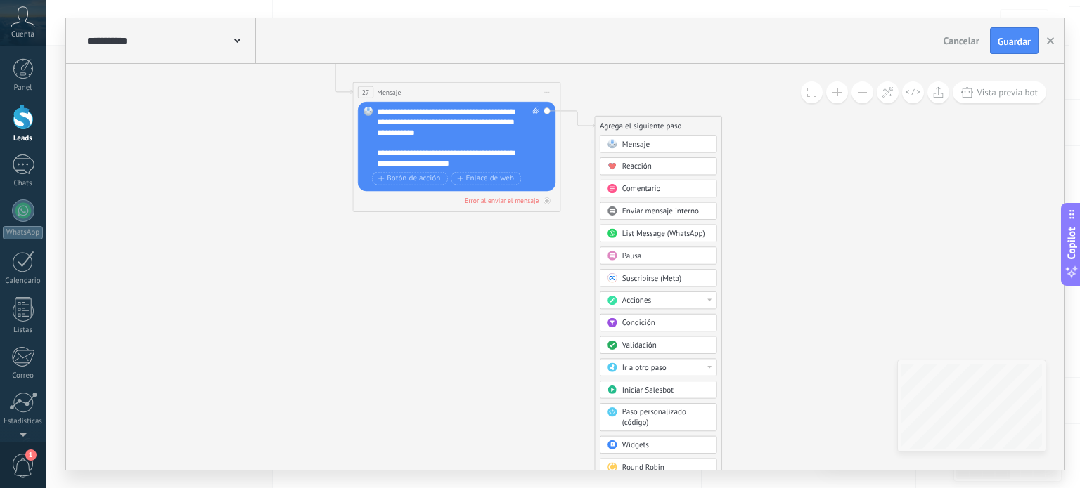
click at [668, 299] on div "Acciones" at bounding box center [665, 301] width 87 height 11
click at [682, 354] on div "Cambiar etapa del lead" at bounding box center [658, 354] width 116 height 18
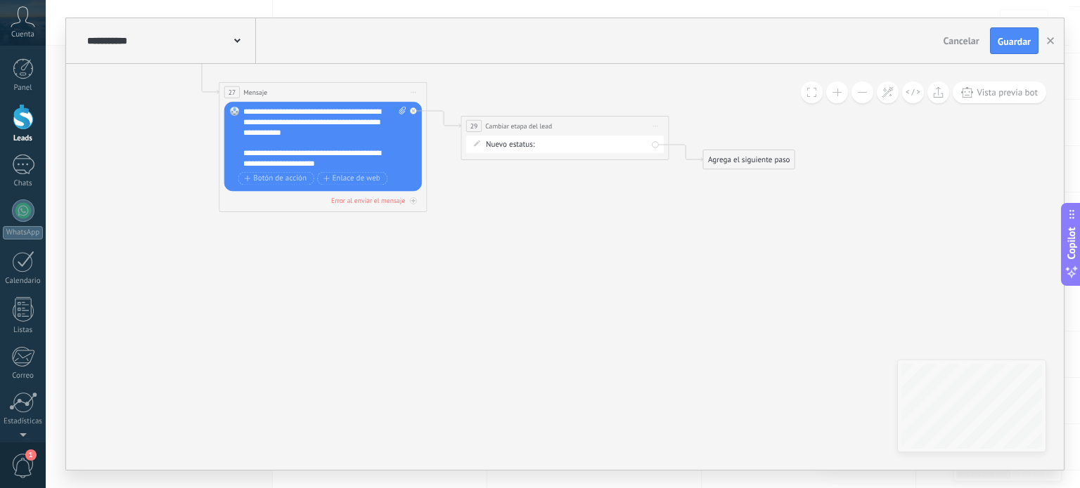
click at [0, 0] on div "Pendiente de información Incompleto Información enviada Alumnos SIN RESPUESTA L…" at bounding box center [0, 0] width 0 height 0
click at [0, 0] on label "SIN RESPUESTA" at bounding box center [0, 0] width 0 height 0
click at [699, 162] on icon at bounding box center [686, 153] width 34 height 17
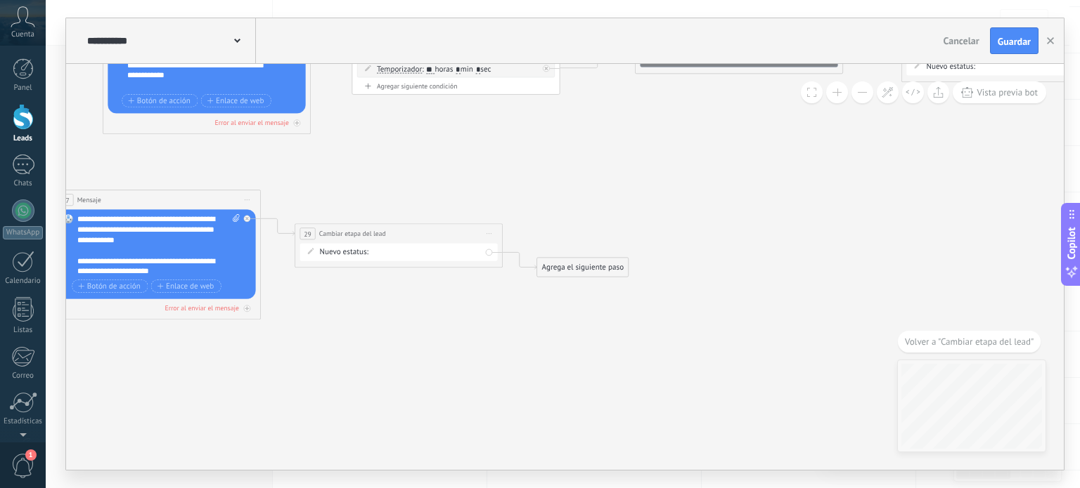
click at [0, 0] on div "Pendiente de información Incompleto Información enviada Alumnos SIN RESPUESTA L…" at bounding box center [0, 0] width 0 height 0
click at [581, 270] on div at bounding box center [563, 244] width 1034 height 488
click at [581, 268] on div "Agrega el siguiente paso" at bounding box center [582, 267] width 91 height 17
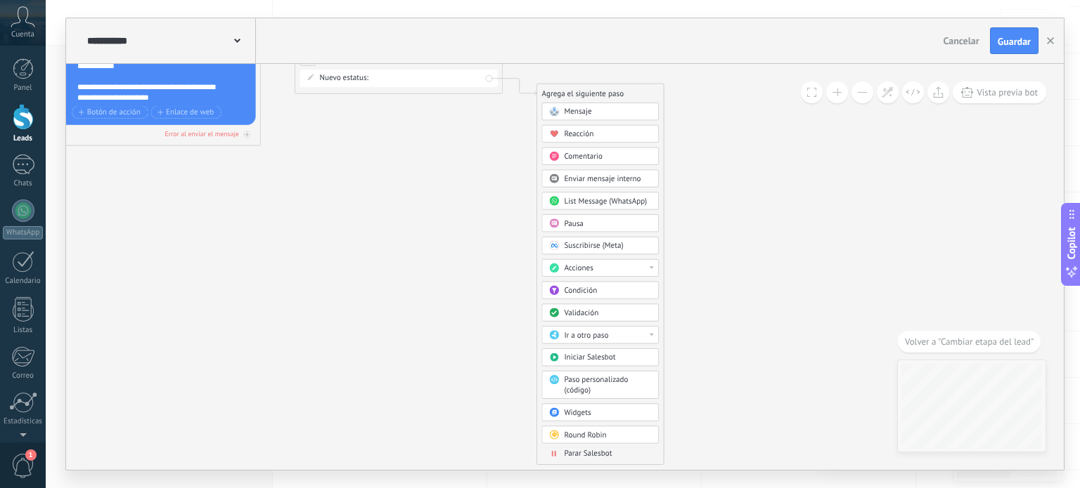
click at [615, 451] on div "Parar Salesbot" at bounding box center [607, 454] width 87 height 11
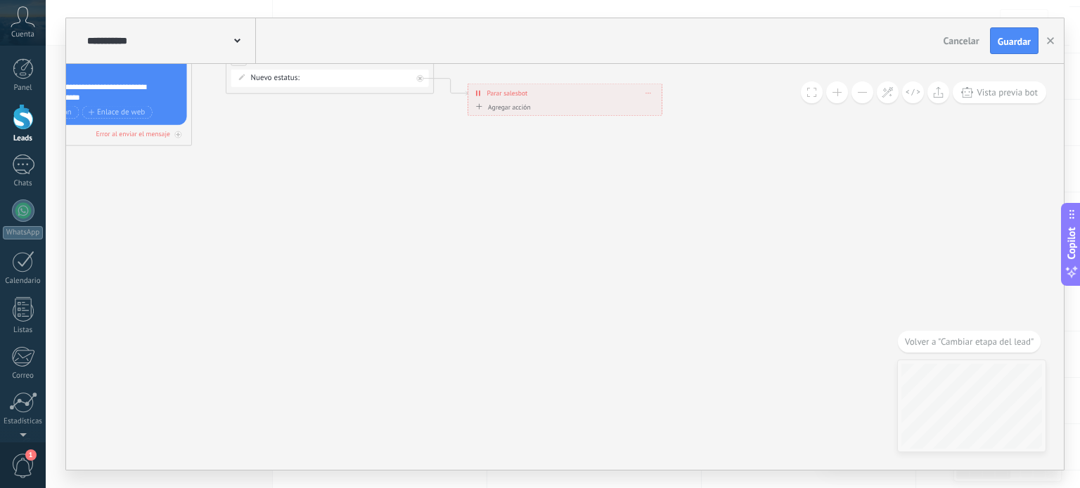
click at [1009, 37] on span "Guardar" at bounding box center [1013, 42] width 33 height 10
click at [886, 88] on icon at bounding box center [887, 92] width 12 height 12
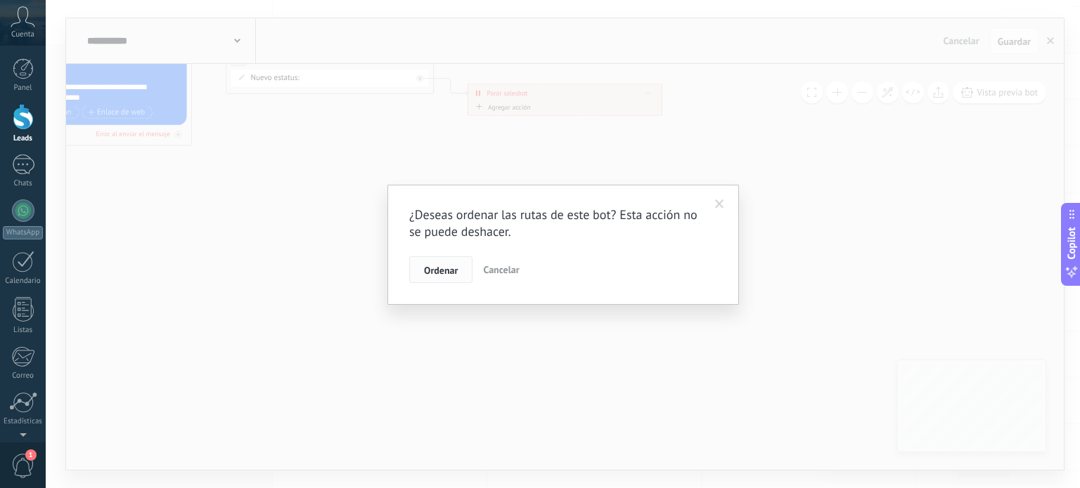
click at [429, 272] on span "Ordenar" at bounding box center [441, 271] width 34 height 10
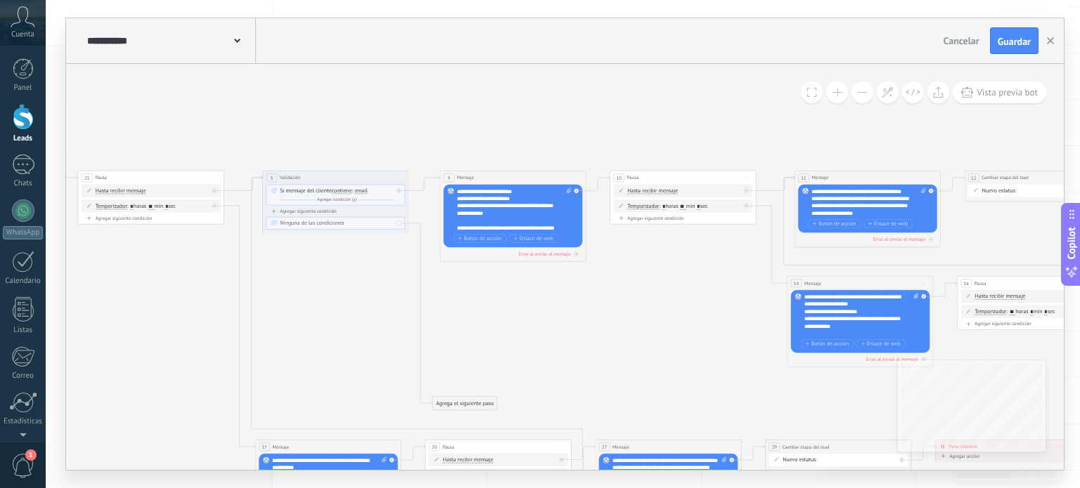
drag, startPoint x: 372, startPoint y: 281, endPoint x: 692, endPoint y: 313, distance: 321.3
click at [691, 313] on icon at bounding box center [539, 351] width 2494 height 726
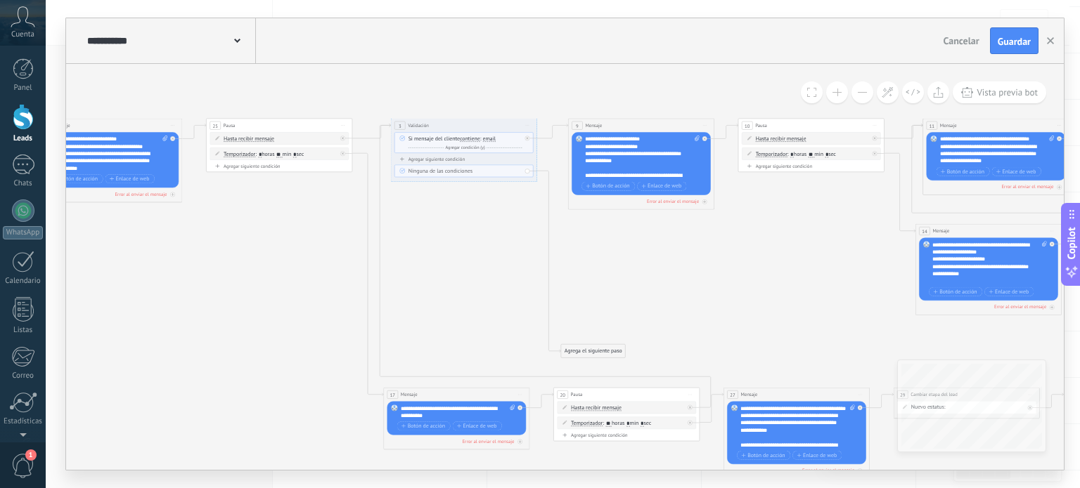
drag, startPoint x: 351, startPoint y: 362, endPoint x: 476, endPoint y: 309, distance: 135.8
click at [476, 309] on icon at bounding box center [667, 299] width 2494 height 726
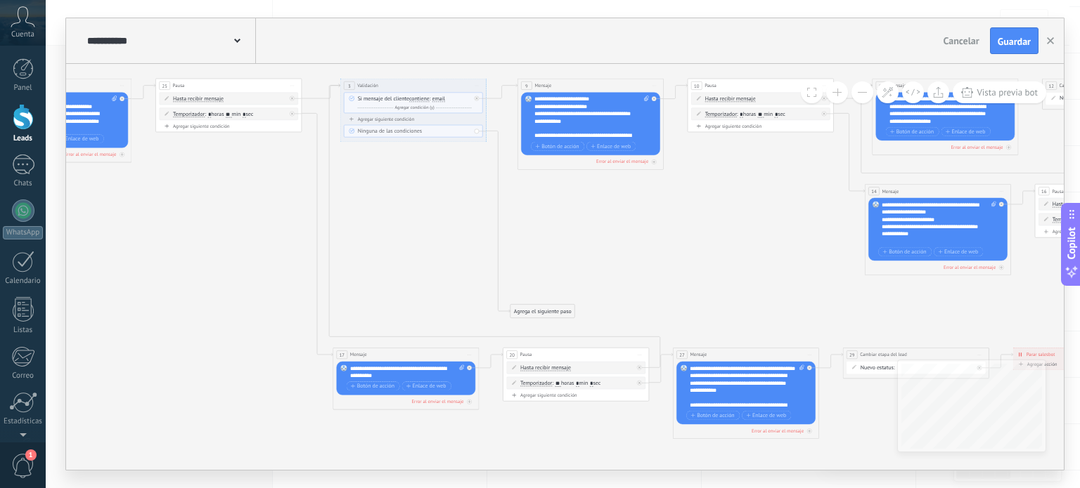
drag, startPoint x: 489, startPoint y: 348, endPoint x: 436, endPoint y: 307, distance: 67.2
click at [436, 307] on icon at bounding box center [617, 259] width 2494 height 726
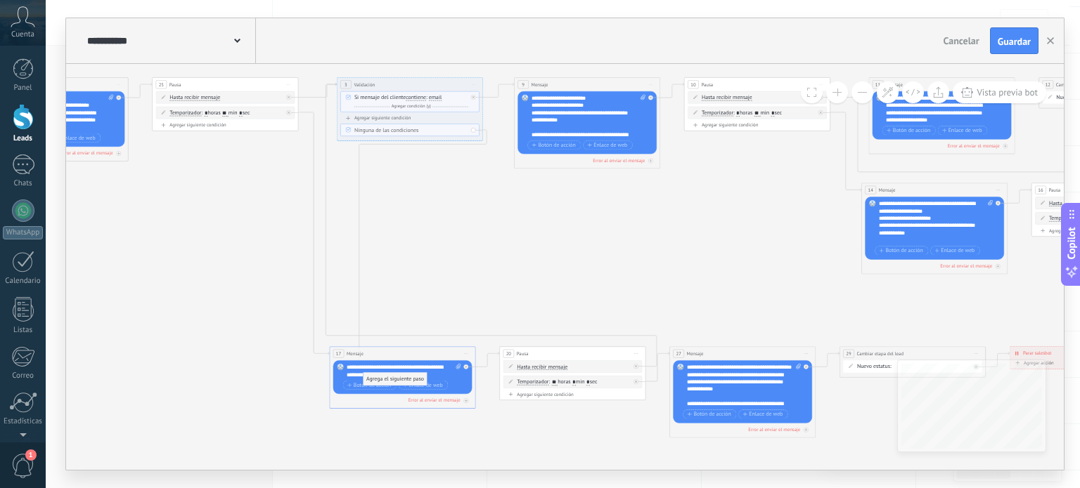
drag, startPoint x: 532, startPoint y: 310, endPoint x: 388, endPoint y: 379, distance: 159.7
click at [472, 131] on div at bounding box center [473, 130] width 5 height 5
drag, startPoint x: 522, startPoint y: 177, endPoint x: 472, endPoint y: 231, distance: 73.1
click at [472, 231] on div "Agrega el siguiente paso" at bounding box center [489, 233] width 64 height 12
click at [354, 366] on div "**********" at bounding box center [403, 371] width 115 height 15
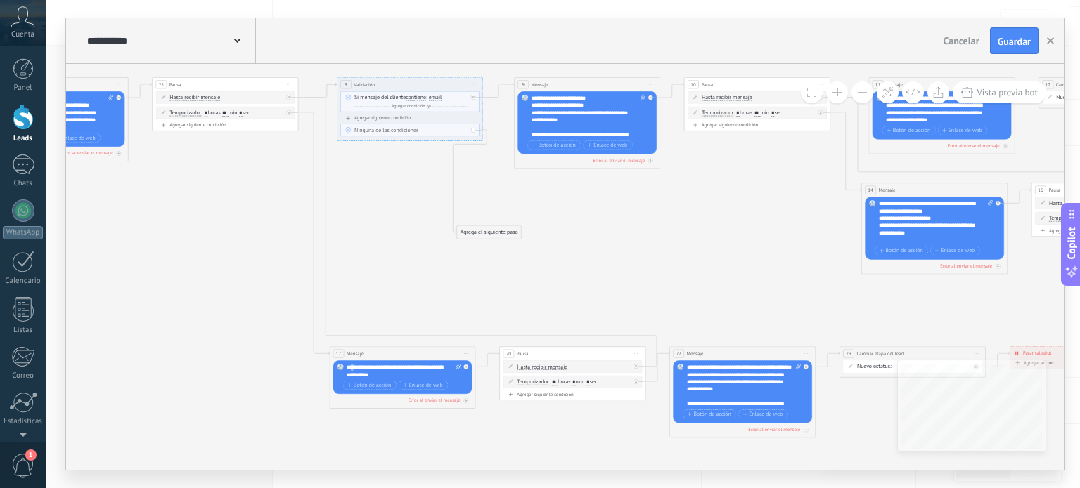
click at [354, 366] on div "**********" at bounding box center [403, 371] width 115 height 15
copy div "**********"
click at [470, 235] on div "Agrega el siguiente paso" at bounding box center [489, 233] width 64 height 12
click at [481, 246] on span "Mensaje" at bounding box center [486, 245] width 20 height 7
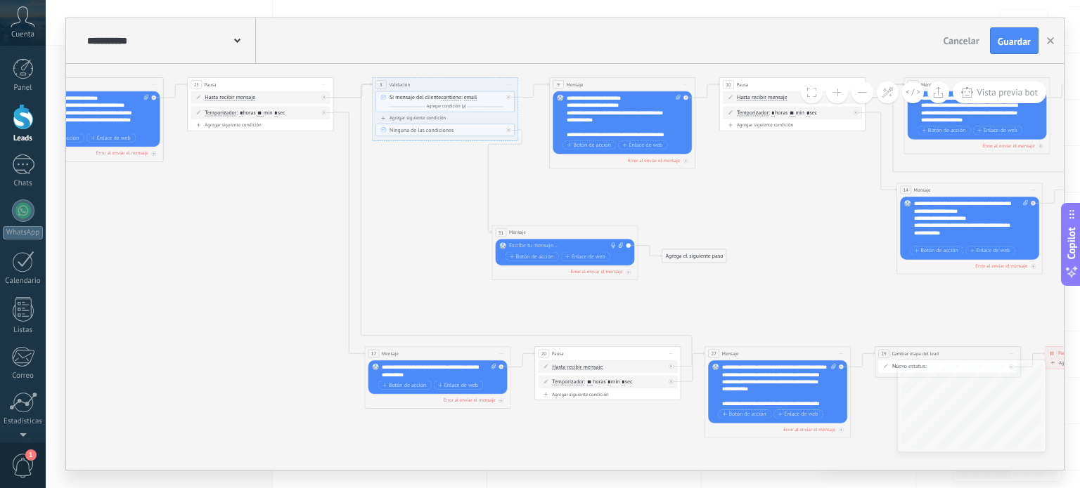
click at [536, 247] on div at bounding box center [563, 245] width 108 height 7
paste div
click at [623, 215] on icon at bounding box center [648, 258] width 2494 height 726
click at [687, 251] on div "Agrega el siguiente paso" at bounding box center [694, 256] width 64 height 12
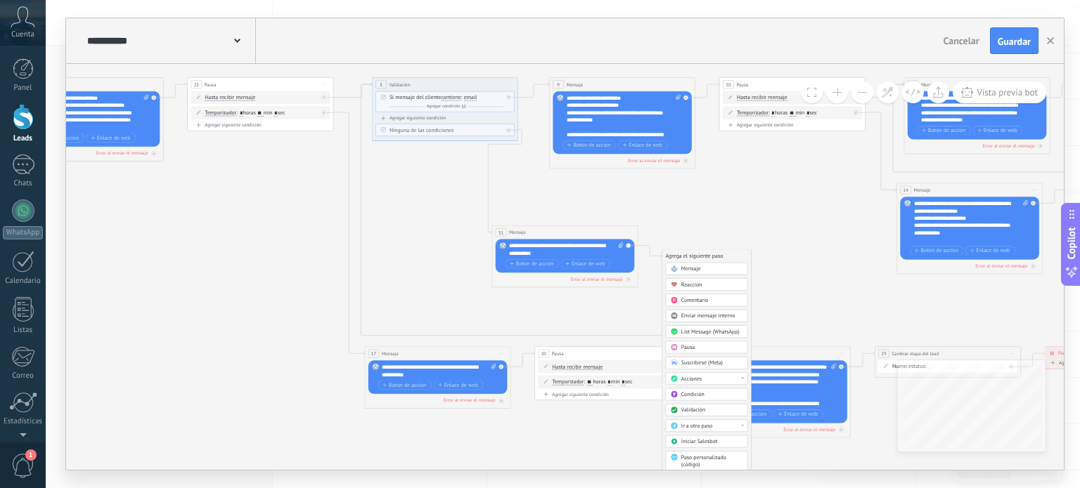
click at [697, 347] on div "Pausa" at bounding box center [711, 347] width 61 height 7
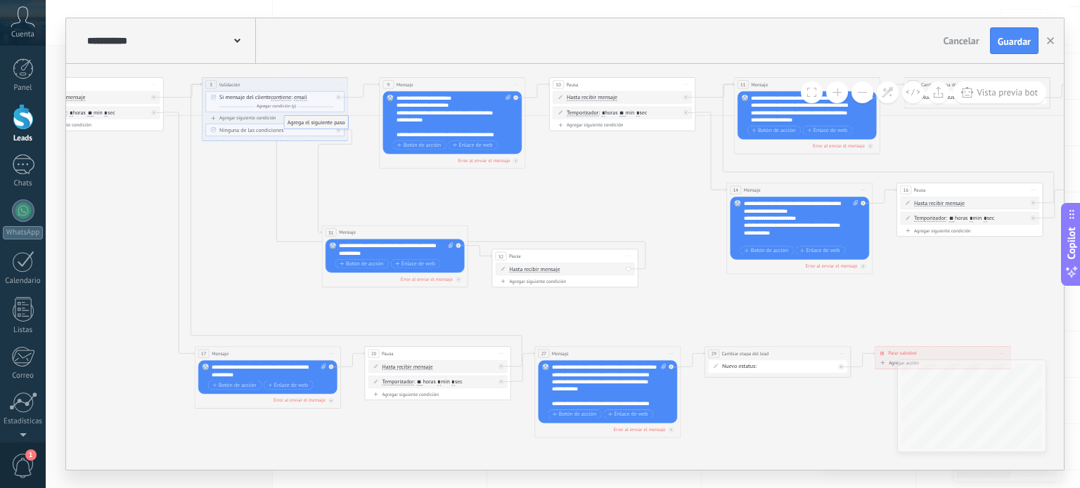
drag, startPoint x: 691, startPoint y: 282, endPoint x: 313, endPoint y: 129, distance: 408.0
click at [526, 286] on div "Agregar siguiente condición" at bounding box center [564, 282] width 139 height 8
click at [540, 281] on div "Agregar siguiente condición" at bounding box center [564, 281] width 139 height 6
click at [628, 268] on icon at bounding box center [628, 269] width 3 height 3
click at [678, 275] on div "Agrega el siguiente paso" at bounding box center [694, 277] width 64 height 12
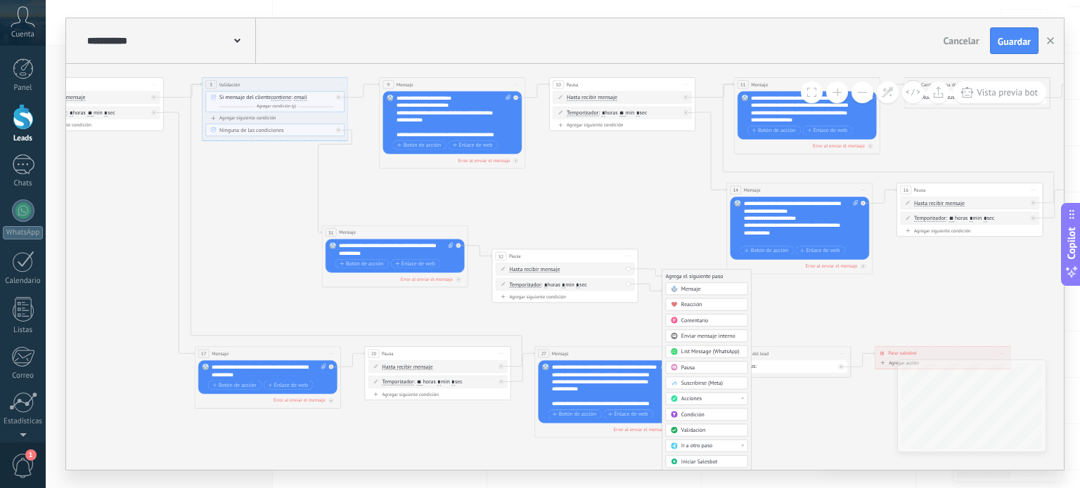
click at [686, 425] on div "Validación" at bounding box center [707, 431] width 82 height 13
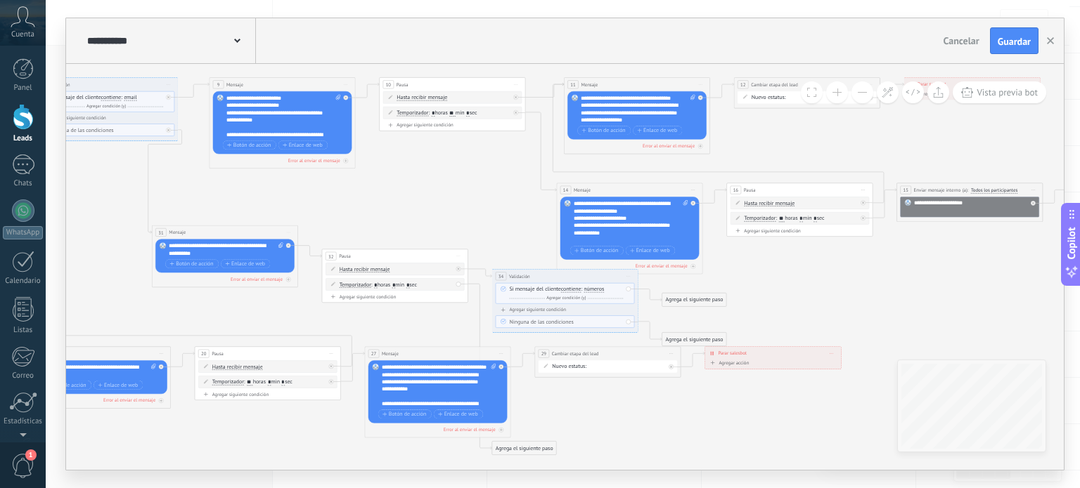
click at [592, 292] on span "números" at bounding box center [593, 290] width 20 height 6
click at [592, 292] on button "números" at bounding box center [625, 289] width 91 height 13
click at [616, 333] on li "email" at bounding box center [621, 328] width 91 height 13
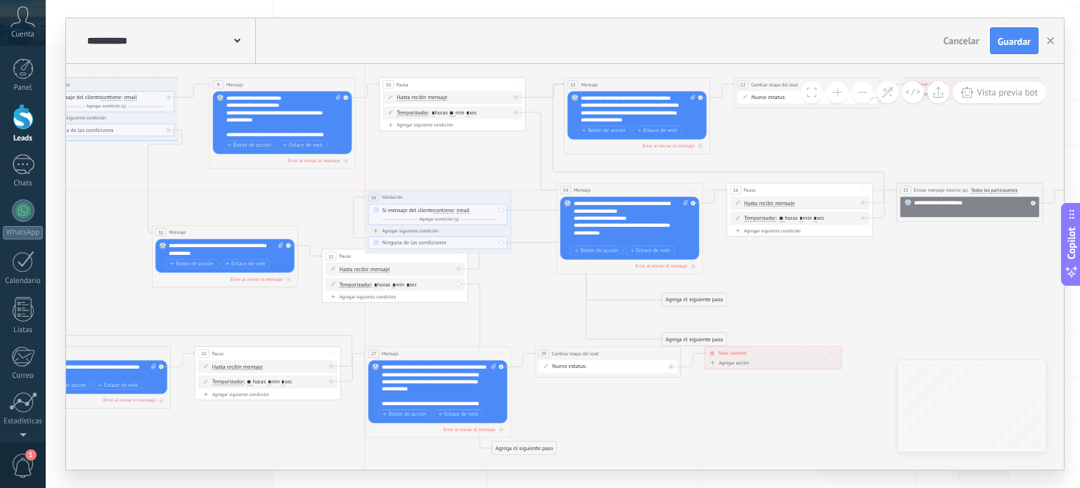
drag, startPoint x: 555, startPoint y: 273, endPoint x: 430, endPoint y: 196, distance: 146.5
click at [430, 196] on div "**********" at bounding box center [437, 197] width 145 height 13
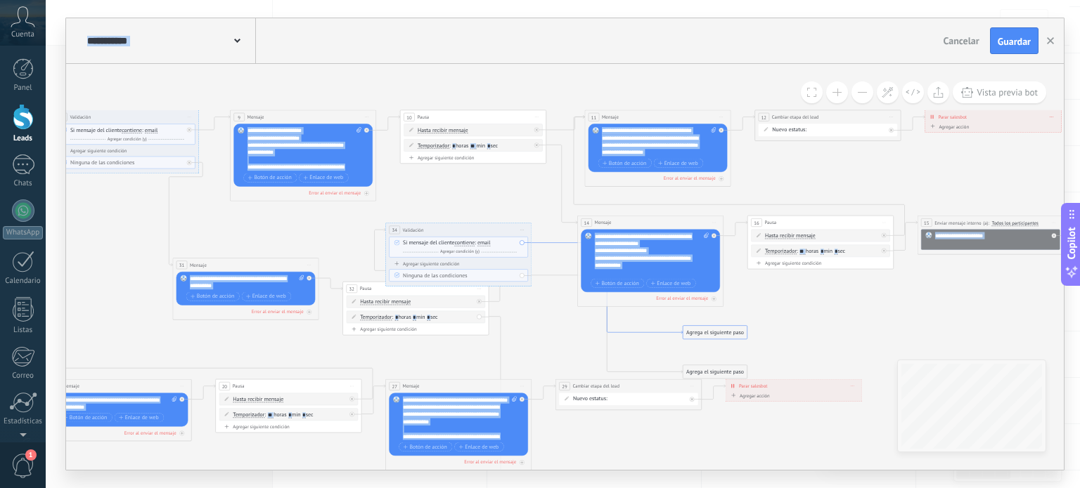
drag, startPoint x: 656, startPoint y: 299, endPoint x: 677, endPoint y: 332, distance: 38.6
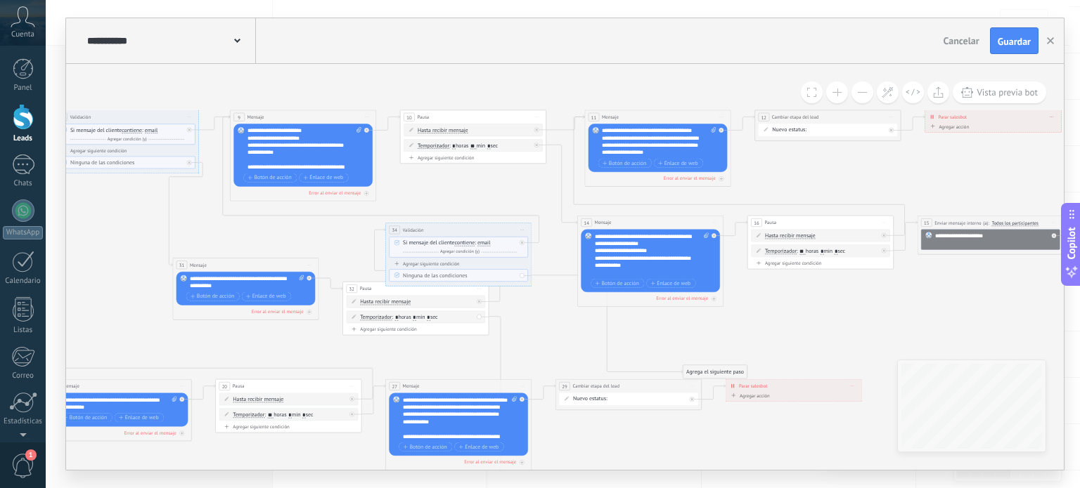
click at [509, 193] on icon at bounding box center [329, 300] width 2494 height 744
drag, startPoint x: 428, startPoint y: 291, endPoint x: 430, endPoint y: 316, distance: 24.7
click at [430, 316] on div "32 Pausa ***** Iniciar vista previa aquí Cambiar nombre Duplicar Borrar" at bounding box center [416, 312] width 145 height 13
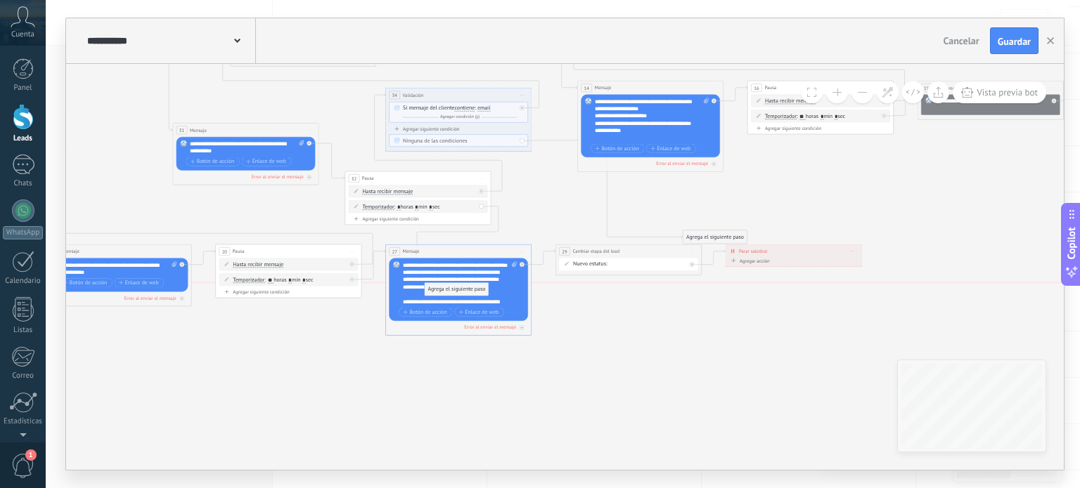
drag, startPoint x: 541, startPoint y: 346, endPoint x: 453, endPoint y: 292, distance: 104.2
click at [401, 206] on span ": * horas * min * sec" at bounding box center [417, 207] width 46 height 7
click at [397, 209] on input "*" at bounding box center [399, 208] width 4 height 6
type input "**"
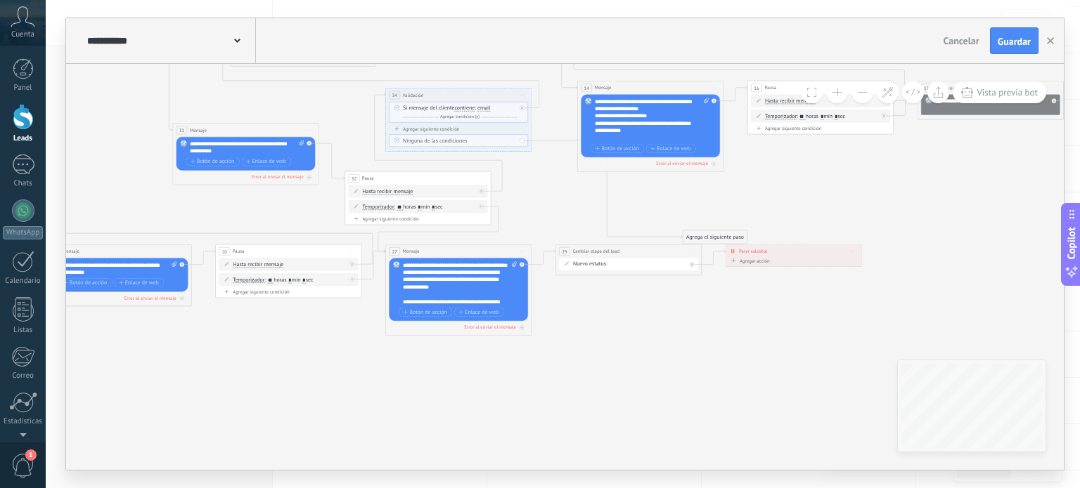
click at [574, 213] on icon at bounding box center [329, 156] width 2494 height 726
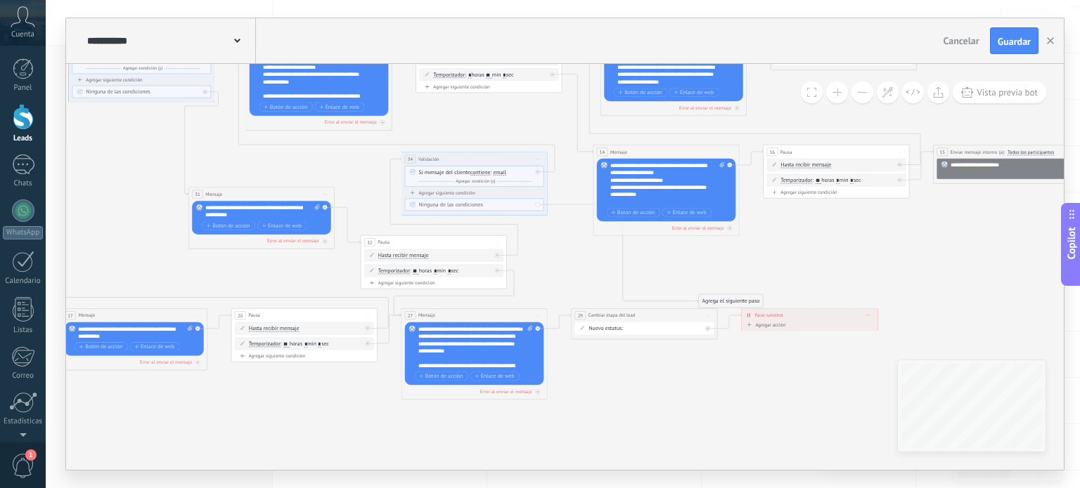
drag, startPoint x: 564, startPoint y: 210, endPoint x: 580, endPoint y: 274, distance: 65.8
click at [580, 274] on icon at bounding box center [345, 220] width 2494 height 726
drag, startPoint x: 720, startPoint y: 302, endPoint x: 458, endPoint y: 334, distance: 264.1
click at [894, 95] on button at bounding box center [887, 93] width 22 height 22
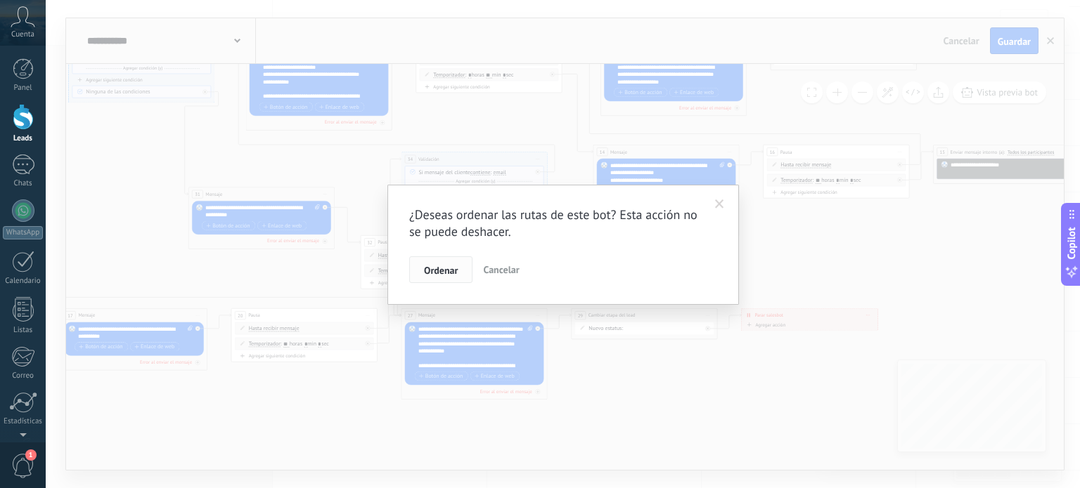
click at [422, 277] on button "Ordenar" at bounding box center [440, 270] width 63 height 27
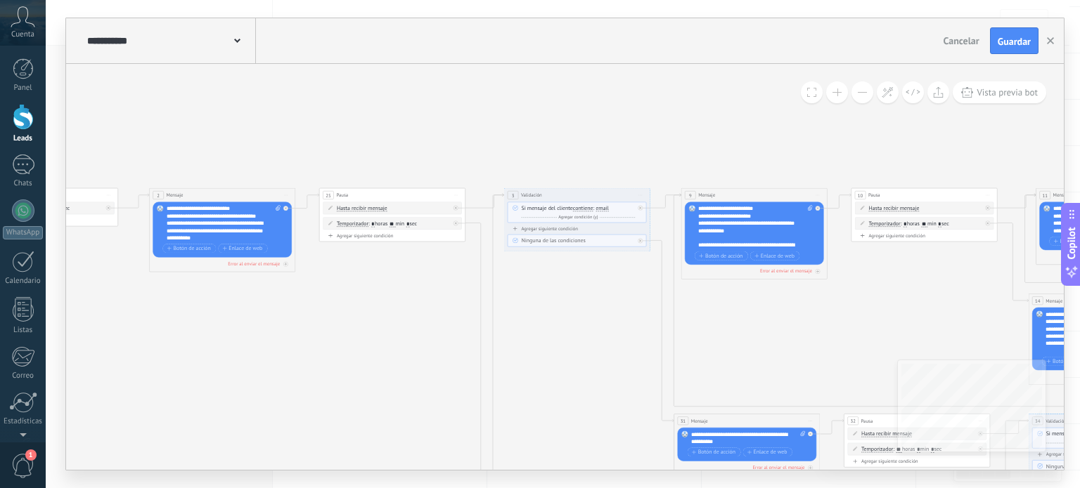
drag, startPoint x: 476, startPoint y: 226, endPoint x: 911, endPoint y: 273, distance: 437.7
click at [911, 273] on icon at bounding box center [780, 392] width 2494 height 773
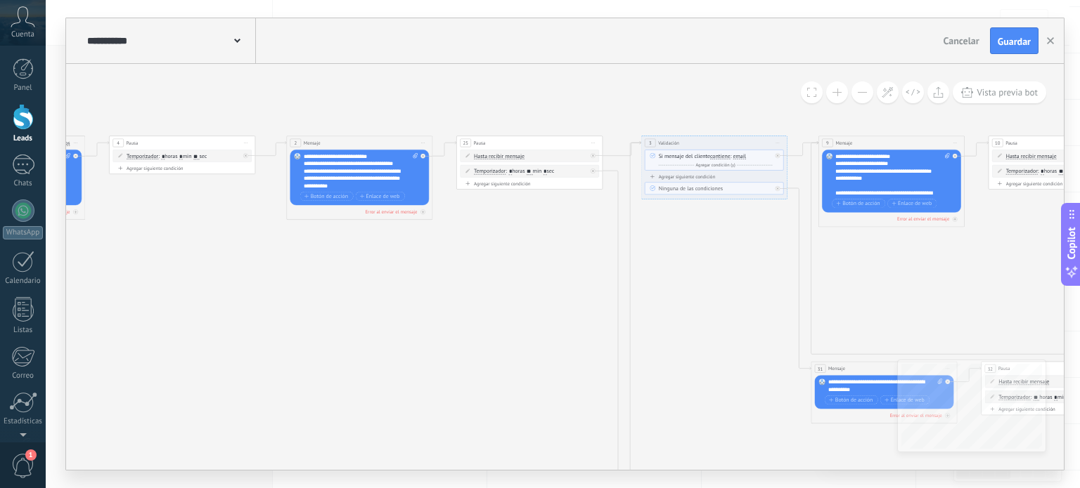
drag, startPoint x: 741, startPoint y: 349, endPoint x: 895, endPoint y: 294, distance: 163.4
click at [895, 294] on icon at bounding box center [917, 340] width 2494 height 773
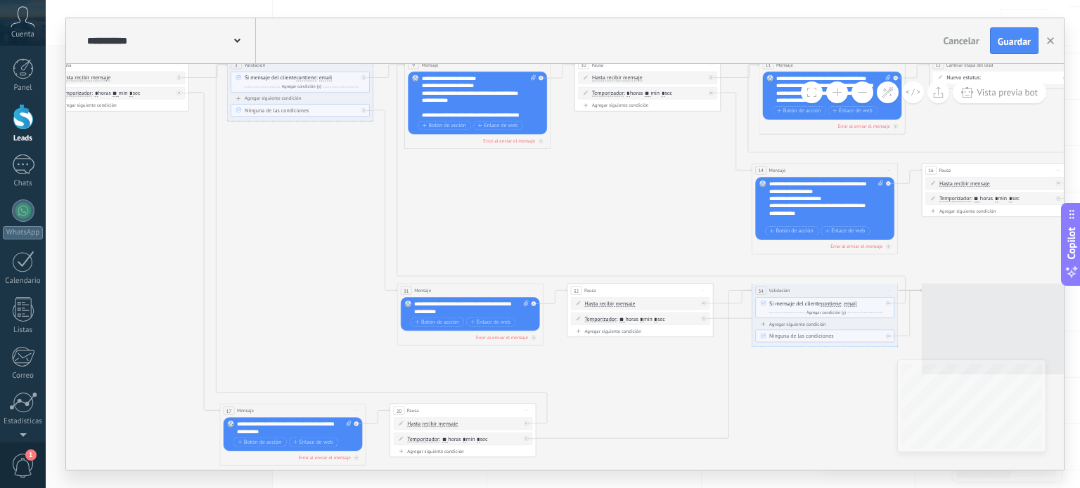
drag, startPoint x: 759, startPoint y: 312, endPoint x: 309, endPoint y: 246, distance: 454.6
click at [309, 246] on icon at bounding box center [503, 261] width 2494 height 773
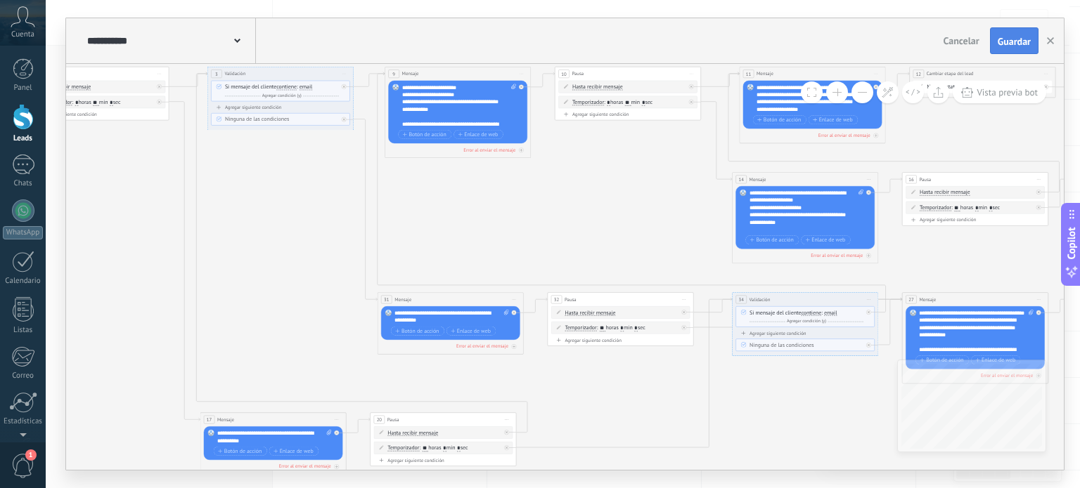
click at [1004, 44] on span "Guardar" at bounding box center [1013, 42] width 33 height 10
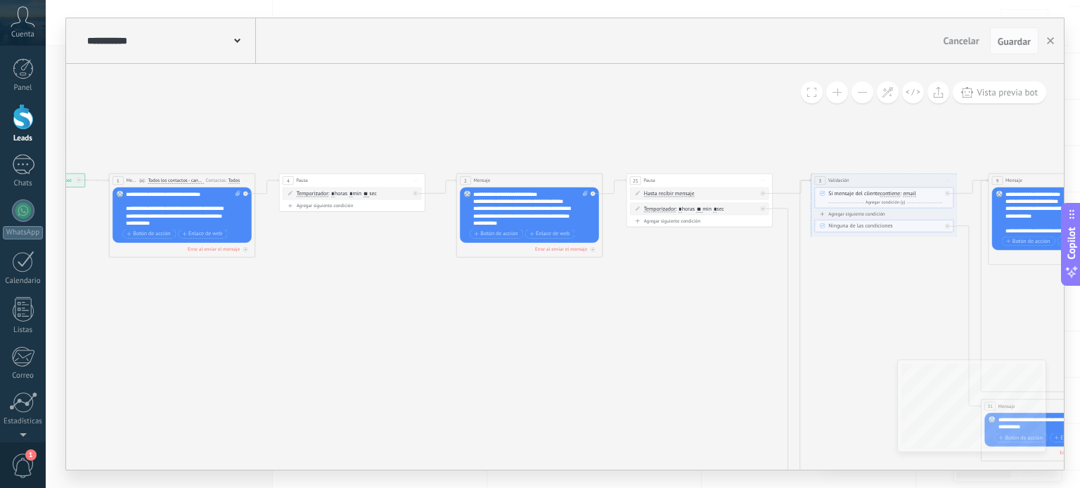
drag, startPoint x: 134, startPoint y: 207, endPoint x: 737, endPoint y: 314, distance: 612.4
click at [737, 314] on icon at bounding box center [1087, 377] width 2494 height 773
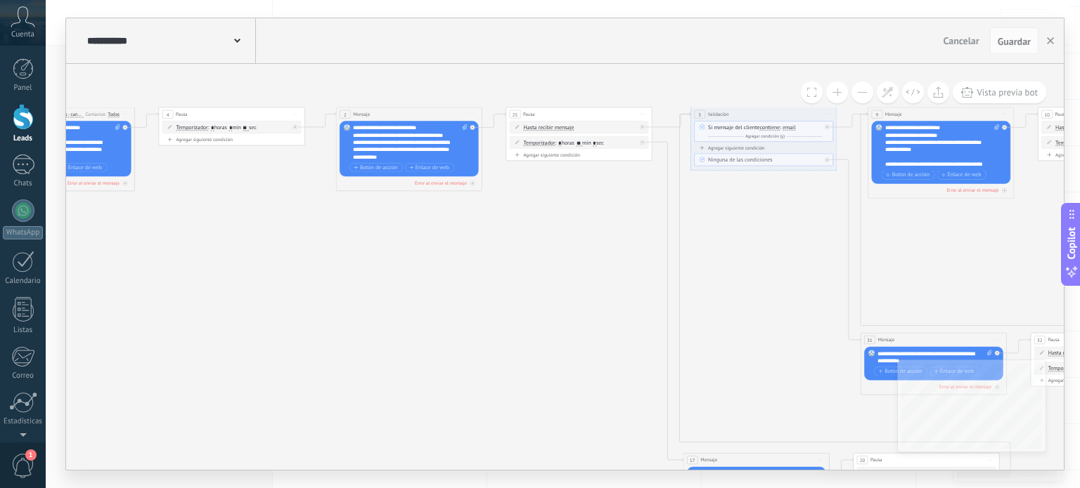
drag, startPoint x: 391, startPoint y: 378, endPoint x: 247, endPoint y: 317, distance: 155.9
click at [250, 316] on icon at bounding box center [967, 311] width 2494 height 773
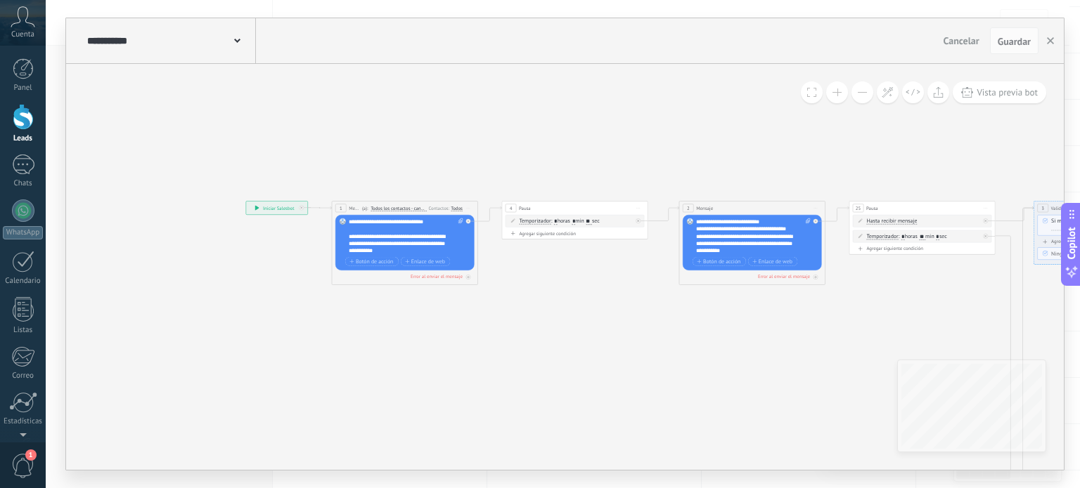
drag, startPoint x: 177, startPoint y: 370, endPoint x: 542, endPoint y: 460, distance: 375.7
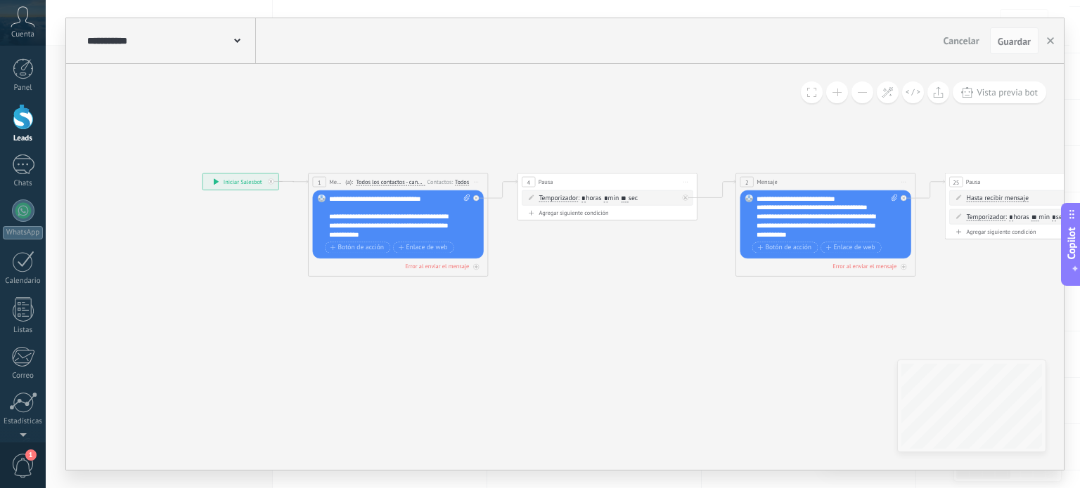
click at [396, 233] on div "**********" at bounding box center [399, 217] width 141 height 45
drag, startPoint x: 396, startPoint y: 233, endPoint x: 400, endPoint y: 259, distance: 26.9
click at [400, 259] on div "1 Mensaje ******* (a): Todos los contactos - canales seleccionados Todos los co…" at bounding box center [398, 225] width 180 height 103
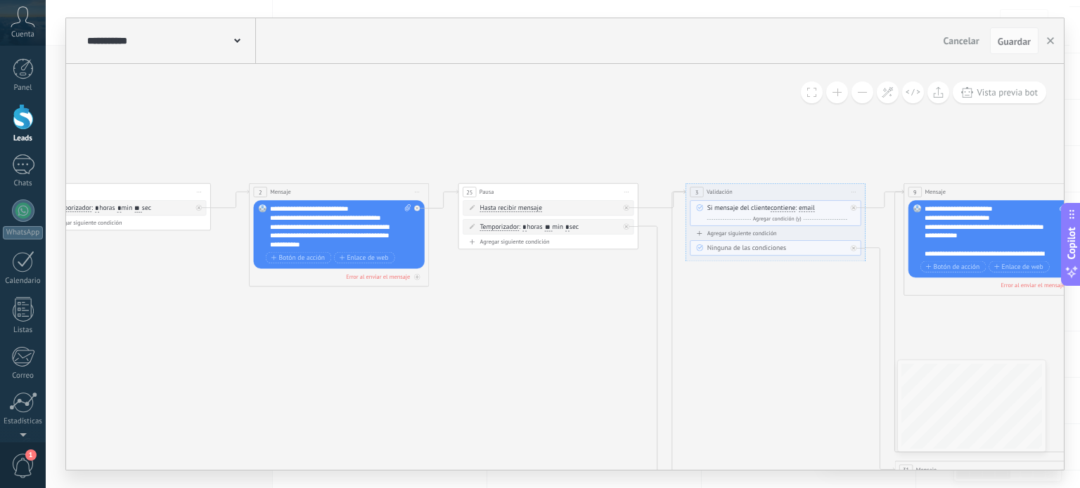
drag, startPoint x: 592, startPoint y: 313, endPoint x: 105, endPoint y: 324, distance: 487.9
click at [105, 324] on icon at bounding box center [1025, 435] width 3069 height 952
click at [531, 207] on span "Hasta recibir mensaje" at bounding box center [510, 209] width 63 height 7
click at [531, 207] on button "Hasta recibir mensaje" at bounding box center [530, 209] width 112 height 16
click at [613, 117] on icon at bounding box center [1024, 435] width 3069 height 952
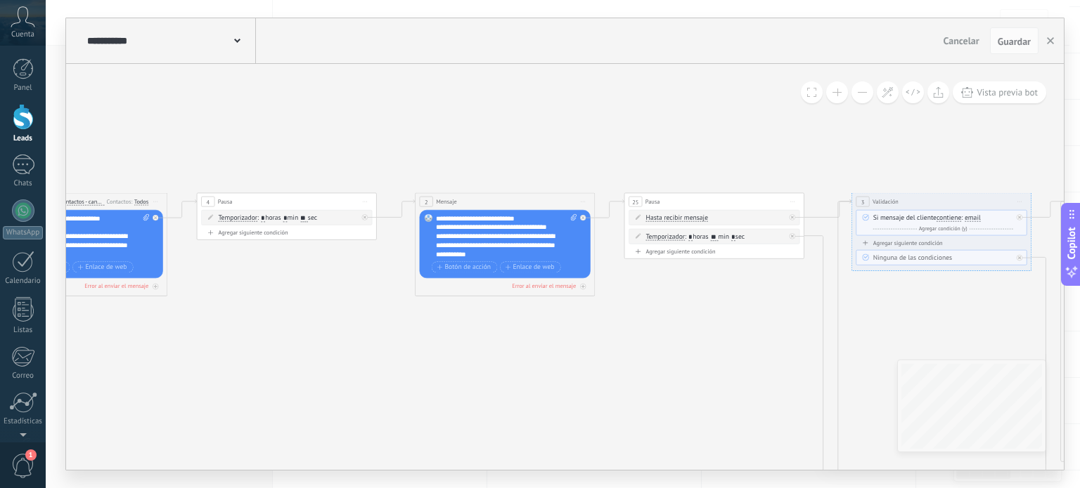
drag, startPoint x: 502, startPoint y: 304, endPoint x: 669, endPoint y: 313, distance: 167.5
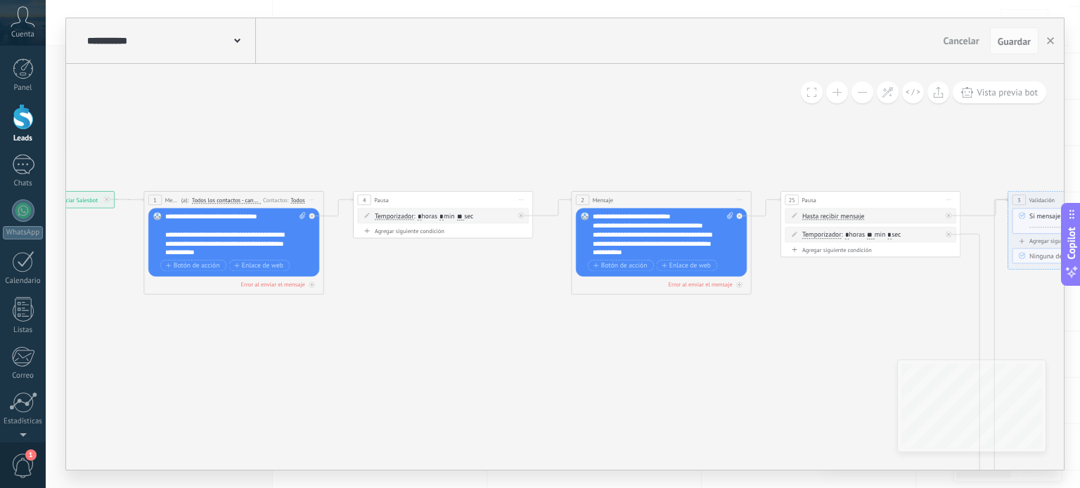
drag, startPoint x: 394, startPoint y: 308, endPoint x: 552, endPoint y: 306, distance: 158.9
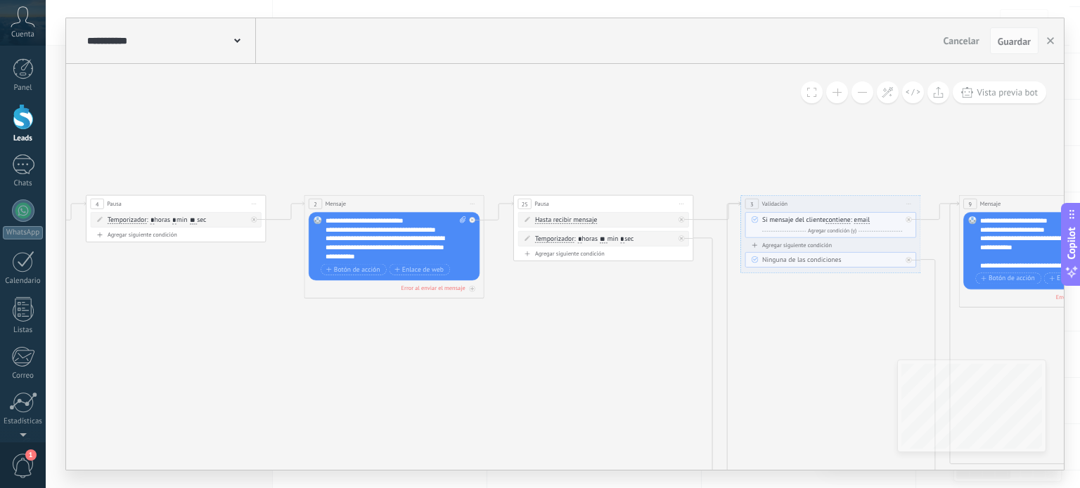
drag, startPoint x: 682, startPoint y: 372, endPoint x: 415, endPoint y: 377, distance: 267.8
click at [415, 377] on icon at bounding box center [1080, 446] width 3069 height 952
